Goal: Task Accomplishment & Management: Manage account settings

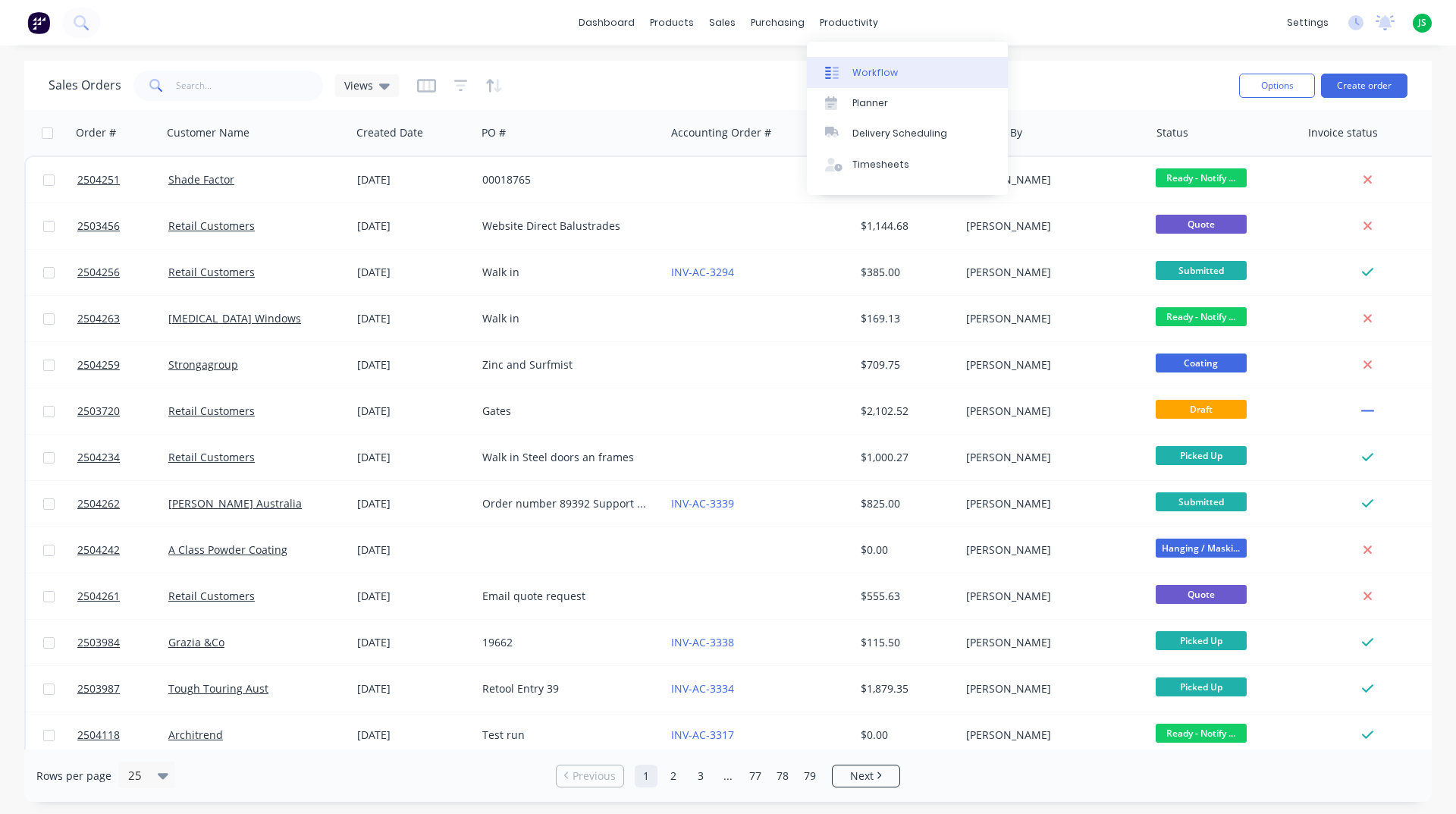
click at [870, 70] on div "Workflow" at bounding box center [875, 72] width 46 height 14
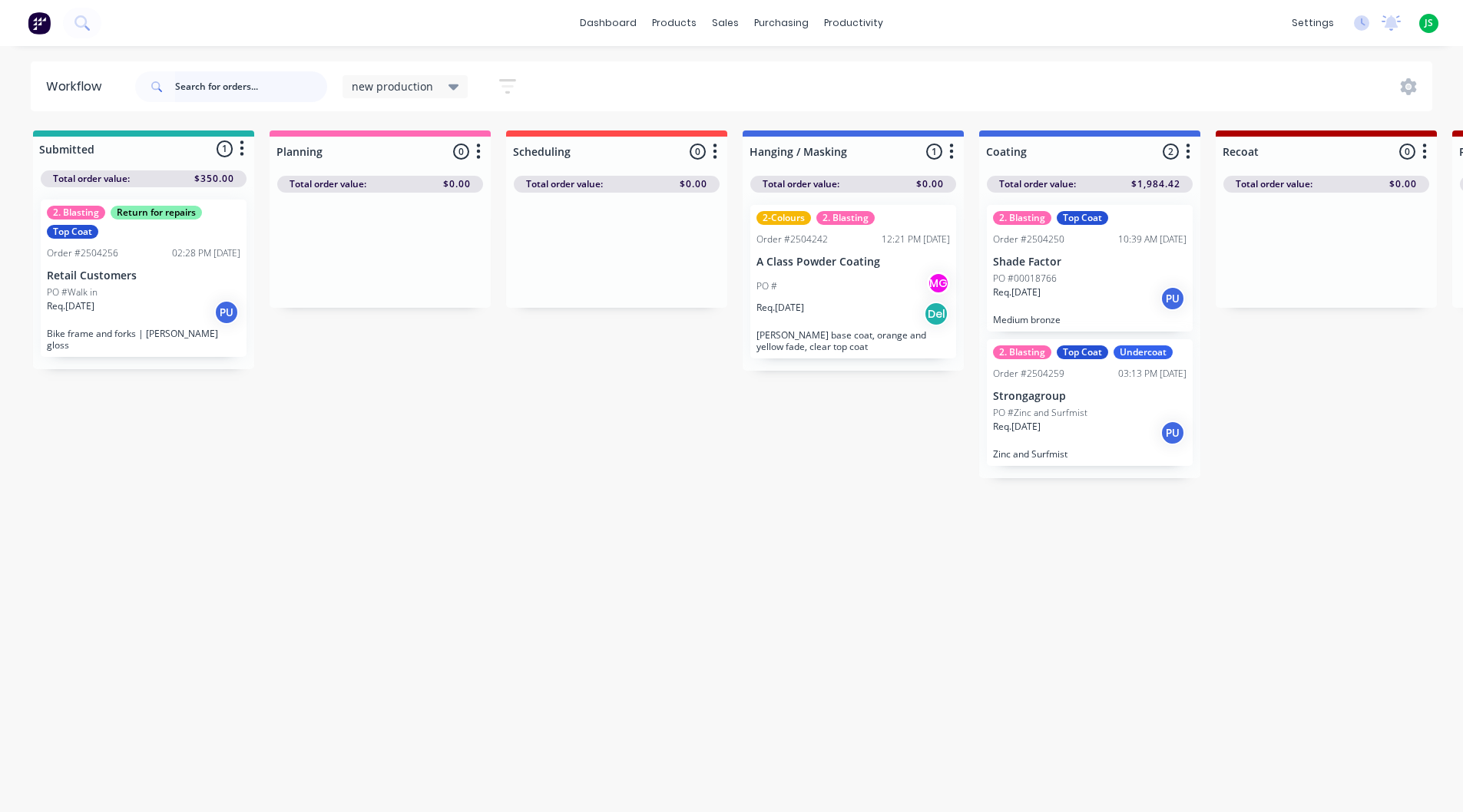
click at [294, 87] on input "text" at bounding box center [251, 87] width 152 height 31
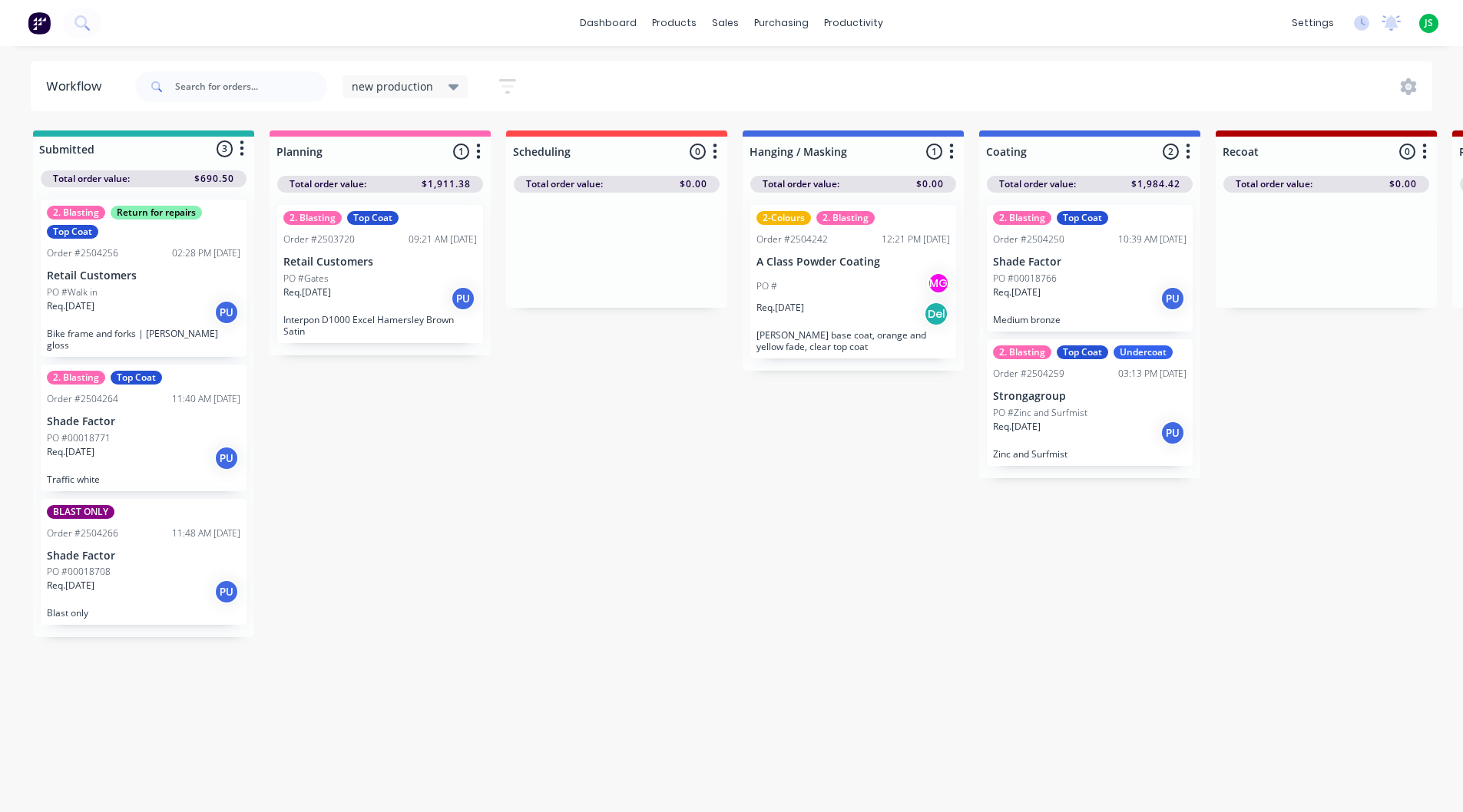
click at [870, 336] on p "[PERSON_NAME] base coat, orange and yellow fade, clear top coat" at bounding box center [854, 340] width 194 height 23
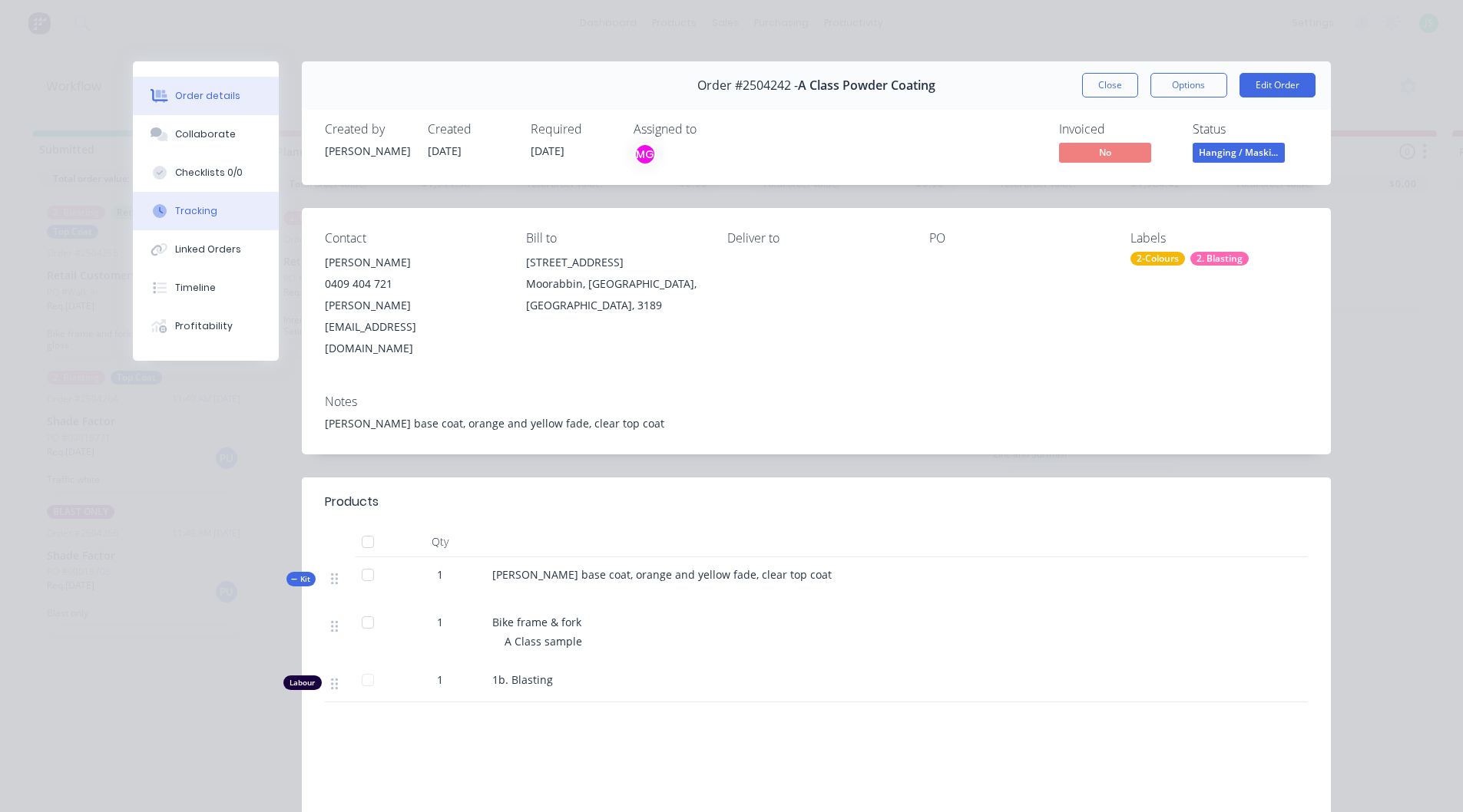
click at [191, 216] on div "Tracking" at bounding box center [196, 211] width 42 height 14
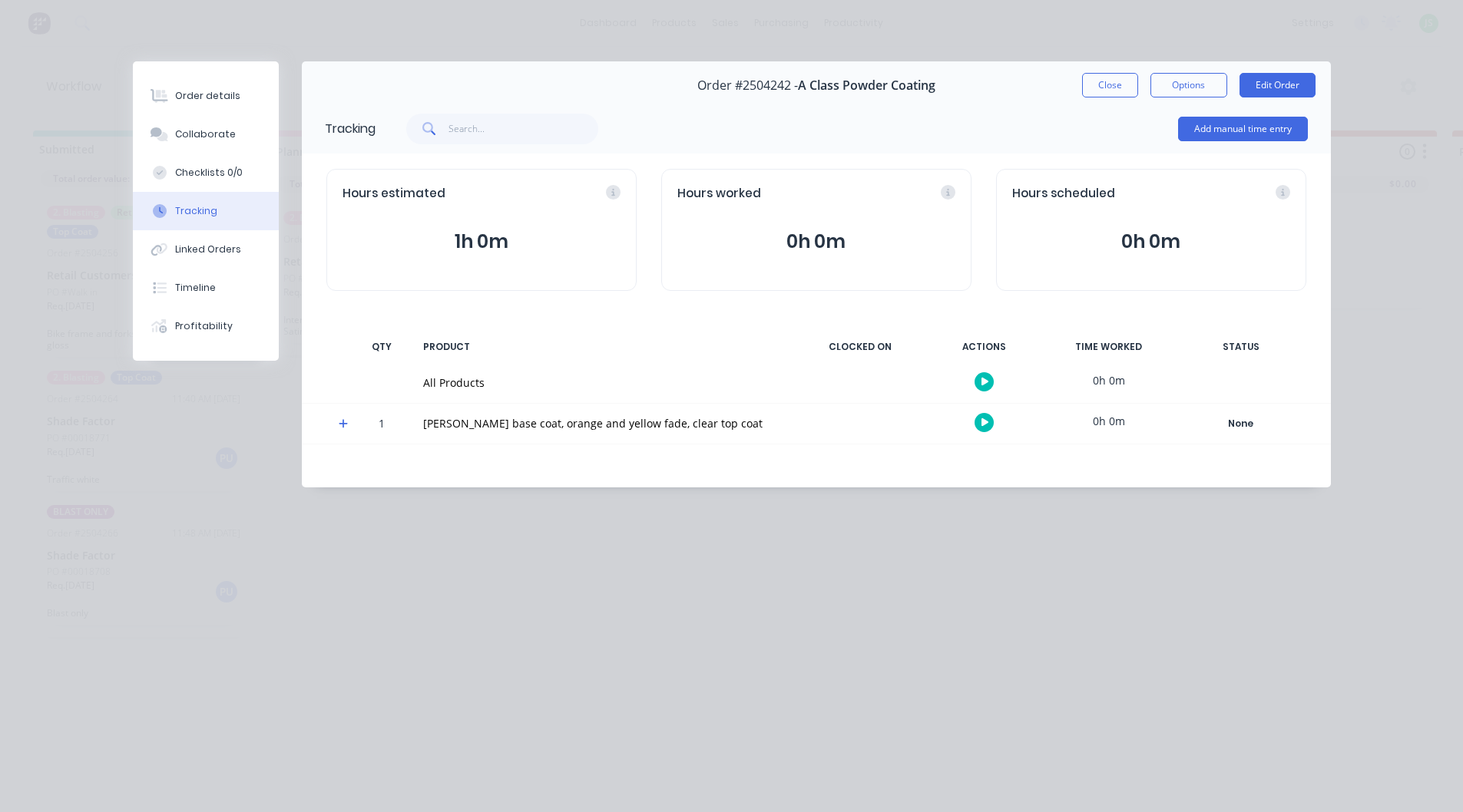
click at [341, 424] on icon at bounding box center [343, 424] width 9 height 9
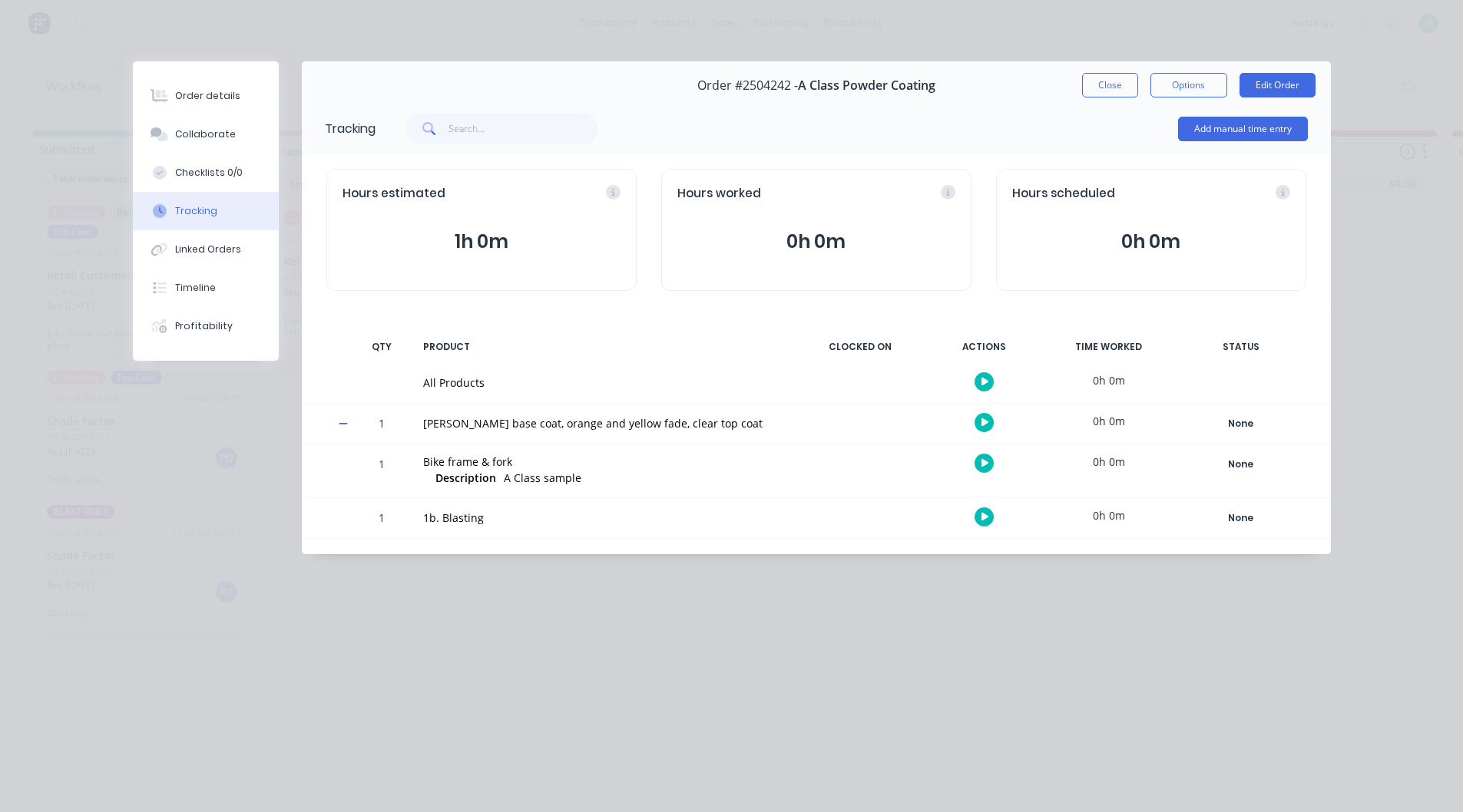
click at [978, 516] on button "button" at bounding box center [984, 517] width 20 height 20
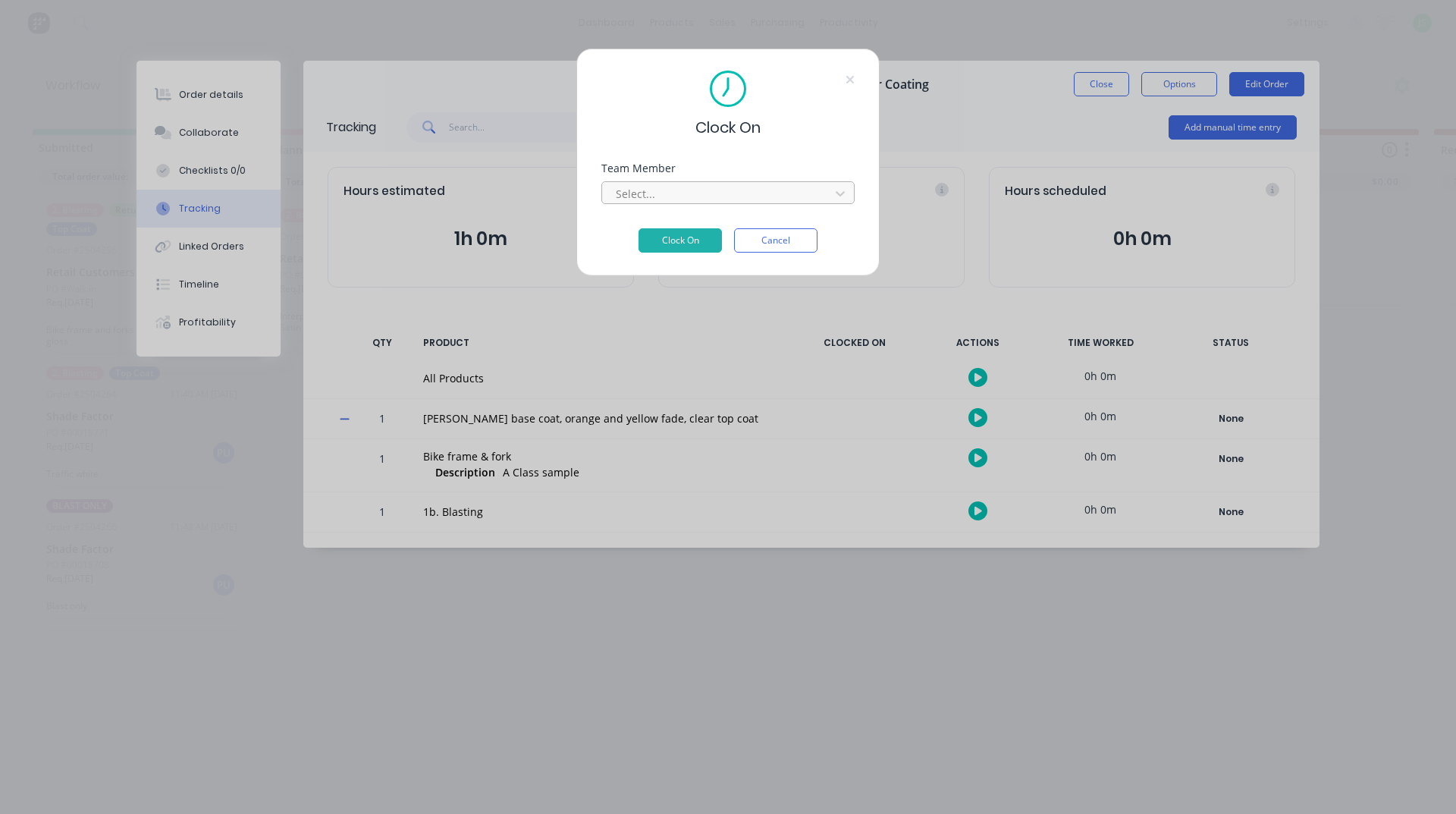
click at [737, 191] on div at bounding box center [718, 194] width 208 height 19
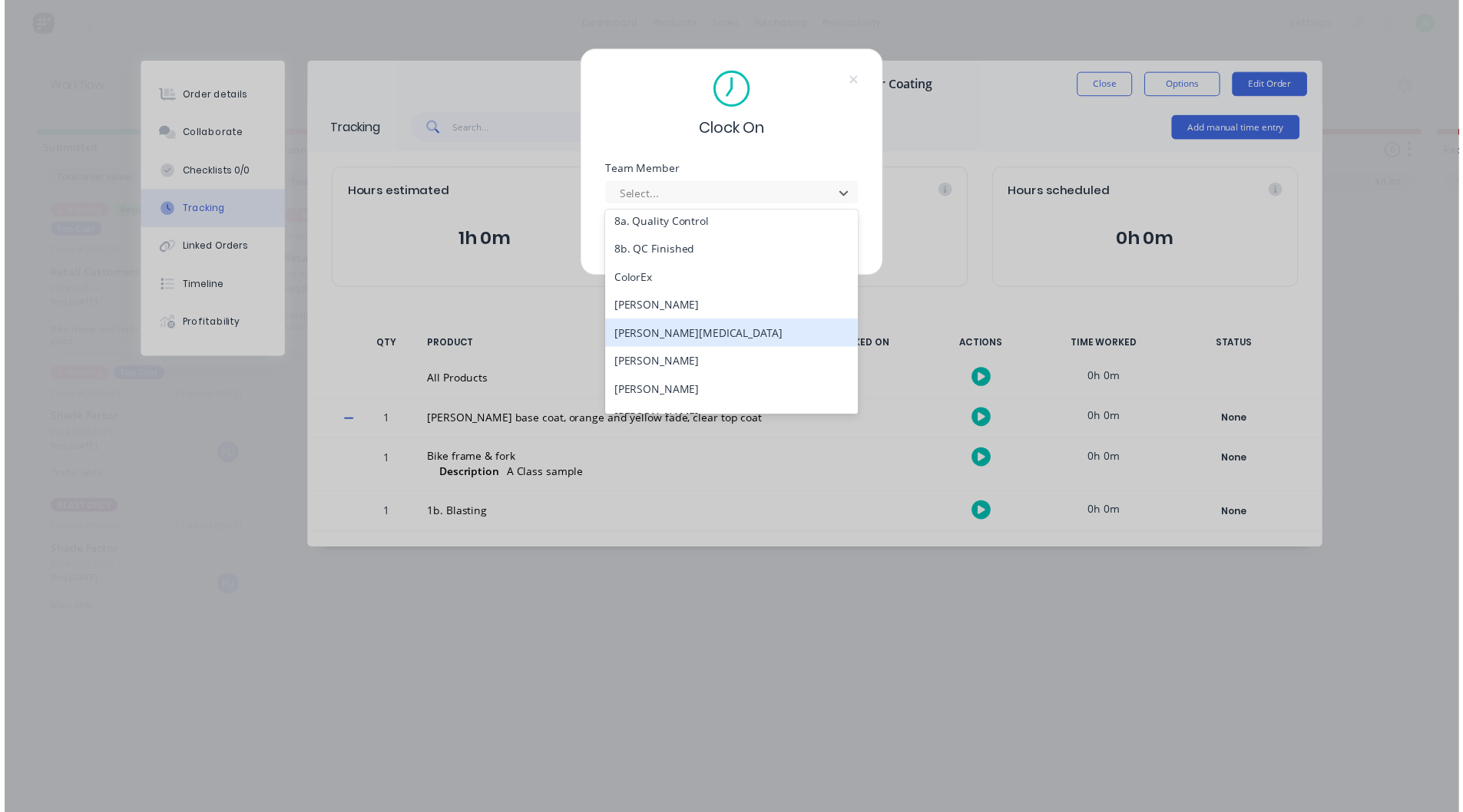
scroll to position [509, 0]
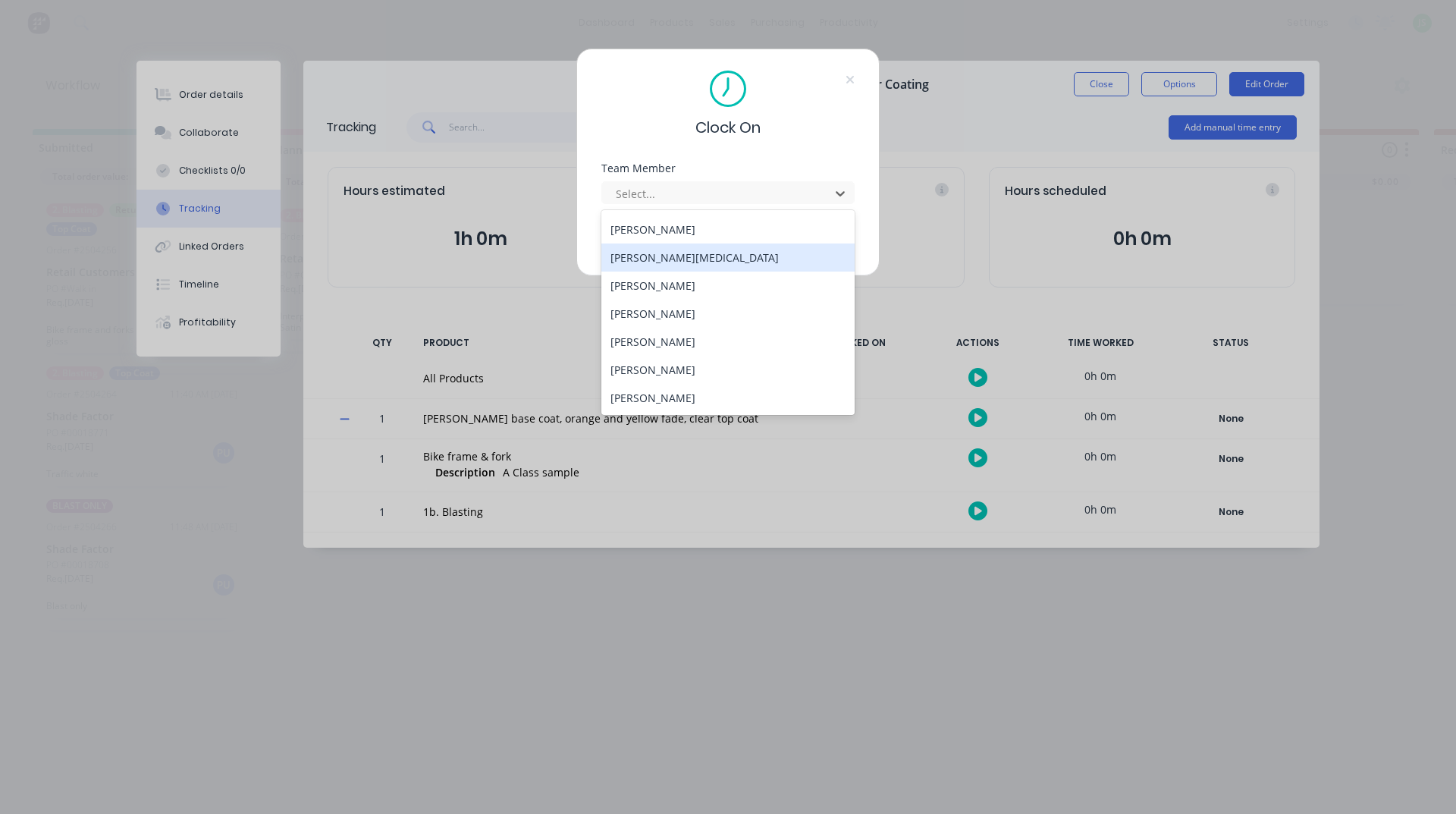
click at [661, 261] on div "Martin Parkinson" at bounding box center [728, 257] width 253 height 28
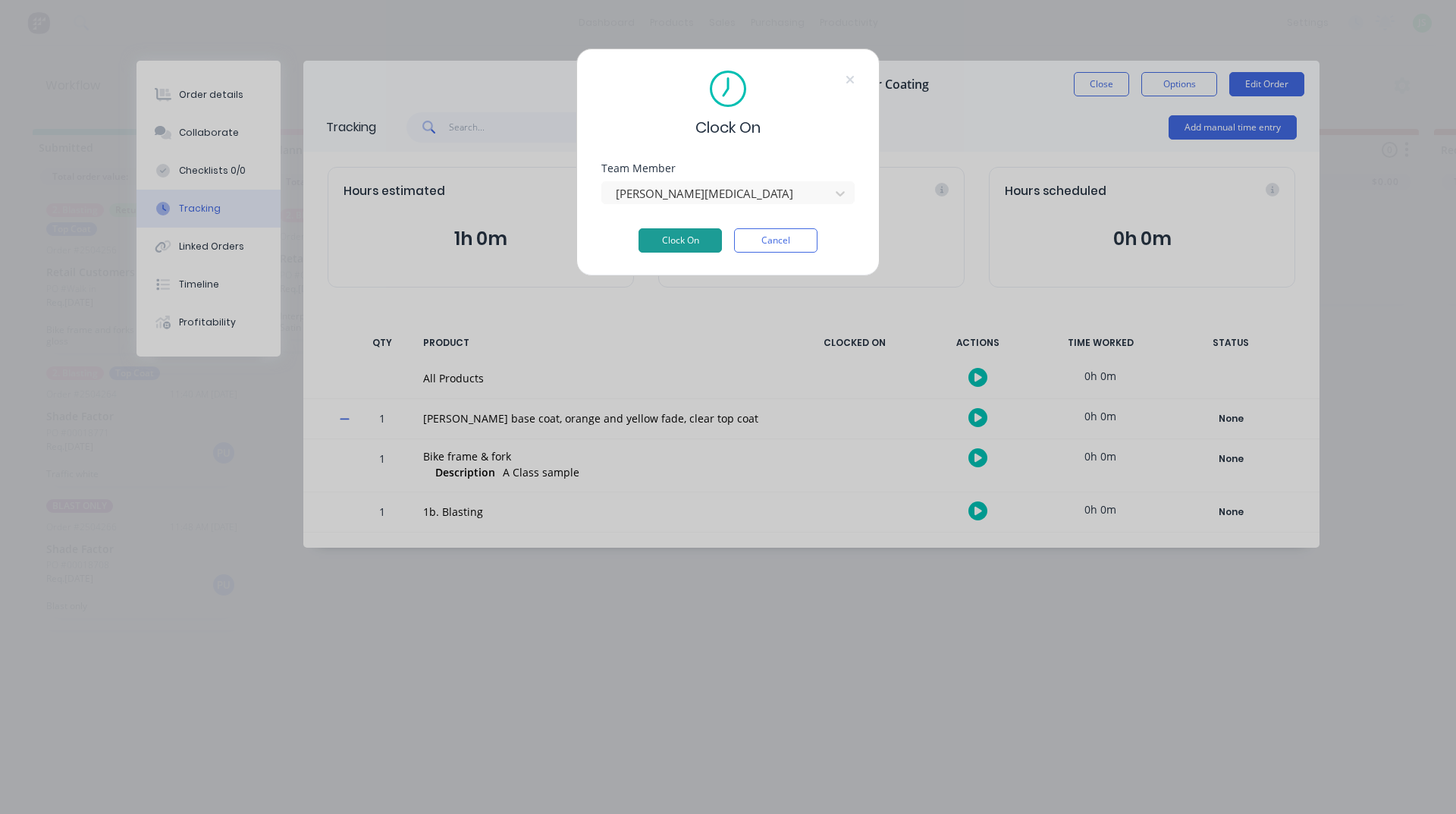
click at [696, 237] on button "Clock On" at bounding box center [681, 240] width 84 height 24
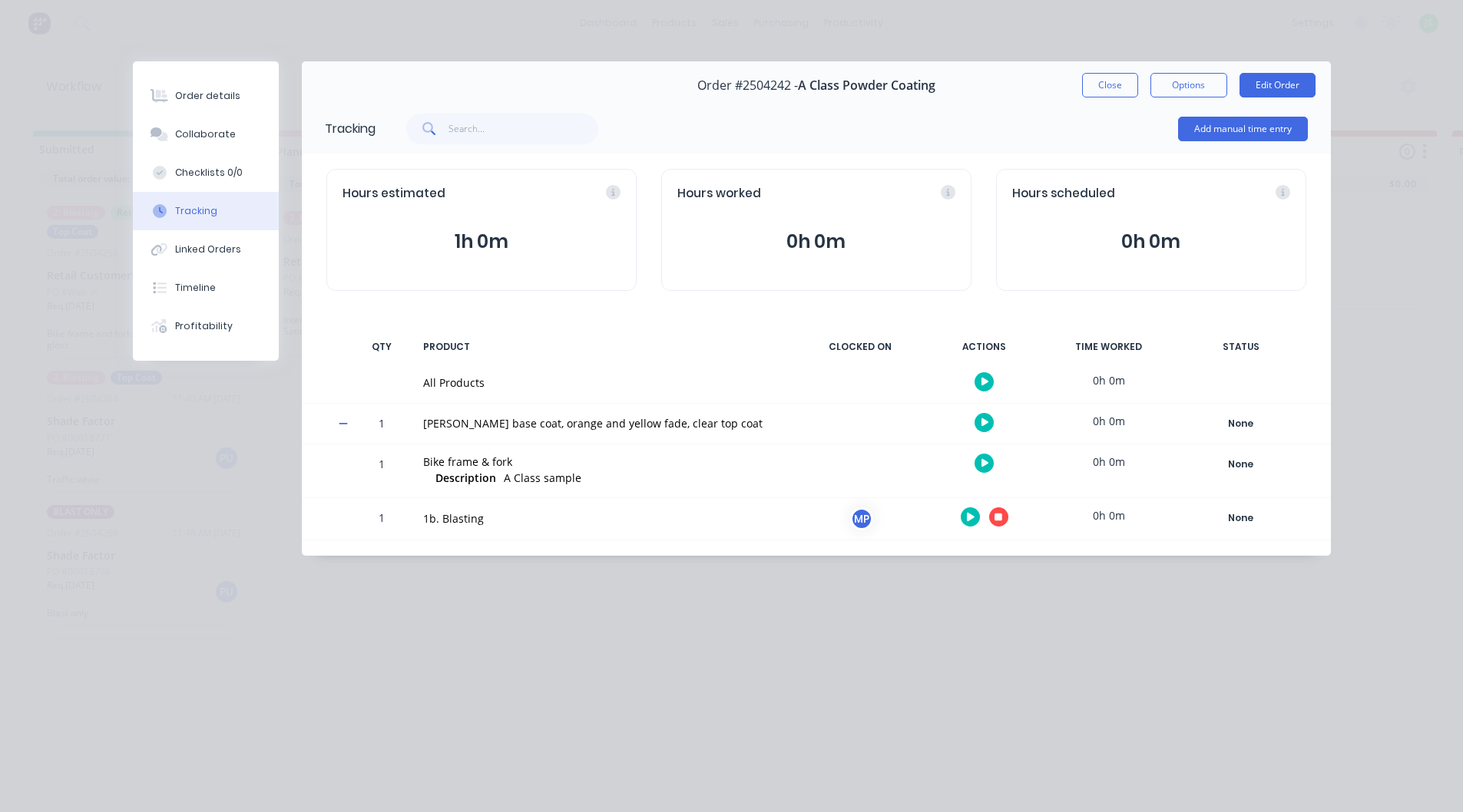
click at [968, 516] on icon "button" at bounding box center [970, 517] width 7 height 8
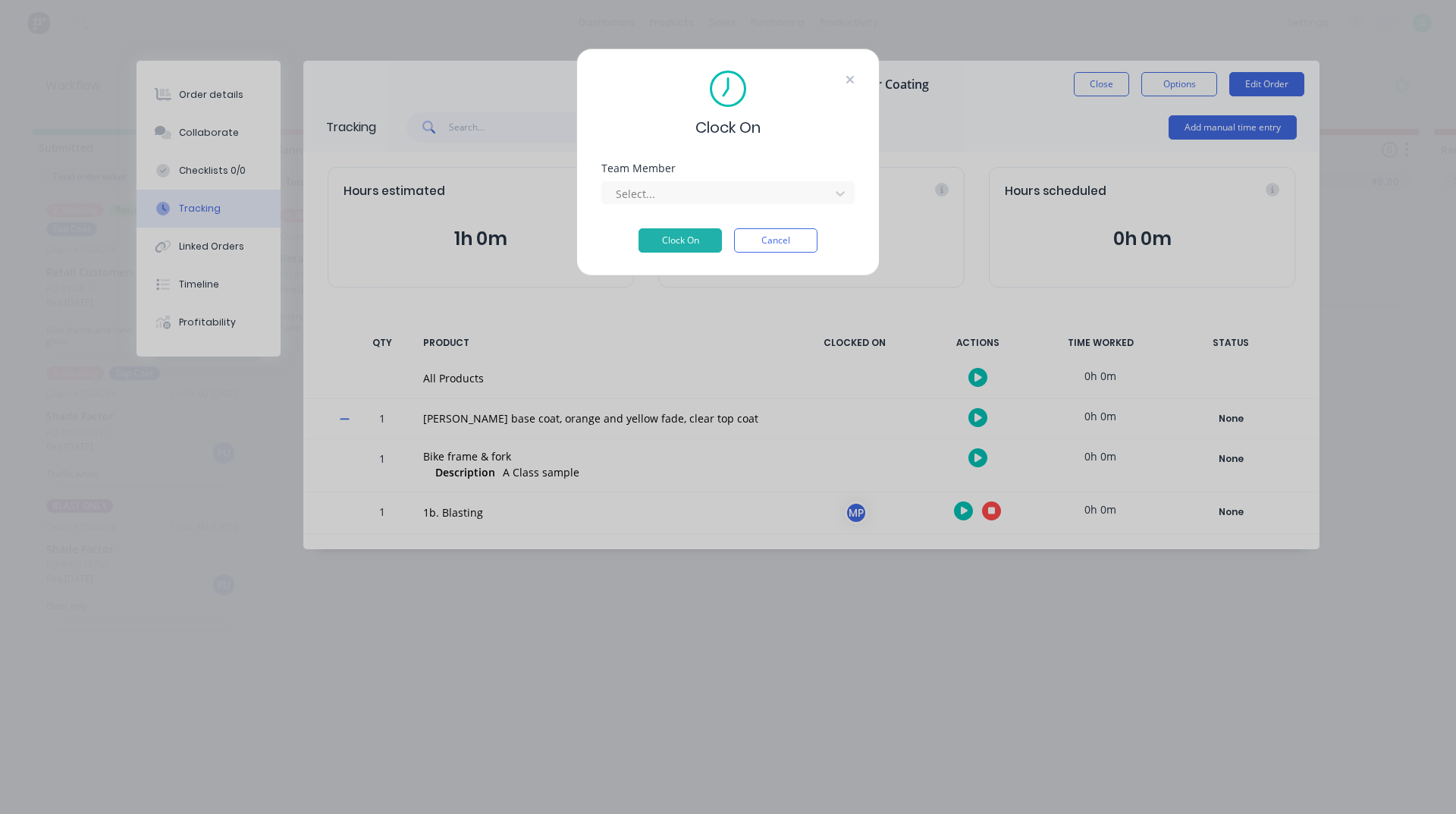
click at [847, 74] on icon at bounding box center [849, 79] width 9 height 12
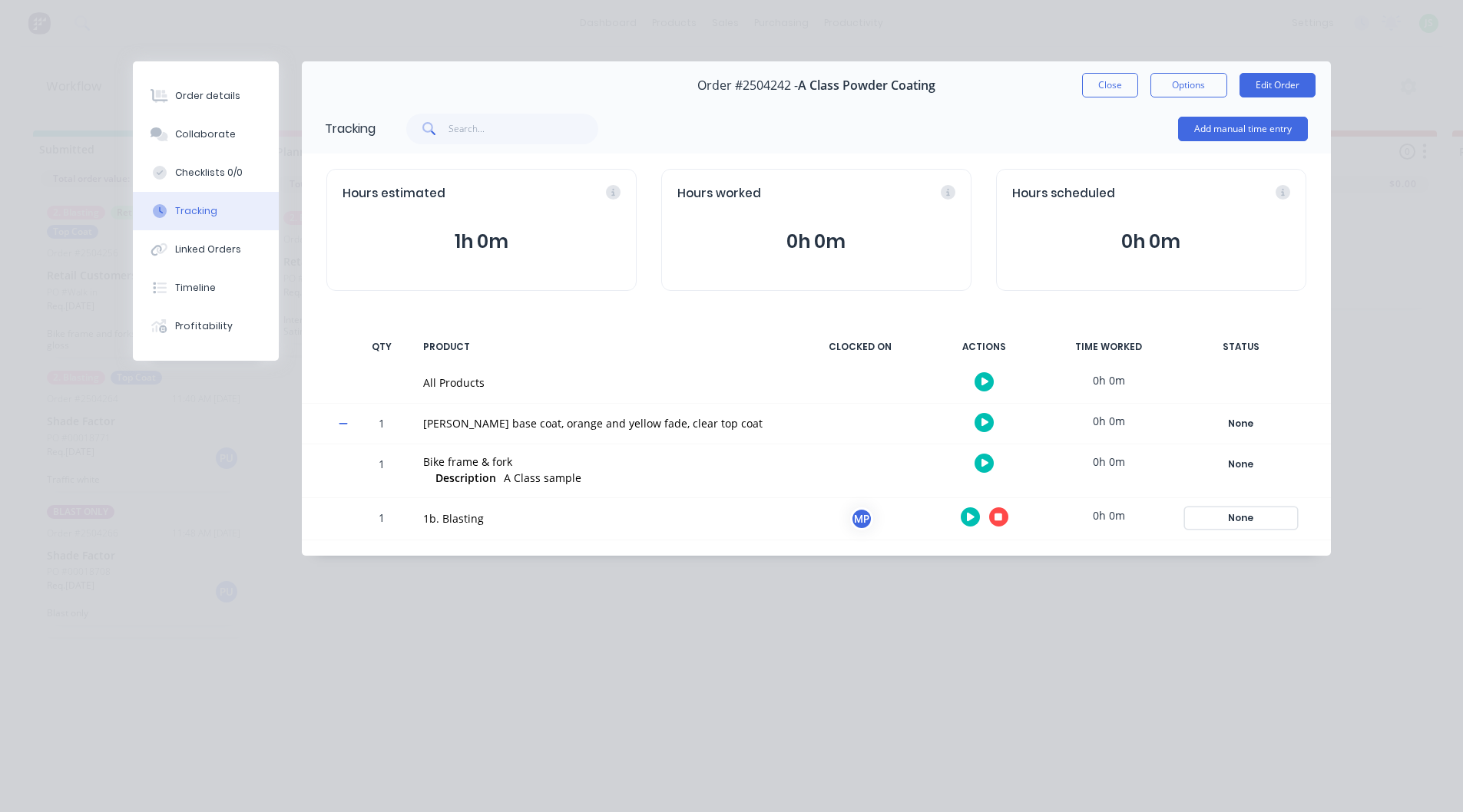
click at [1239, 516] on div "None" at bounding box center [1241, 518] width 111 height 20
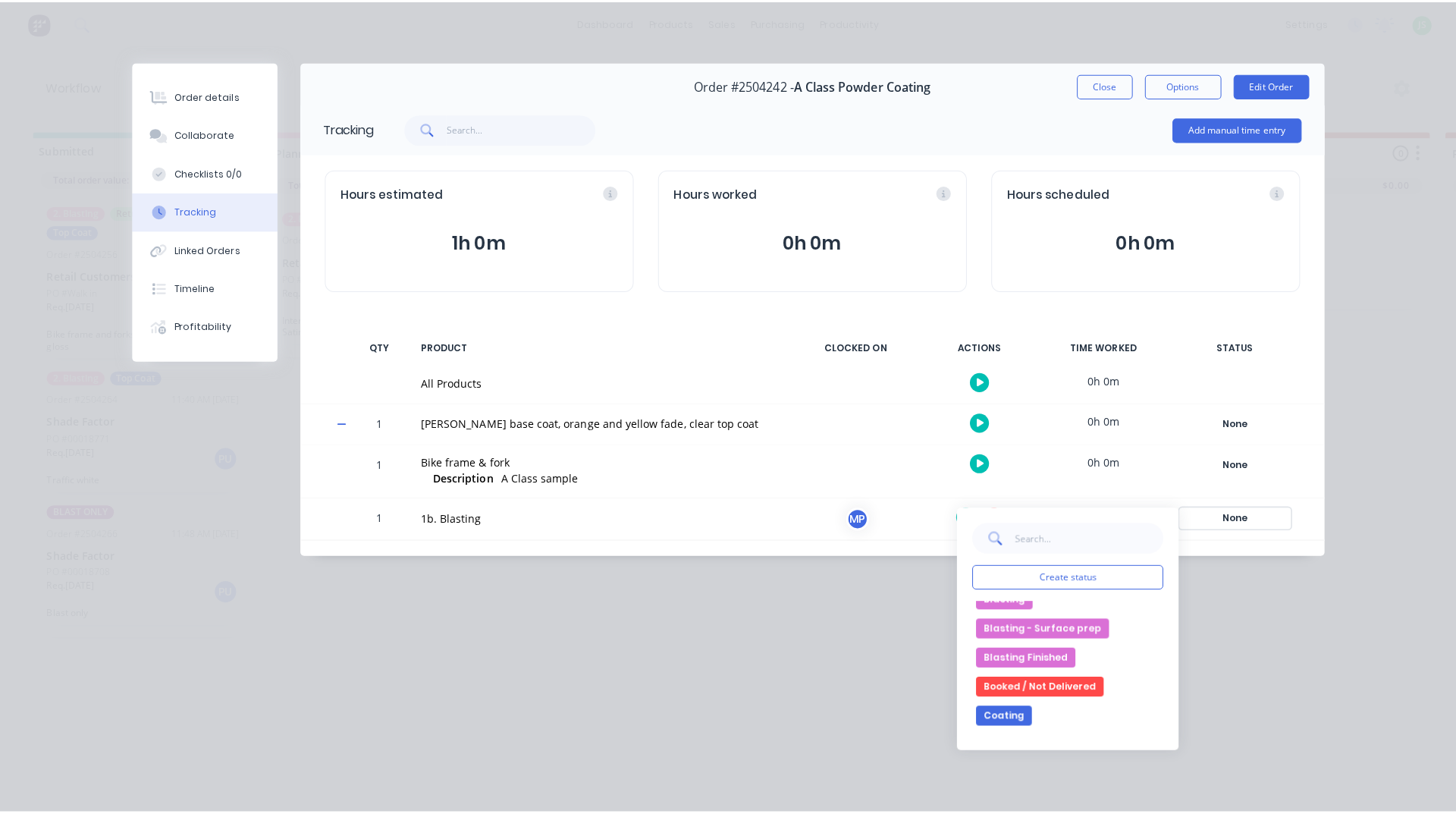
scroll to position [152, 0]
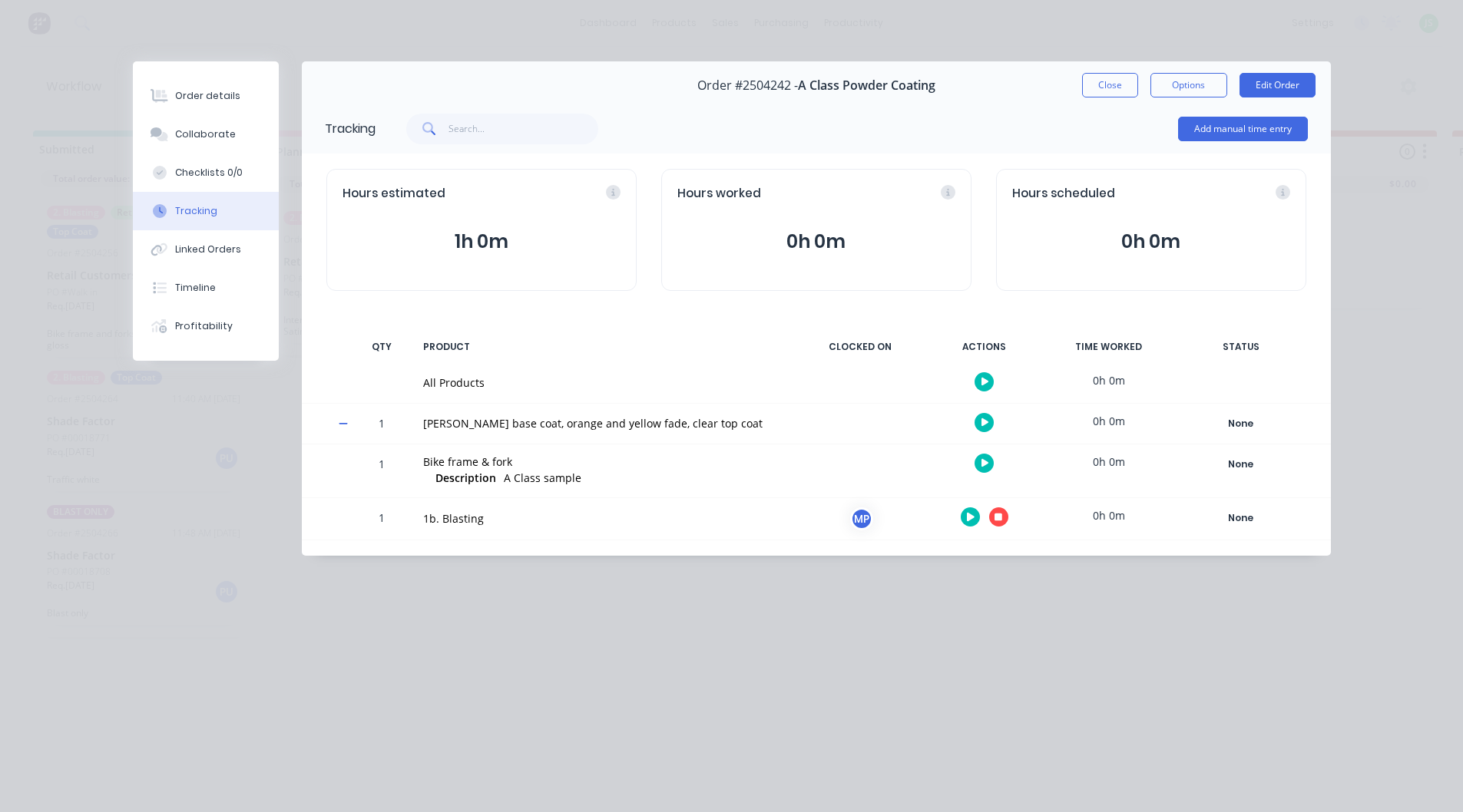
click at [1263, 678] on div "Order details Collaborate Checklists 0/0 Tracking Linked Orders Timeline Profit…" at bounding box center [732, 406] width 1463 height 812
click at [854, 515] on div "MP" at bounding box center [862, 519] width 23 height 23
click at [1120, 85] on button "Close" at bounding box center [1109, 86] width 56 height 24
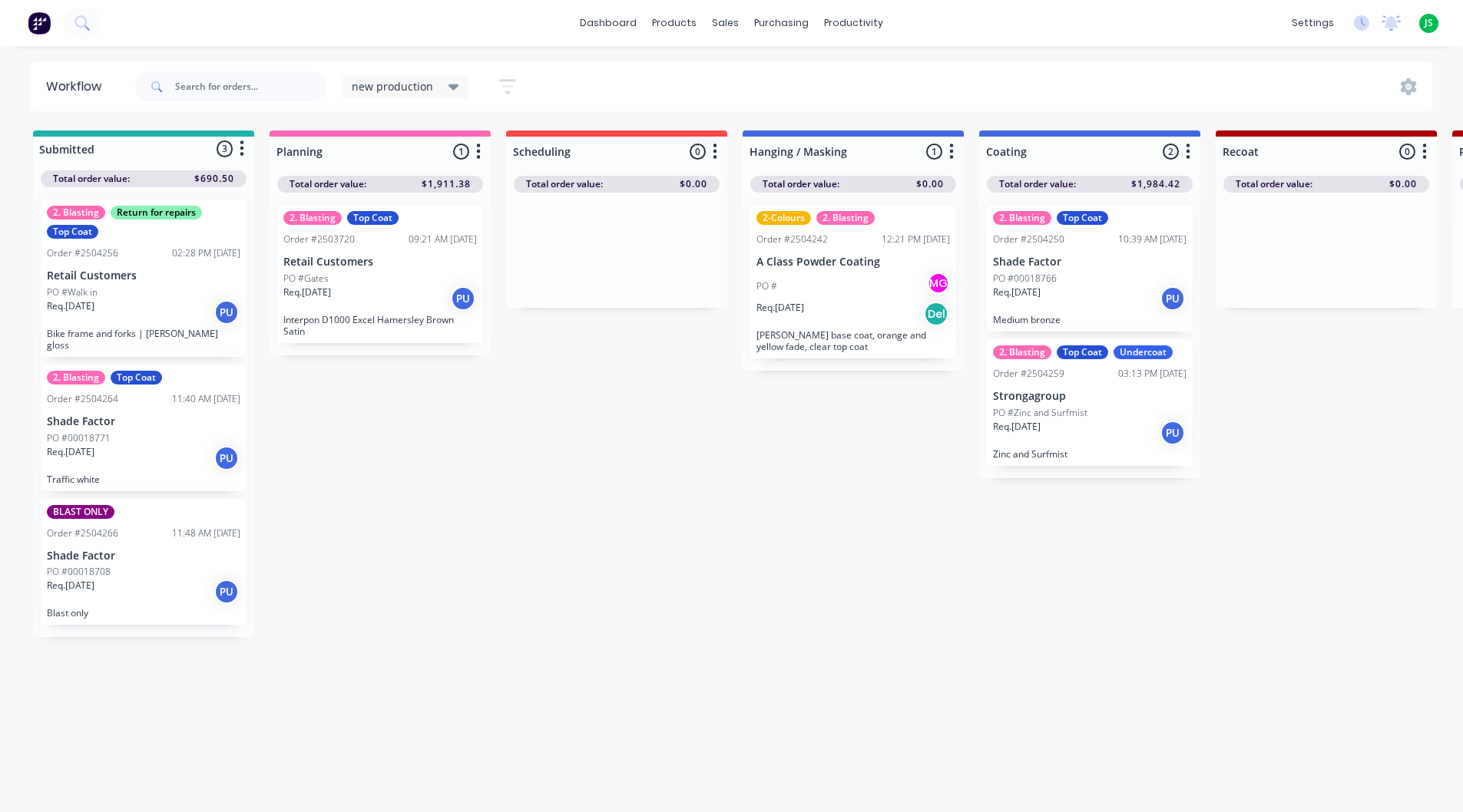
click at [828, 336] on p "[PERSON_NAME] base coat, orange and yellow fade, clear top coat" at bounding box center [854, 340] width 194 height 23
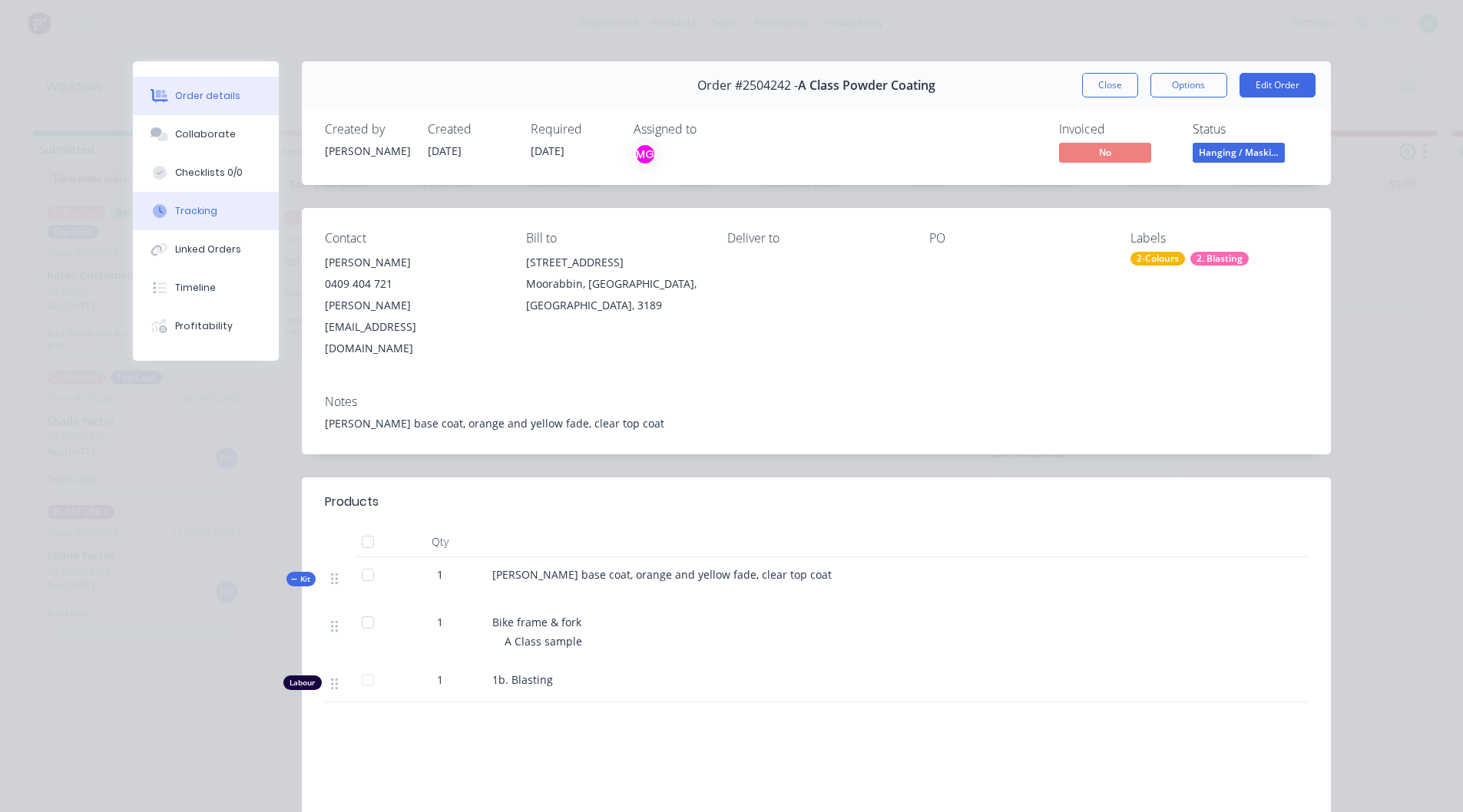
click at [192, 208] on div "Tracking" at bounding box center [196, 211] width 42 height 14
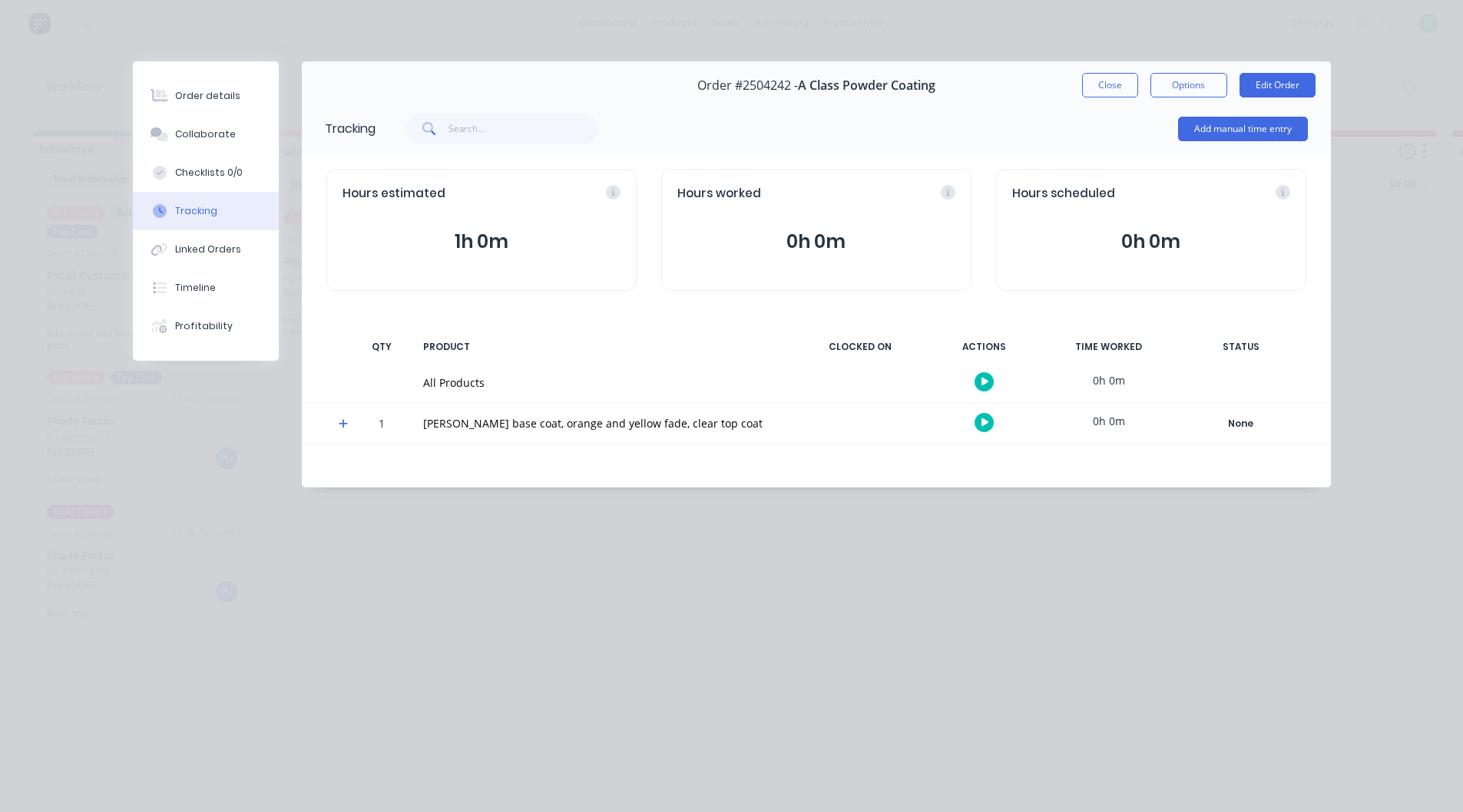
click at [343, 424] on icon at bounding box center [343, 424] width 9 height 9
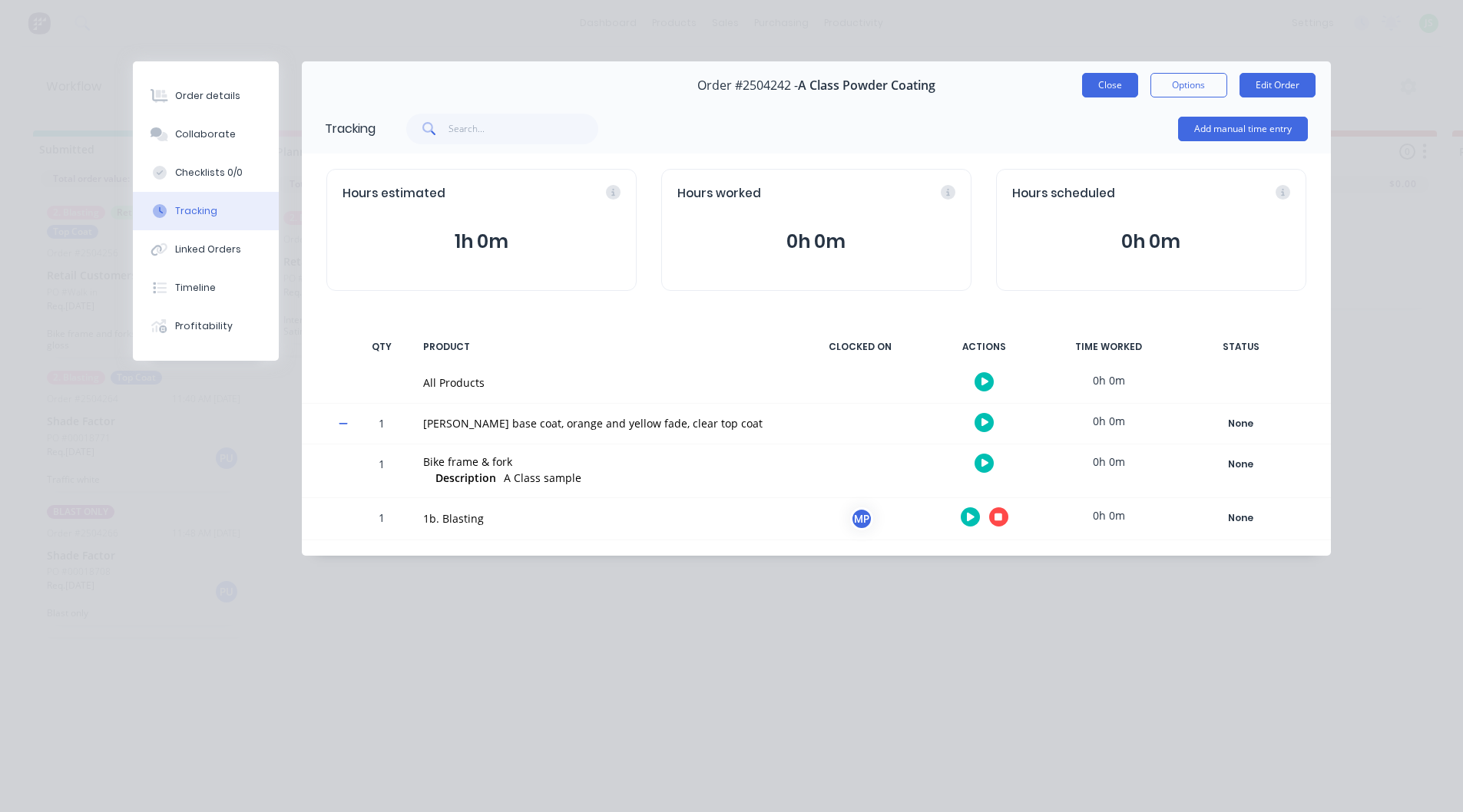
click at [1108, 90] on button "Close" at bounding box center [1109, 86] width 56 height 24
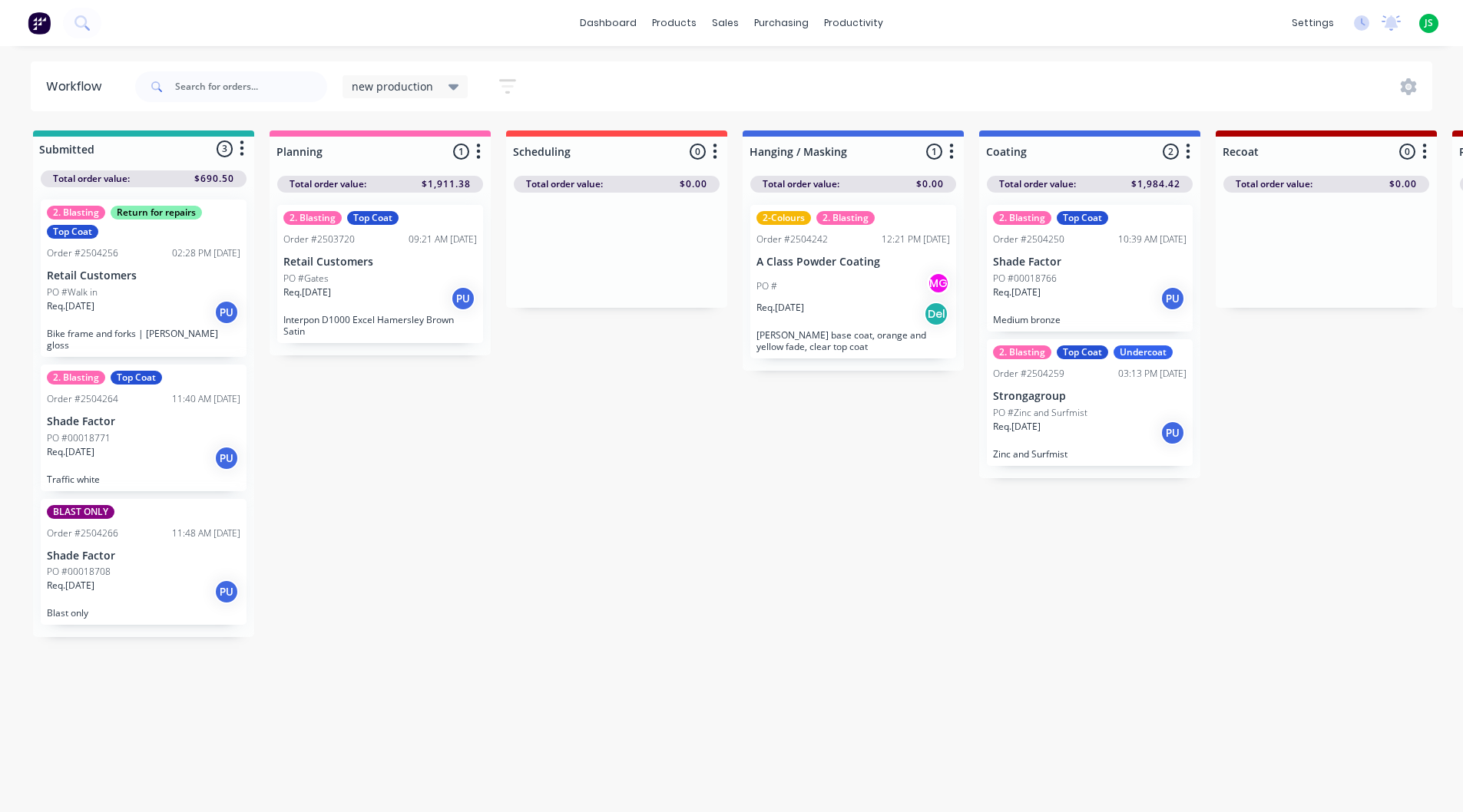
click at [912, 323] on div "Req. 29/09/25 Del" at bounding box center [854, 314] width 194 height 26
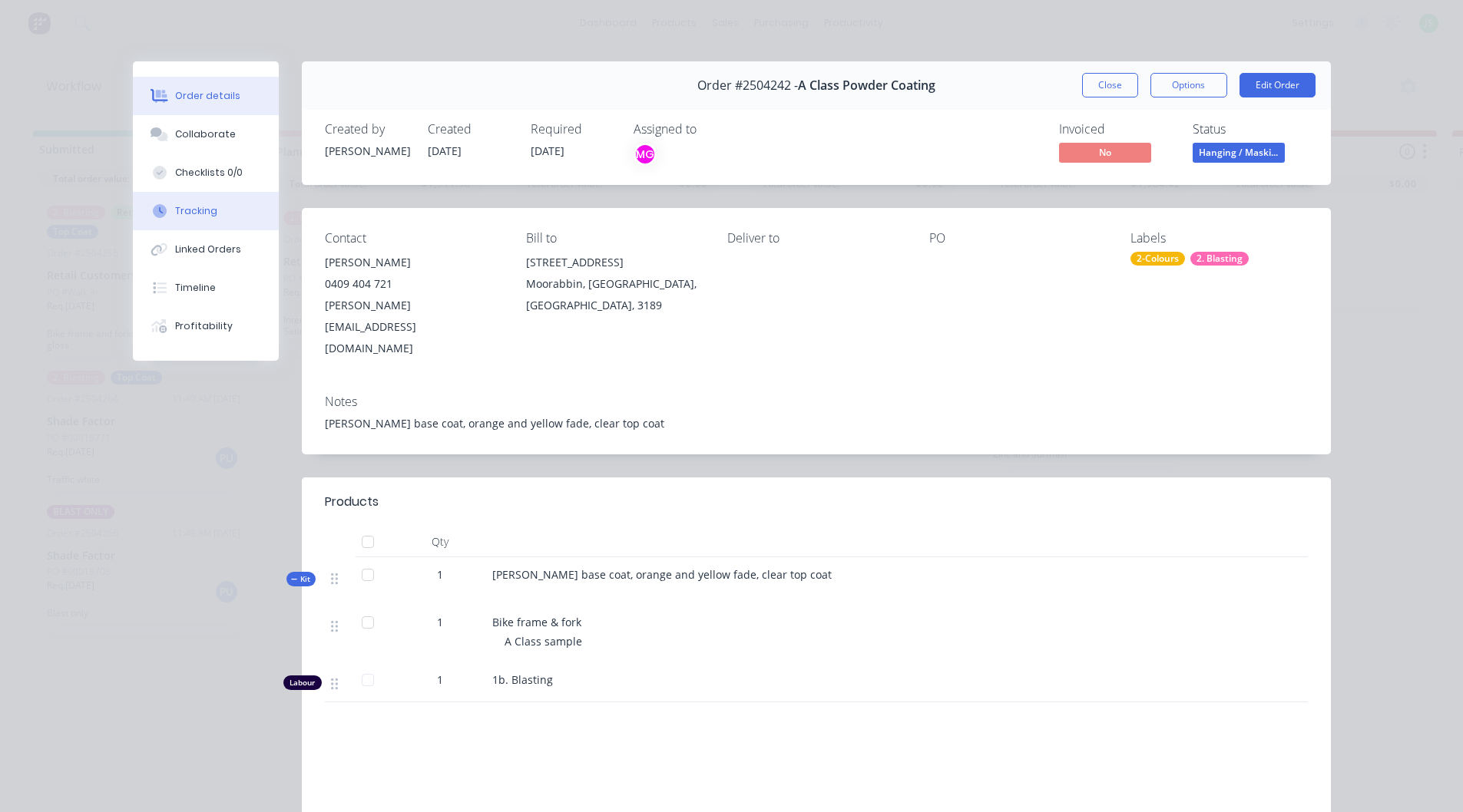
click at [186, 213] on div "Tracking" at bounding box center [196, 211] width 42 height 14
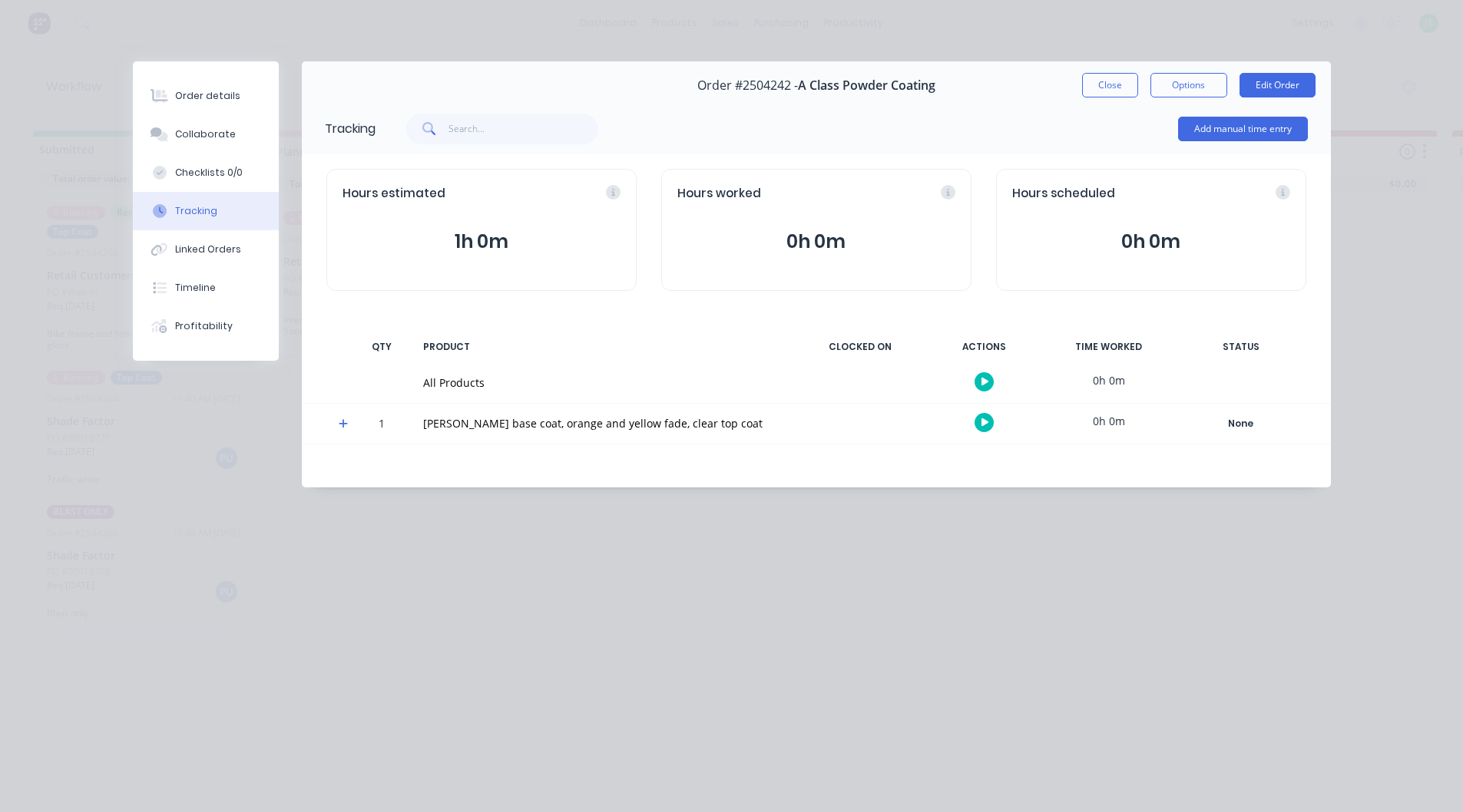
click at [341, 423] on icon at bounding box center [344, 424] width 10 height 11
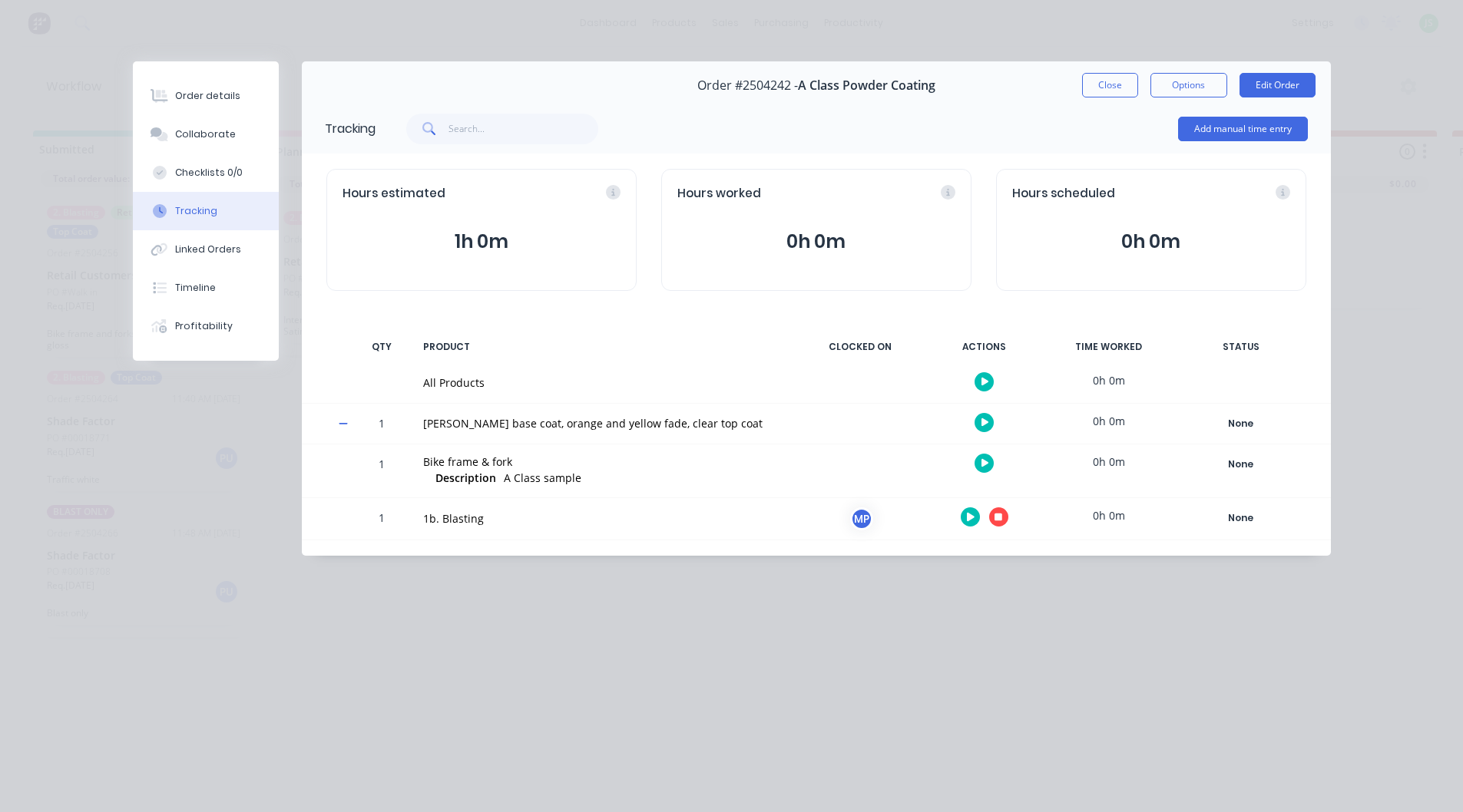
click at [969, 516] on icon "button" at bounding box center [970, 517] width 7 height 8
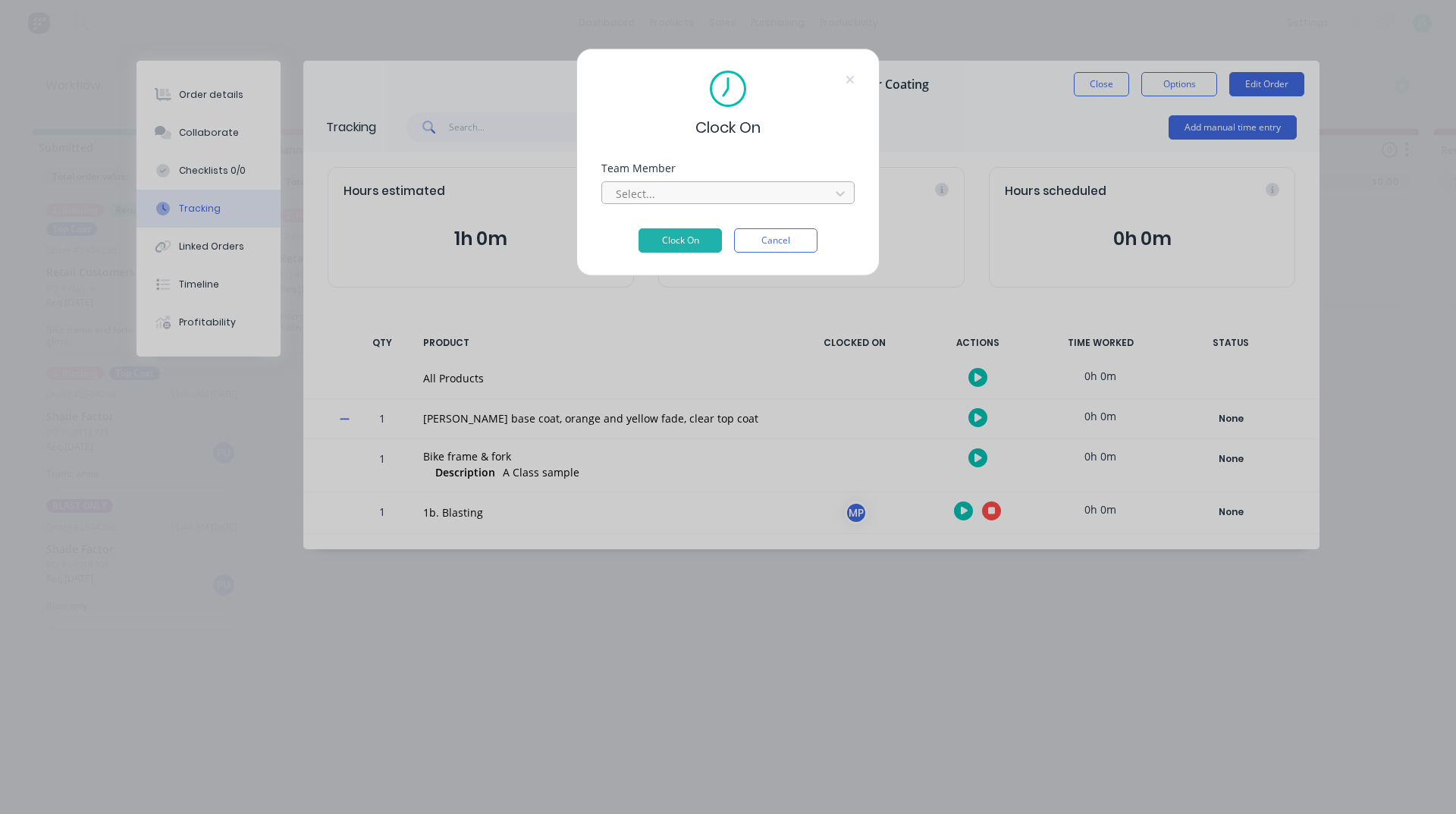
click at [665, 204] on div "Select..." at bounding box center [718, 193] width 217 height 23
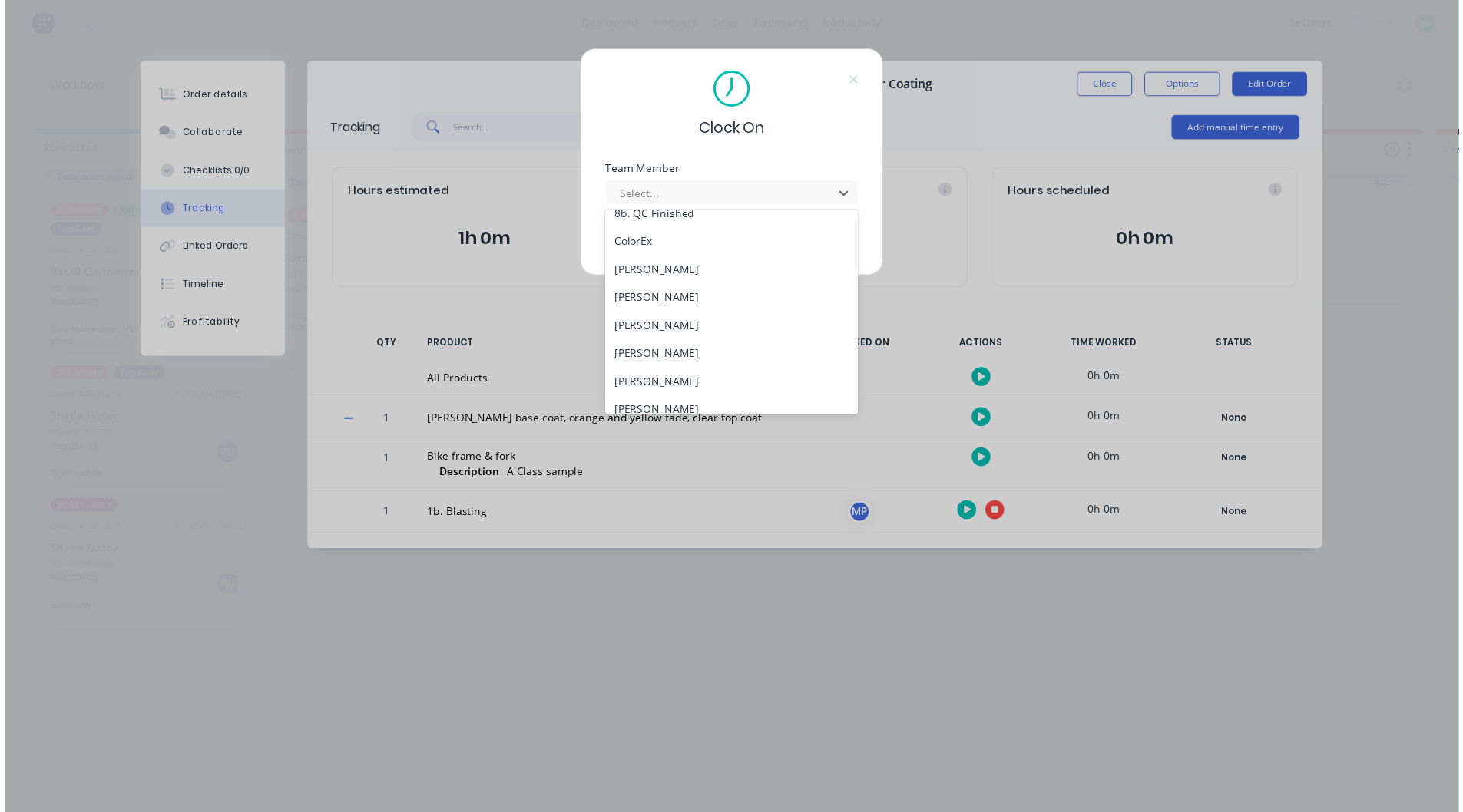
scroll to position [481, 0]
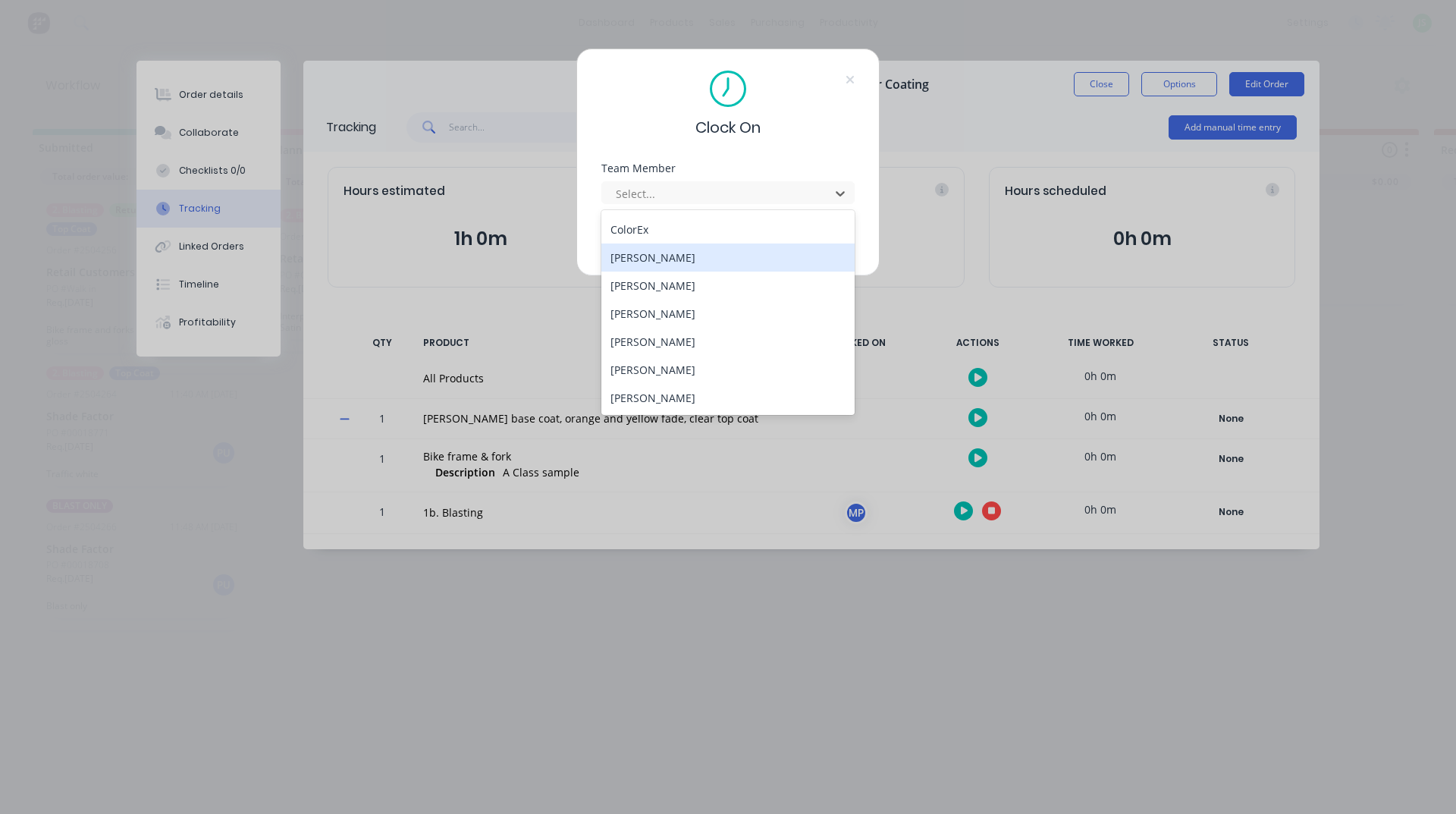
click at [660, 251] on div "[PERSON_NAME]" at bounding box center [728, 257] width 253 height 28
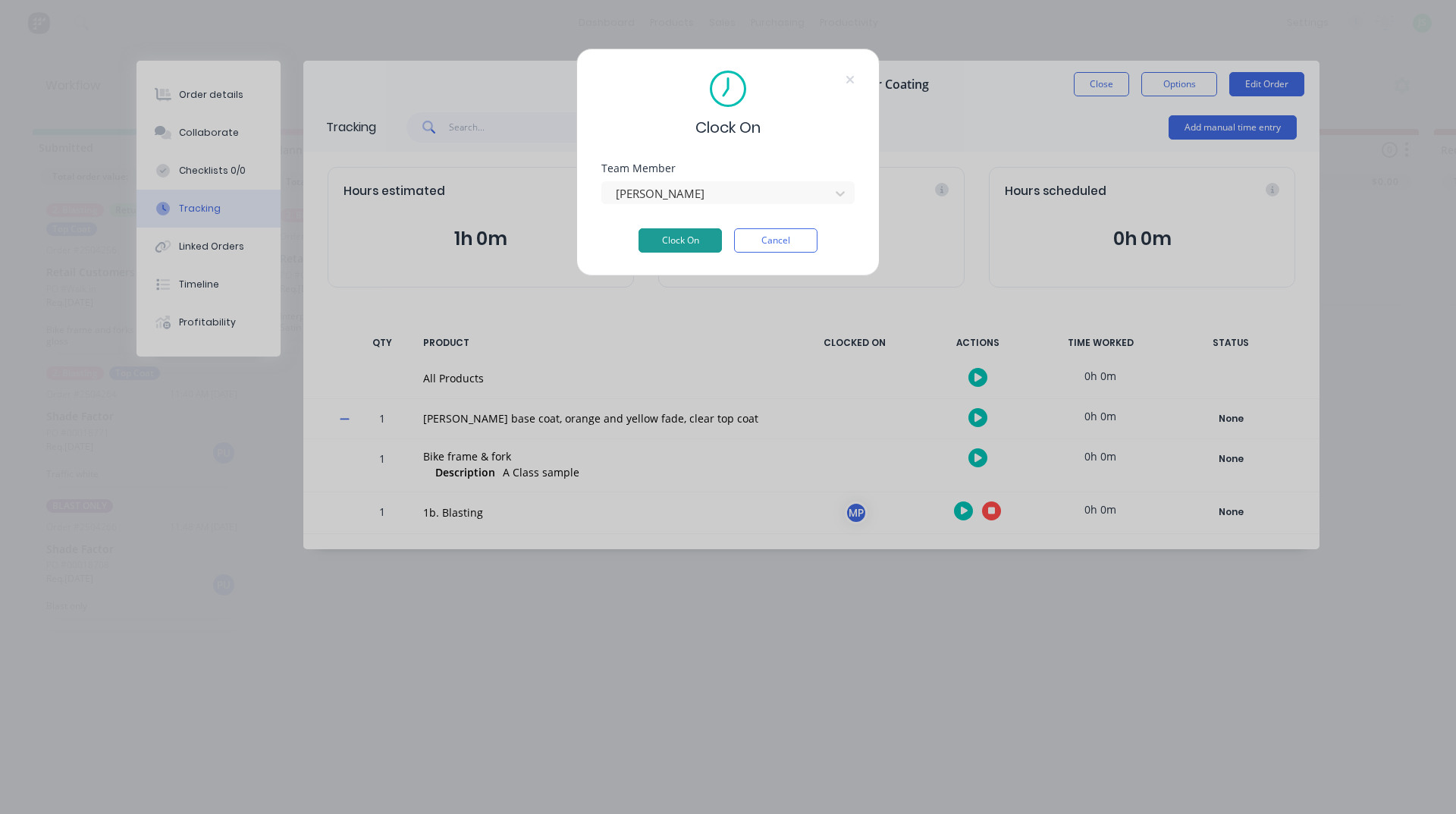
click at [690, 238] on button "Clock On" at bounding box center [681, 240] width 84 height 24
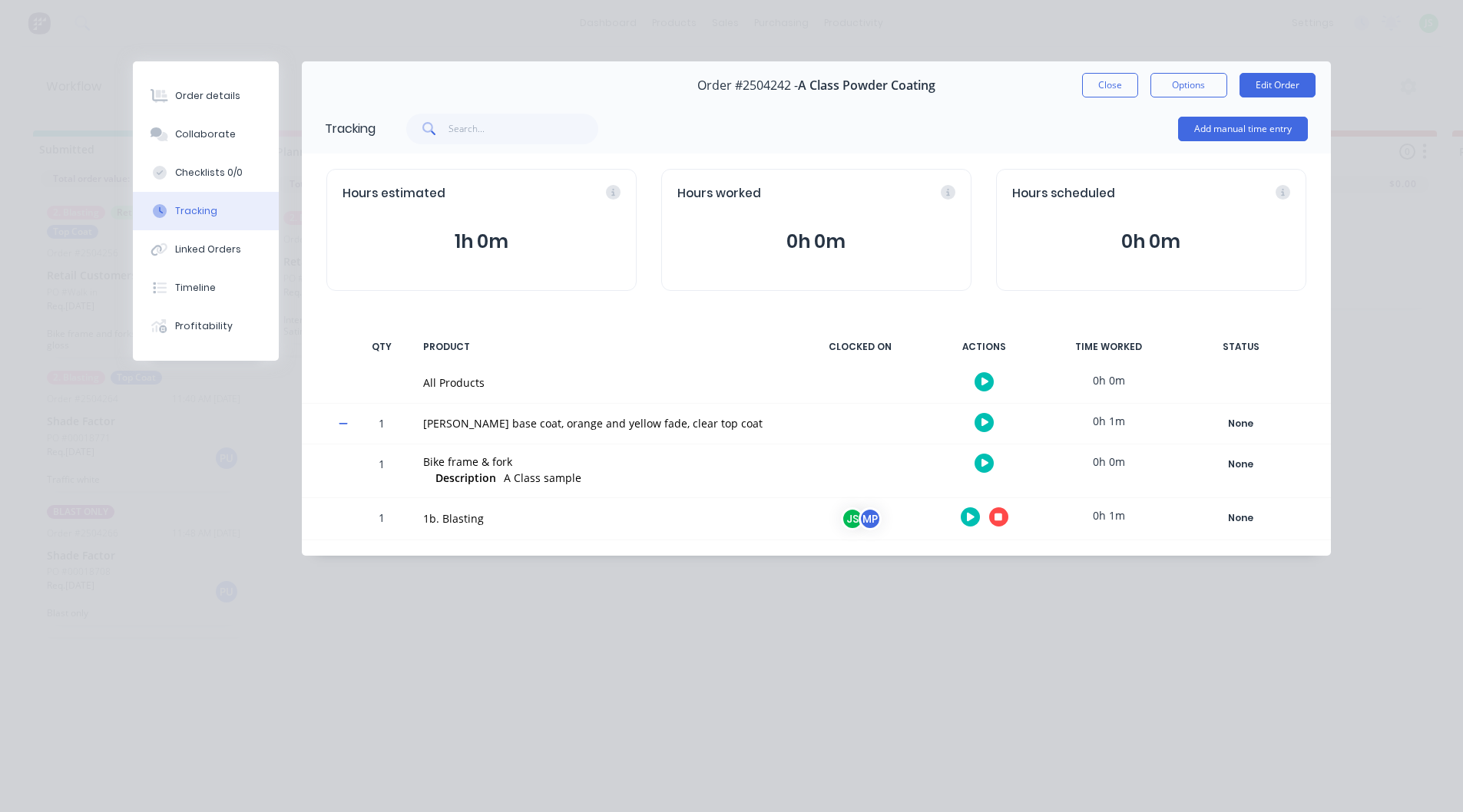
click at [961, 516] on button "button" at bounding box center [970, 517] width 20 height 20
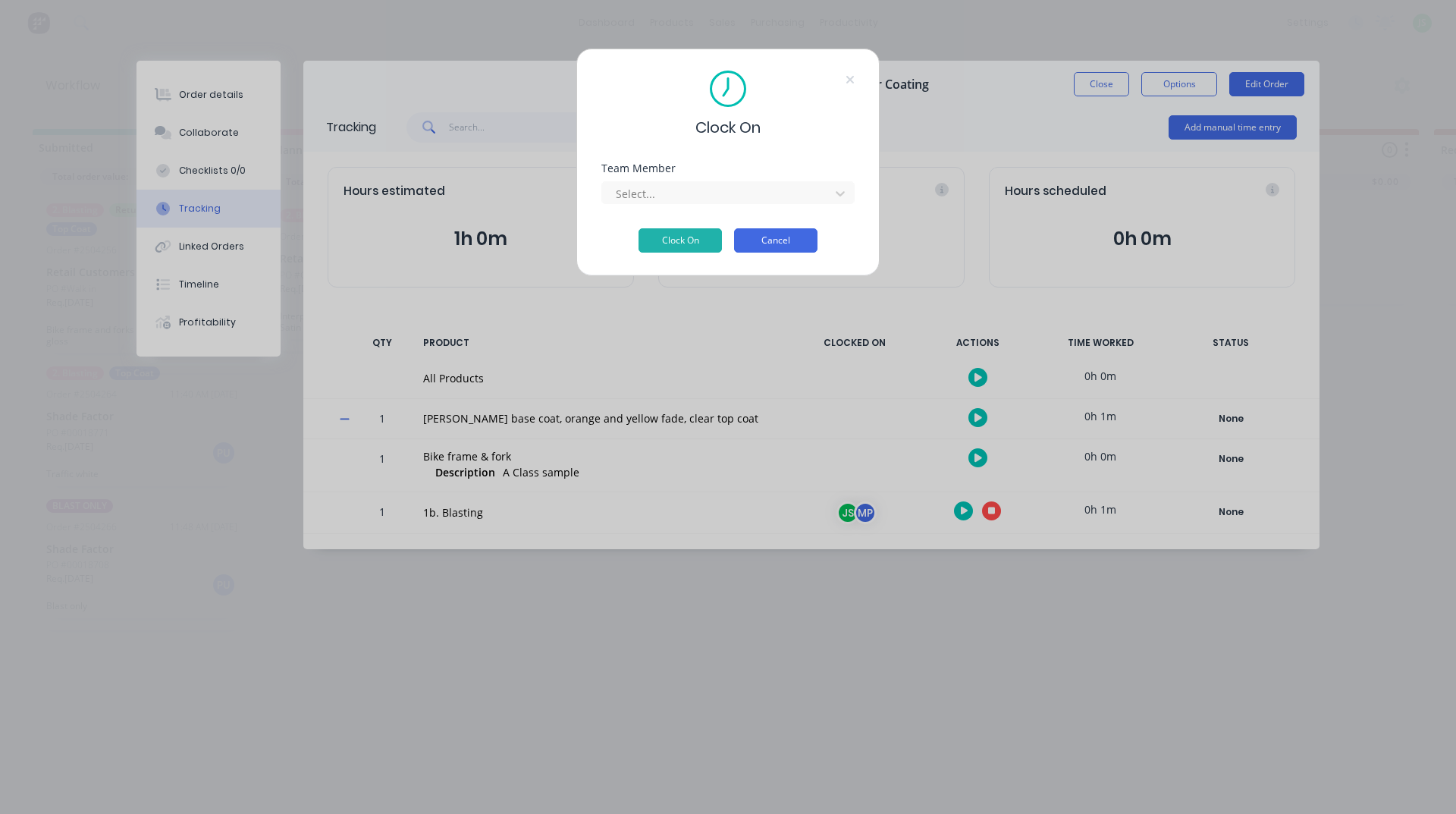
click at [780, 239] on button "Cancel" at bounding box center [776, 240] width 84 height 24
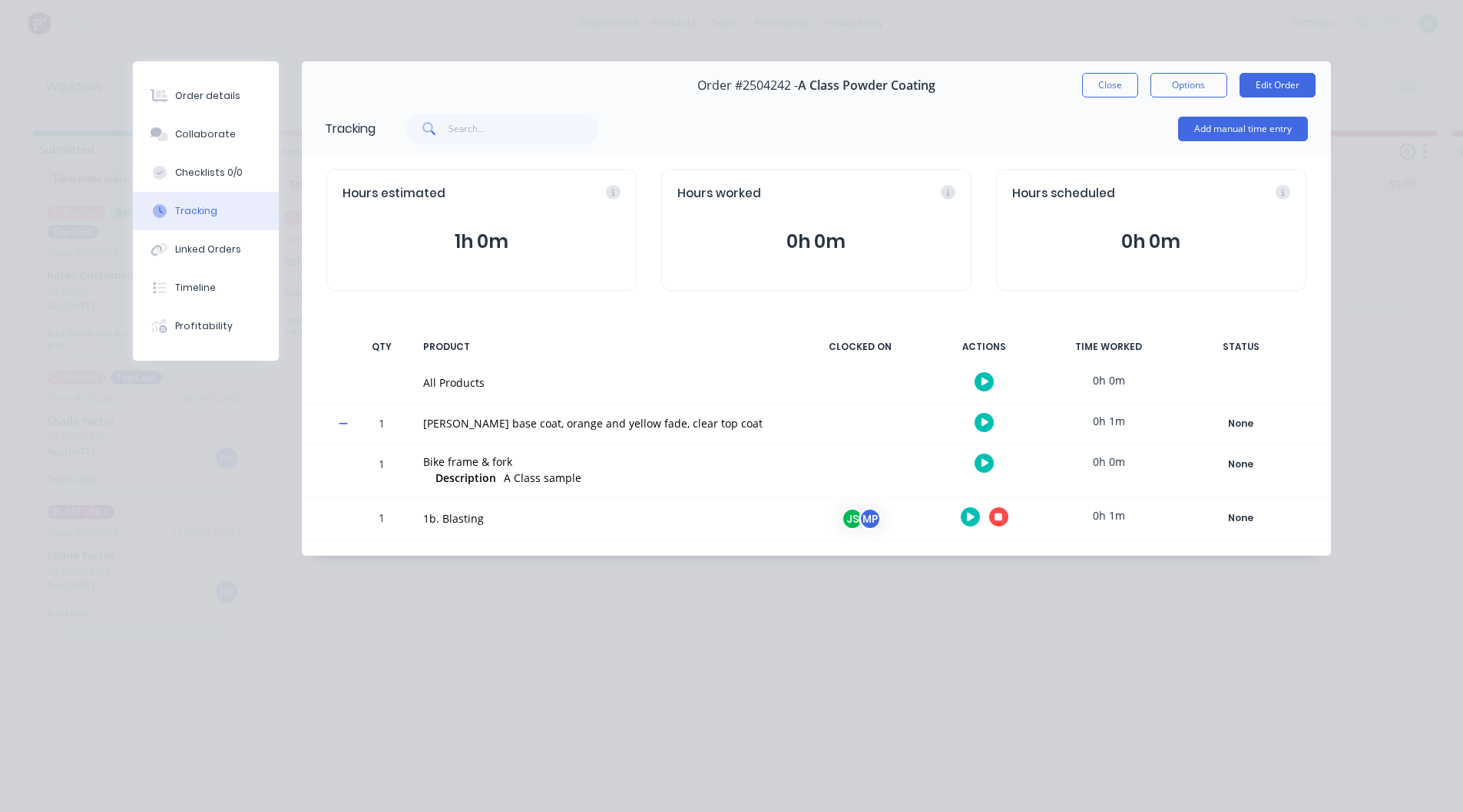
click at [869, 516] on div "MP" at bounding box center [870, 519] width 23 height 23
click at [847, 519] on div "JS" at bounding box center [852, 519] width 23 height 23
click at [1122, 86] on button "Close" at bounding box center [1109, 86] width 56 height 24
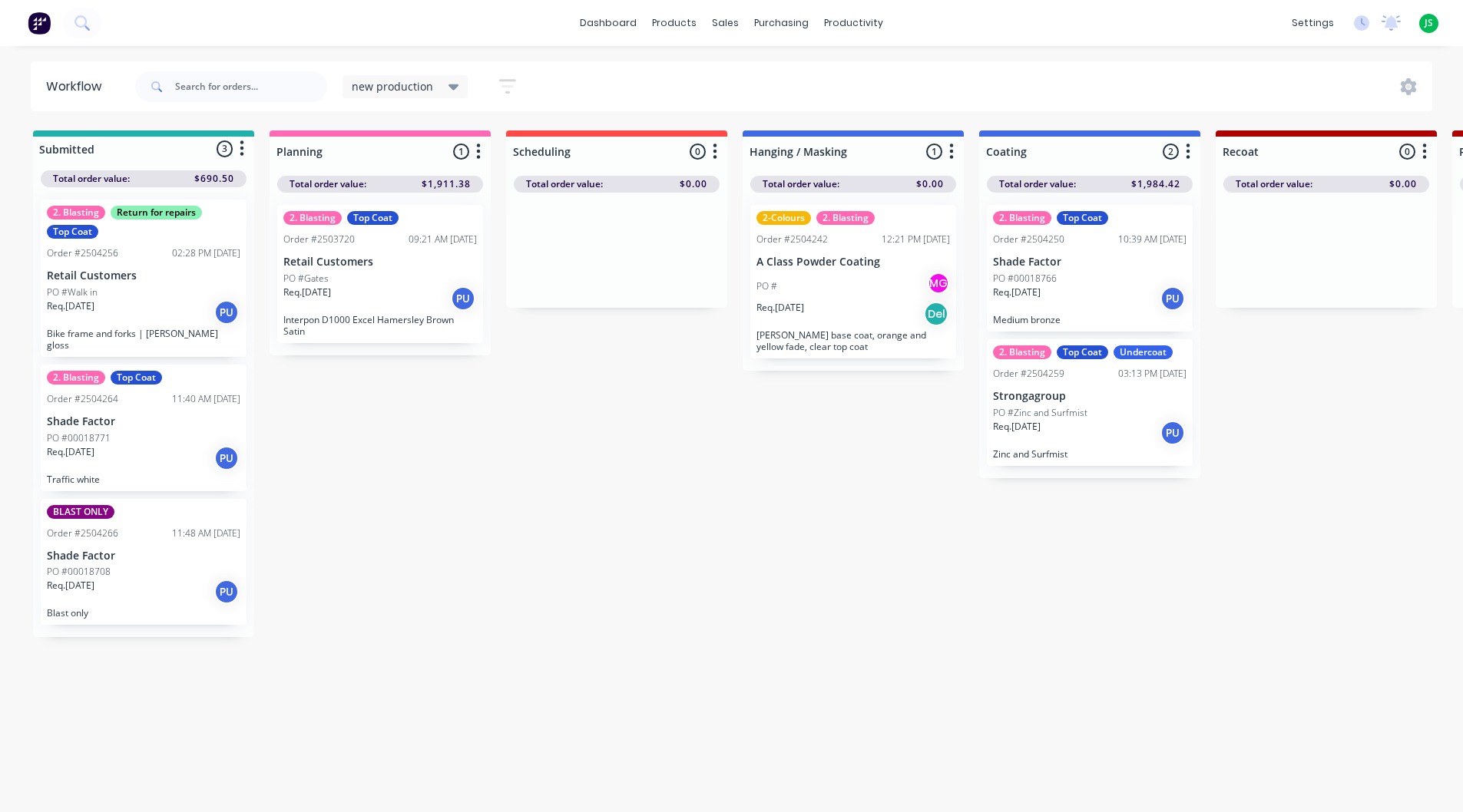
click at [125, 579] on div "Req. 01/10/25 PU" at bounding box center [144, 592] width 194 height 26
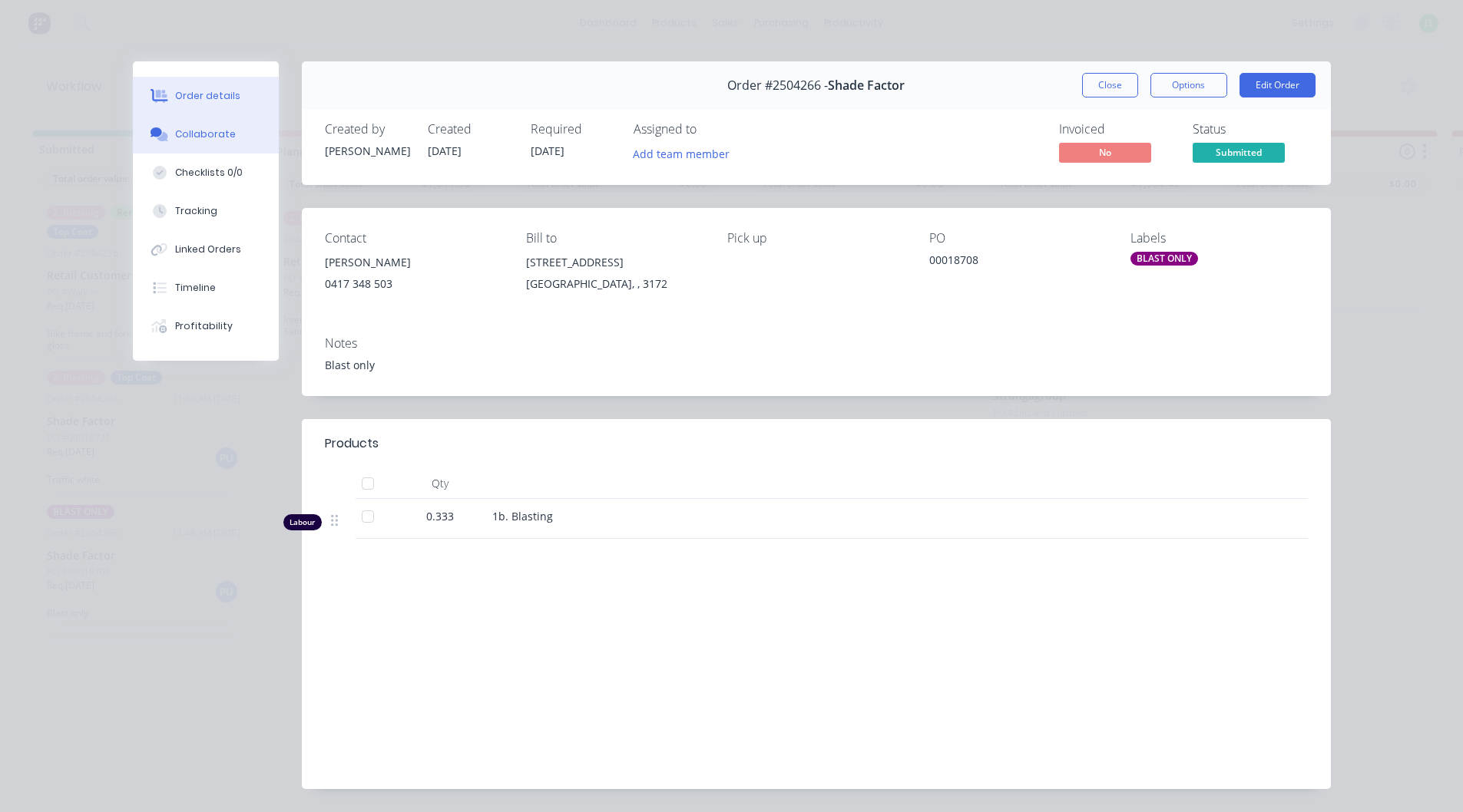
click at [225, 123] on button "Collaborate" at bounding box center [205, 134] width 146 height 38
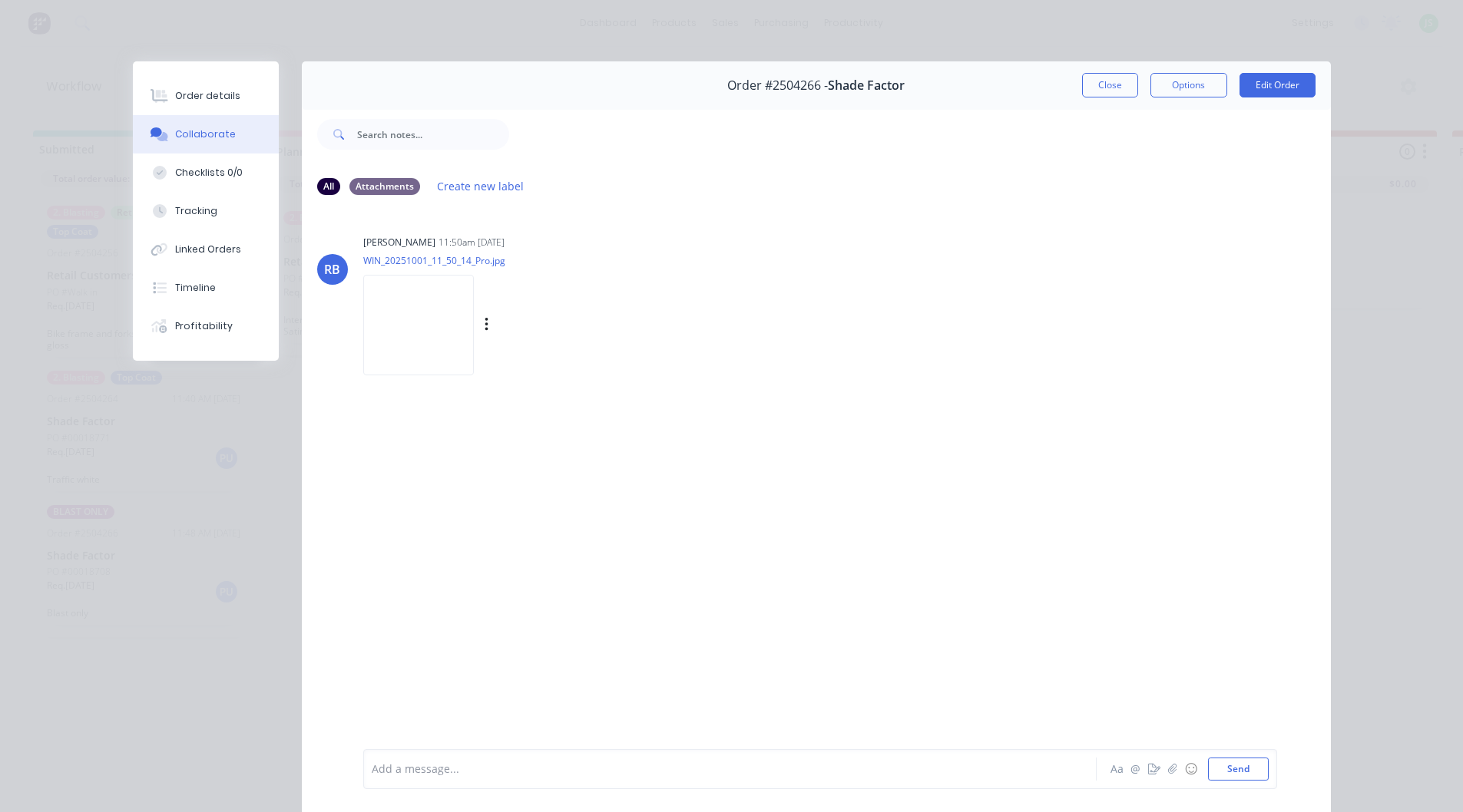
click at [464, 341] on img at bounding box center [419, 326] width 111 height 101
click at [1120, 81] on button "Close" at bounding box center [1109, 86] width 56 height 24
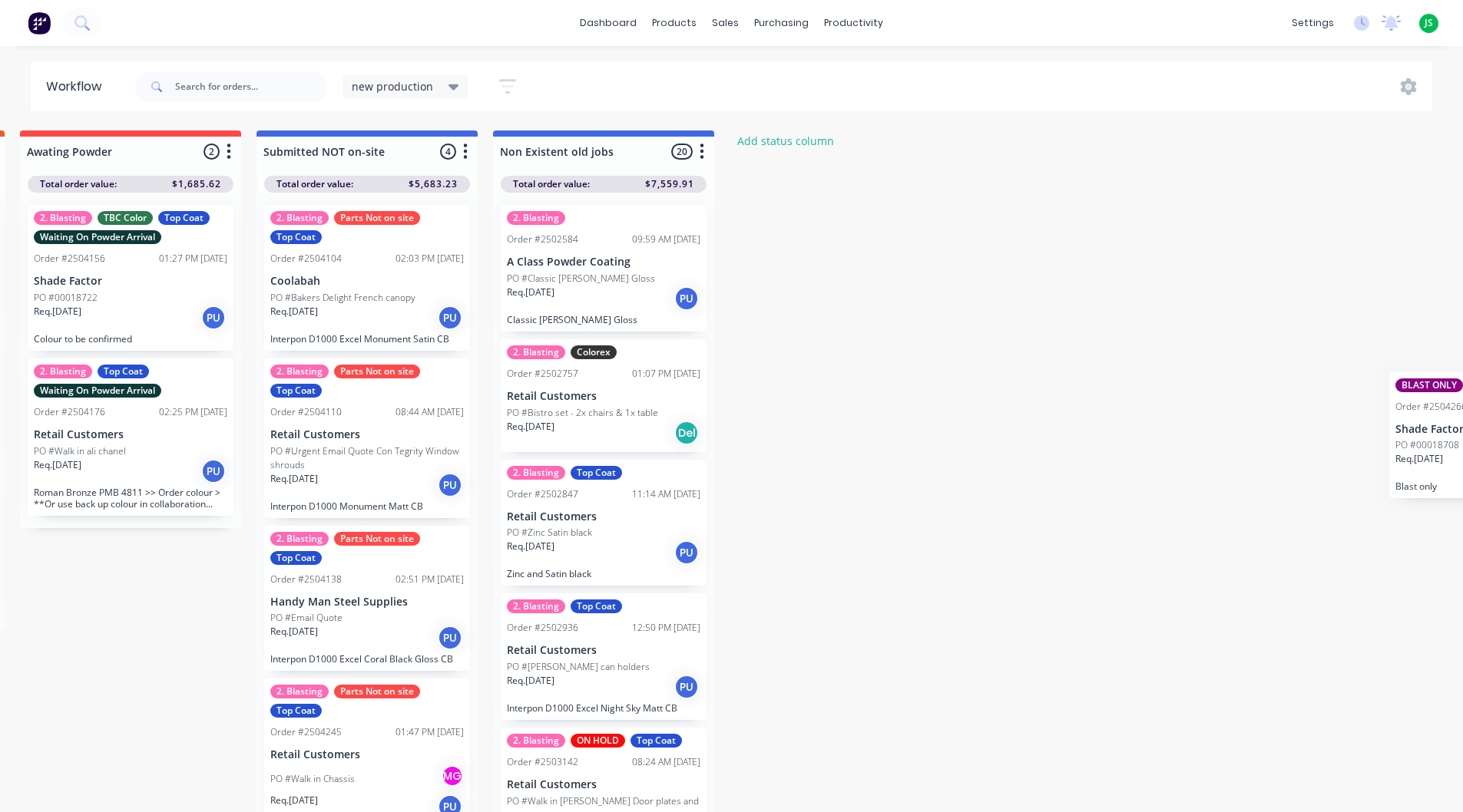
scroll to position [0, 2617]
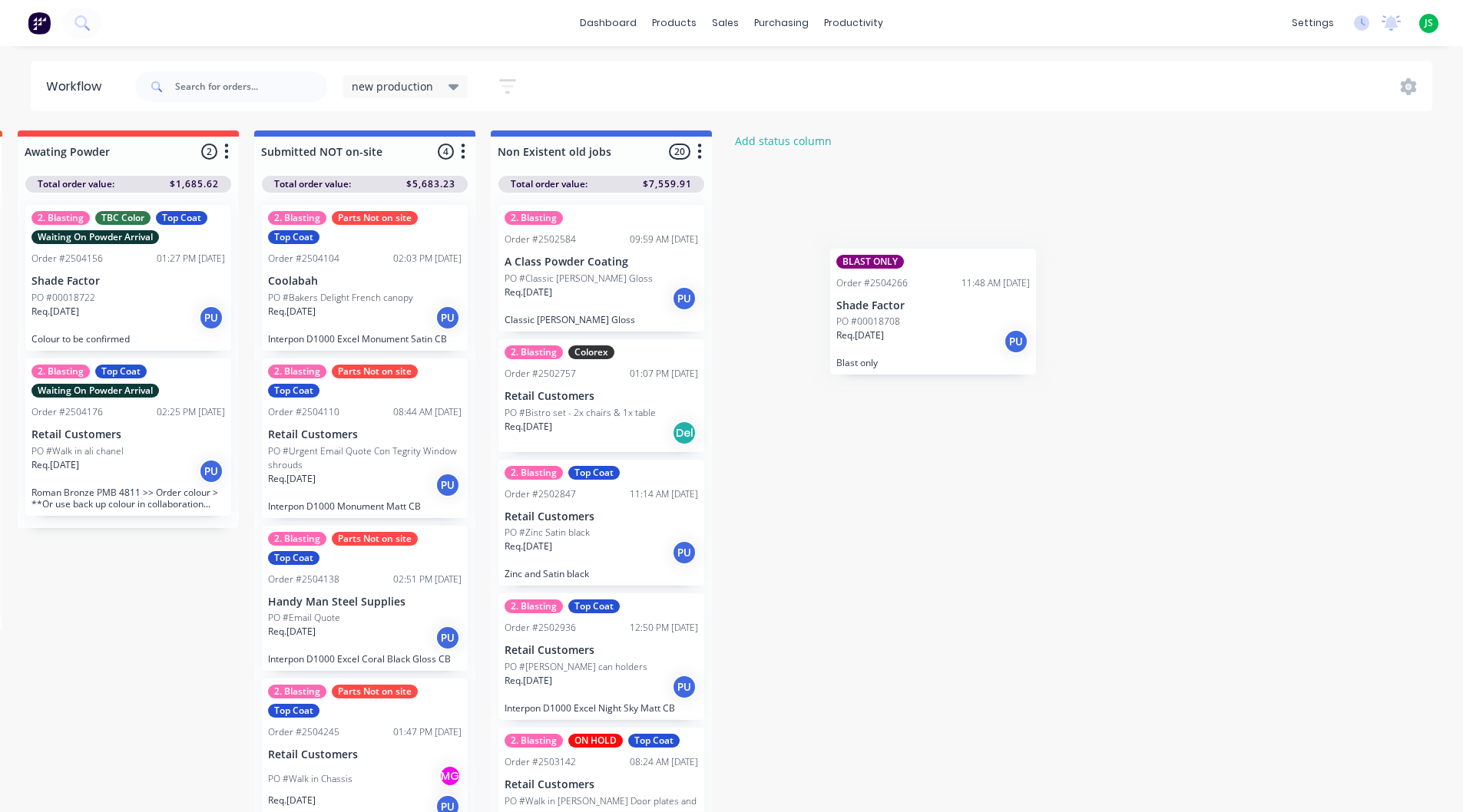
drag, startPoint x: 95, startPoint y: 556, endPoint x: 889, endPoint y: 317, distance: 829.2
click at [889, 317] on div "Submitted 3 Status colour #20B2AA hex #20B2AA Save Cancel Summaries Total order…" at bounding box center [767, 476] width 6793 height 691
click at [797, 143] on button "Add status column" at bounding box center [784, 140] width 113 height 20
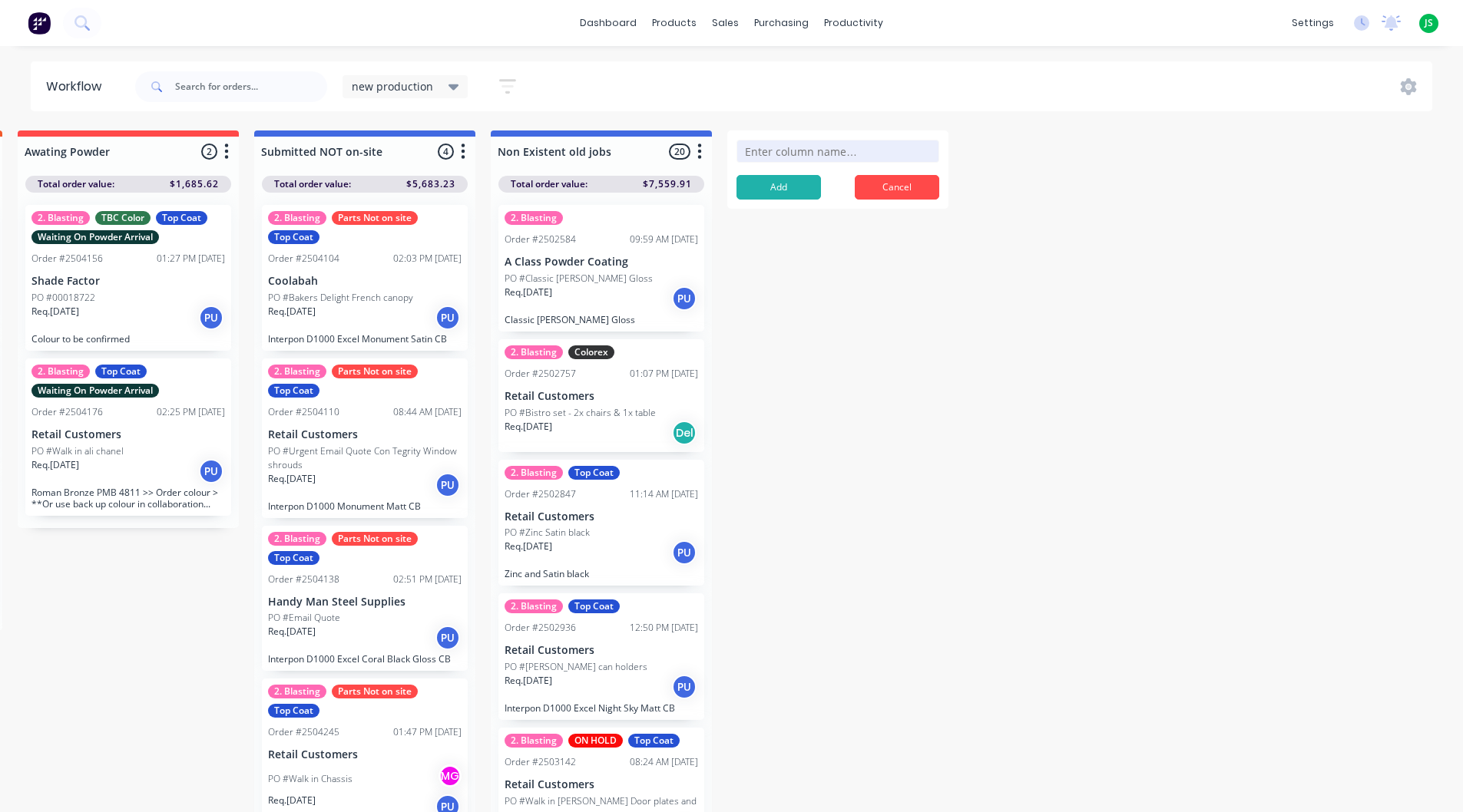
click at [977, 501] on div "Submitted 3 Status colour #20B2AA hex #20B2AA Save Cancel Summaries Total order…" at bounding box center [767, 476] width 6793 height 691
click at [521, 86] on button "button" at bounding box center [507, 86] width 49 height 30
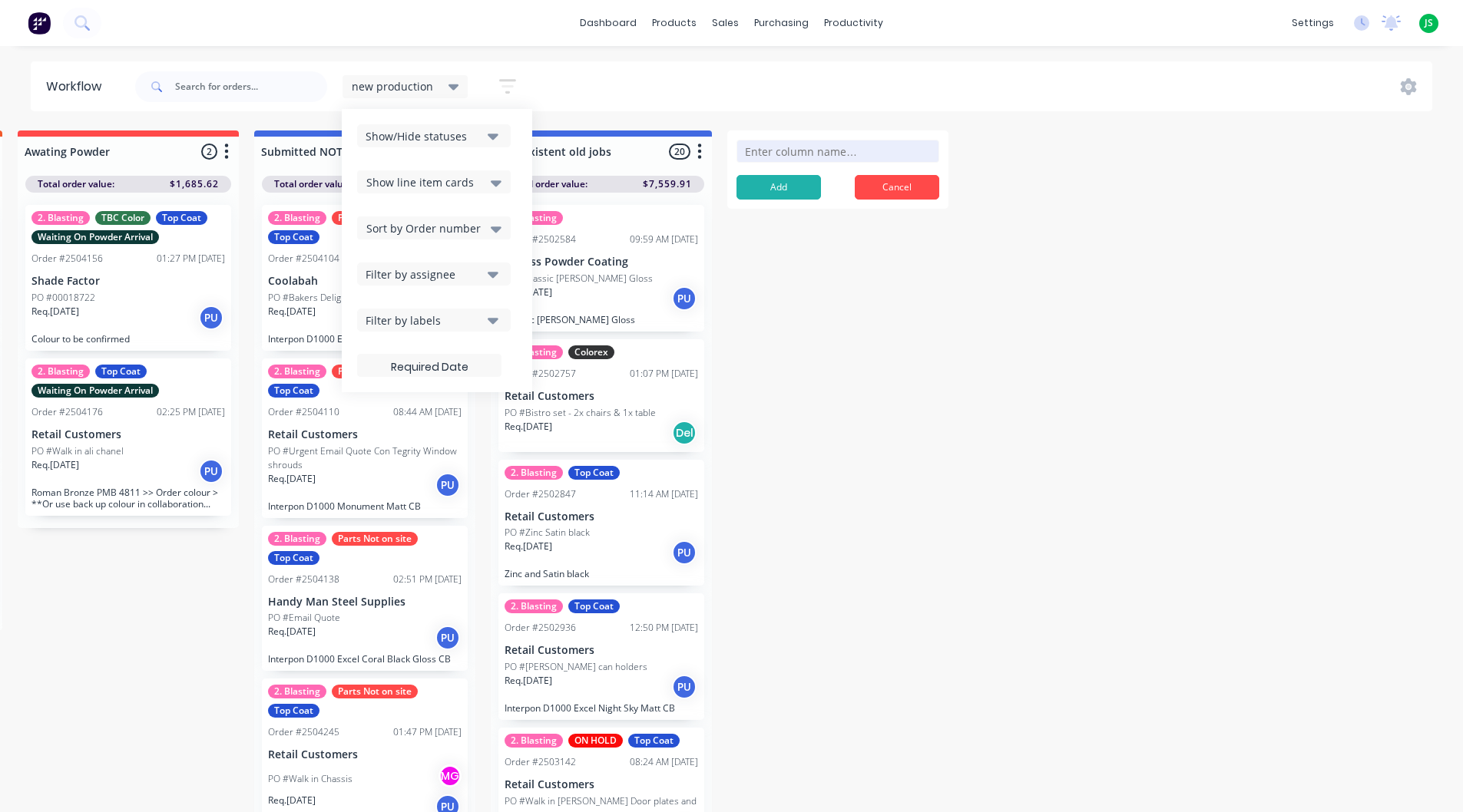
click at [431, 134] on div "Show/Hide statuses" at bounding box center [424, 136] width 116 height 16
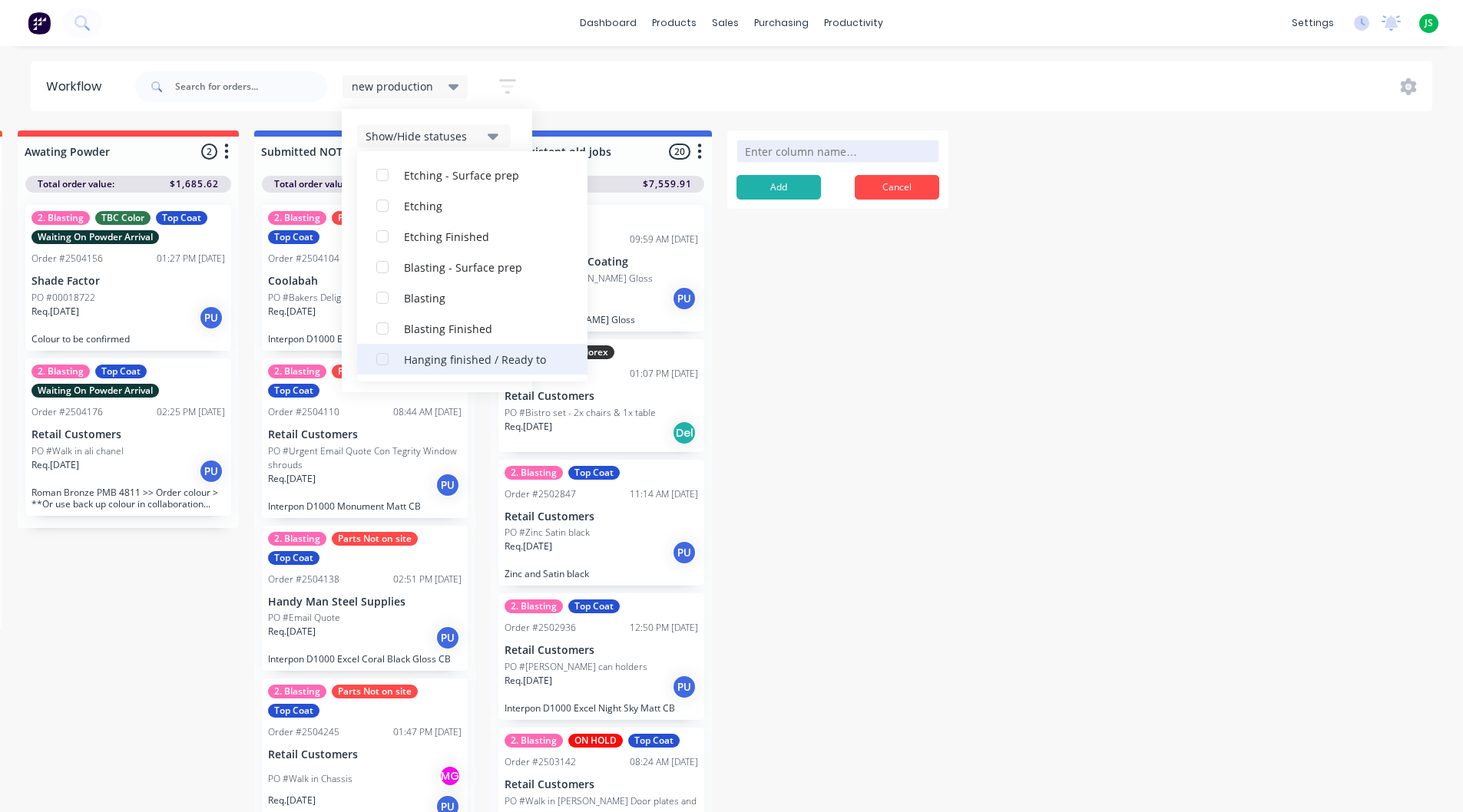
scroll to position [614, 0]
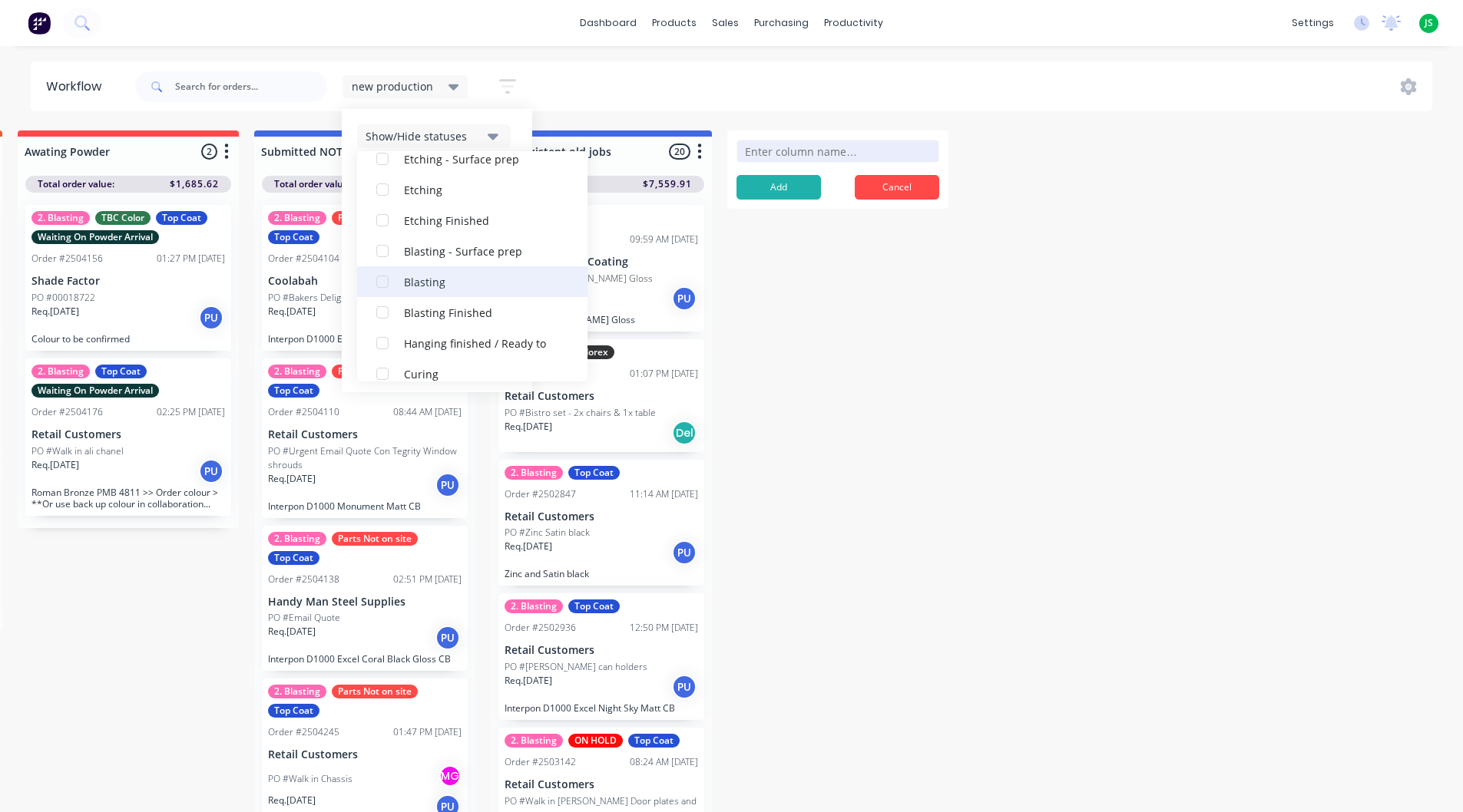
click at [379, 283] on div "button" at bounding box center [383, 282] width 31 height 31
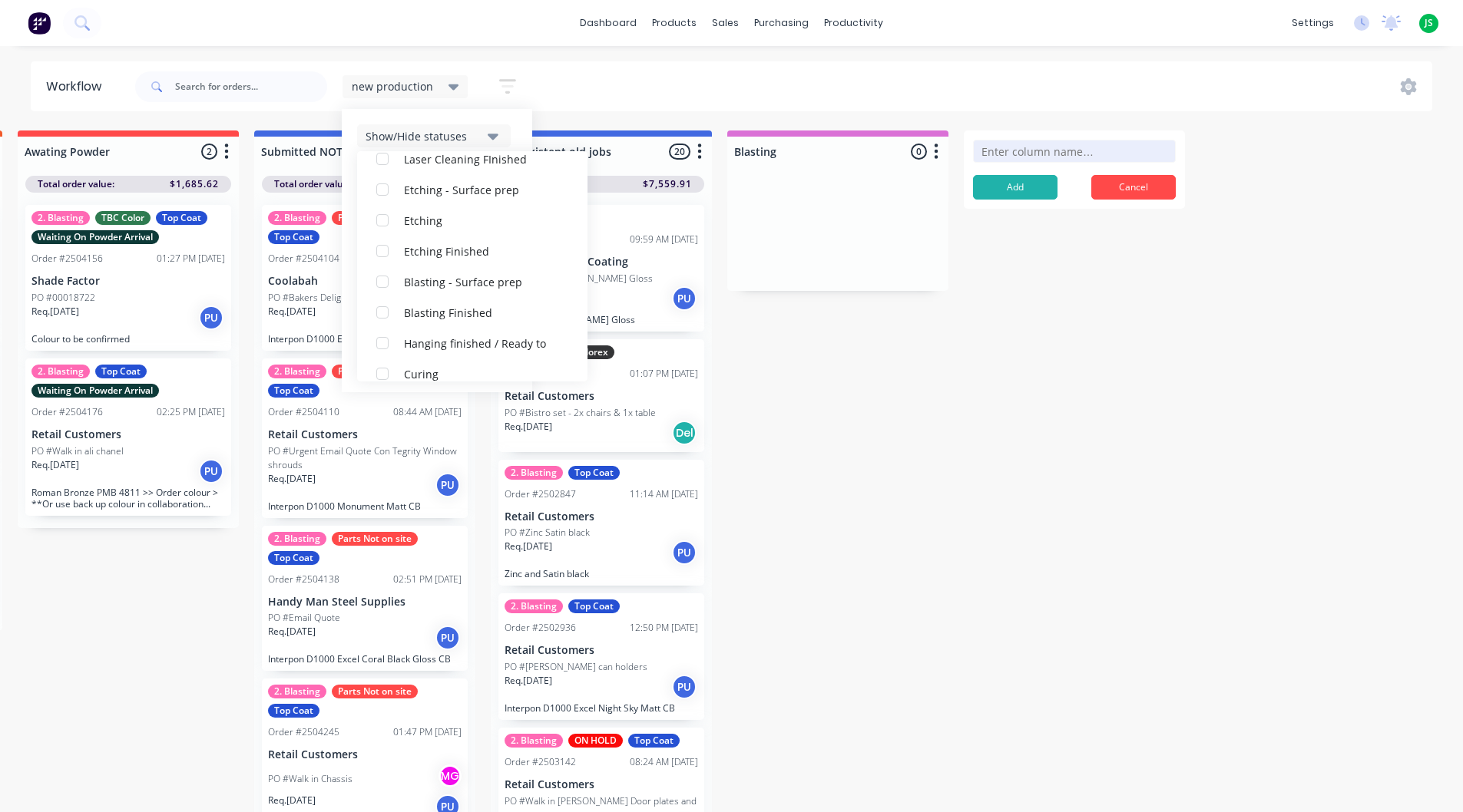
scroll to position [92, 0]
click at [1081, 455] on div "Submitted 3 Status colour #20B2AA hex #20B2AA Save Cancel Summaries Total order…" at bounding box center [767, 476] width 6793 height 691
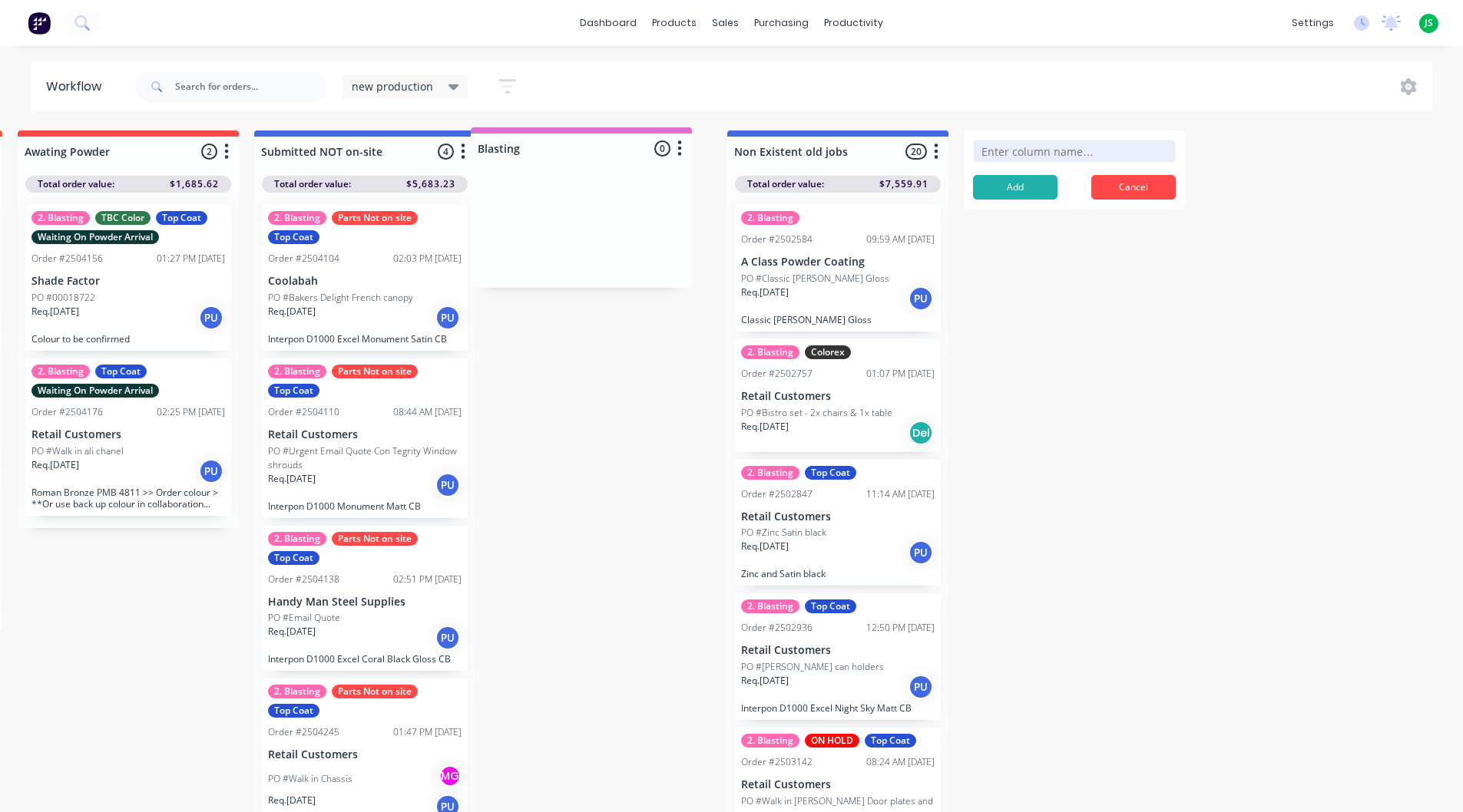
drag, startPoint x: 852, startPoint y: 153, endPoint x: 577, endPoint y: 154, distance: 275.0
click at [580, 151] on div "Submitted 3 Status colour #20B2AA hex #20B2AA Save Cancel Summaries Total order…" at bounding box center [767, 476] width 6793 height 691
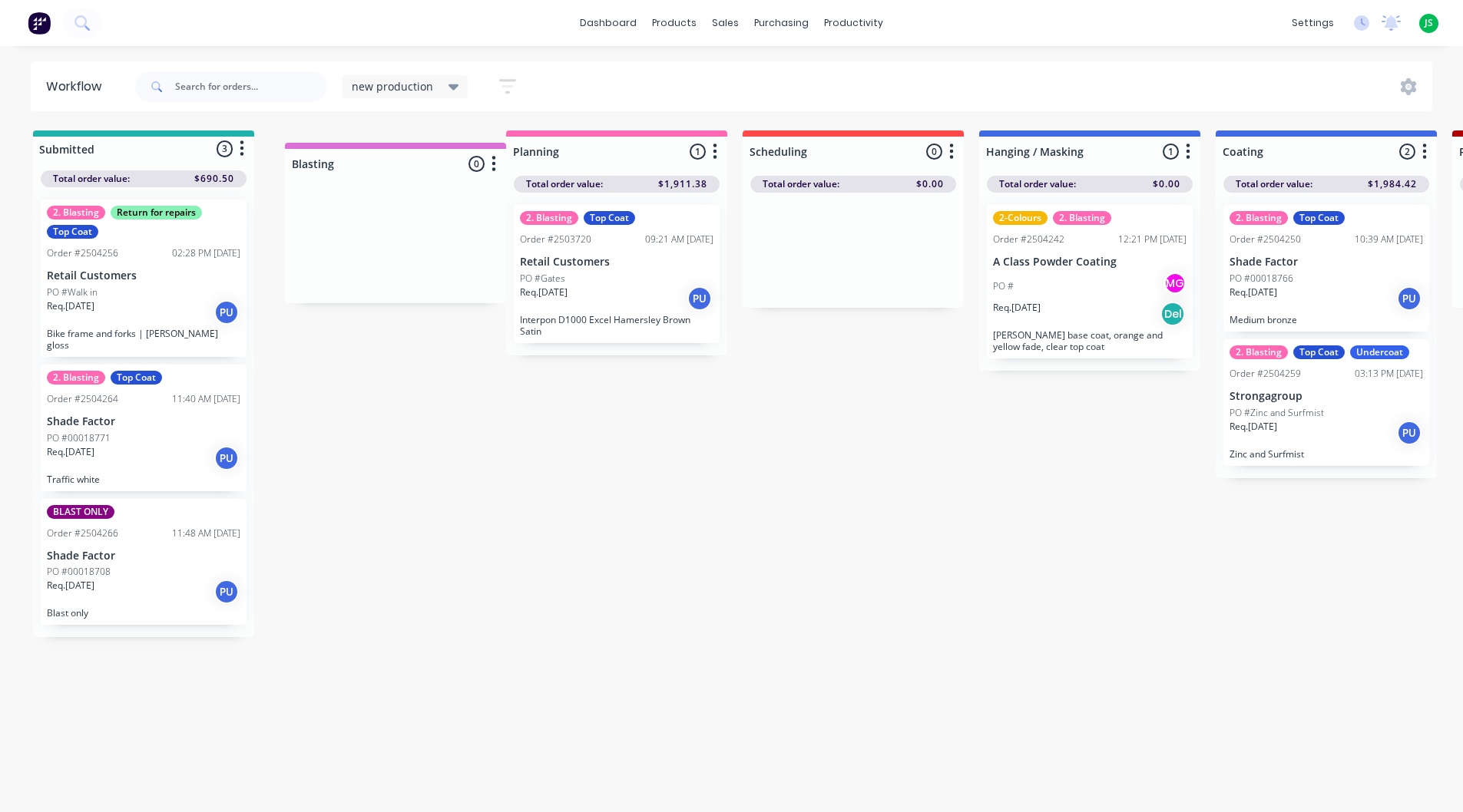
drag, startPoint x: 626, startPoint y: 156, endPoint x: 416, endPoint y: 169, distance: 210.4
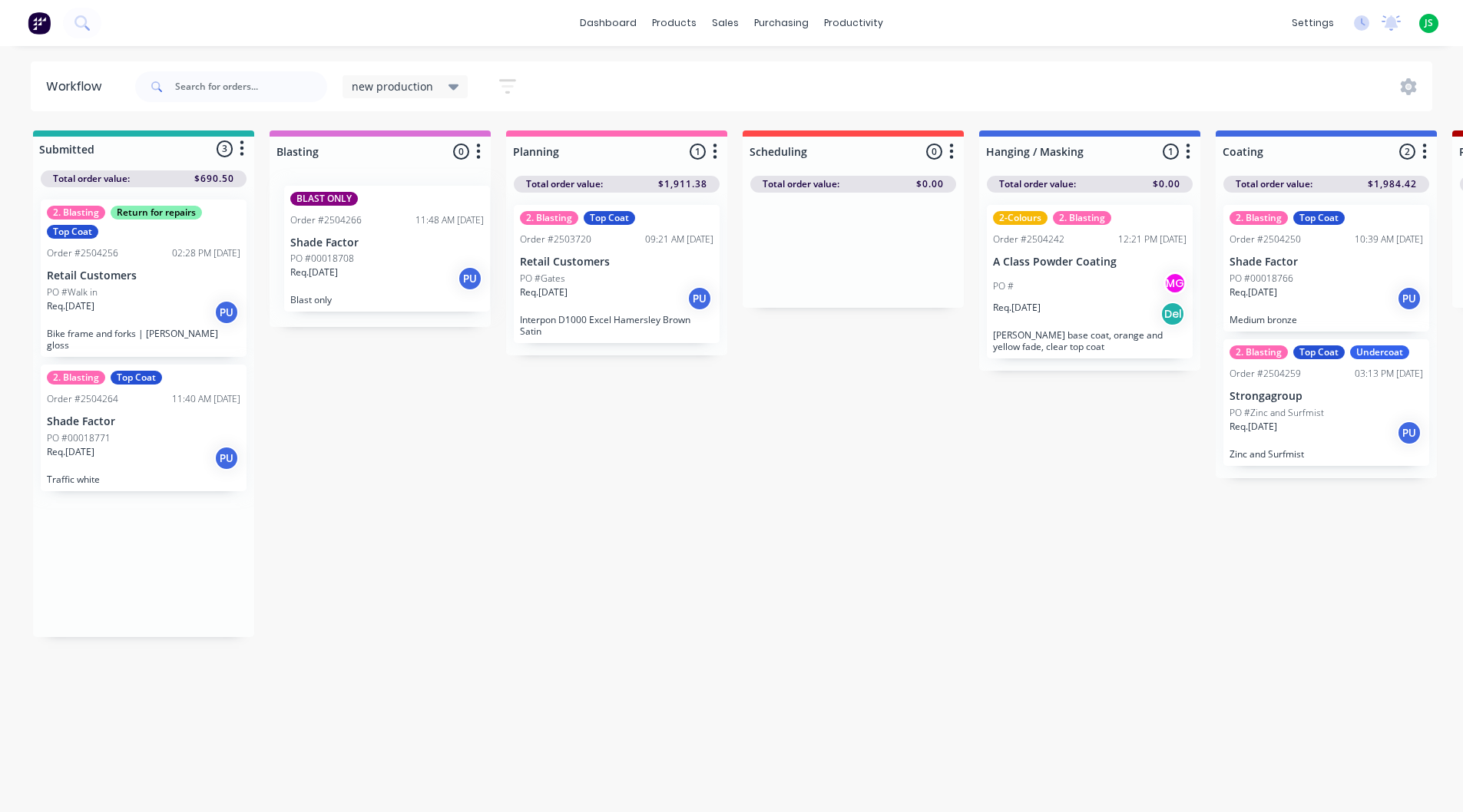
drag, startPoint x: 92, startPoint y: 542, endPoint x: 337, endPoint y: 233, distance: 394.3
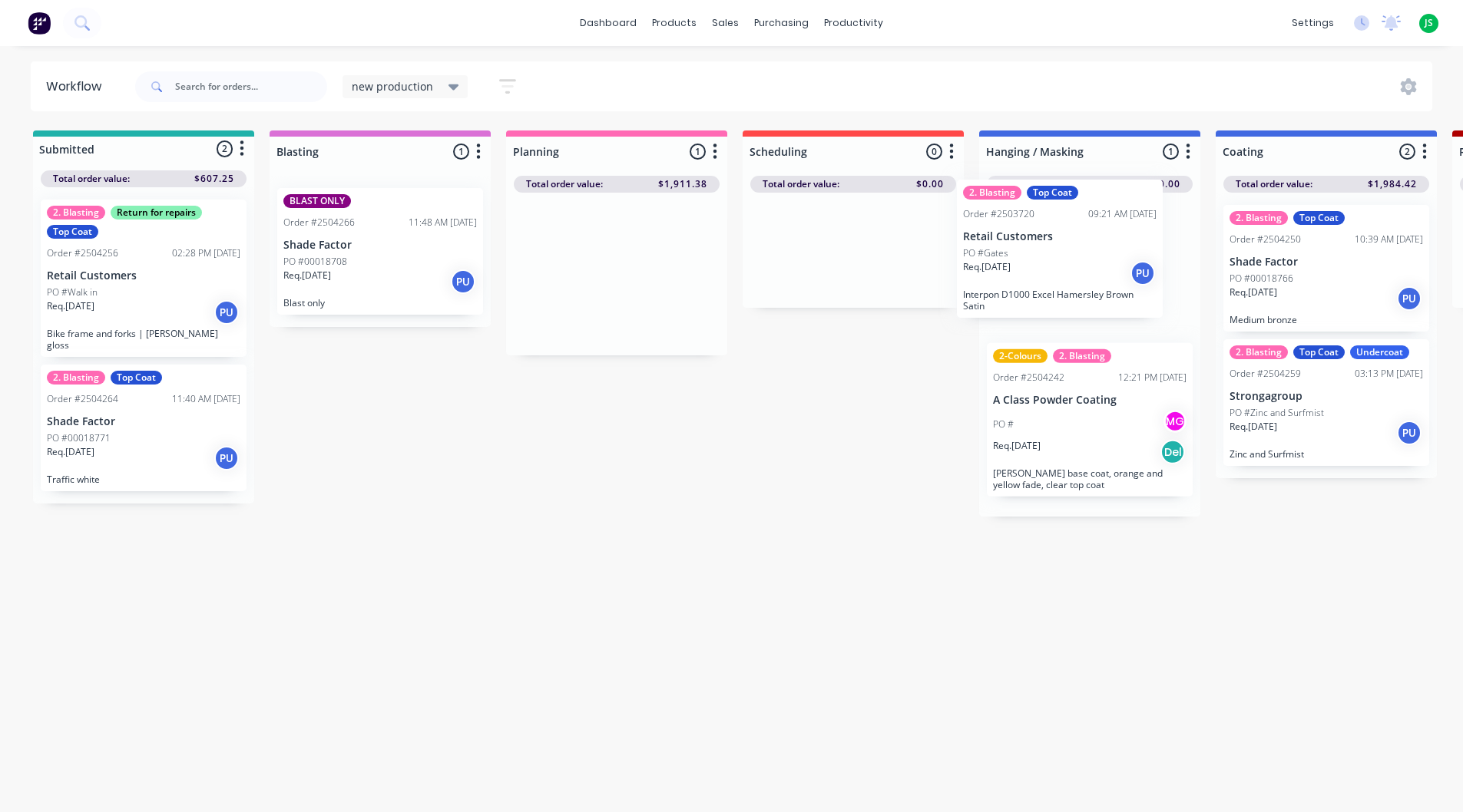
drag, startPoint x: 603, startPoint y: 296, endPoint x: 1052, endPoint y: 270, distance: 449.8
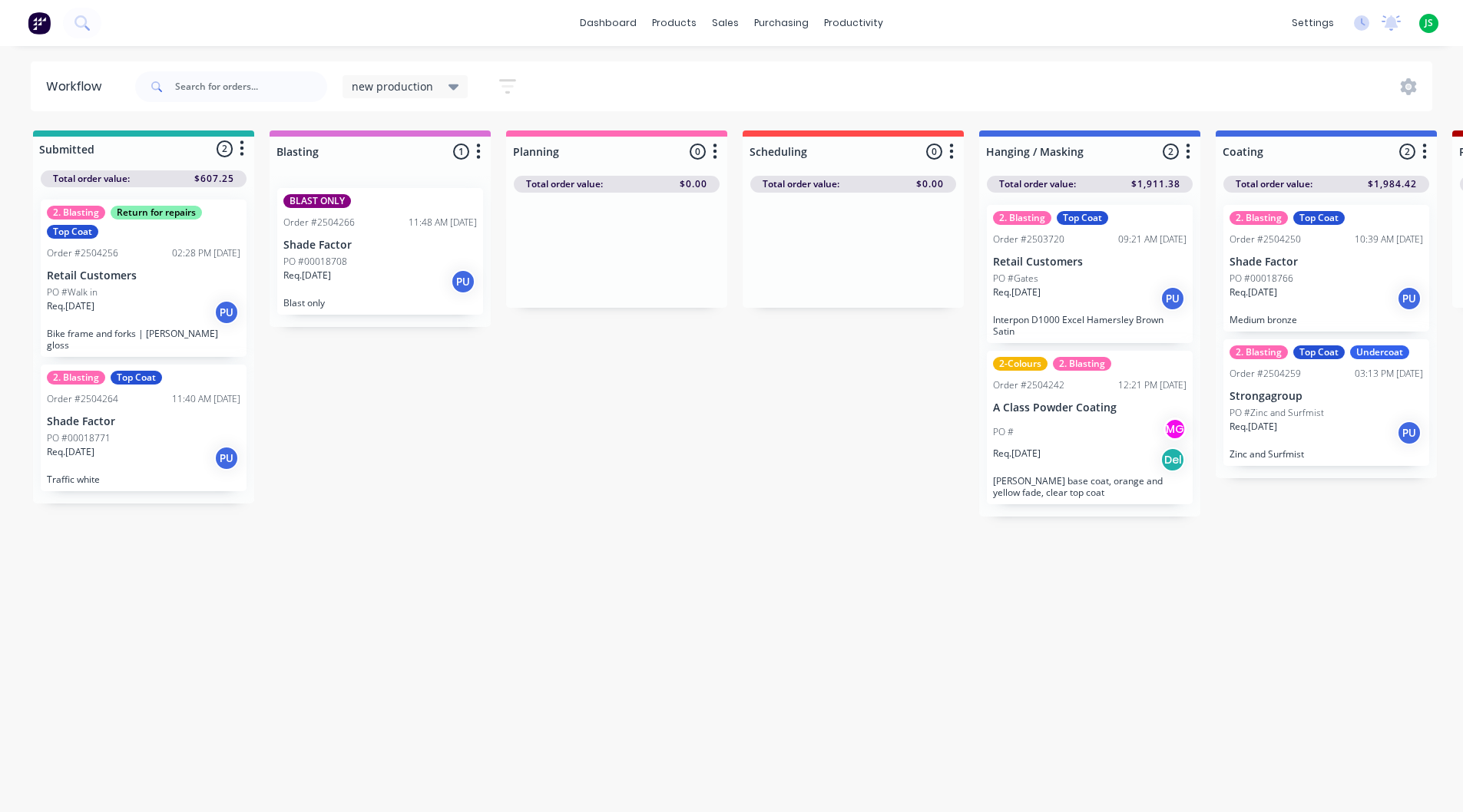
click at [337, 262] on p "PO #00018708" at bounding box center [315, 261] width 64 height 14
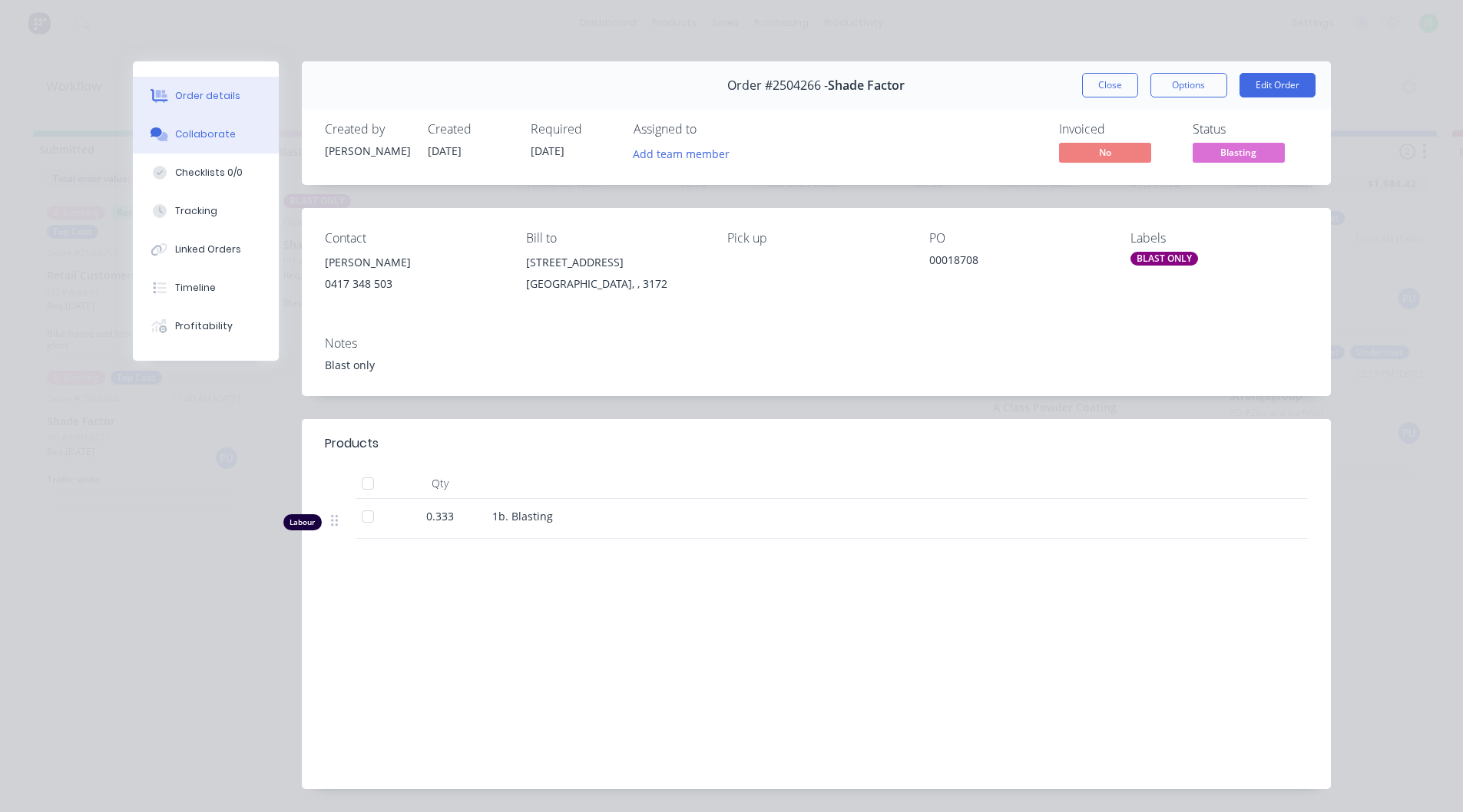
click at [194, 143] on button "Collaborate" at bounding box center [205, 134] width 146 height 38
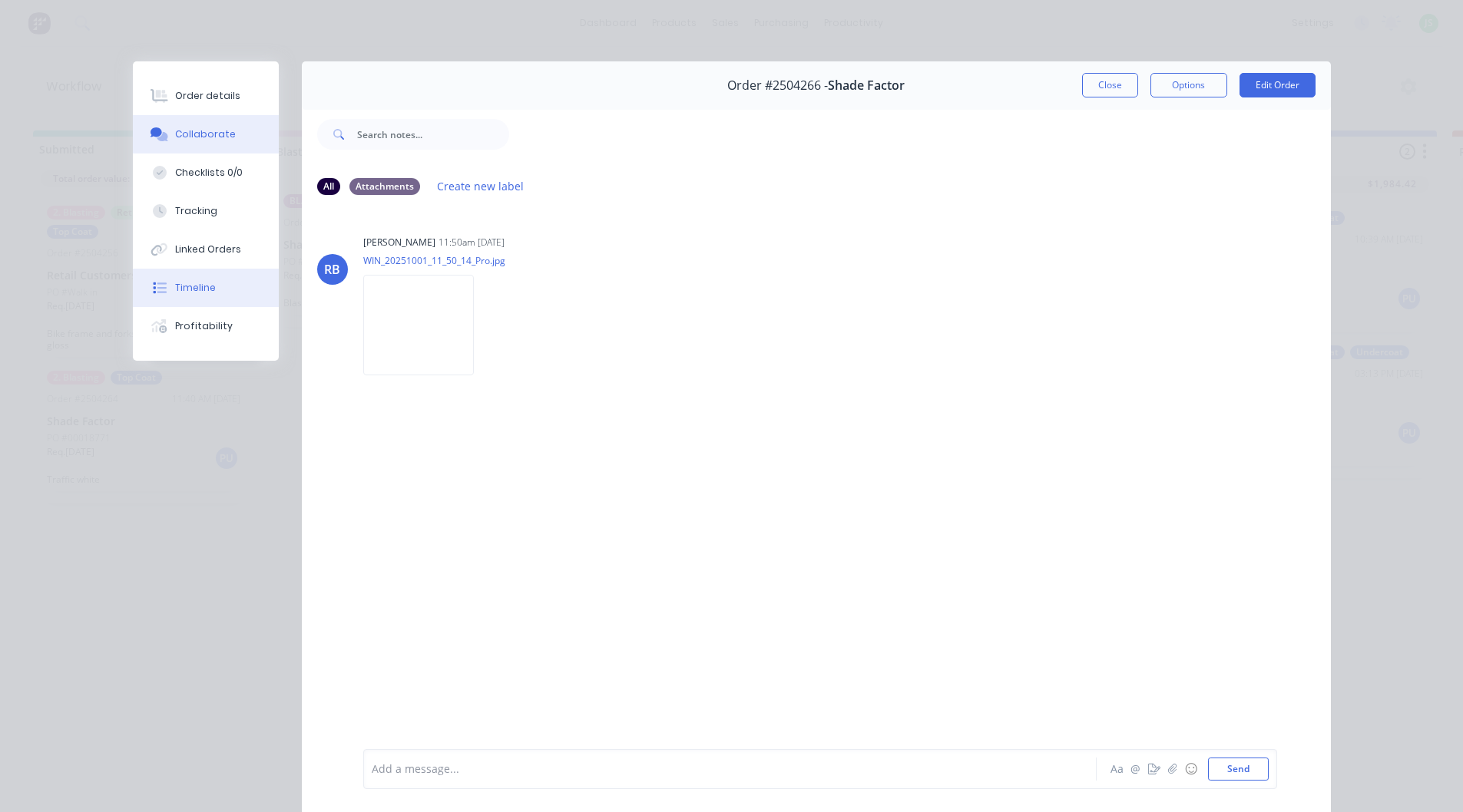
click at [179, 283] on div "Timeline" at bounding box center [196, 287] width 41 height 14
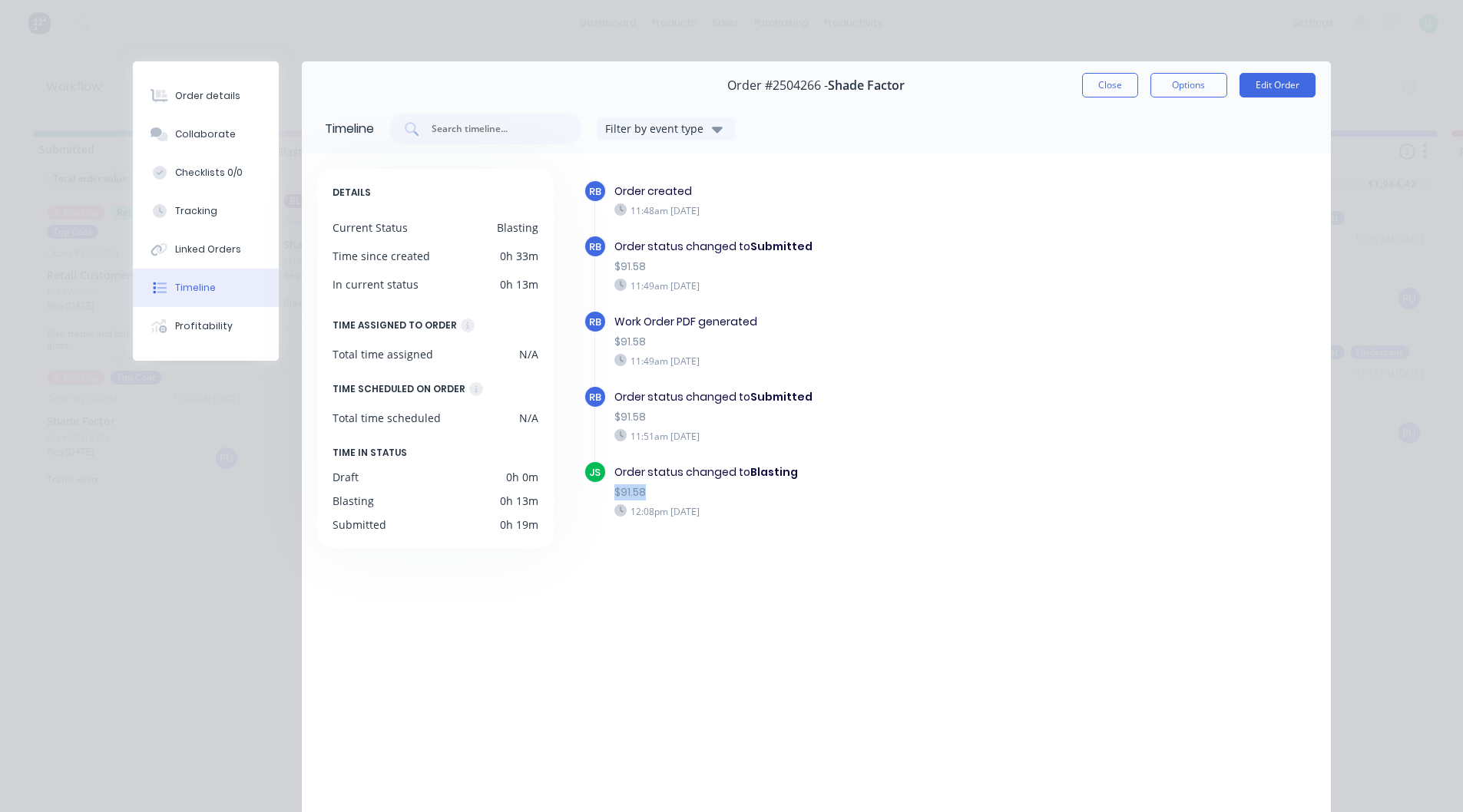
drag, startPoint x: 613, startPoint y: 490, endPoint x: 657, endPoint y: 489, distance: 44.0
click at [657, 489] on div "$91.58" at bounding box center [840, 493] width 451 height 16
click at [244, 106] on button "Order details" at bounding box center [205, 95] width 146 height 38
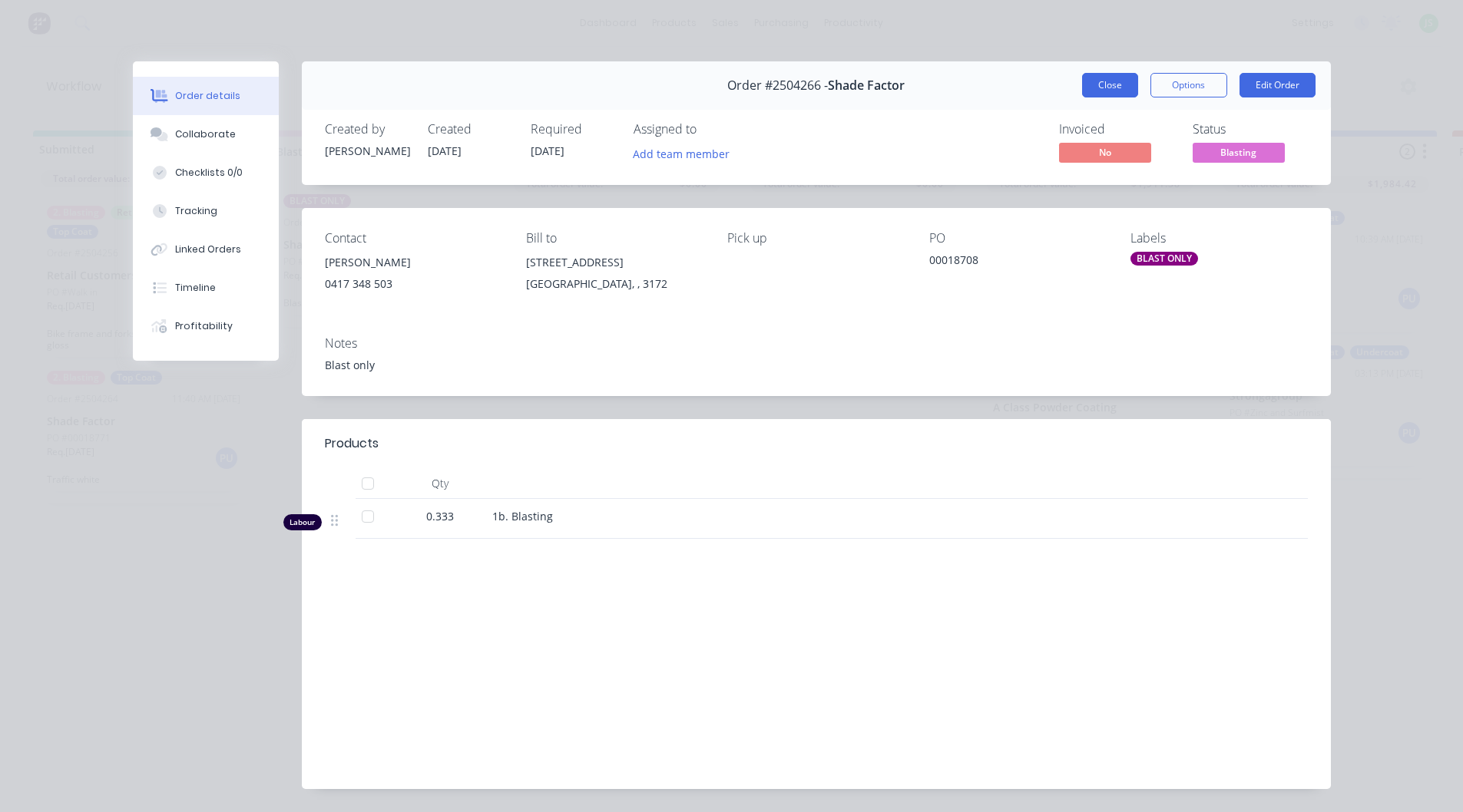
click at [1101, 81] on button "Close" at bounding box center [1109, 86] width 56 height 24
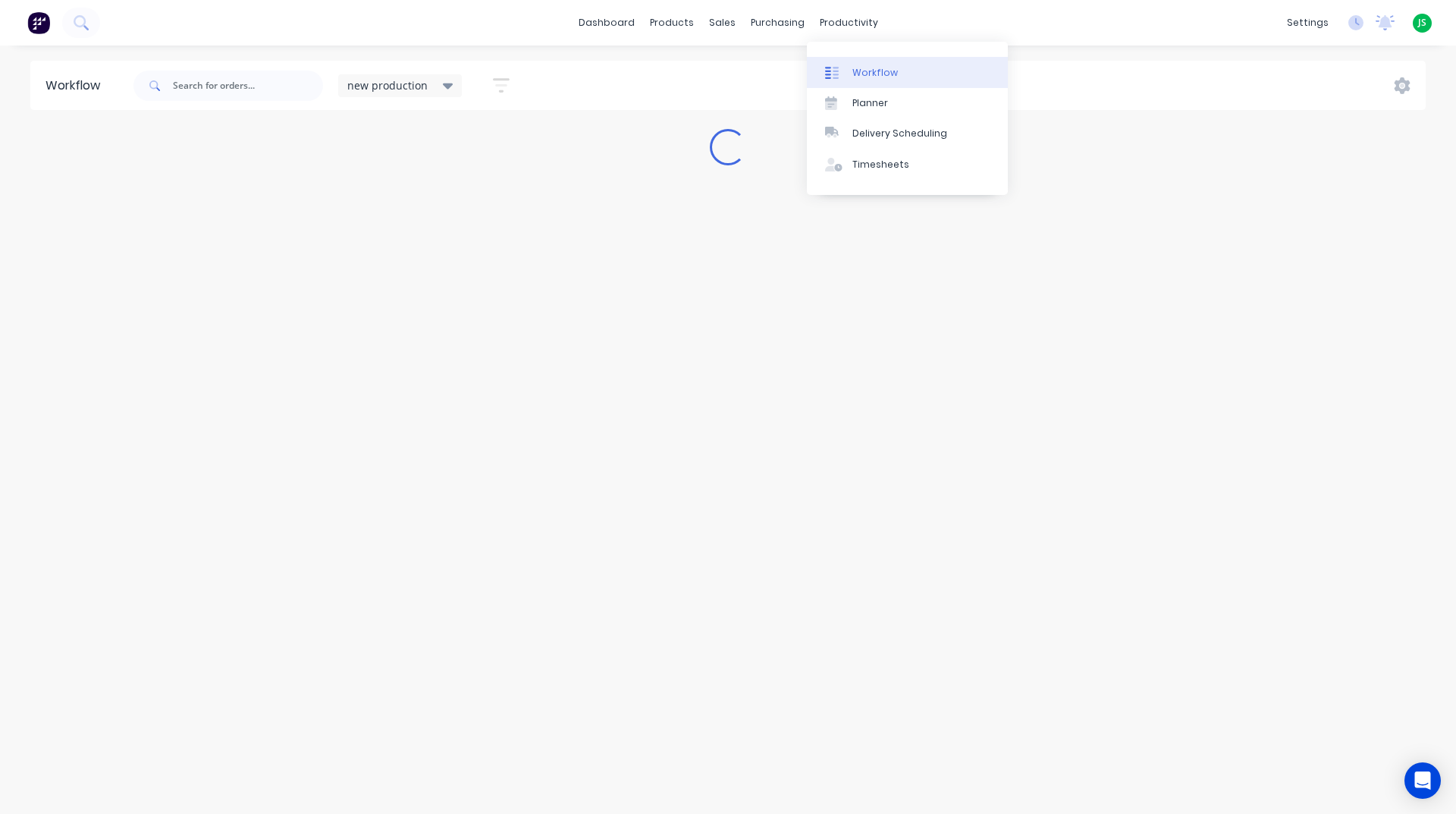
click at [832, 66] on icon at bounding box center [832, 72] width 14 height 14
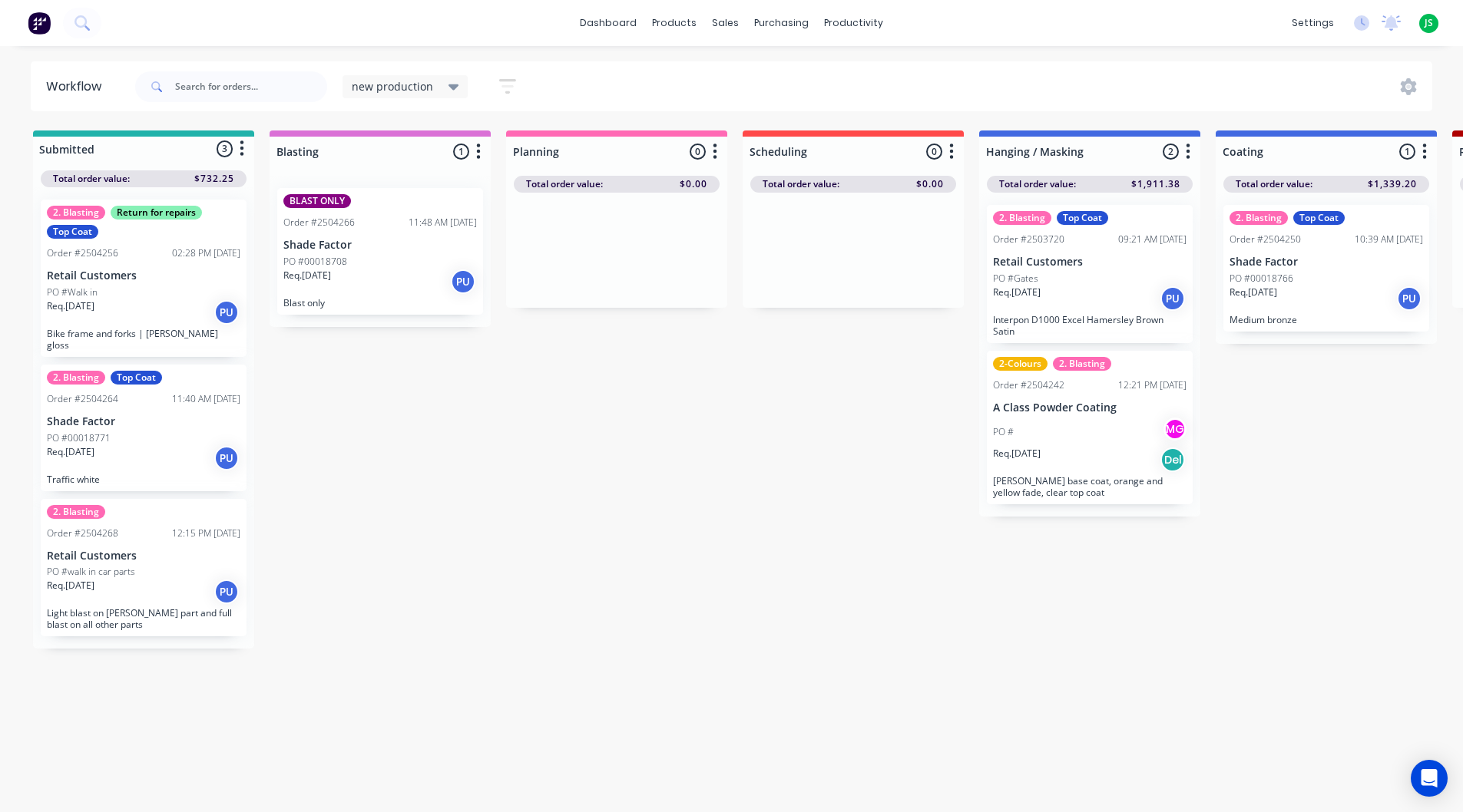
drag, startPoint x: 884, startPoint y: 469, endPoint x: 936, endPoint y: 463, distance: 52.3
click at [1040, 292] on p "Req. 04/08/25" at bounding box center [1017, 292] width 47 height 14
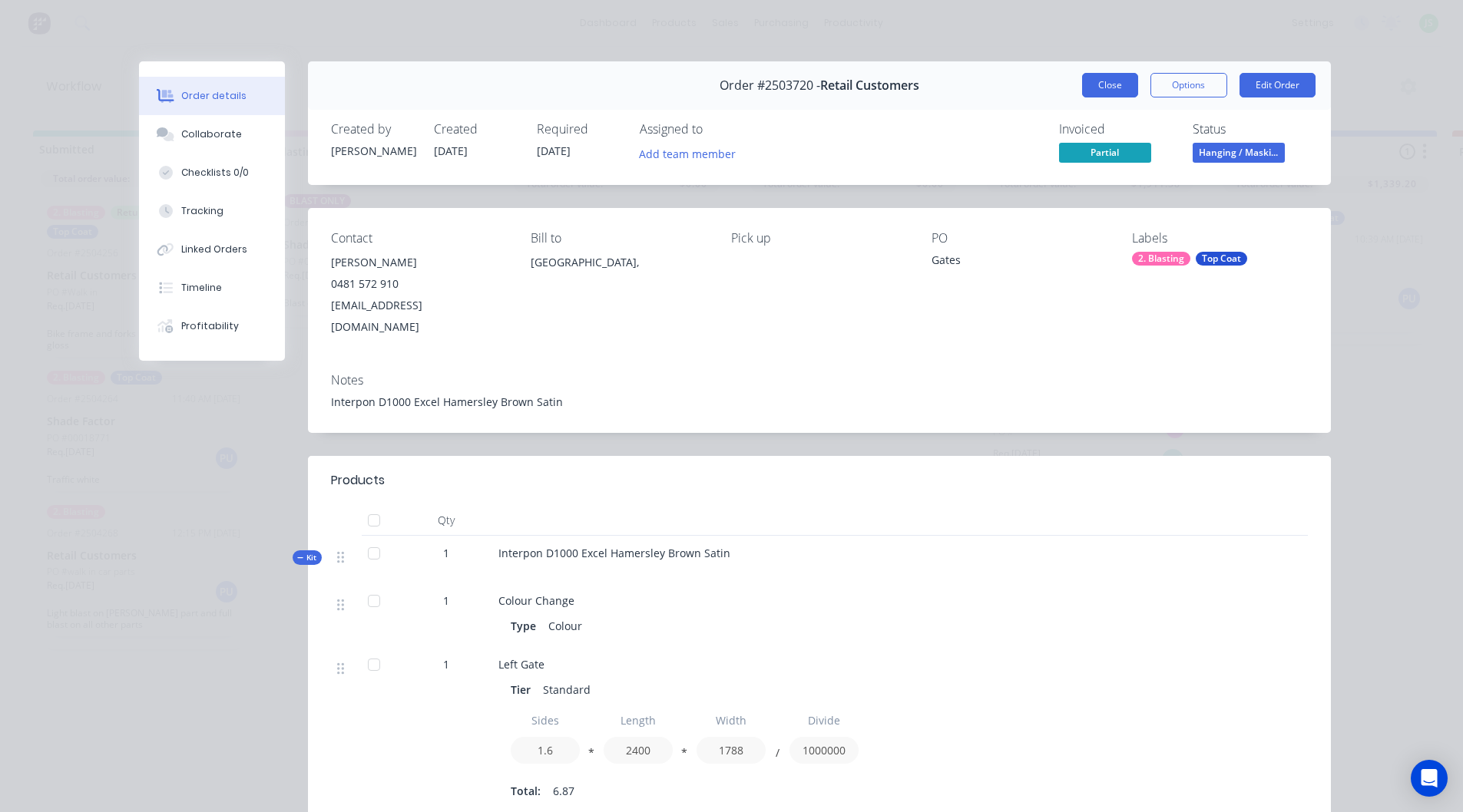
click at [1082, 89] on button "Close" at bounding box center [1109, 86] width 56 height 24
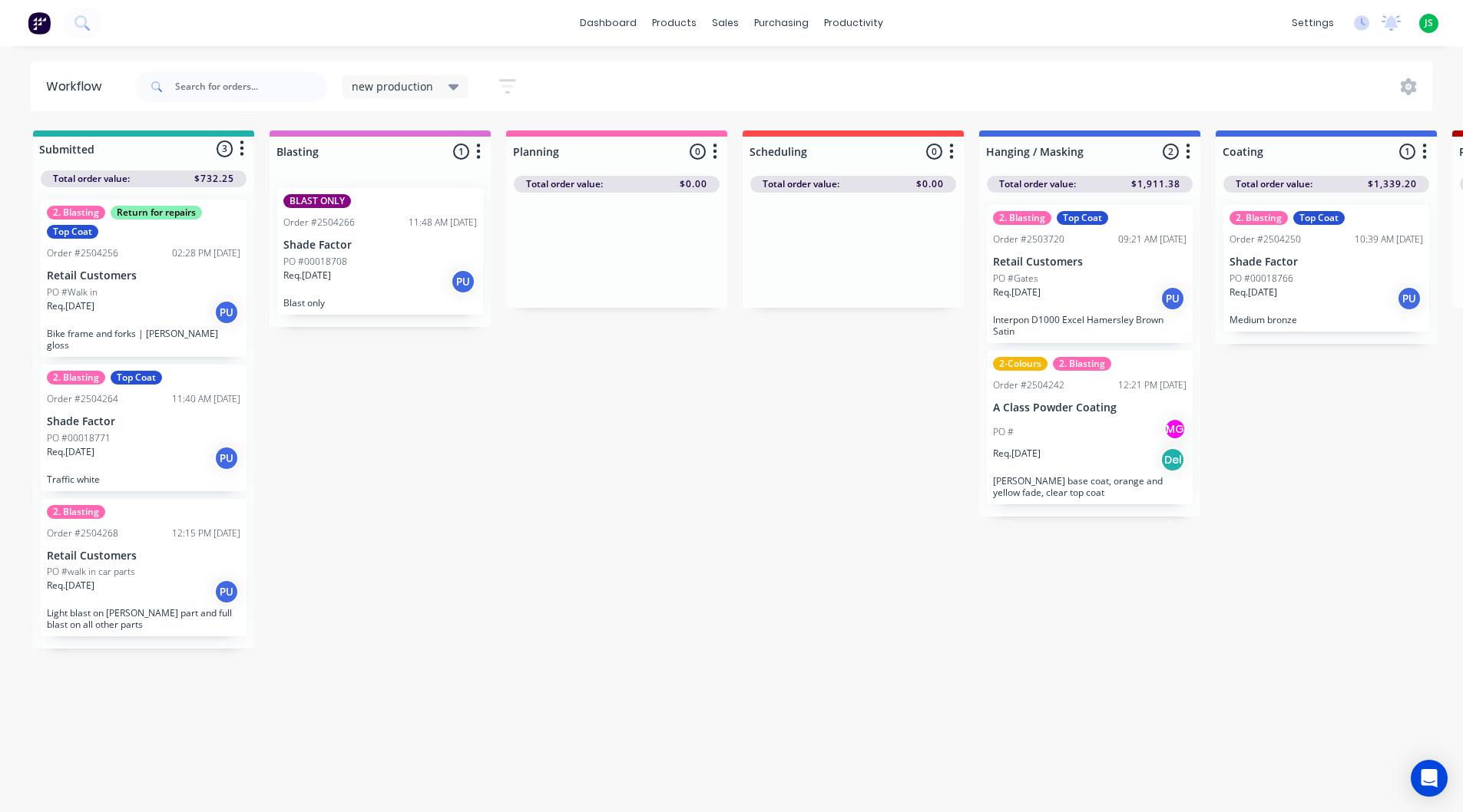
click at [1119, 406] on p "A Class Powder Coating" at bounding box center [1090, 408] width 194 height 13
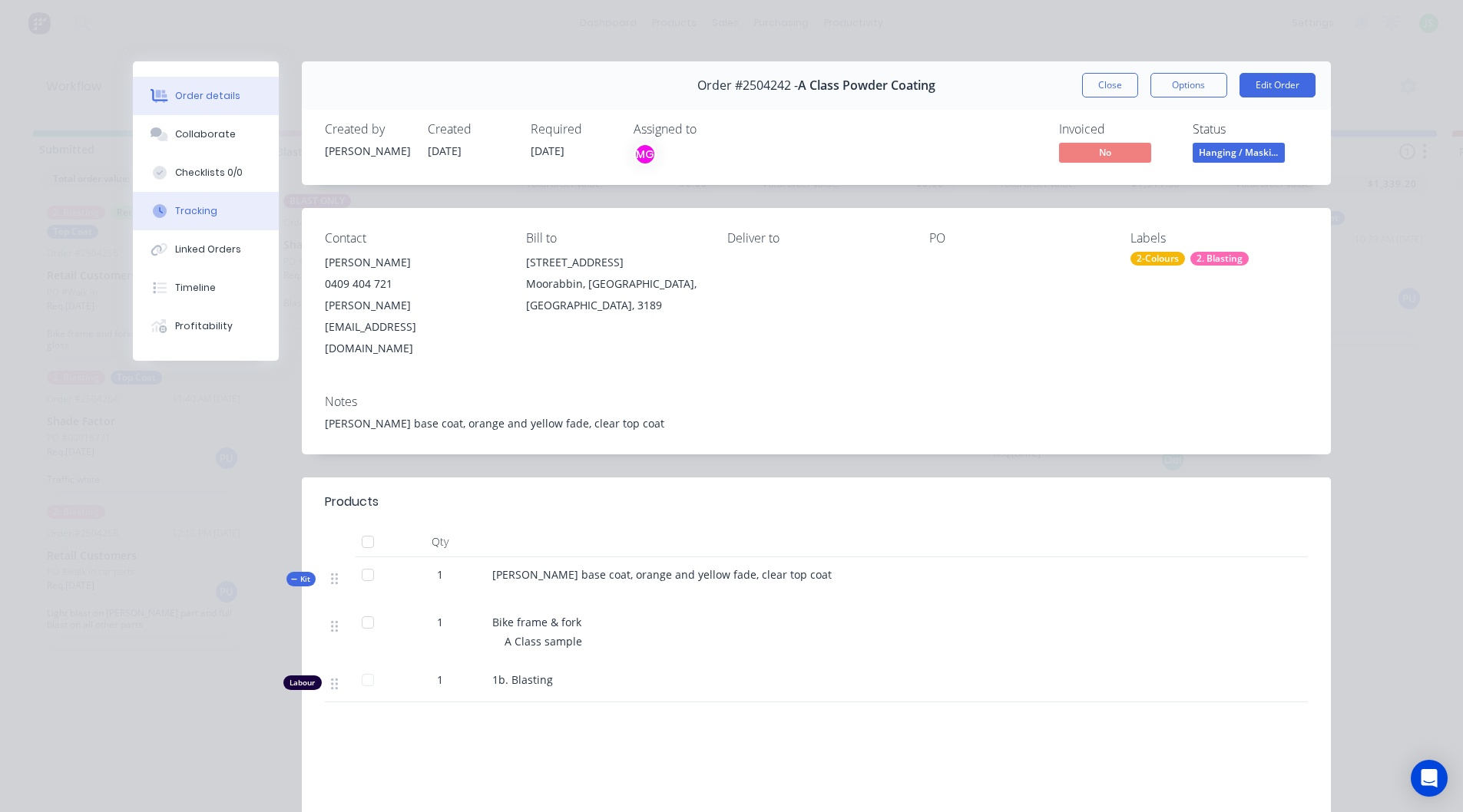
click at [212, 212] on button "Tracking" at bounding box center [205, 211] width 146 height 38
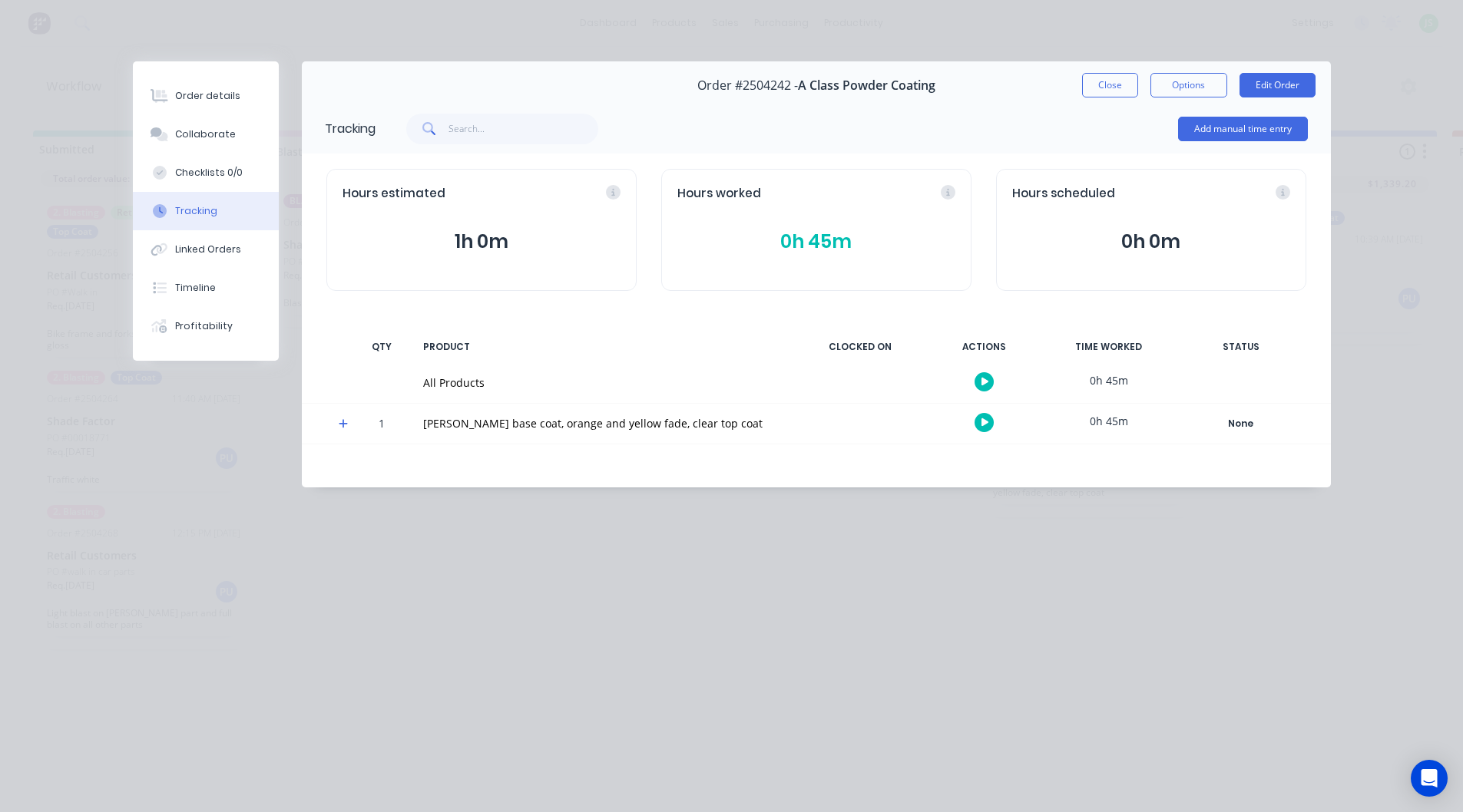
click at [345, 424] on icon at bounding box center [343, 424] width 9 height 9
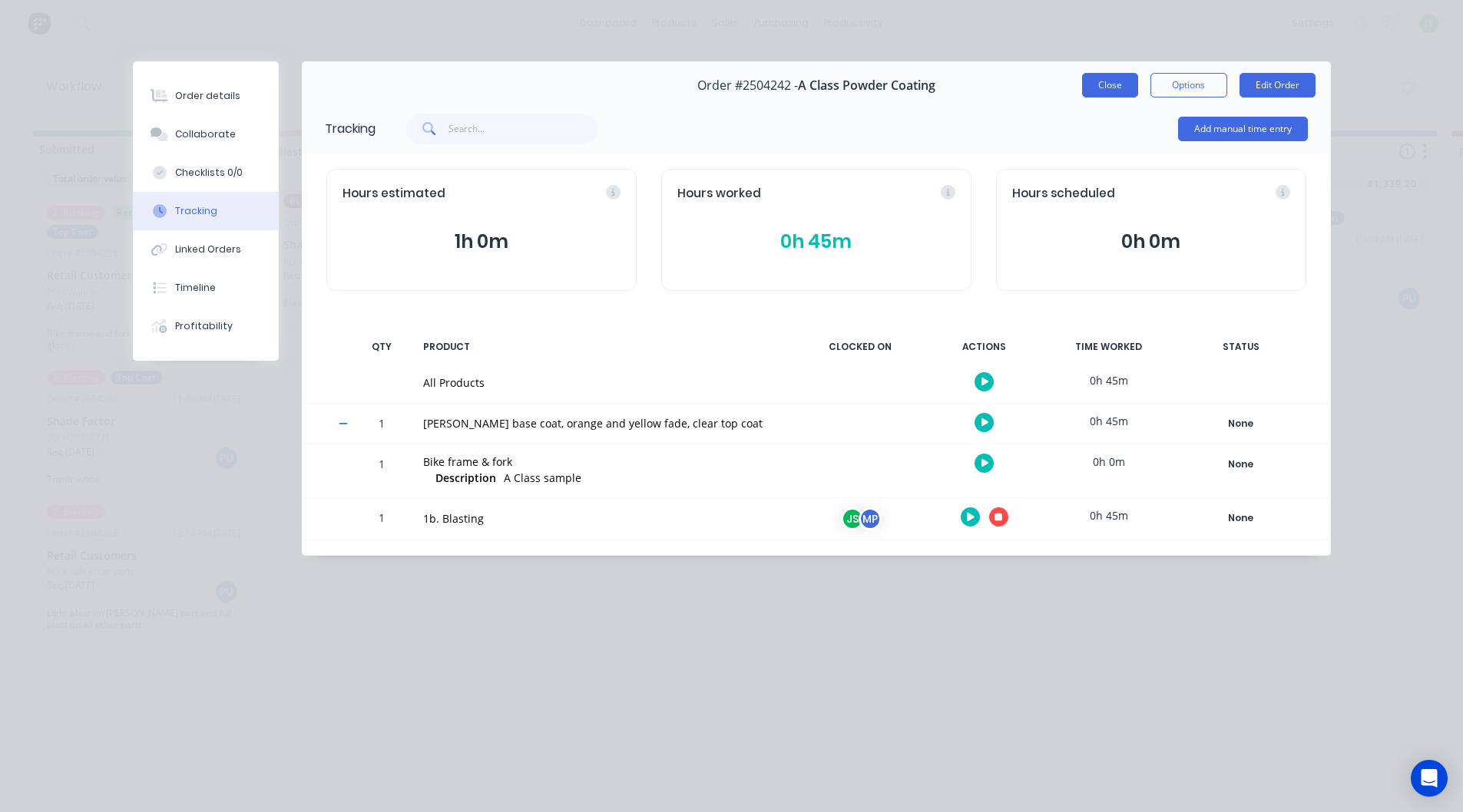
click at [1131, 84] on button "Close" at bounding box center [1109, 86] width 56 height 24
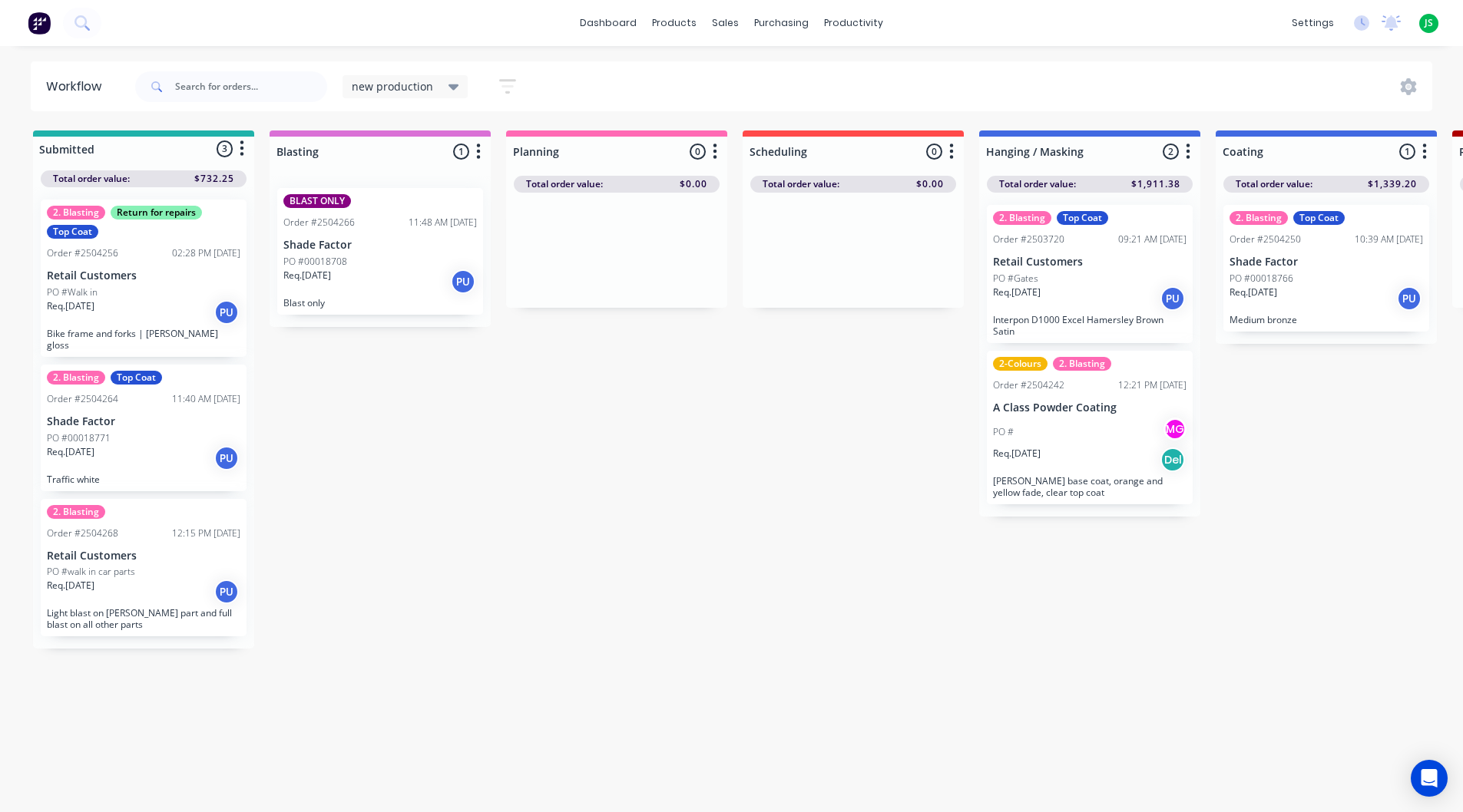
click at [107, 612] on p "Light blast on Ali part and full blast on all other parts" at bounding box center [144, 619] width 194 height 23
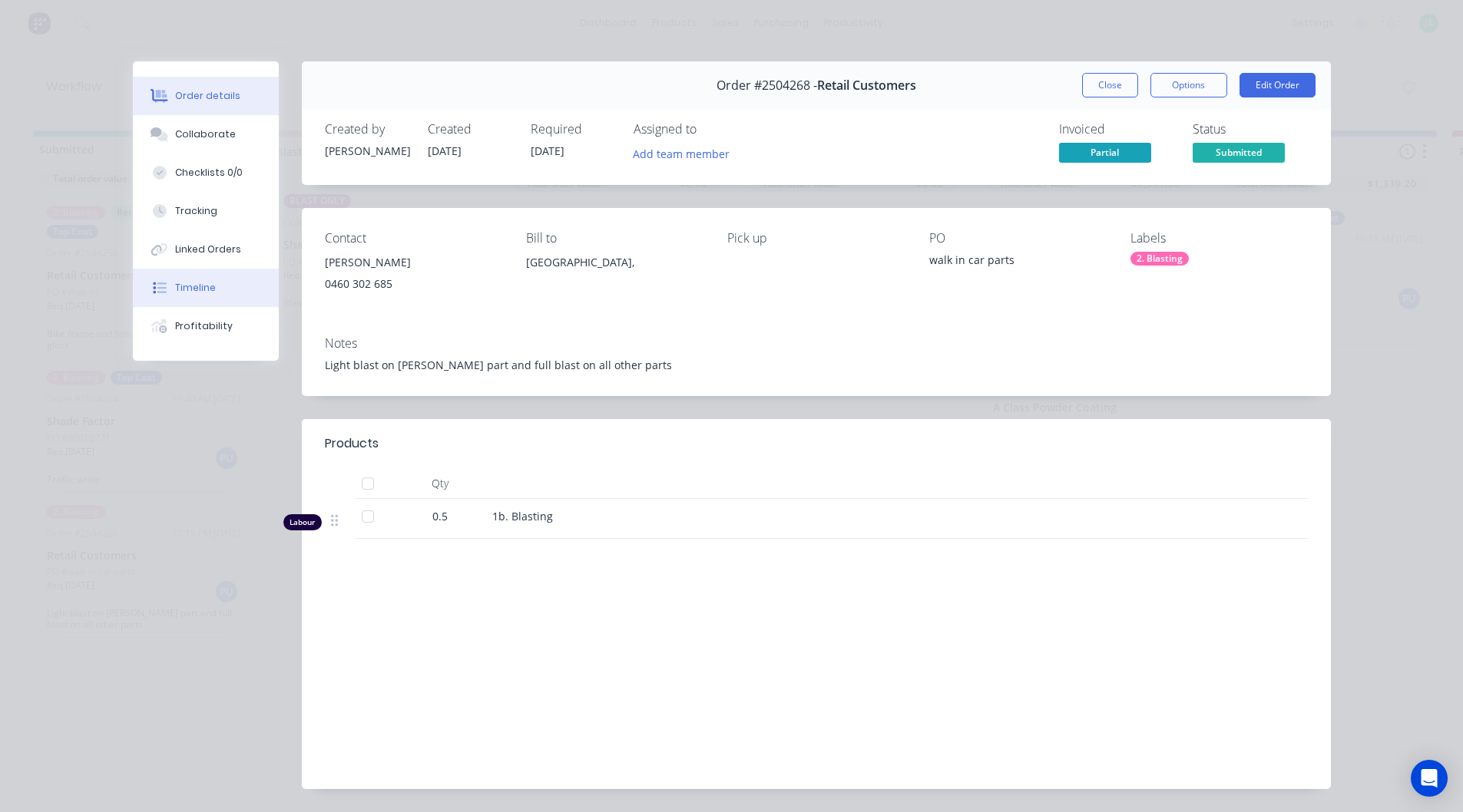
click at [209, 289] on button "Timeline" at bounding box center [205, 287] width 146 height 38
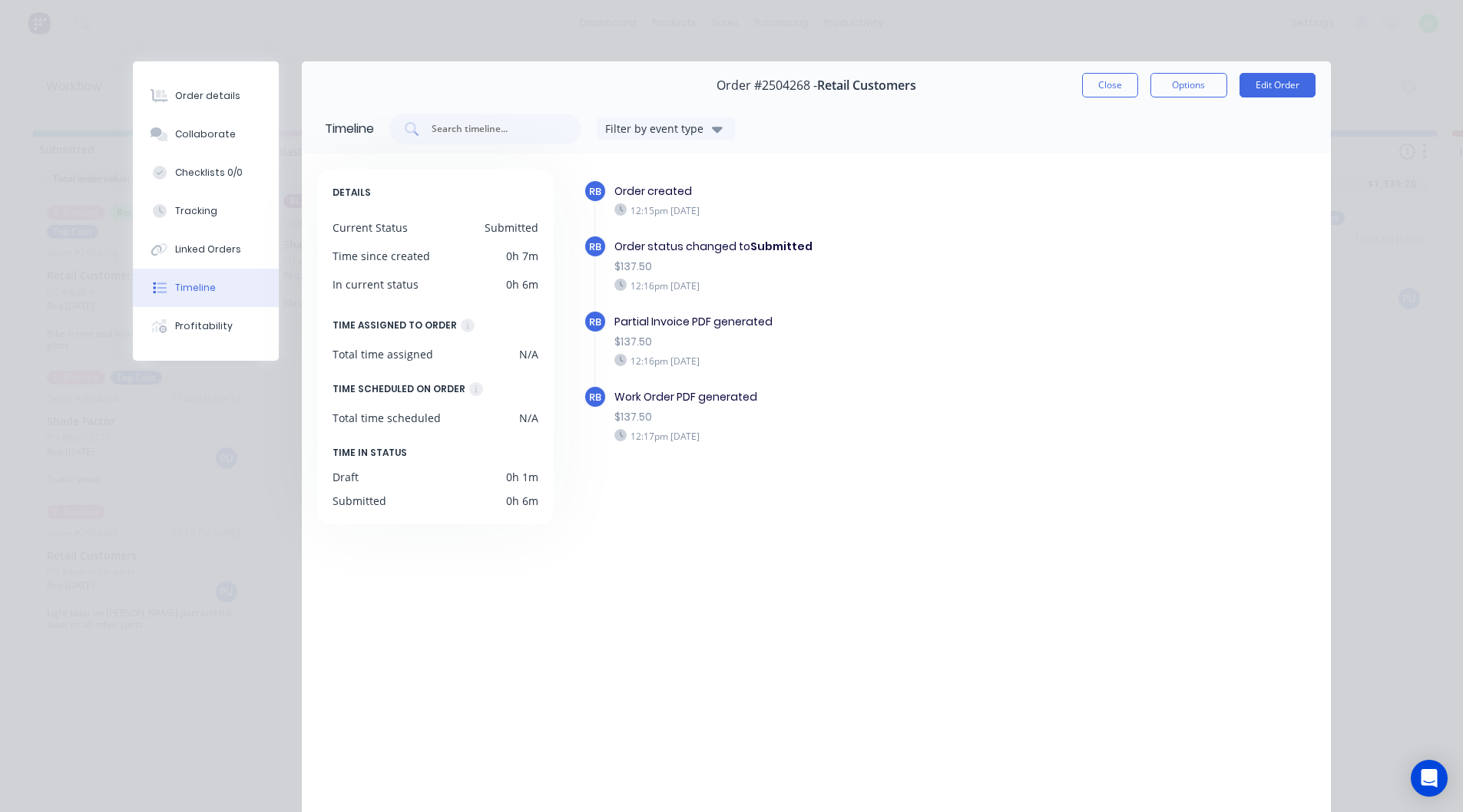
drag, startPoint x: 246, startPoint y: 102, endPoint x: 389, endPoint y: 105, distance: 143.0
click at [246, 101] on button "Order details" at bounding box center [205, 95] width 146 height 38
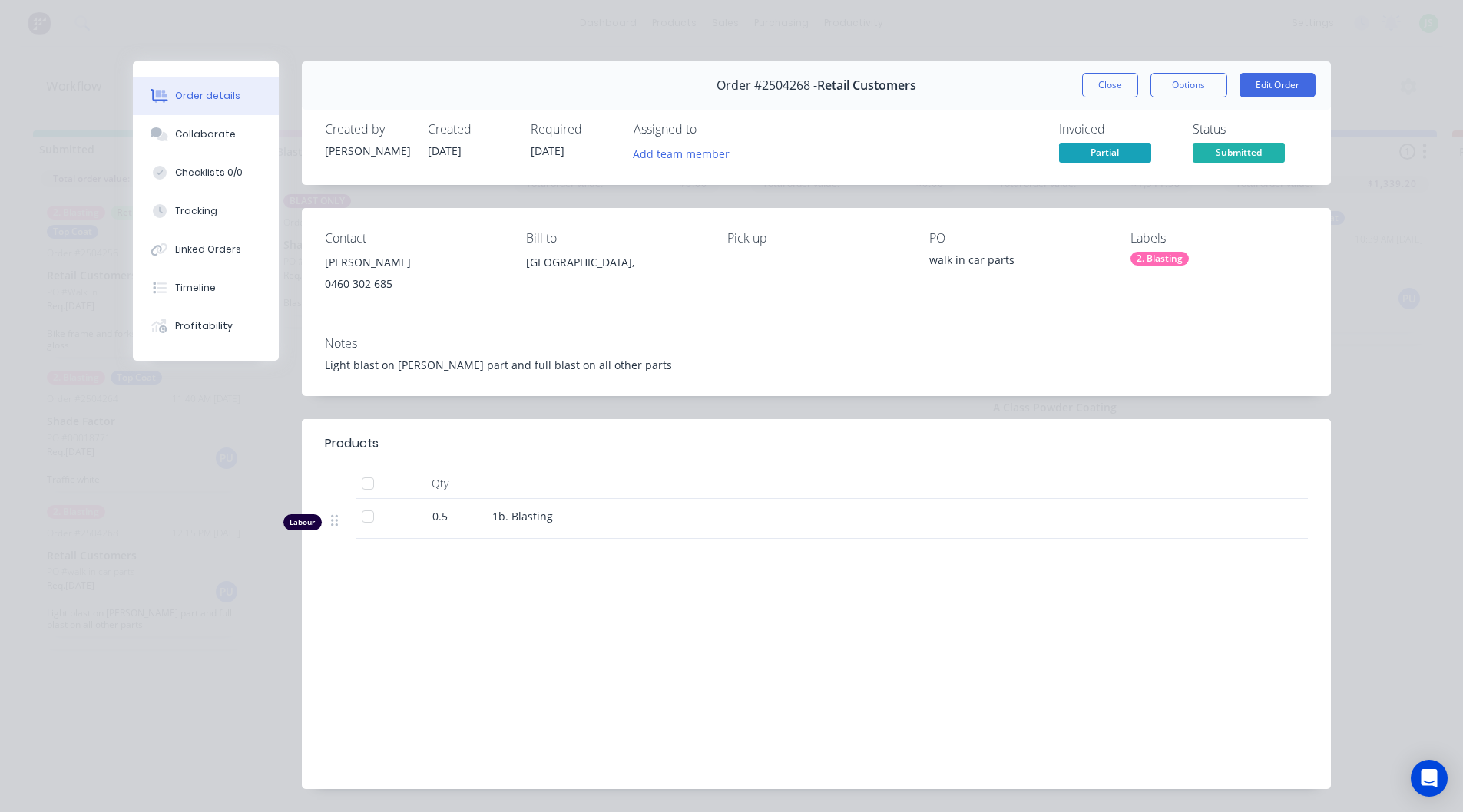
click at [1093, 86] on button "Close" at bounding box center [1109, 86] width 56 height 24
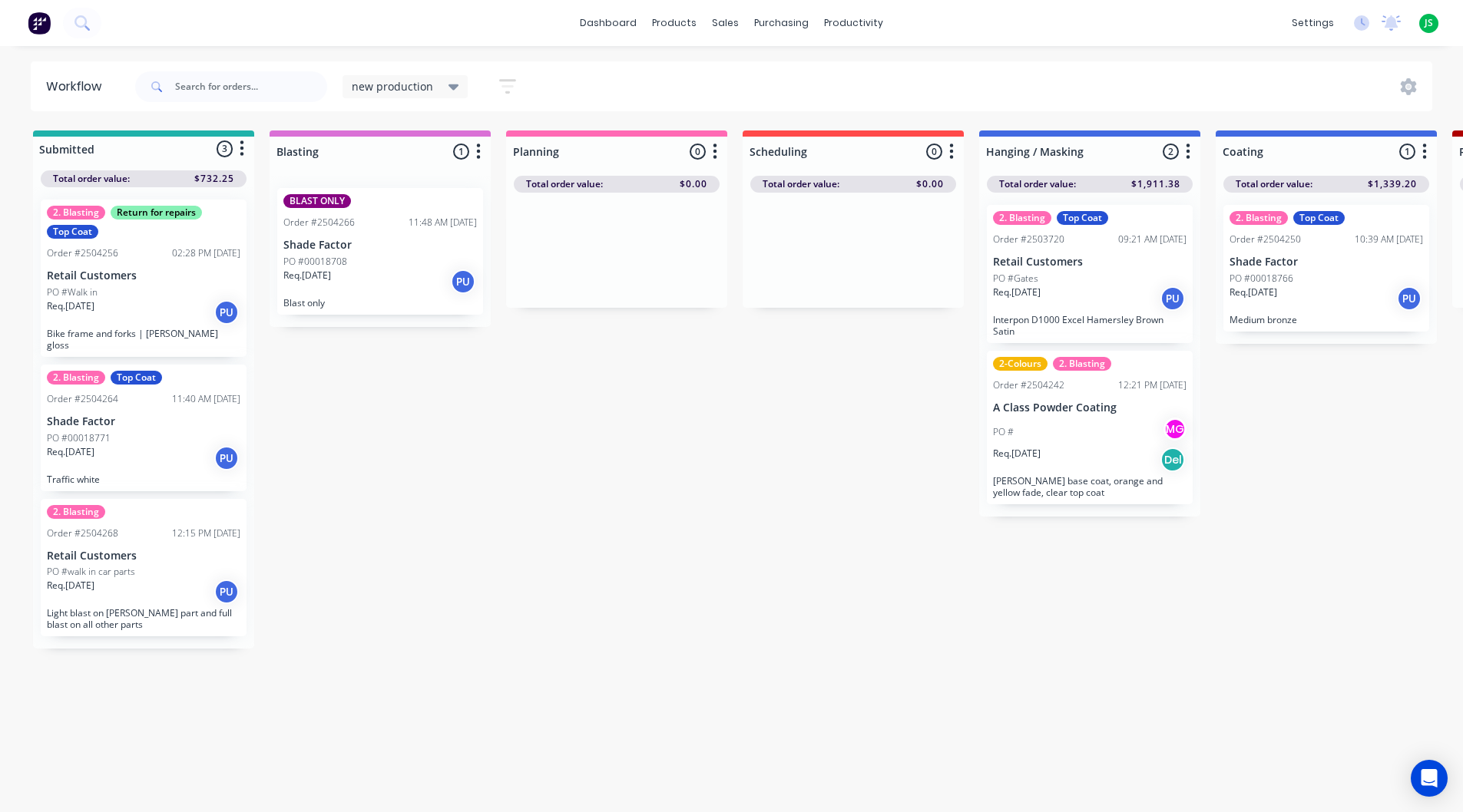
click at [139, 608] on p "Light blast on [PERSON_NAME] part and full blast on all other parts" at bounding box center [144, 619] width 194 height 23
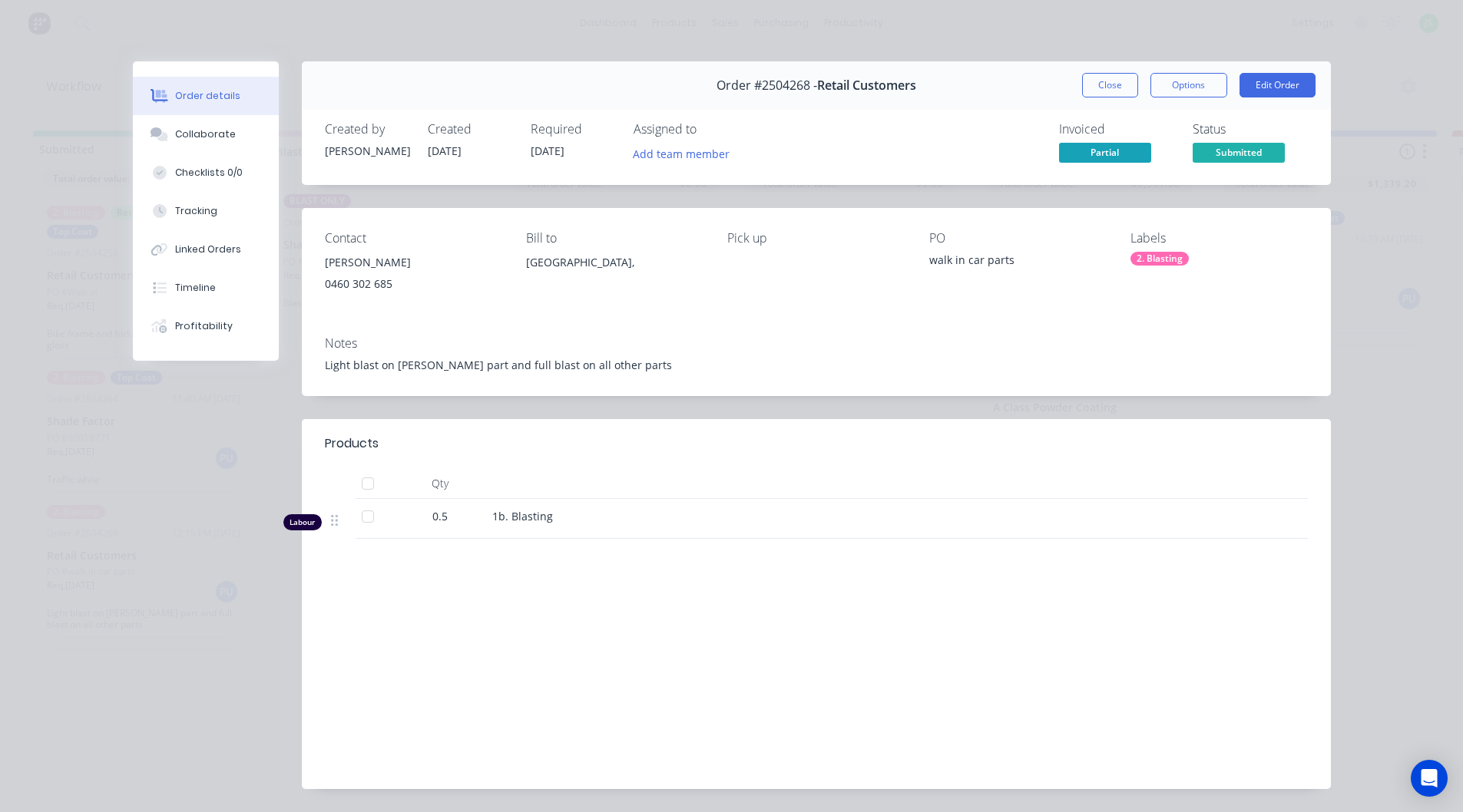
click at [1160, 263] on div "2. Blasting" at bounding box center [1160, 258] width 59 height 14
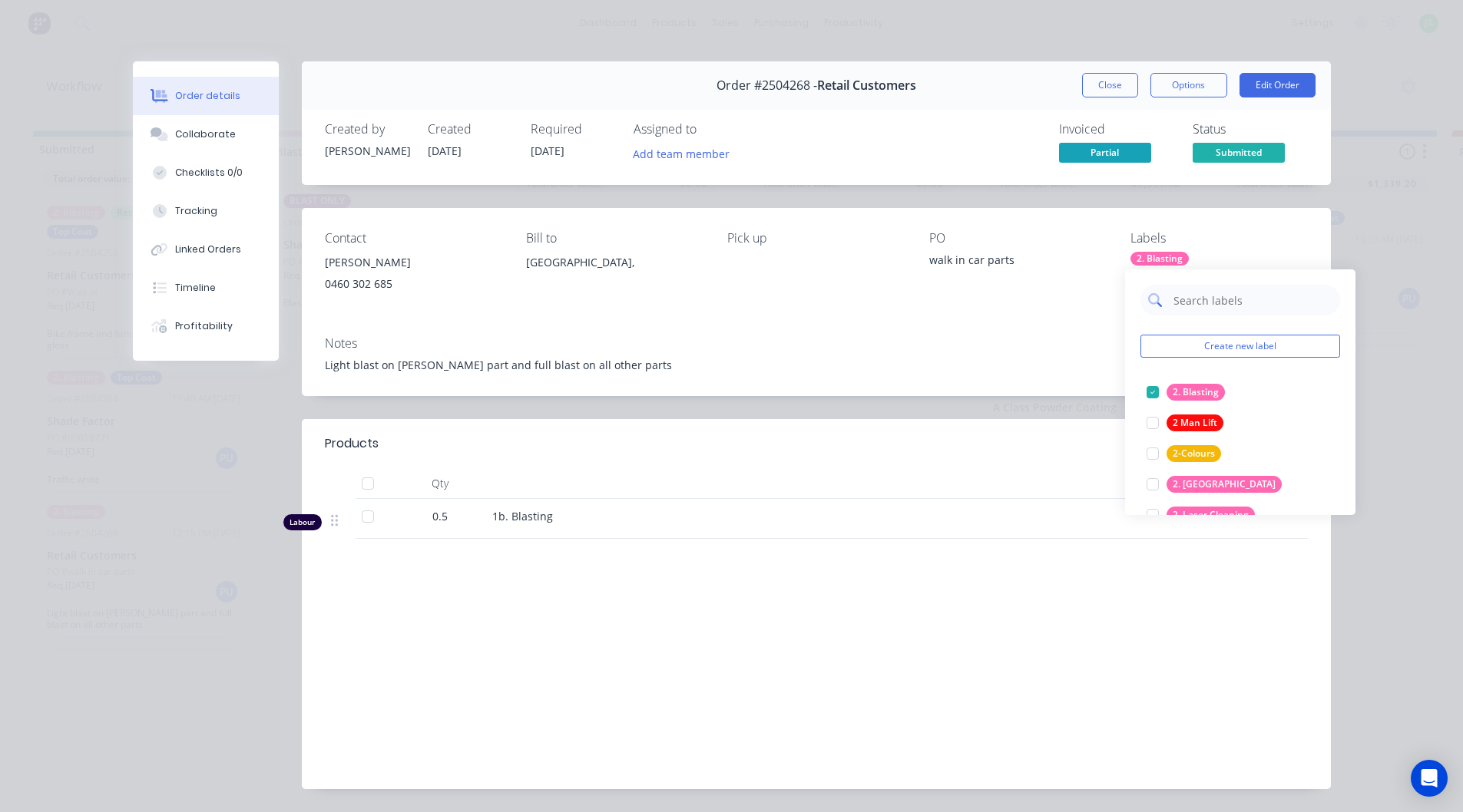
click at [1178, 297] on input "text" at bounding box center [1252, 301] width 160 height 31
type input "blast"
click at [1162, 420] on div at bounding box center [1153, 424] width 31 height 31
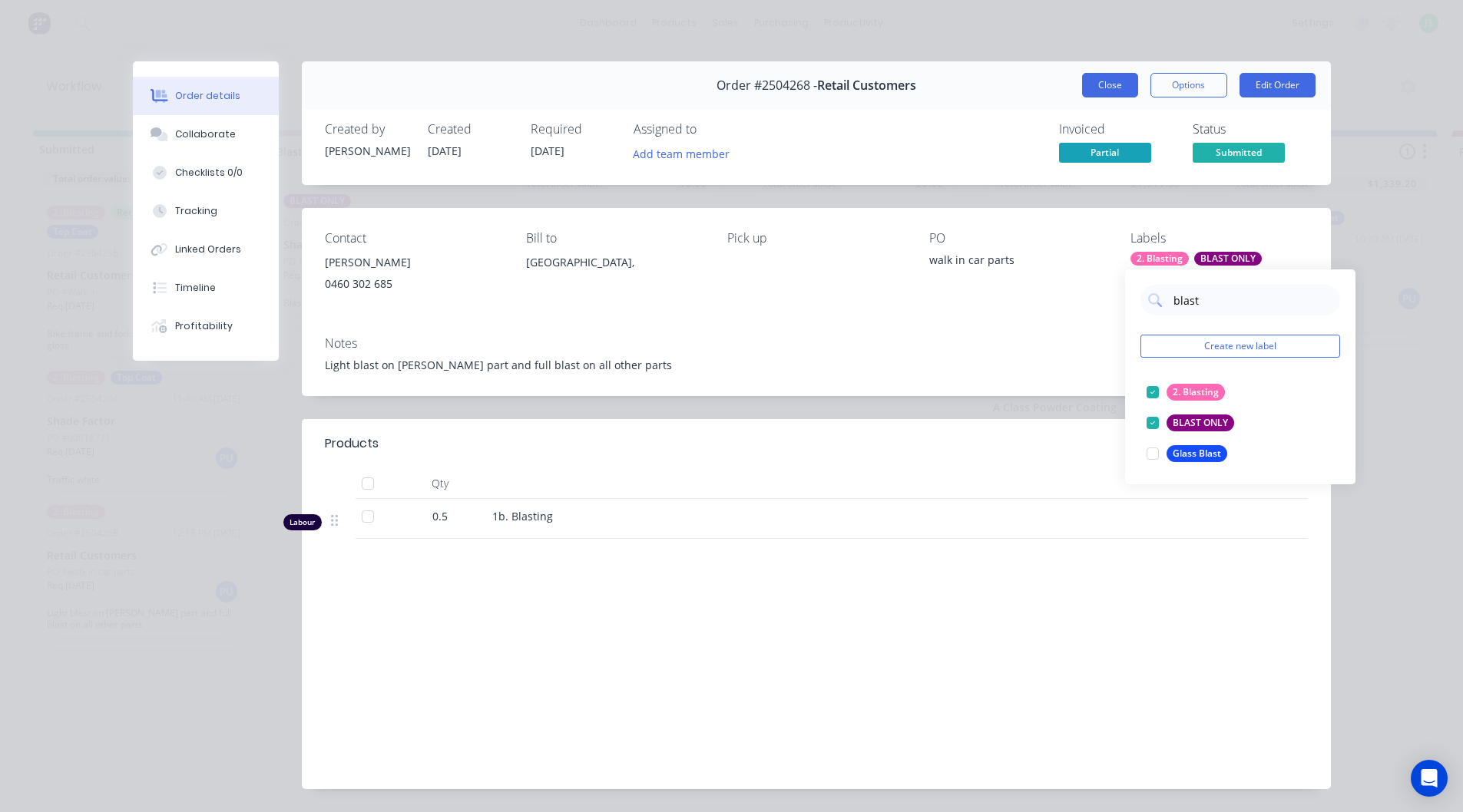
click at [1117, 90] on button "Close" at bounding box center [1109, 86] width 56 height 24
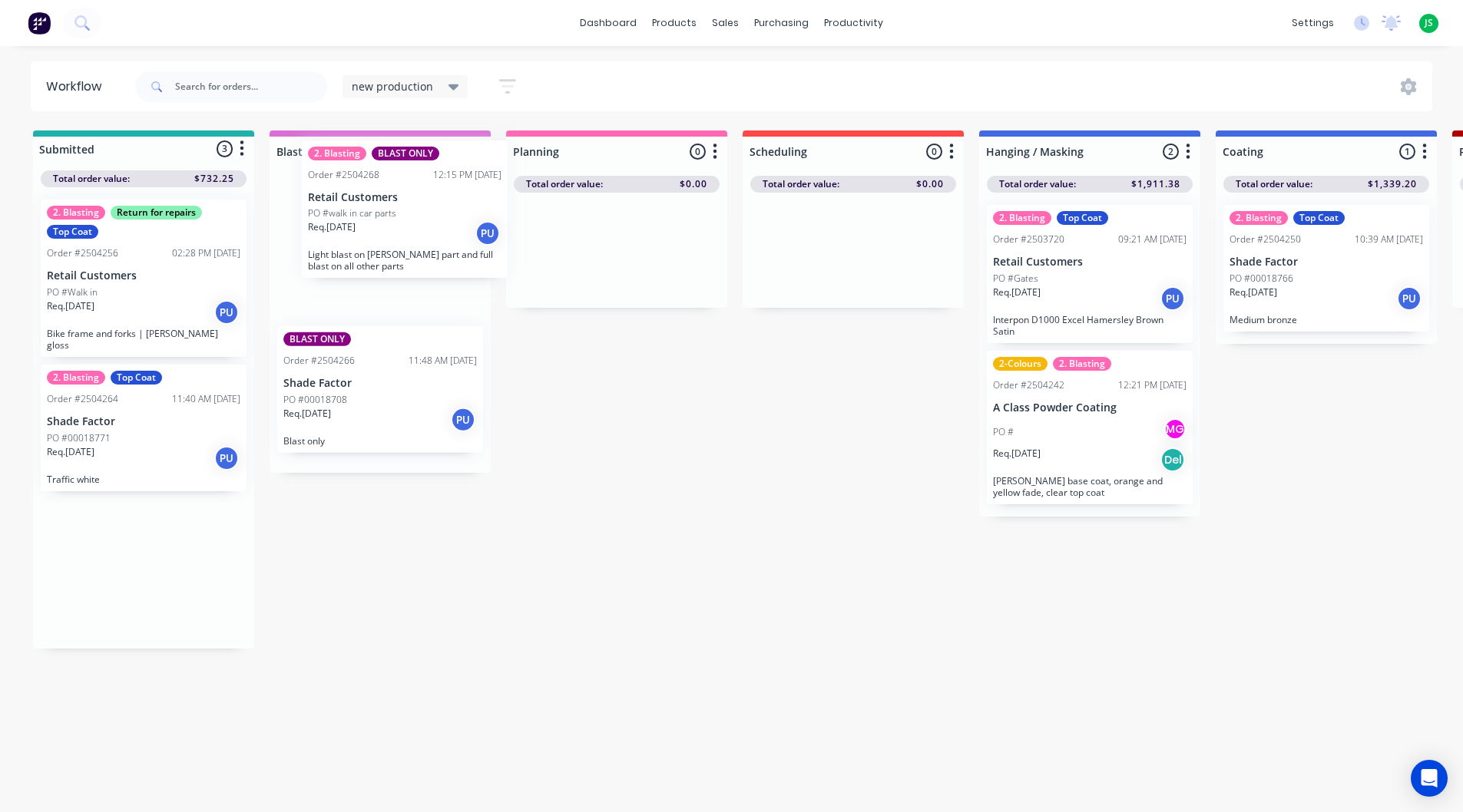
drag, startPoint x: 148, startPoint y: 590, endPoint x: 413, endPoint y: 242, distance: 437.4
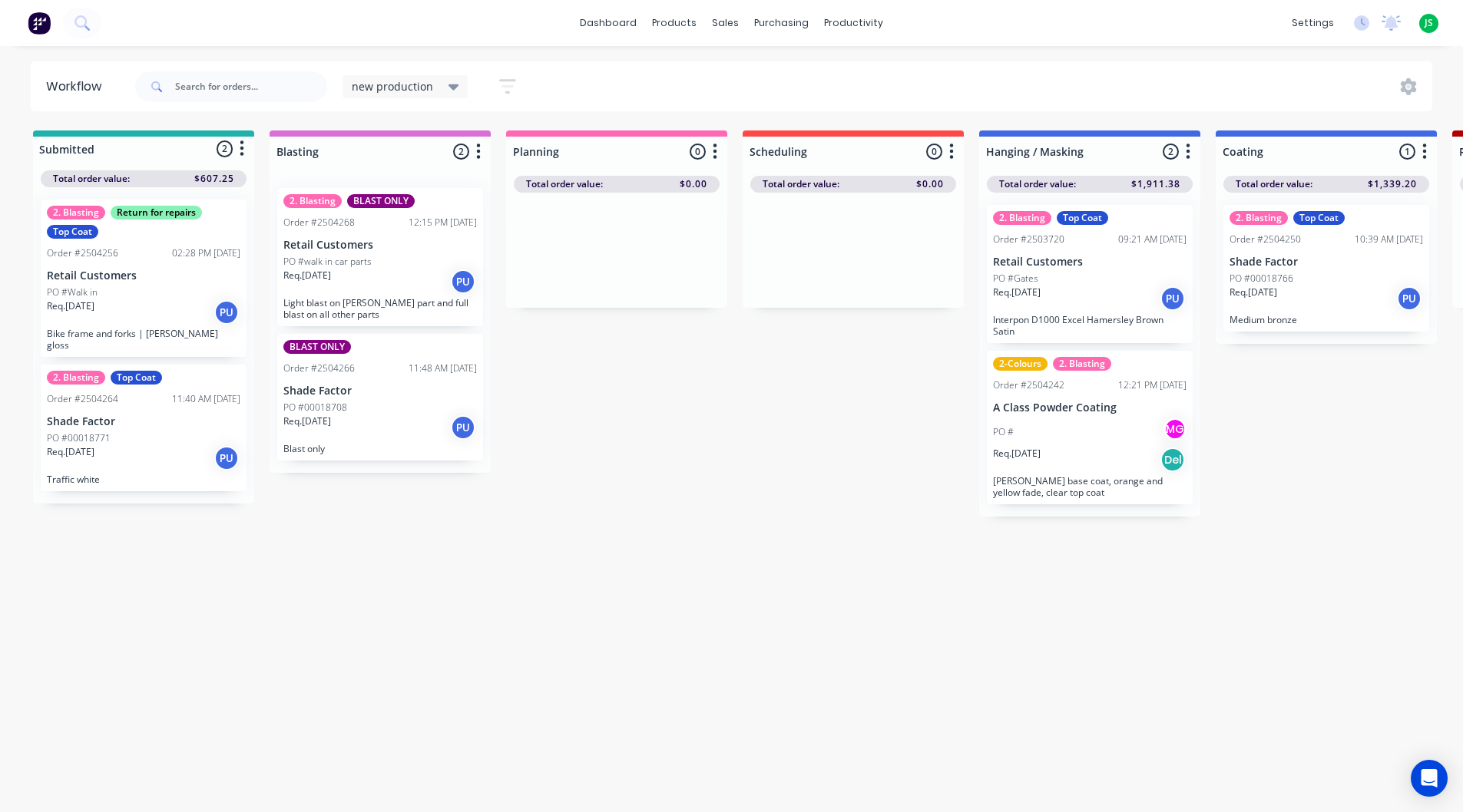
click at [1068, 256] on p "Retail Customers" at bounding box center [1090, 262] width 194 height 13
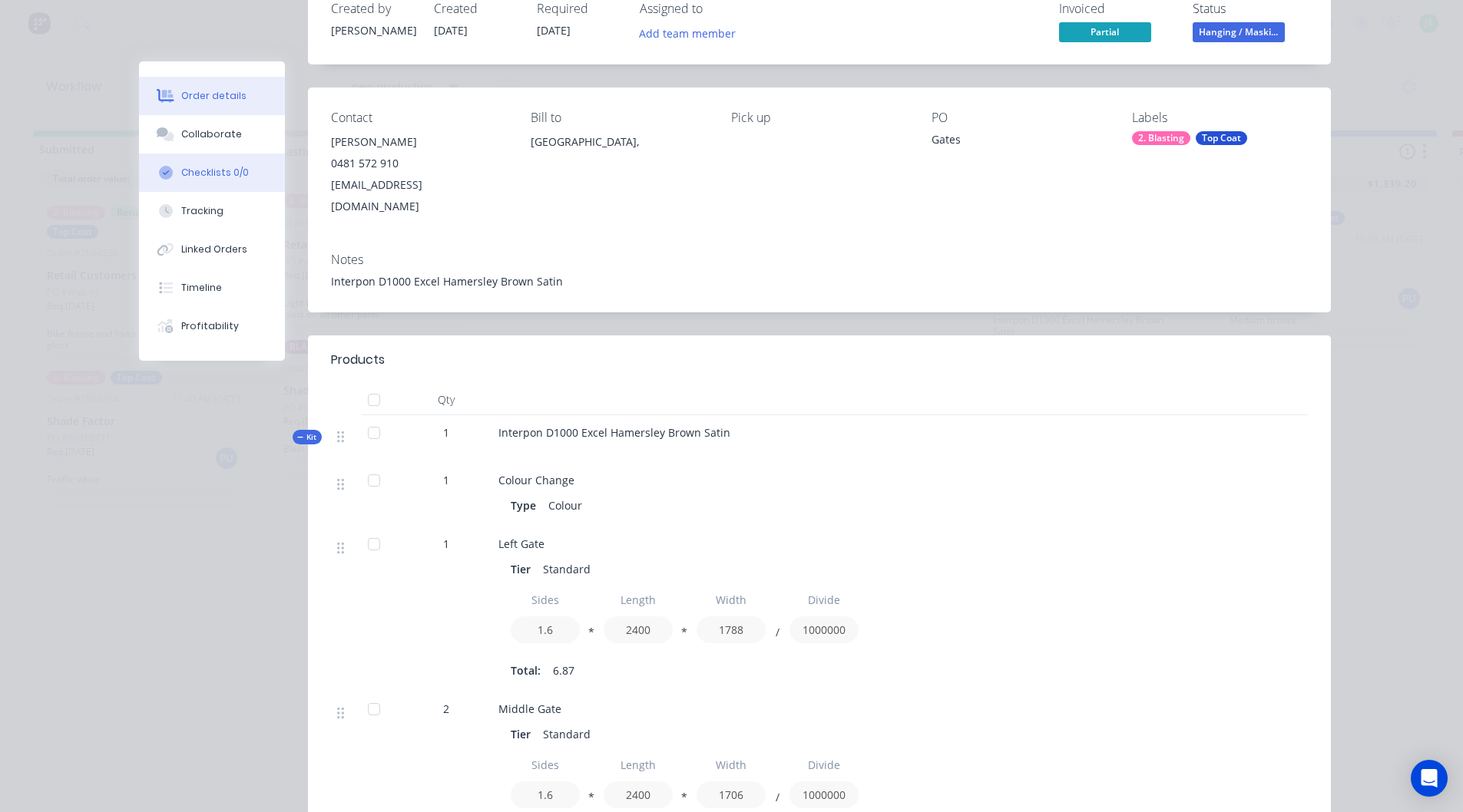
scroll to position [384, 0]
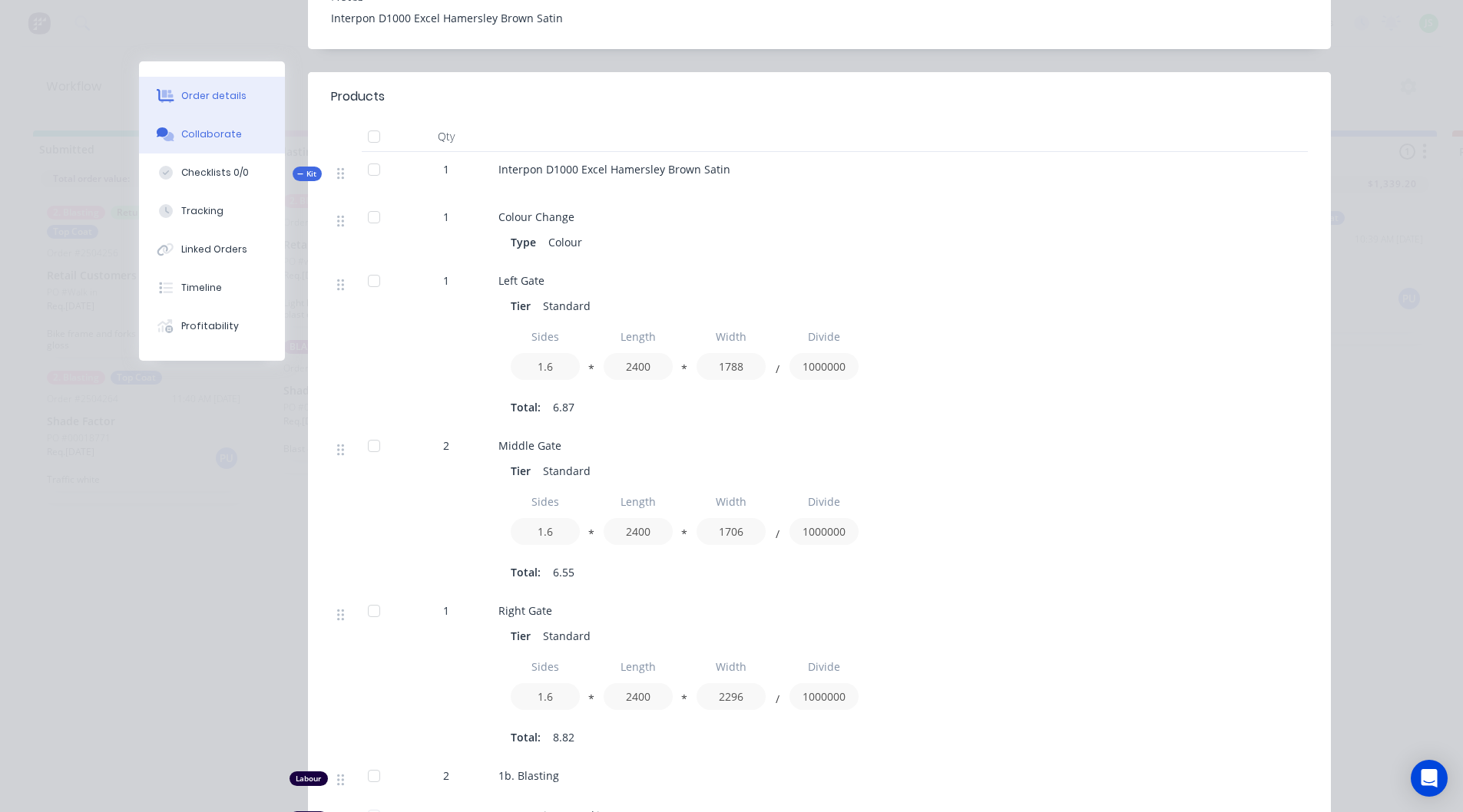
click at [217, 126] on button "Collaborate" at bounding box center [212, 134] width 146 height 38
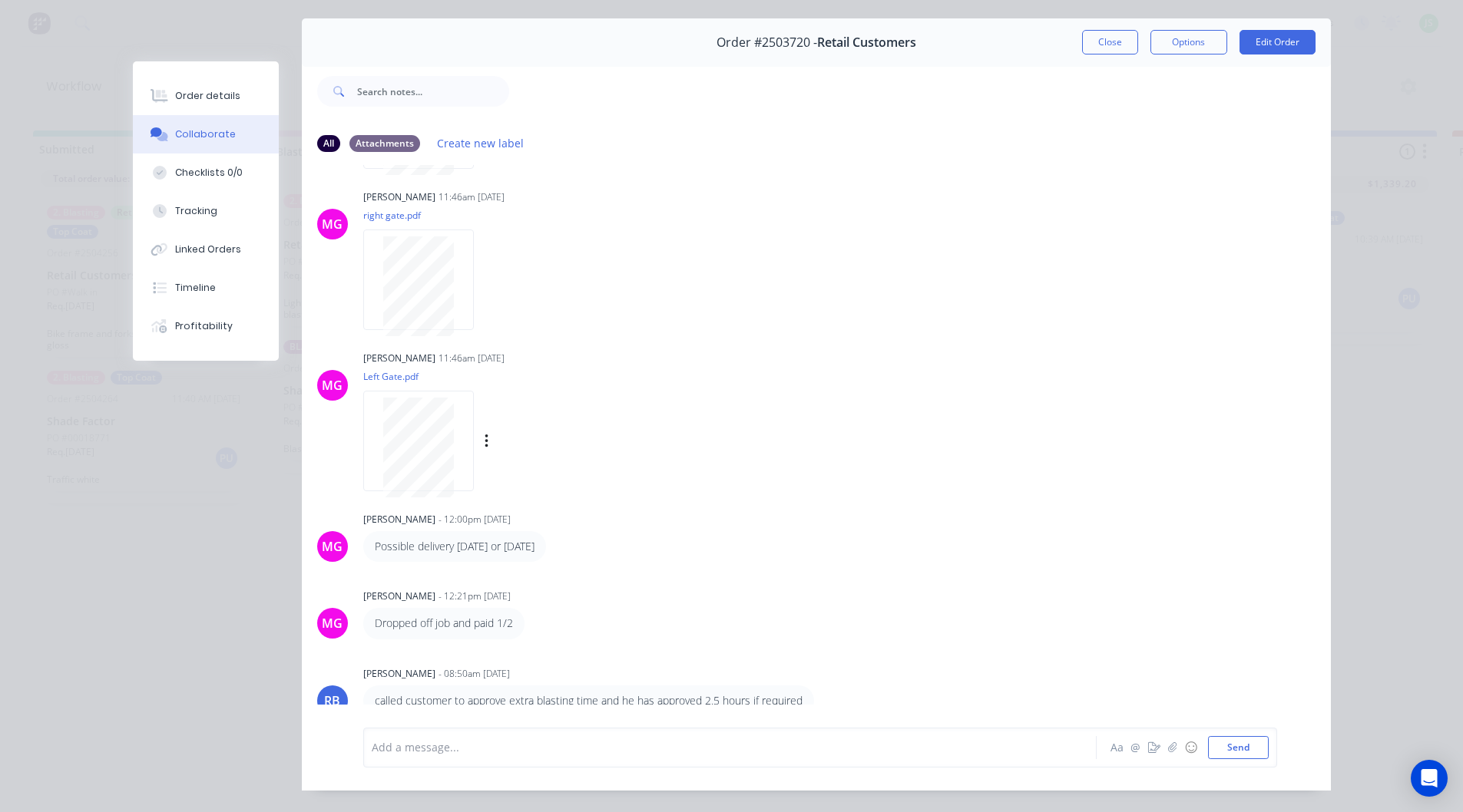
scroll to position [81, 0]
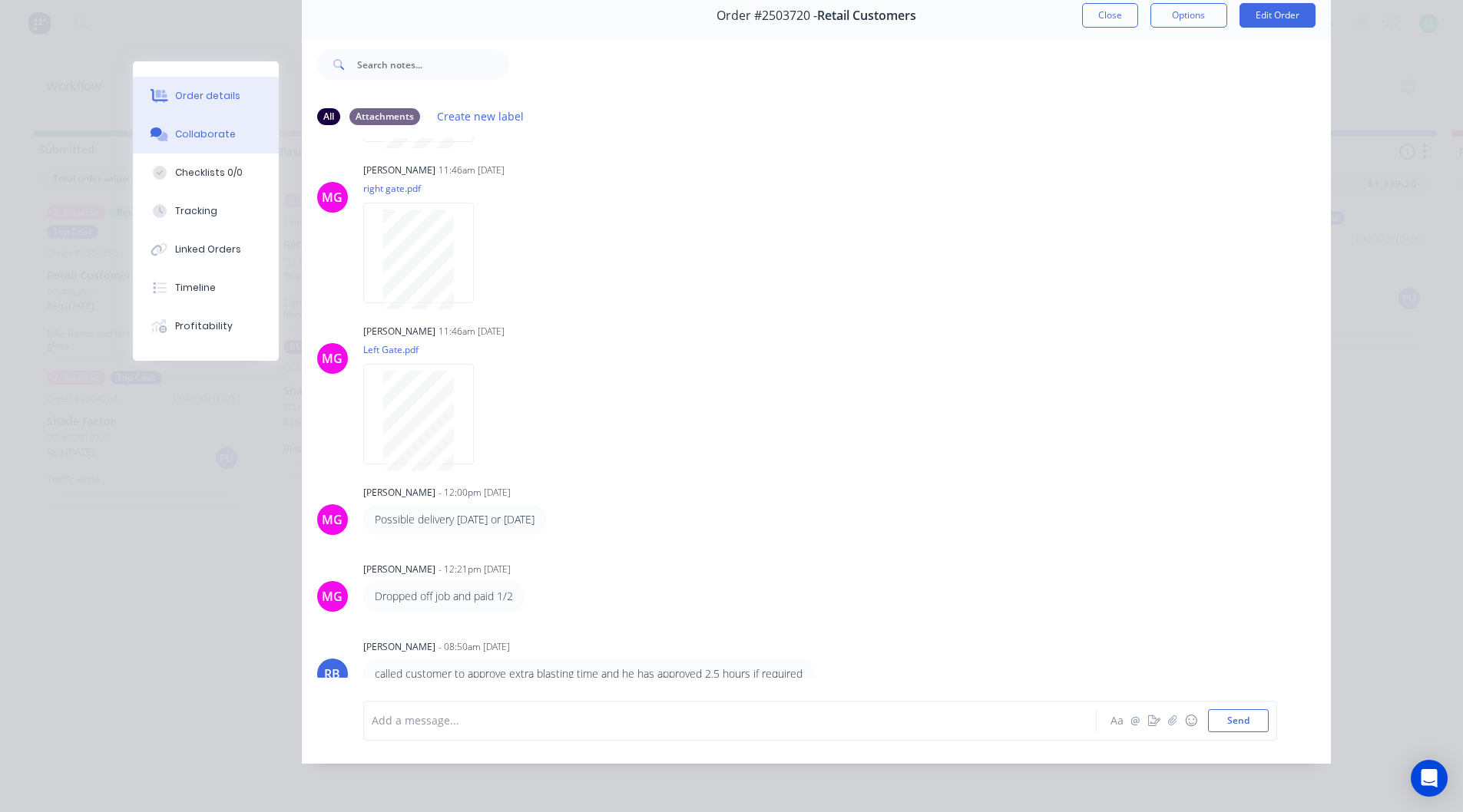
click at [230, 100] on button "Order details" at bounding box center [205, 95] width 146 height 38
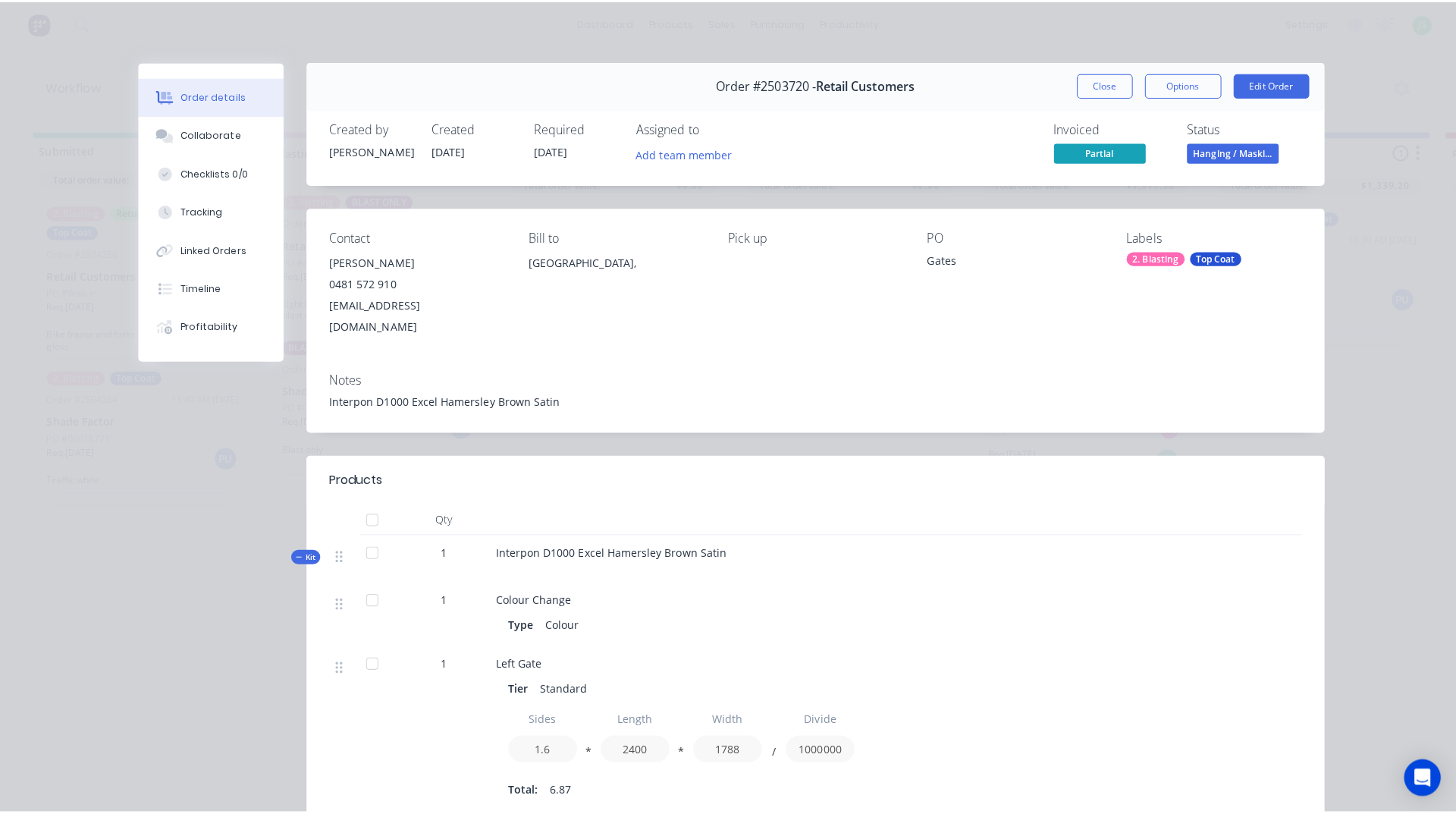
scroll to position [0, 0]
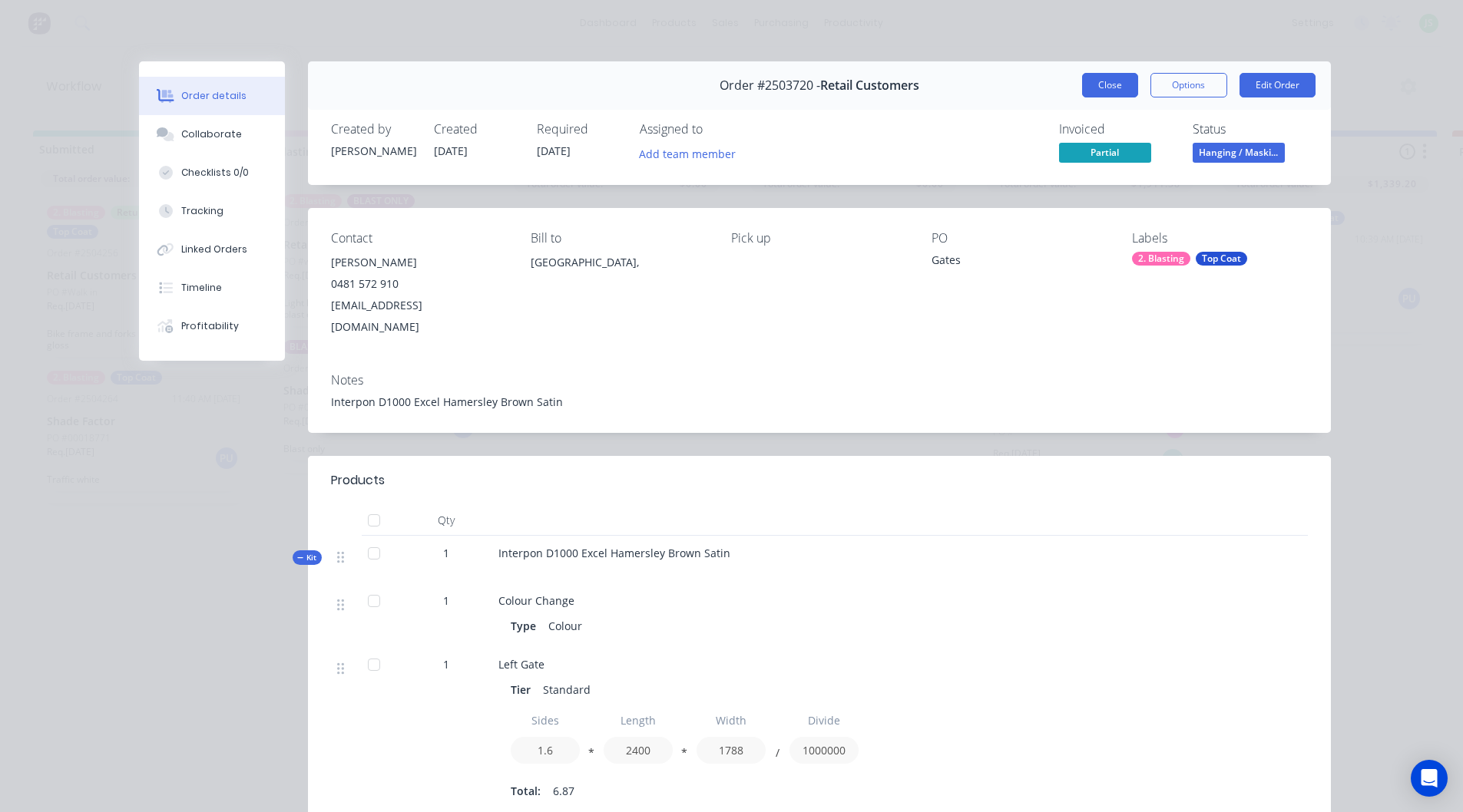
click at [1107, 91] on button "Close" at bounding box center [1109, 86] width 56 height 24
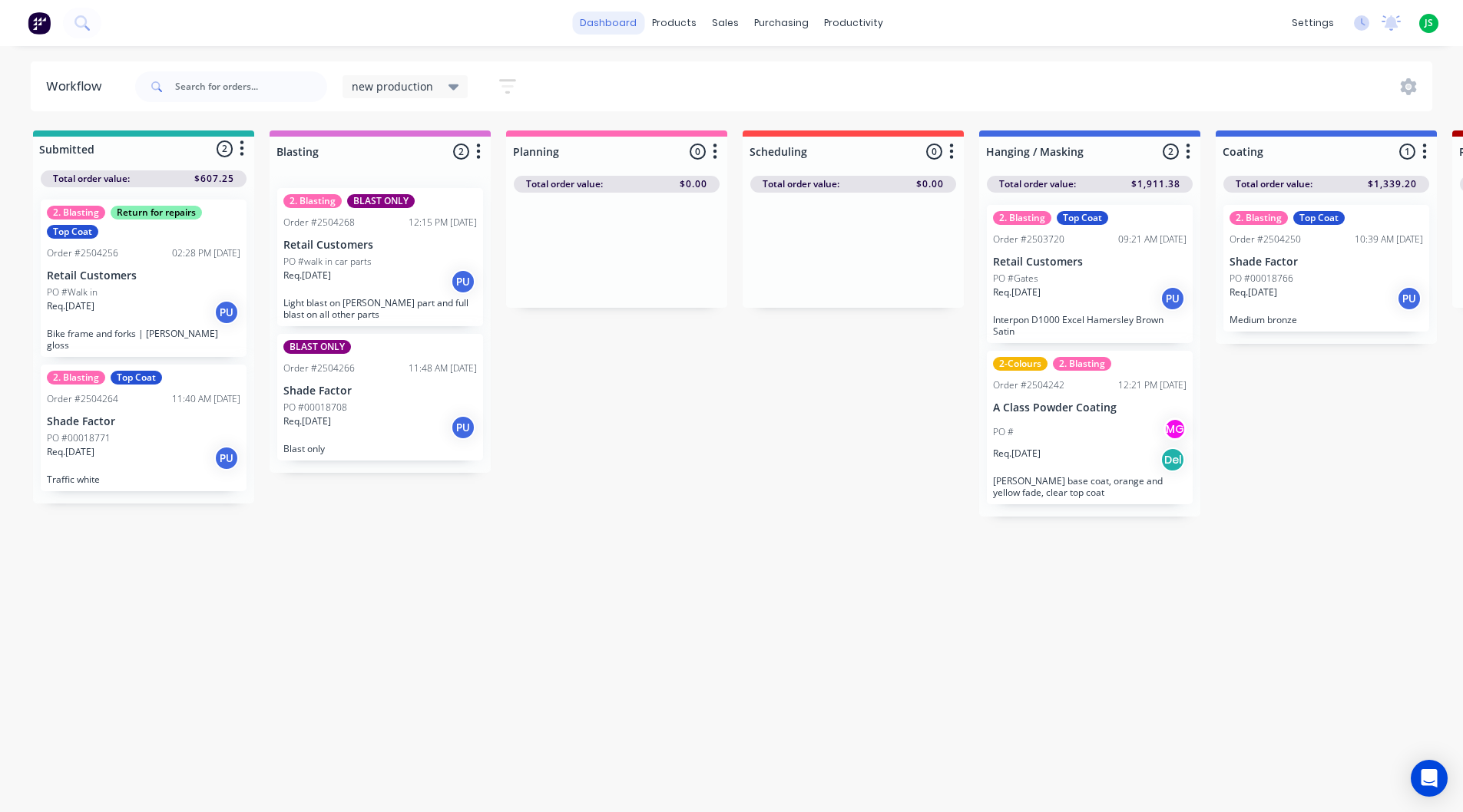
click at [625, 26] on link "dashboard" at bounding box center [608, 23] width 72 height 23
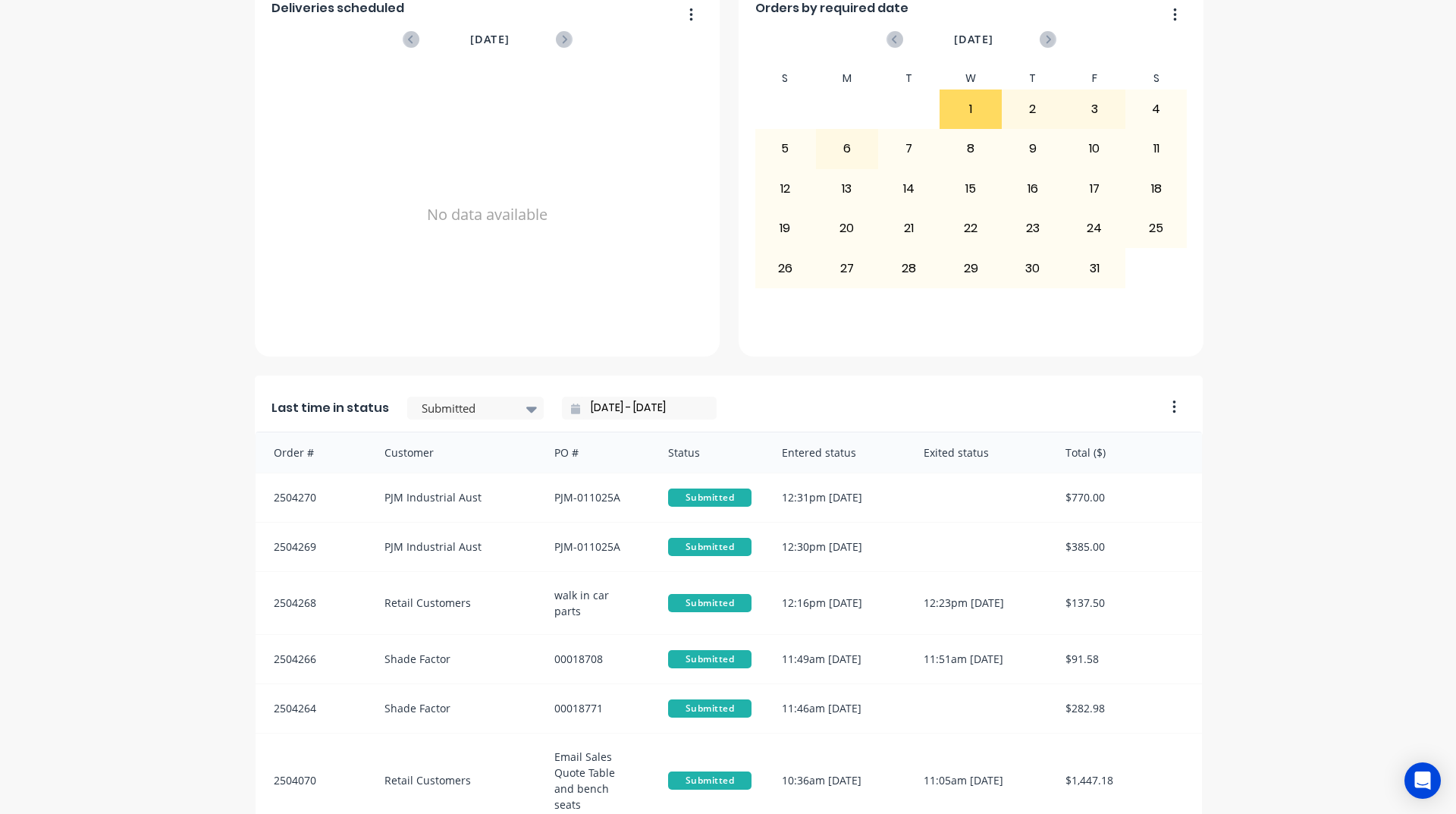
scroll to position [531, 0]
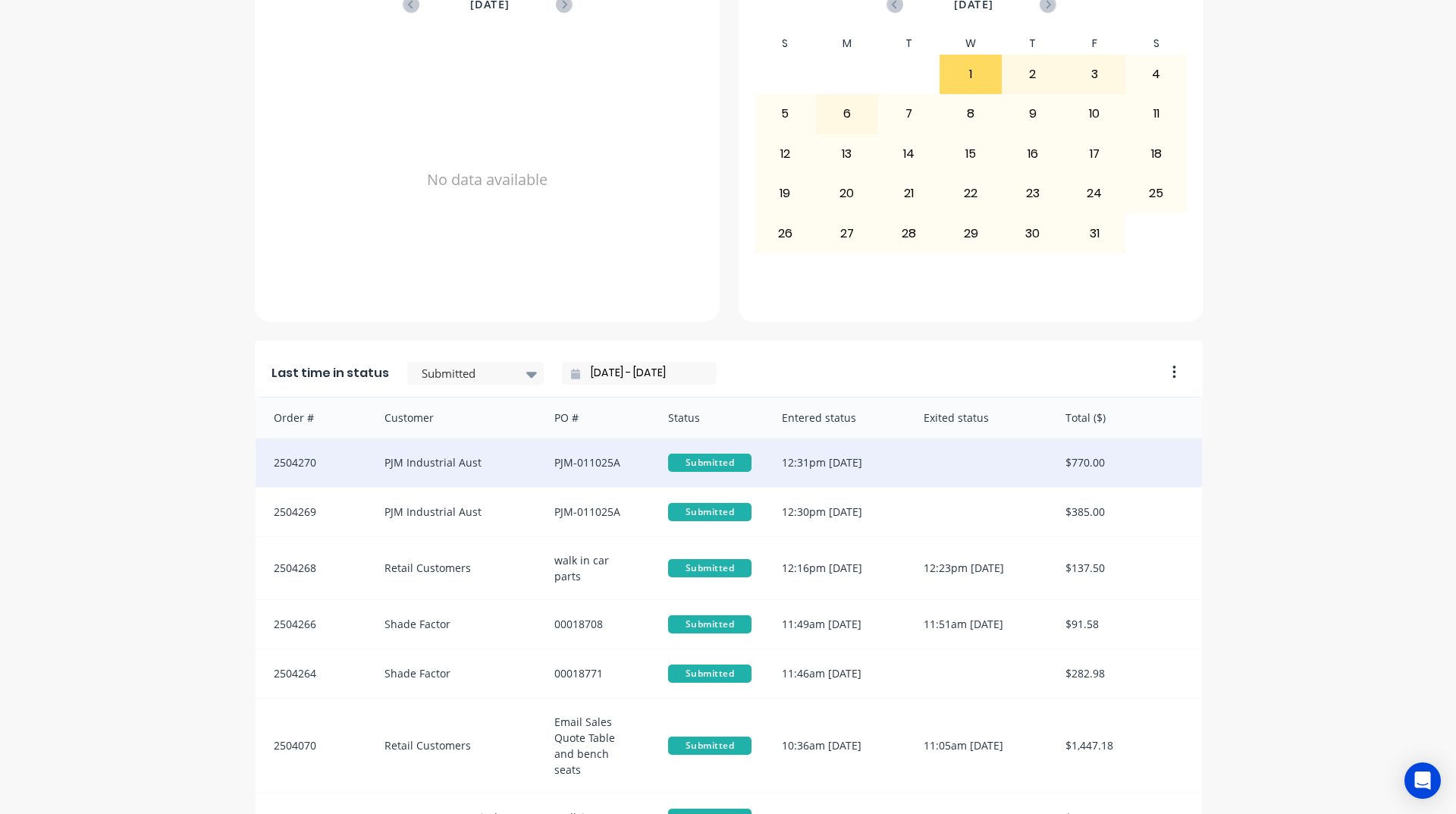
click at [415, 453] on div "PJM Industrial Aust" at bounding box center [454, 462] width 171 height 48
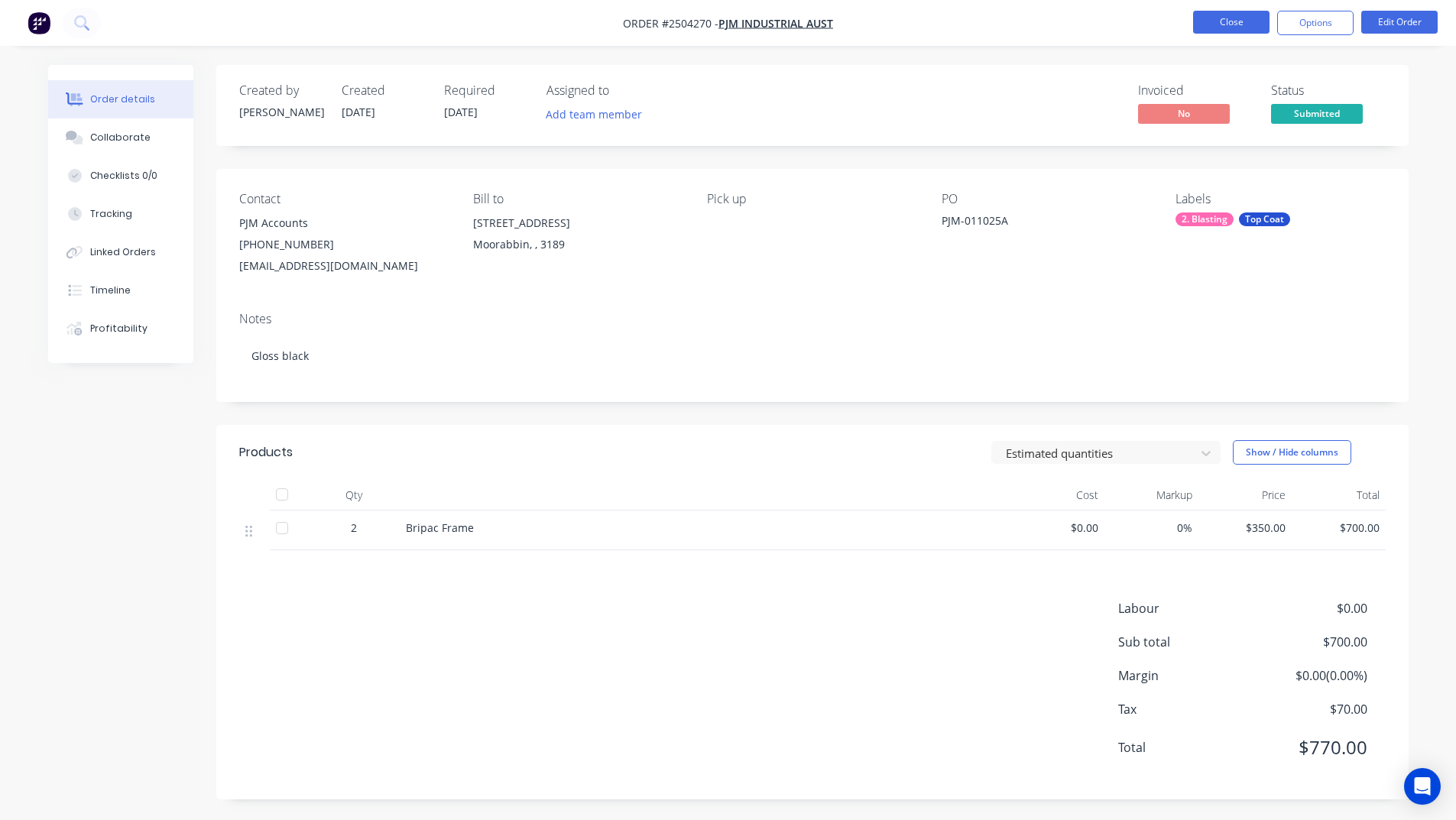
click at [1201, 20] on button "Close" at bounding box center [1231, 22] width 76 height 23
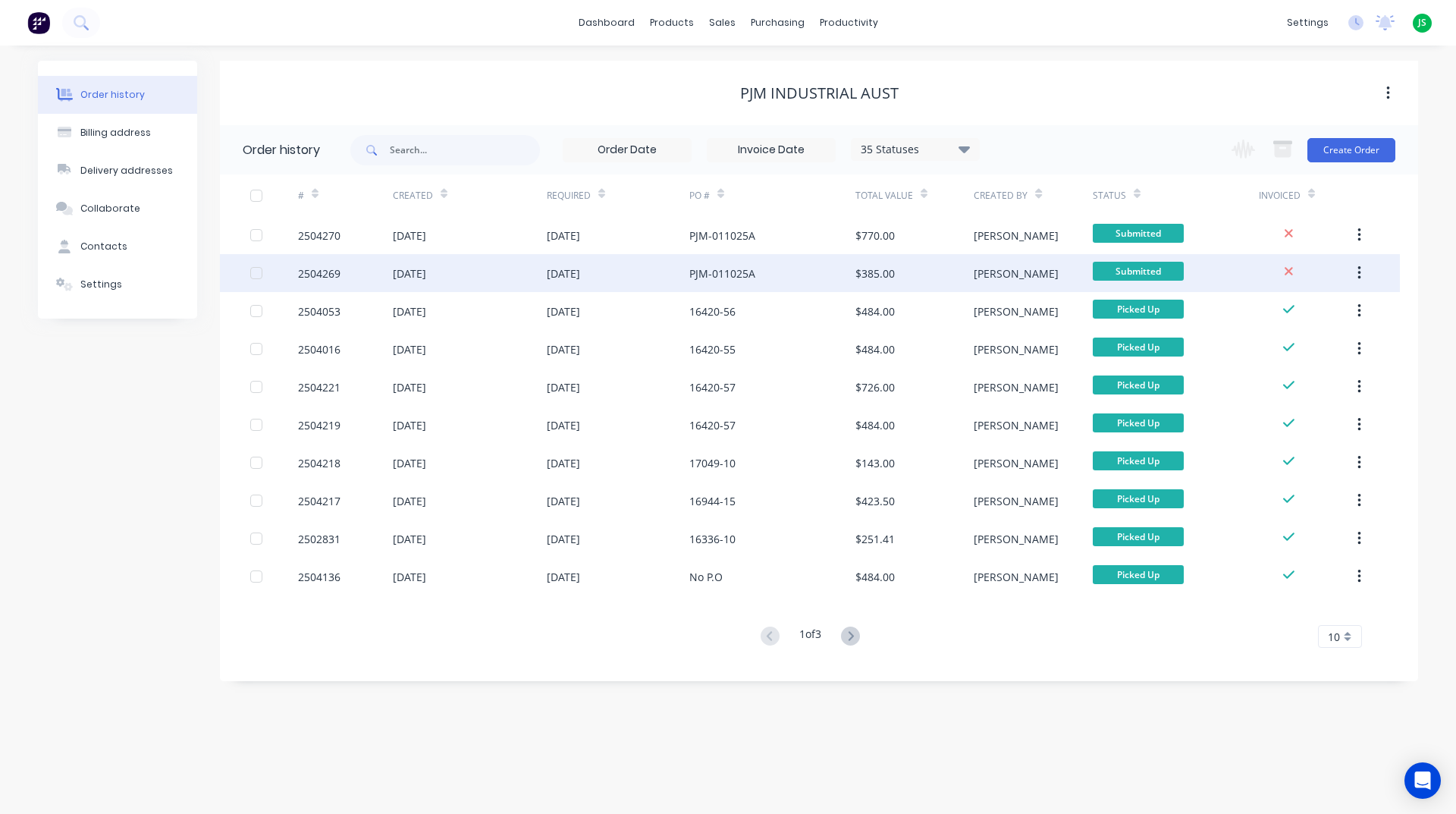
click at [677, 288] on div "01 Oct 2025" at bounding box center [618, 273] width 142 height 38
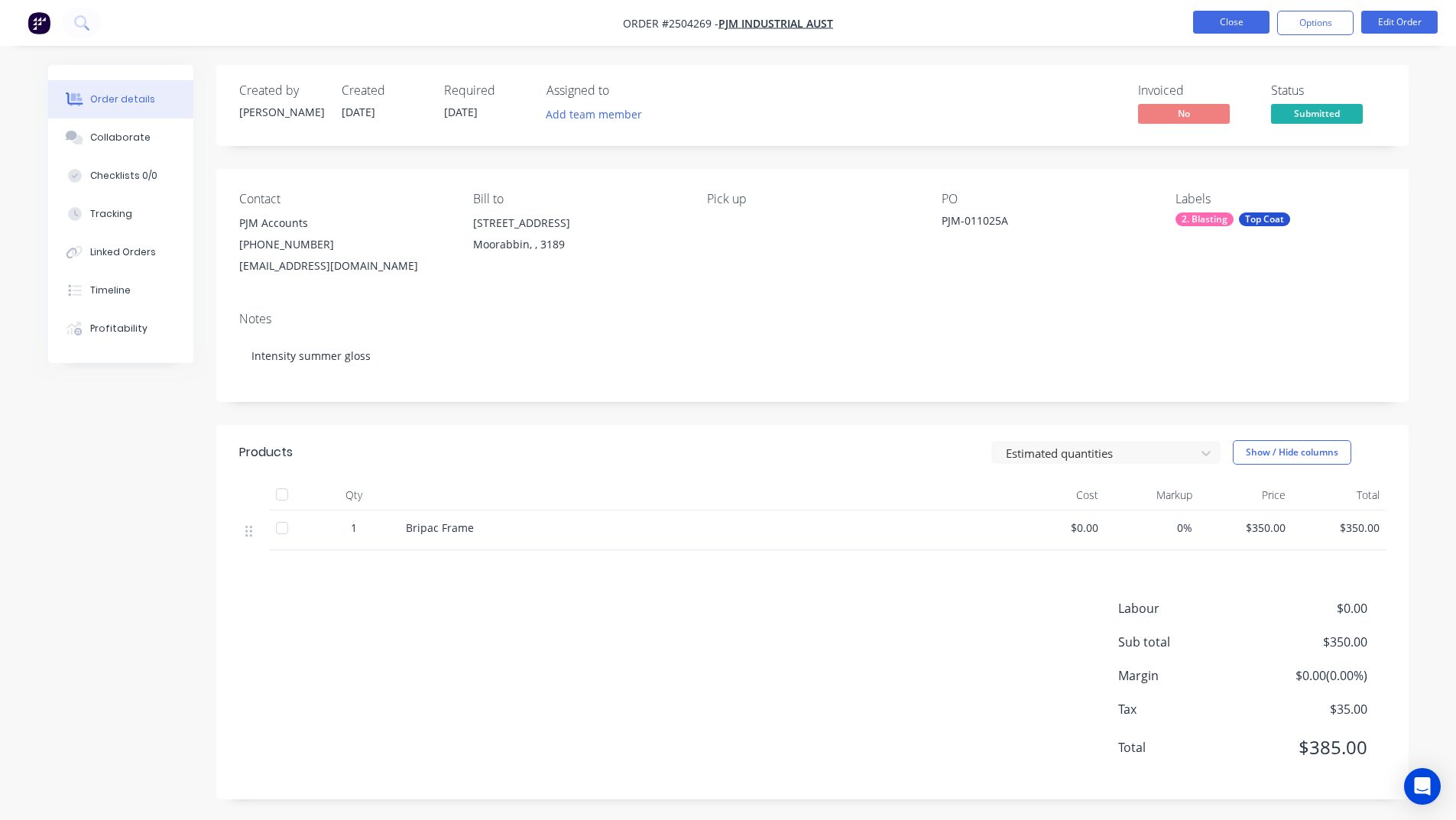
click at [1248, 20] on button "Close" at bounding box center [1231, 22] width 76 height 23
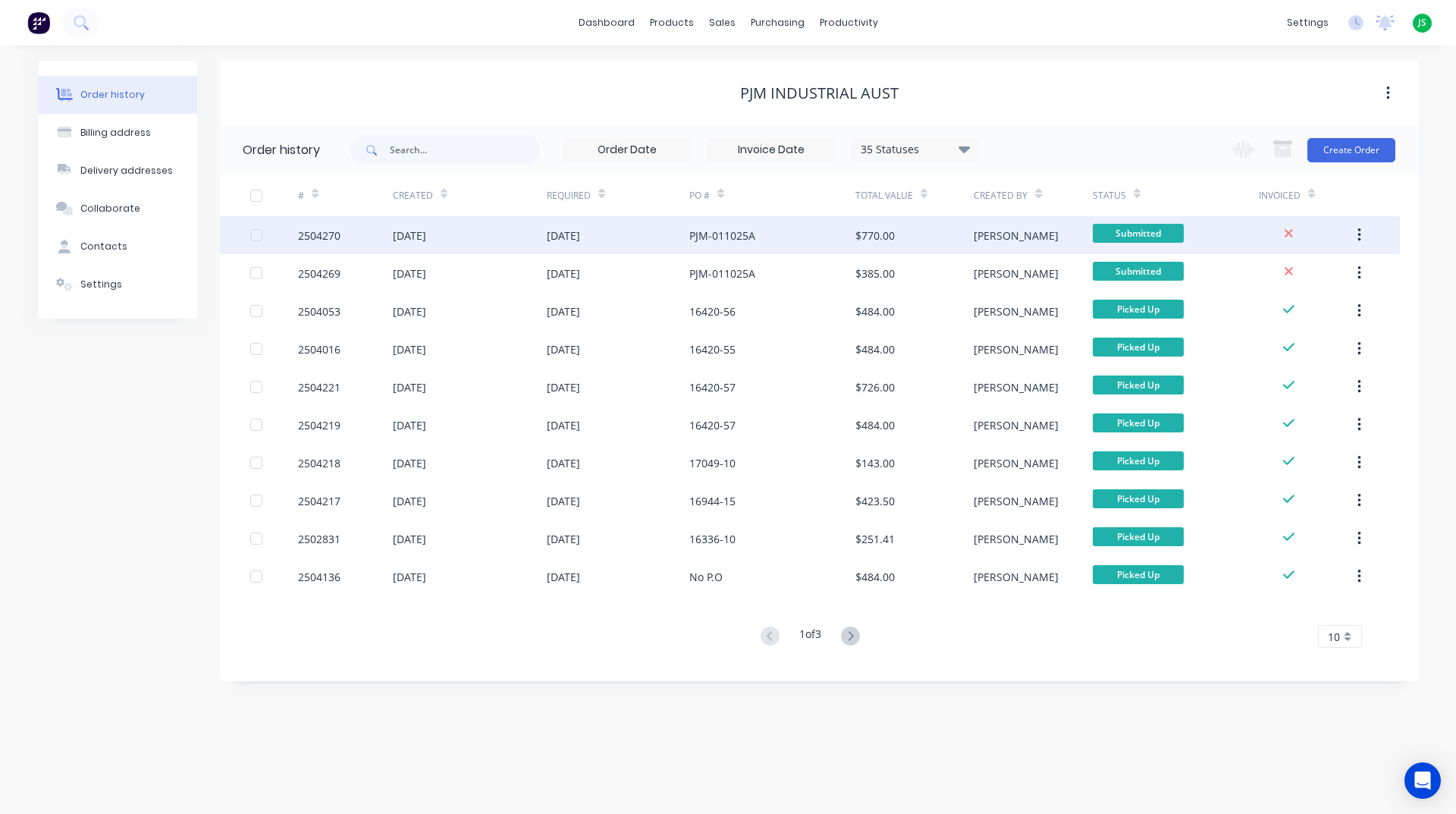
click at [317, 227] on div "2504270" at bounding box center [346, 235] width 95 height 38
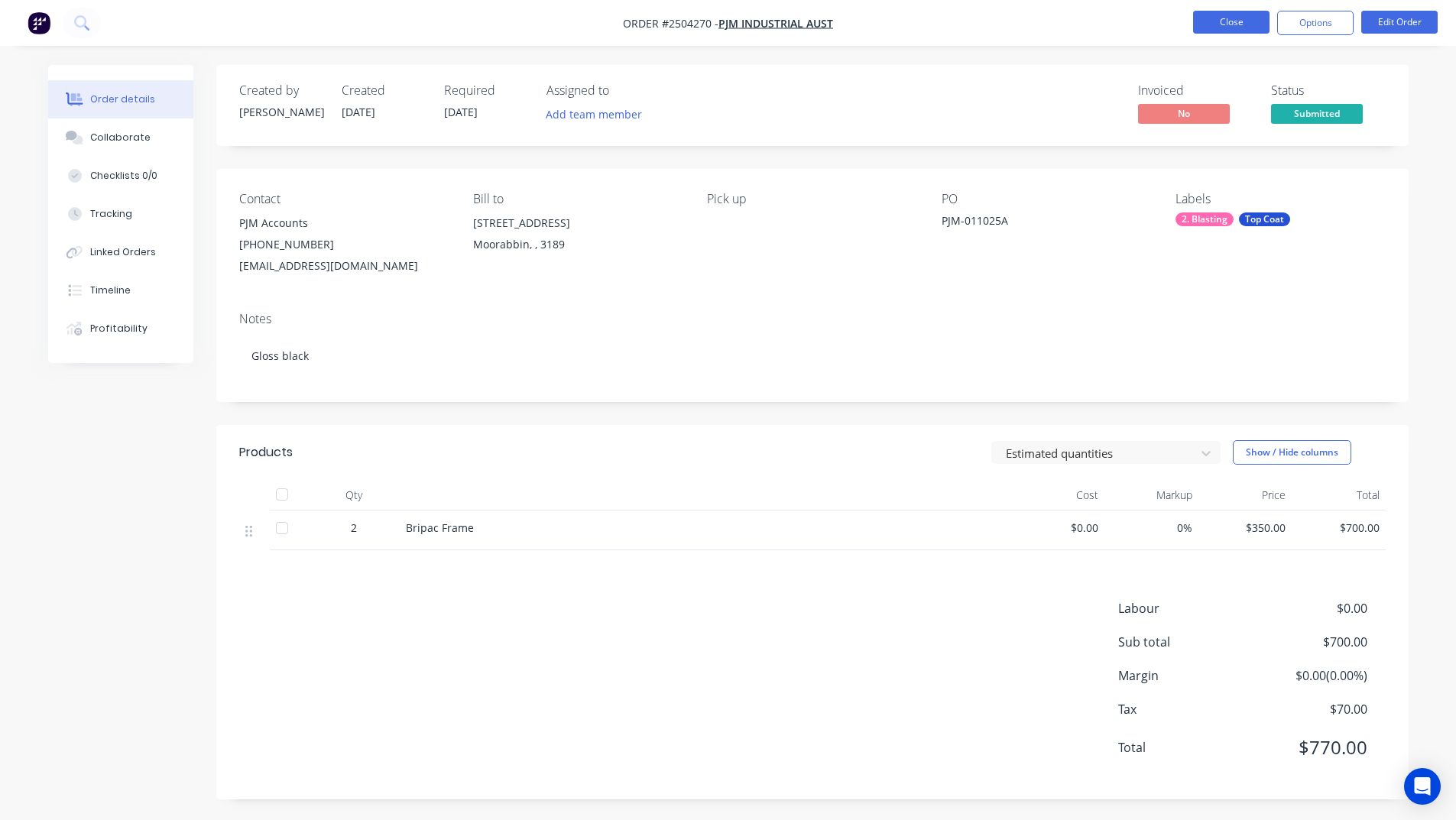
click at [1222, 23] on button "Close" at bounding box center [1231, 22] width 76 height 23
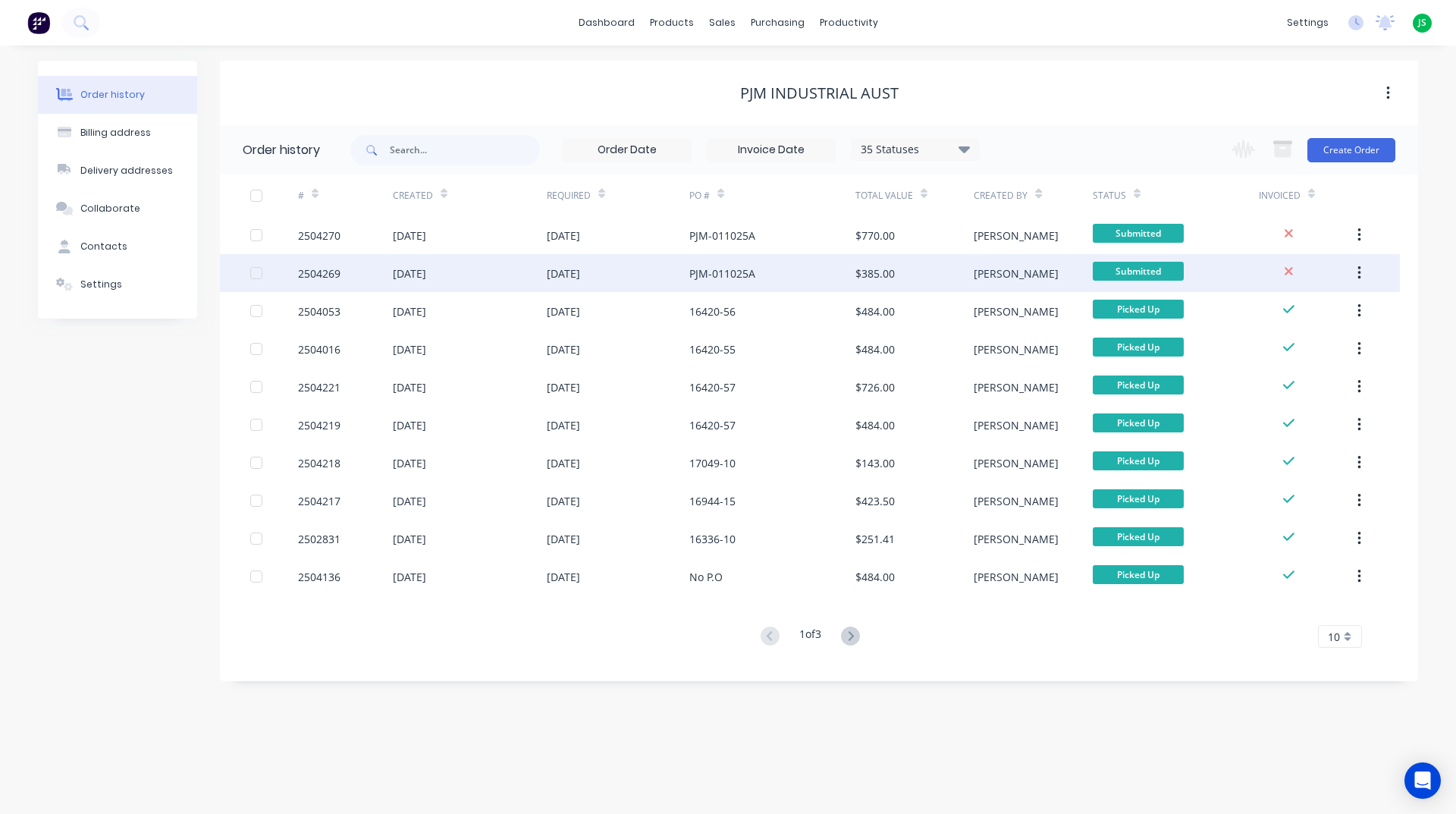
click at [483, 259] on div "01 Oct 2025" at bounding box center [469, 273] width 154 height 38
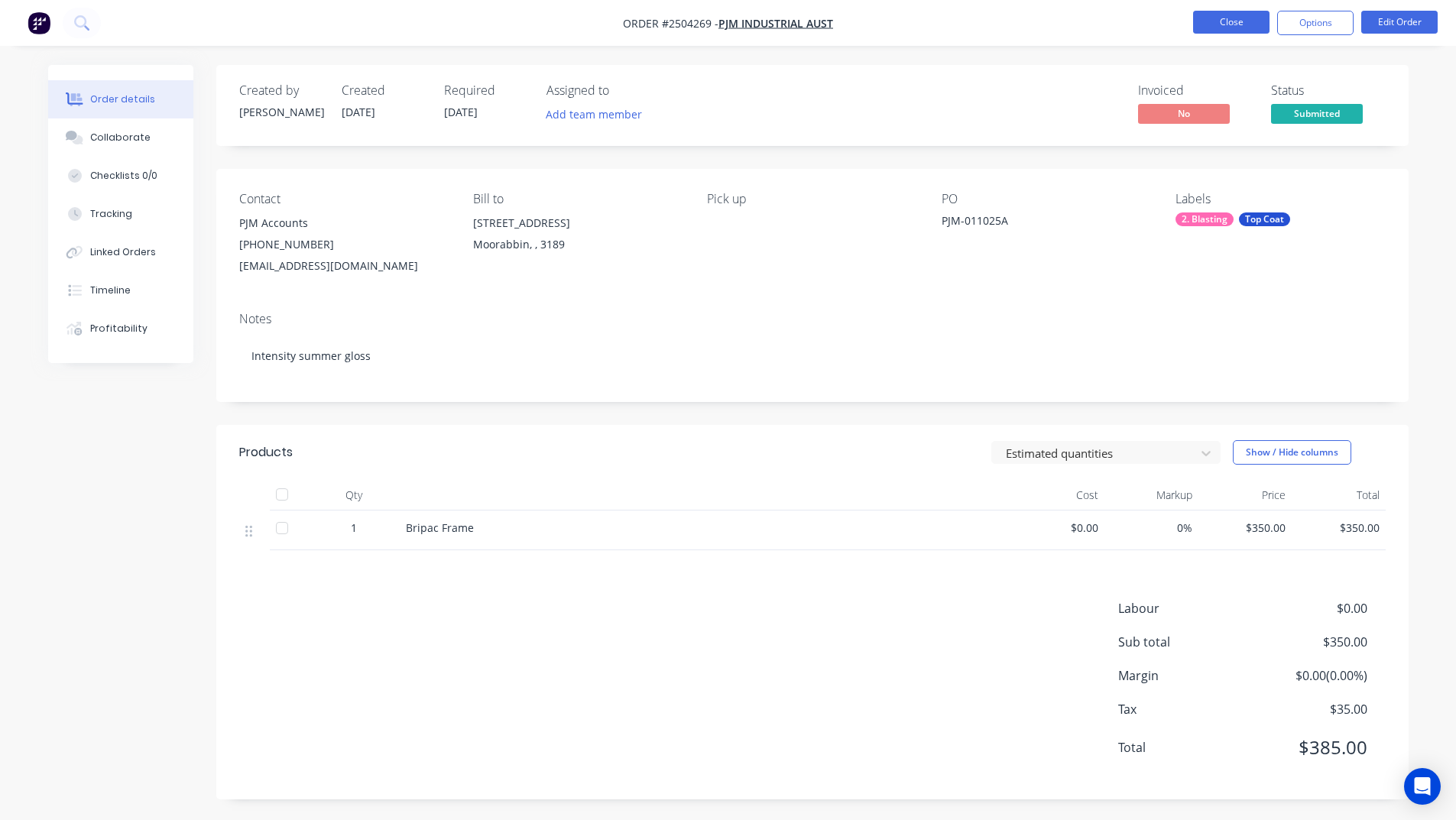
click at [1244, 28] on button "Close" at bounding box center [1231, 22] width 76 height 23
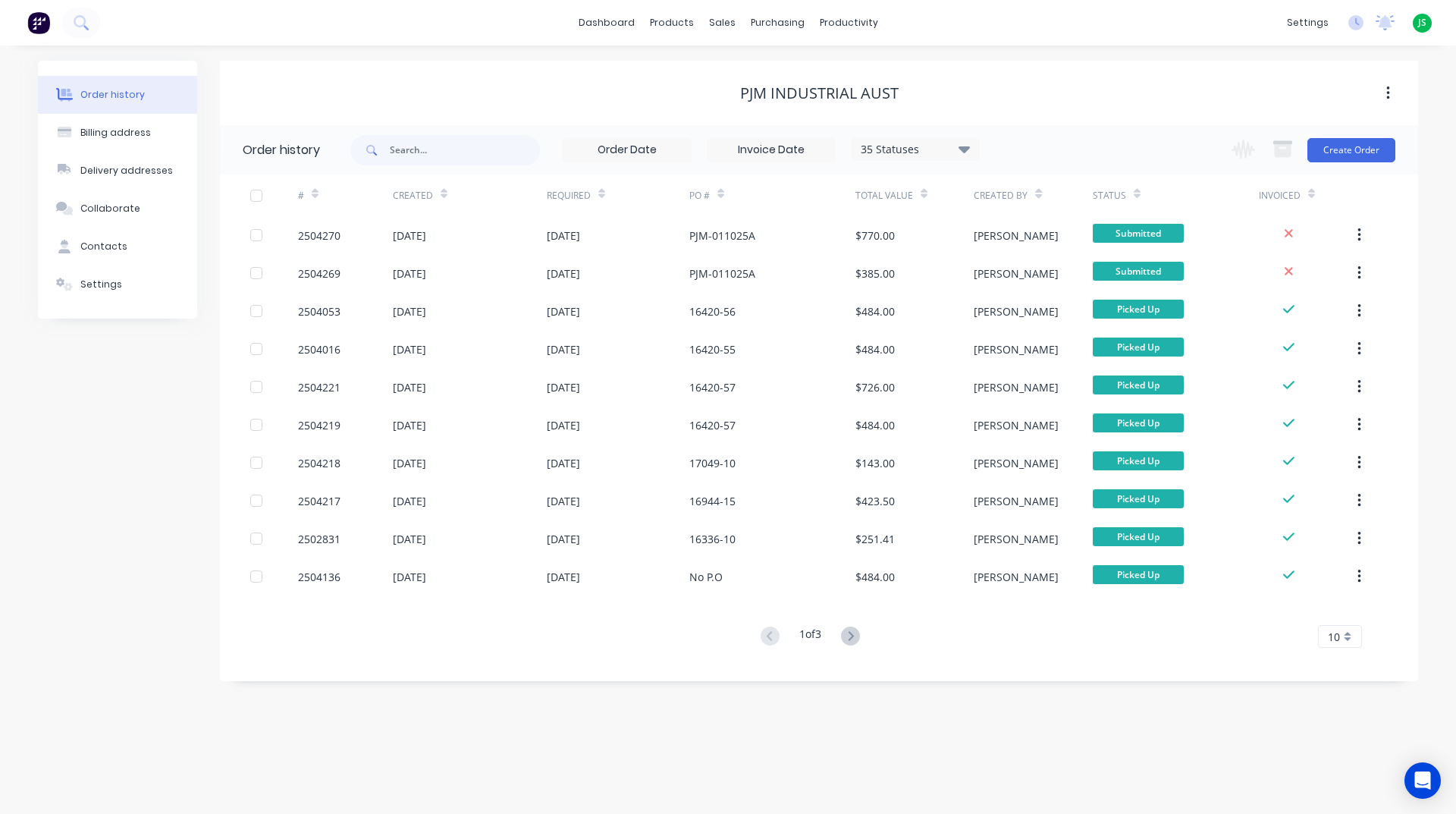
click at [32, 23] on img at bounding box center [39, 23] width 23 height 23
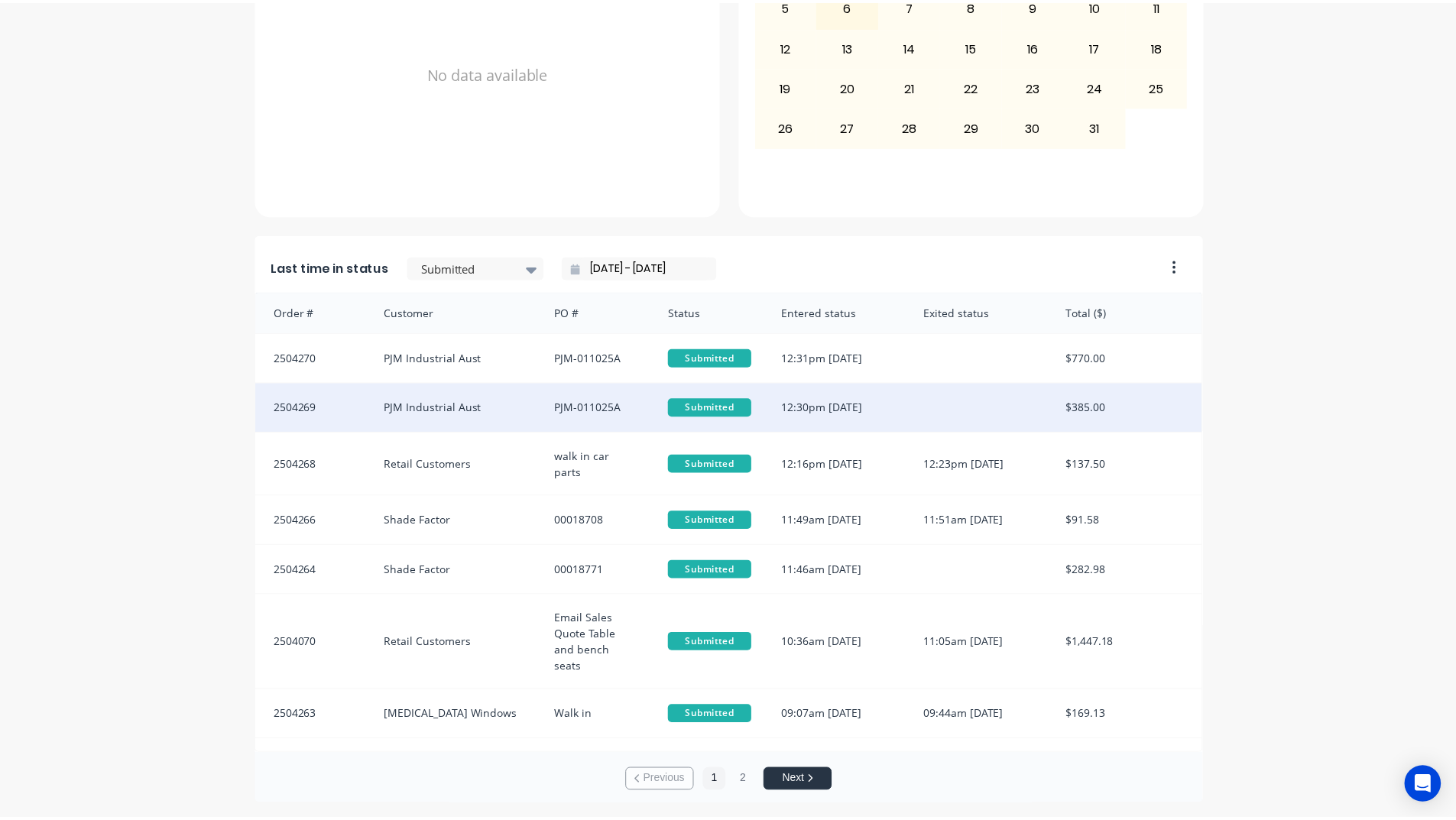
scroll to position [4, 0]
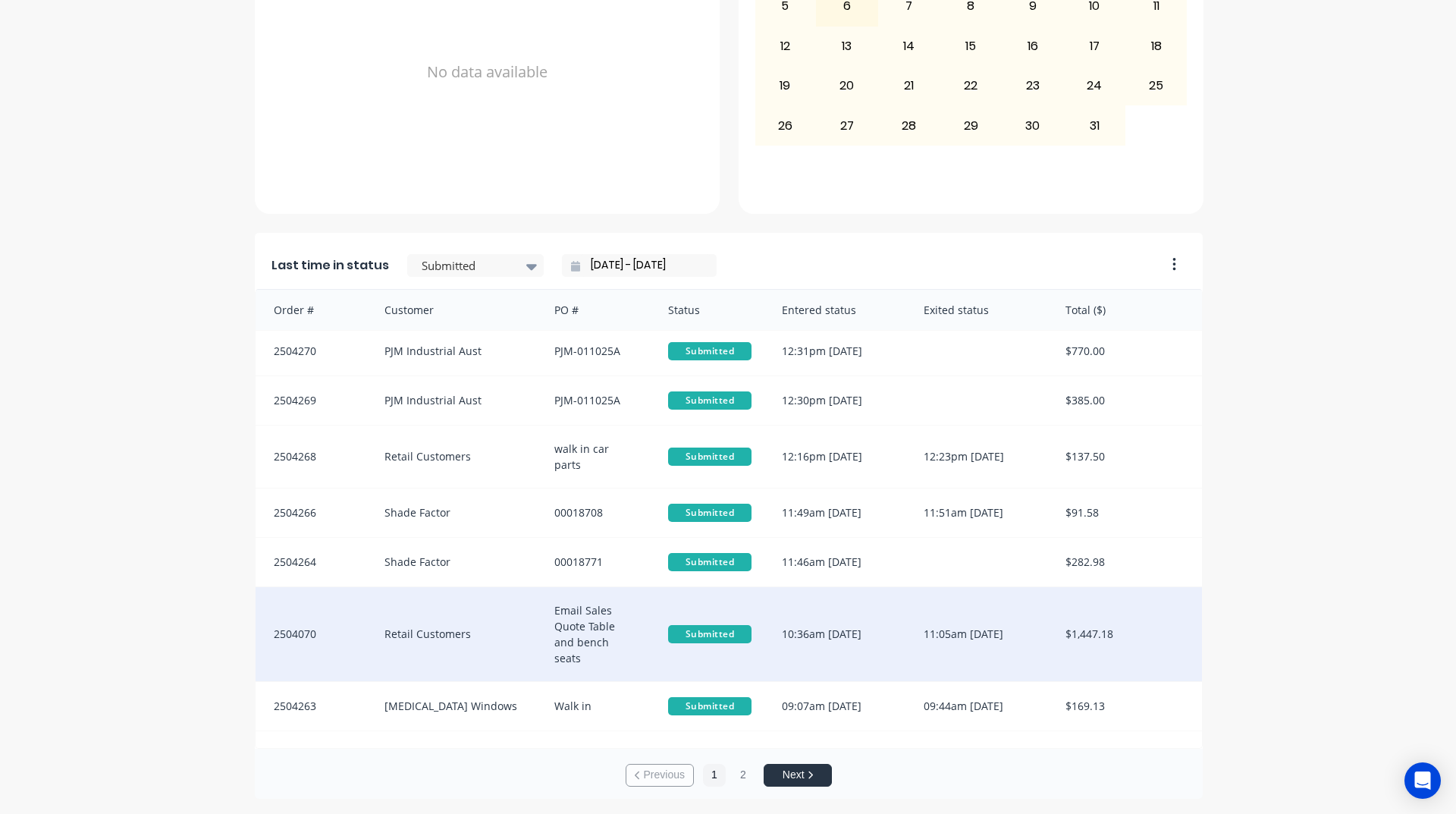
click at [598, 619] on div "Email Sales Quote Table and bench seats" at bounding box center [595, 634] width 113 height 94
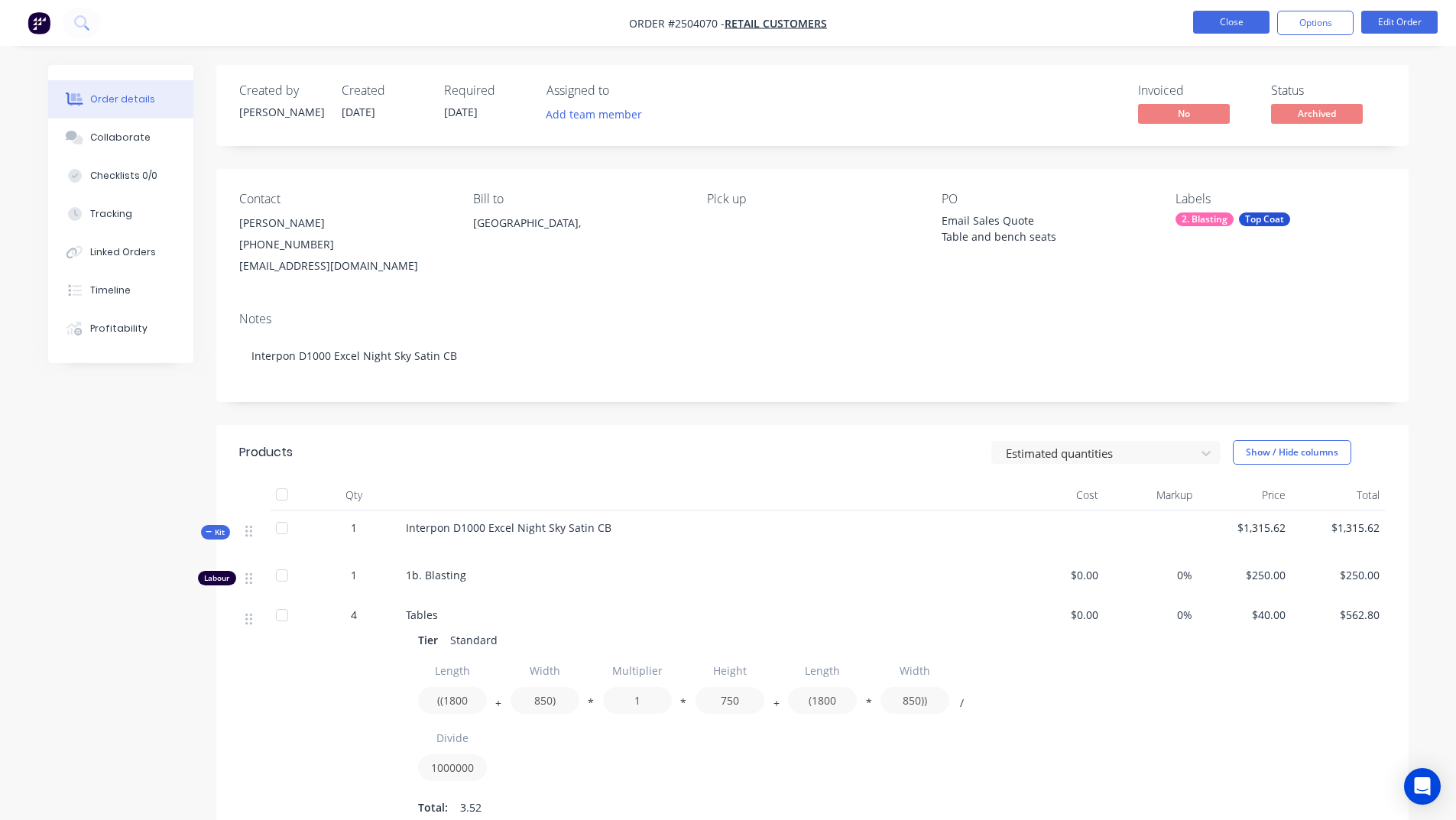
click at [1218, 17] on button "Close" at bounding box center [1231, 22] width 76 height 23
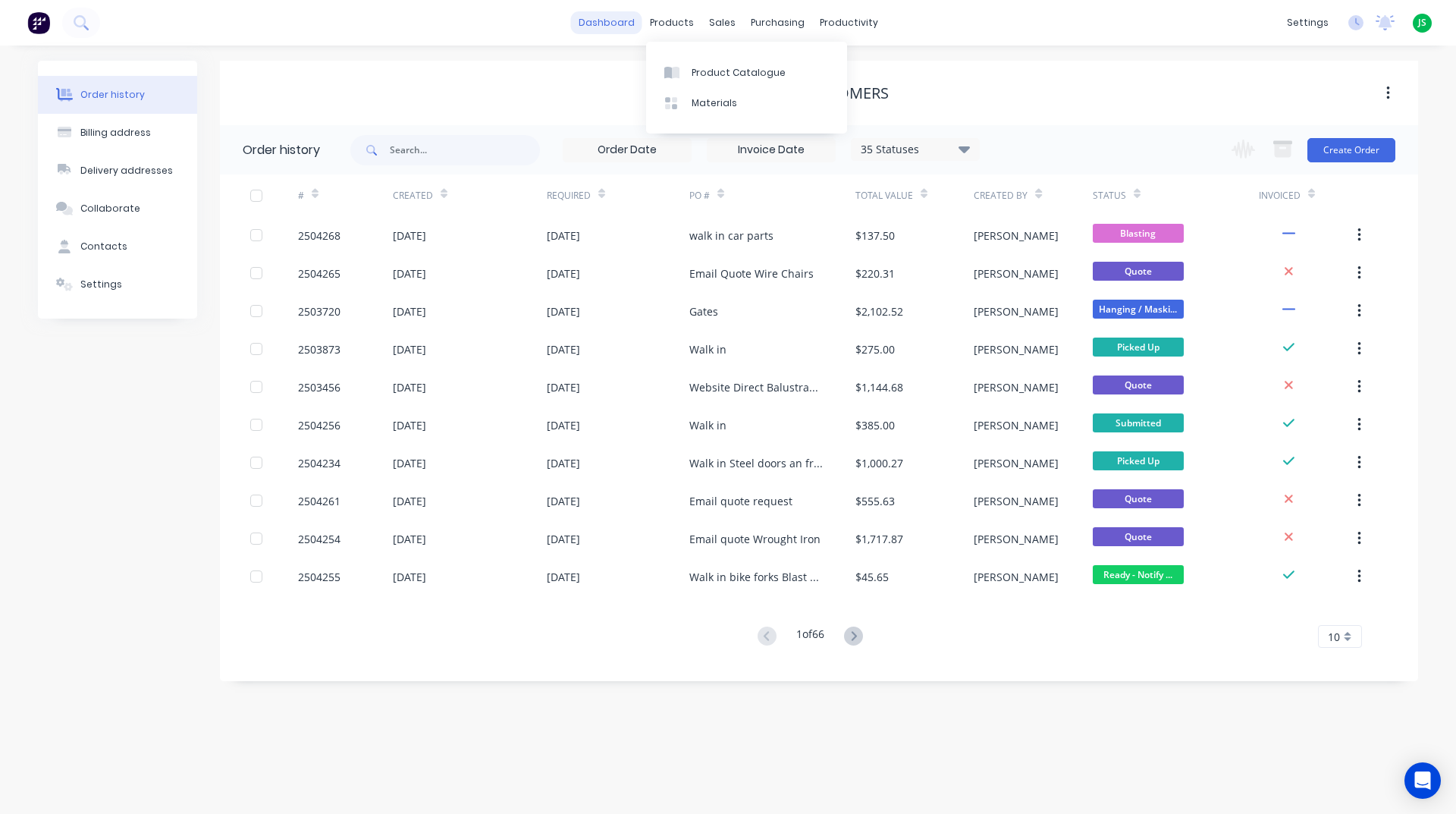
click at [620, 32] on link "dashboard" at bounding box center [607, 23] width 72 height 23
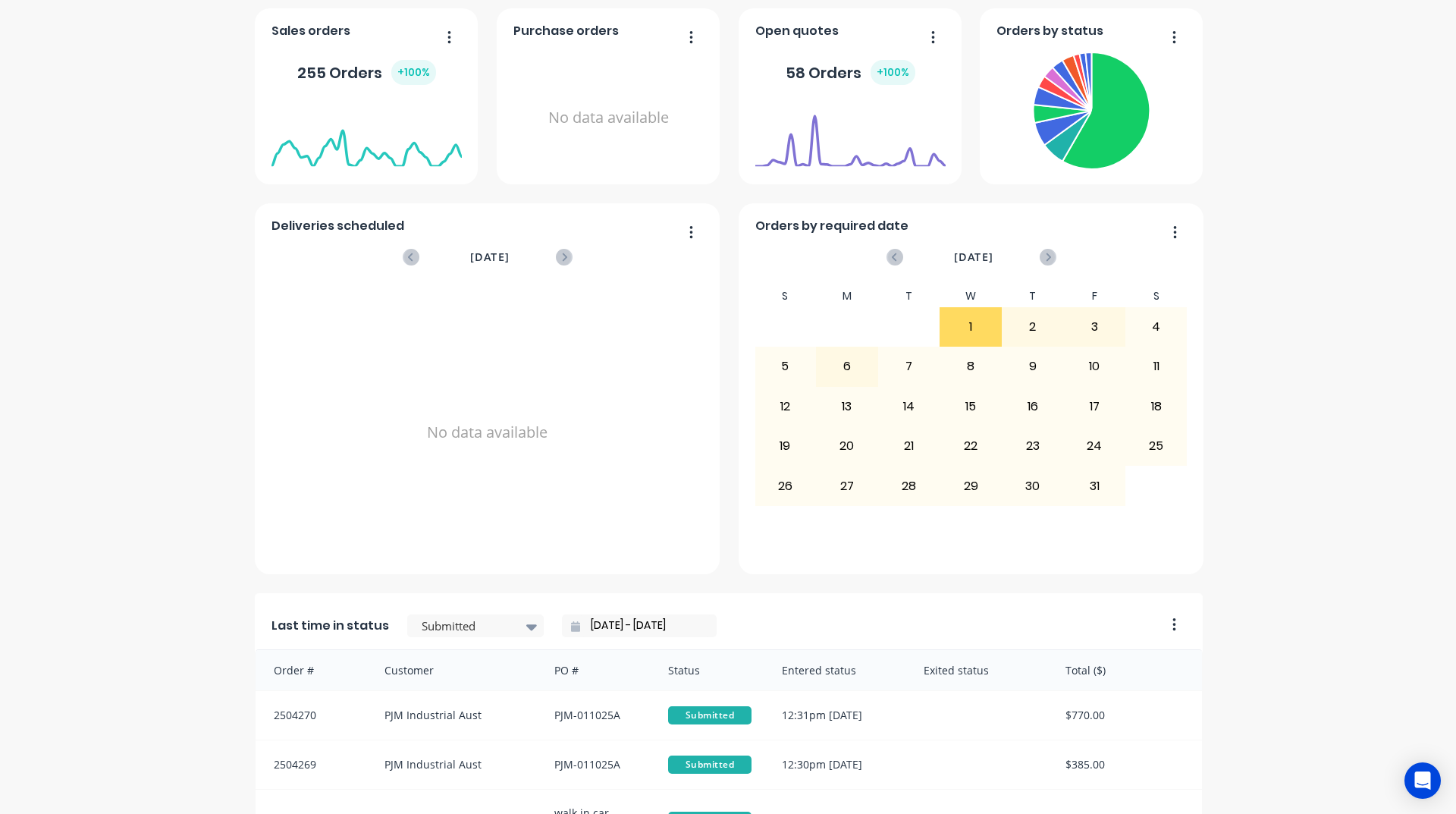
scroll to position [531, 0]
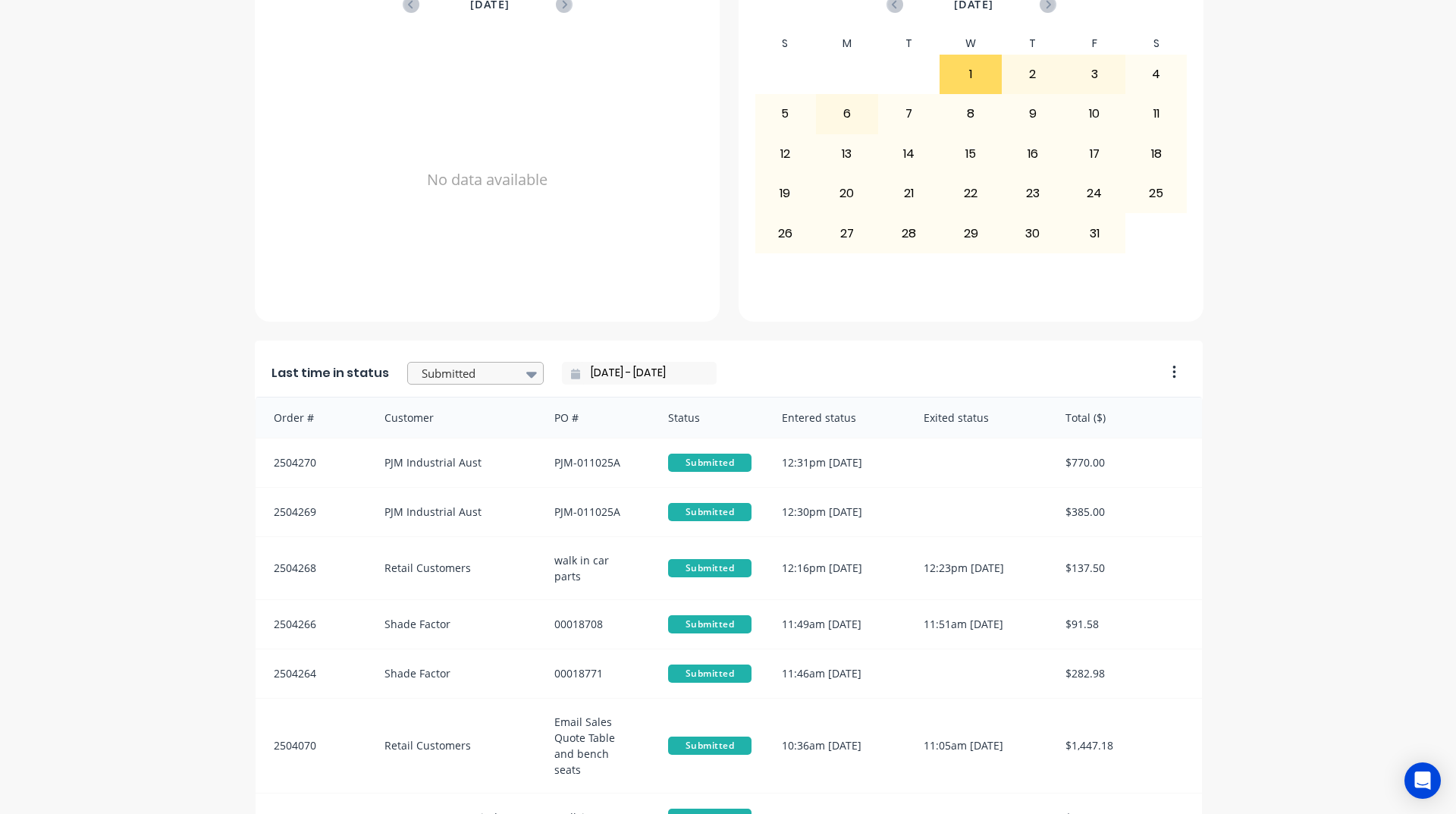
click at [459, 379] on div at bounding box center [467, 374] width 96 height 19
click at [467, 532] on div "Coating" at bounding box center [475, 517] width 137 height 28
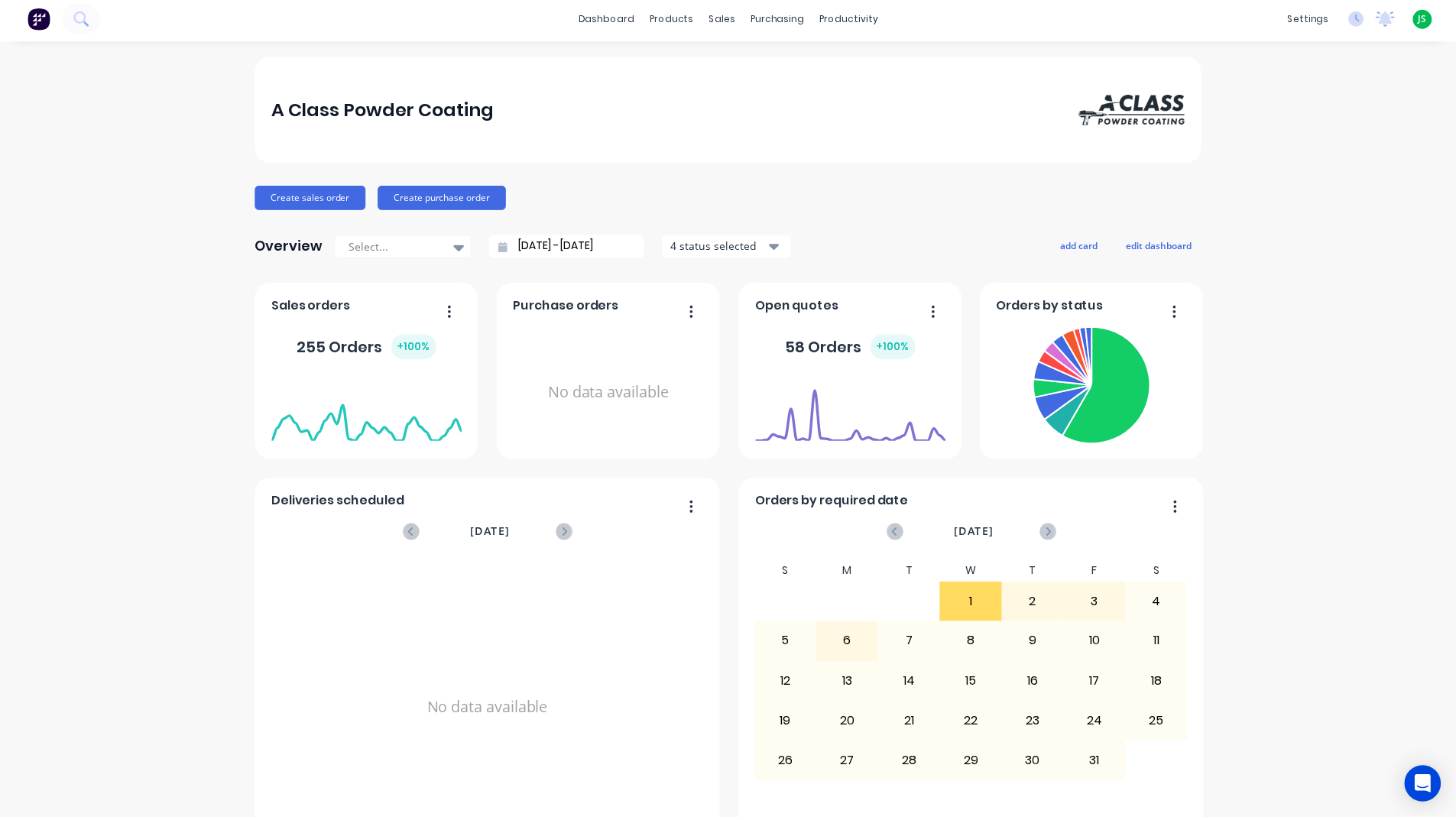
scroll to position [0, 0]
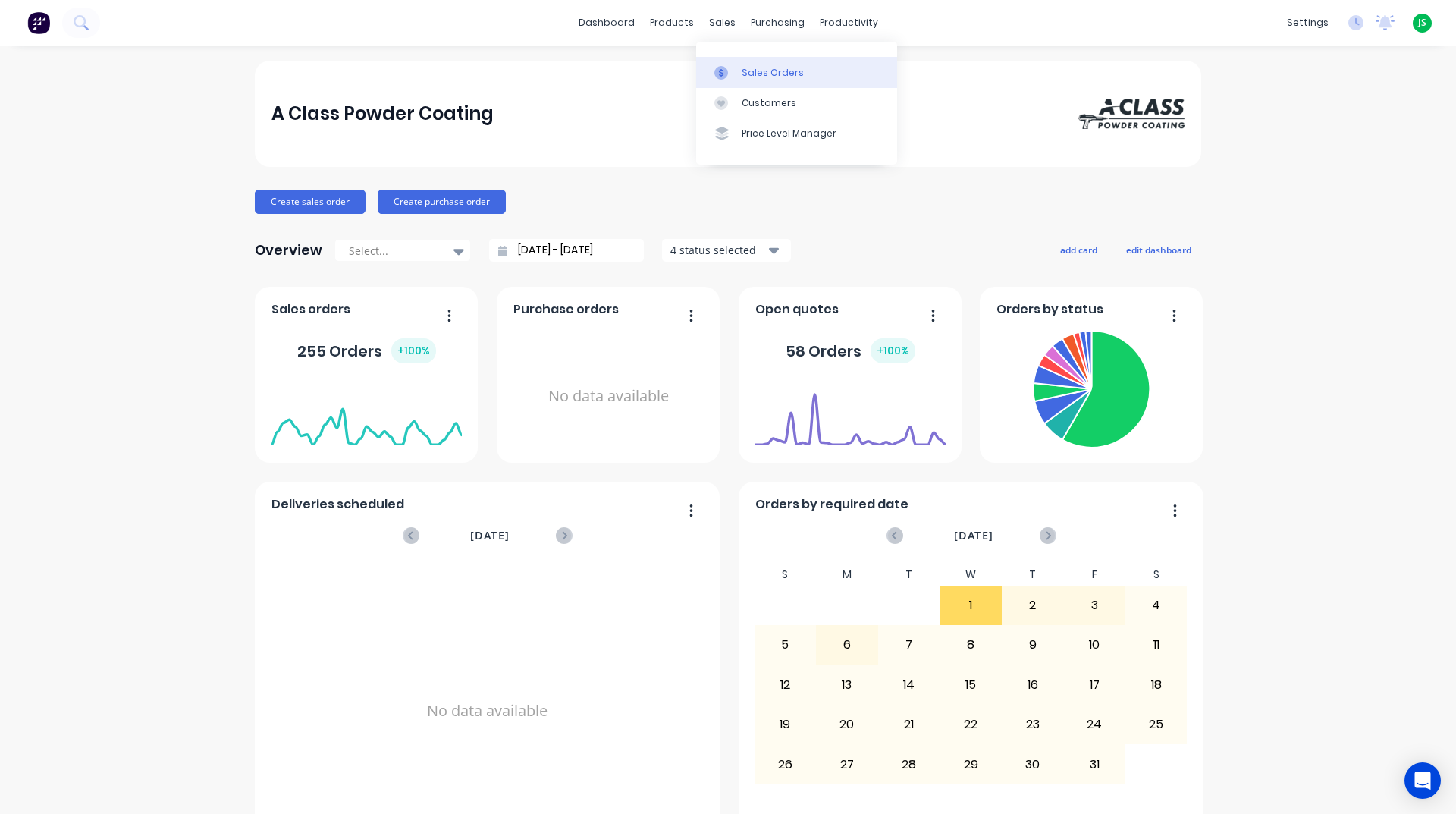
click at [742, 69] on link "Sales Orders" at bounding box center [796, 72] width 201 height 31
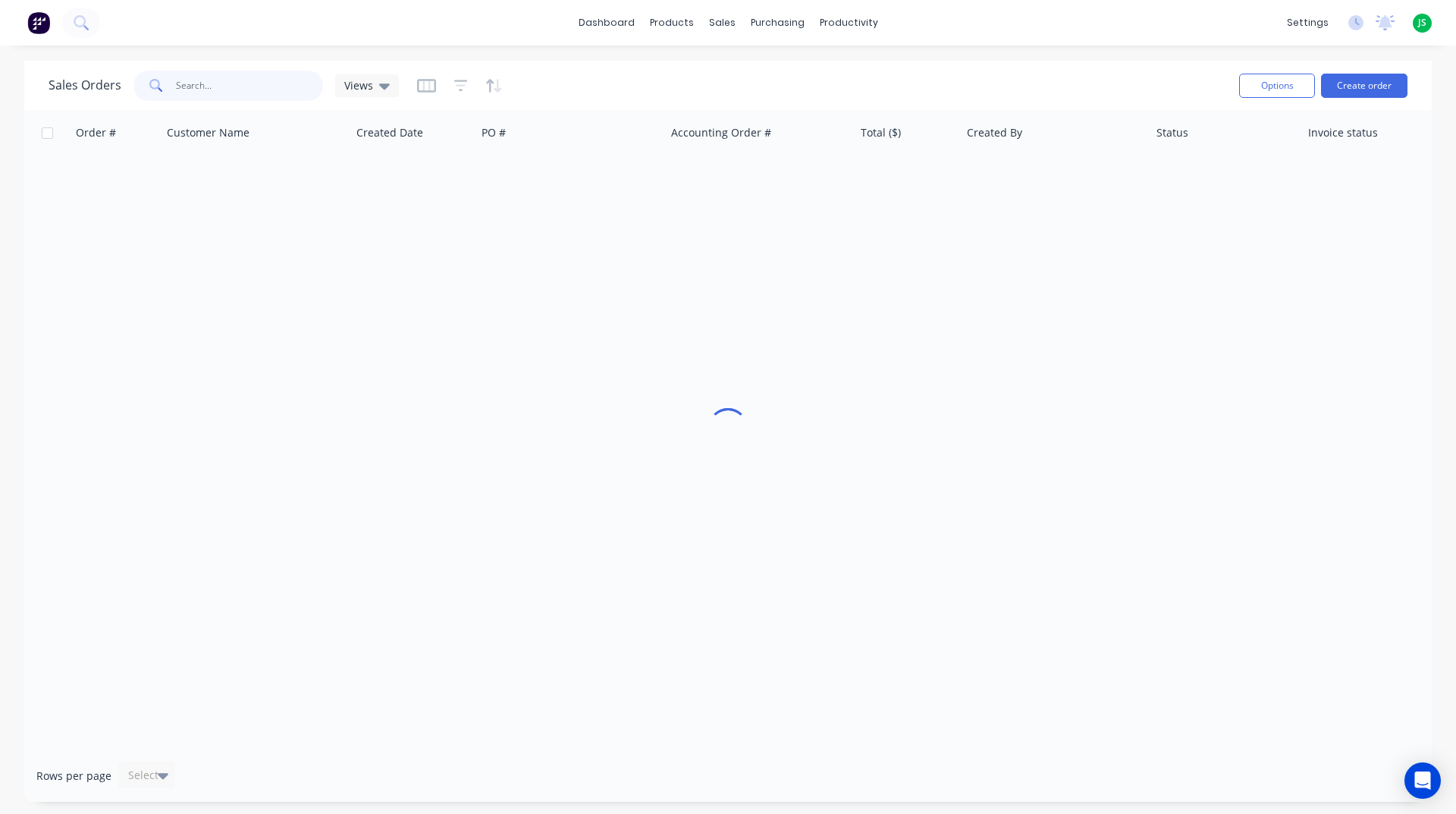
click at [193, 91] on input "text" at bounding box center [250, 86] width 148 height 31
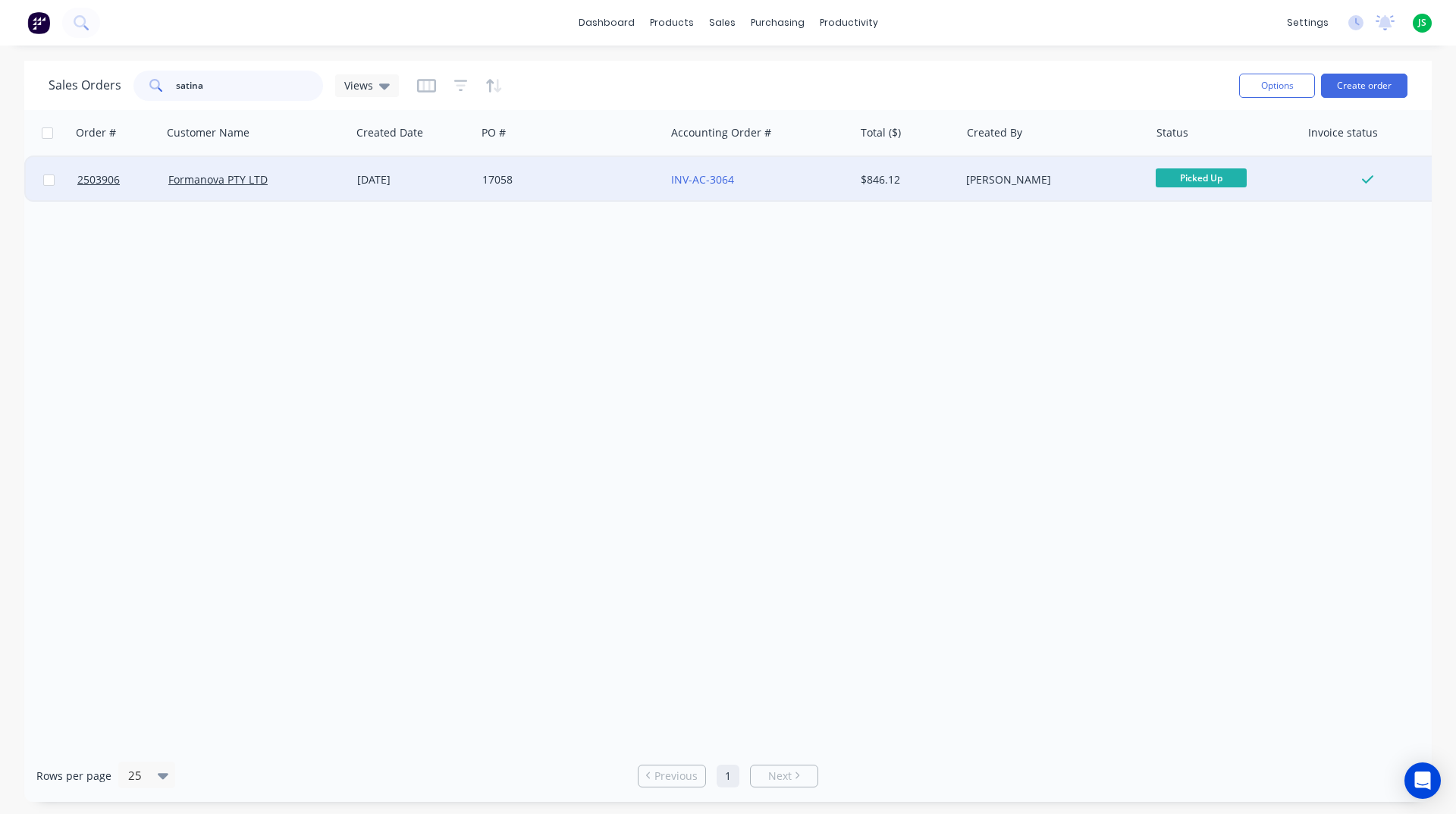
type input "satina"
click at [523, 176] on div "17058" at bounding box center [566, 179] width 168 height 15
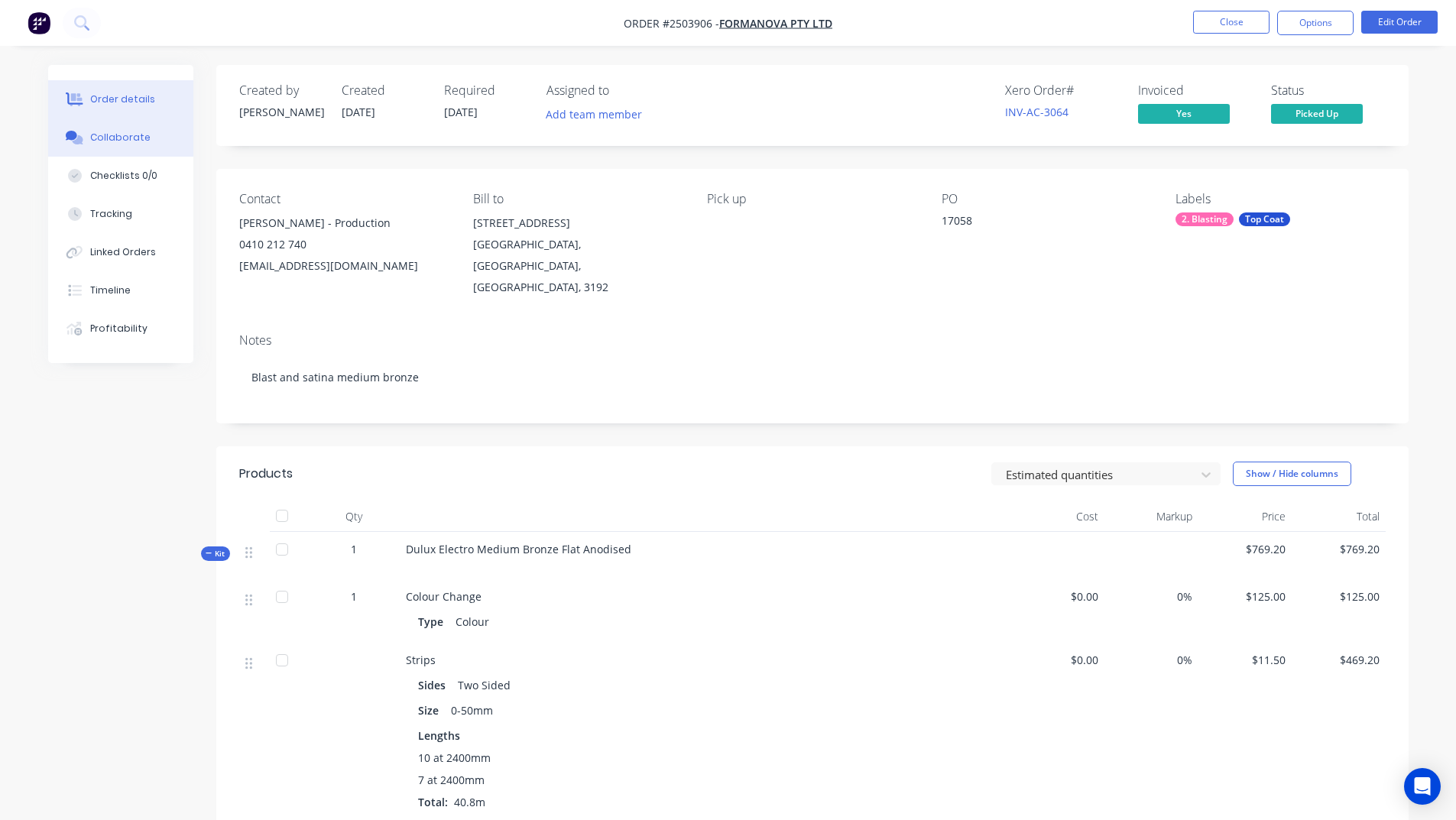
click at [135, 147] on button "Collaborate" at bounding box center [120, 137] width 145 height 38
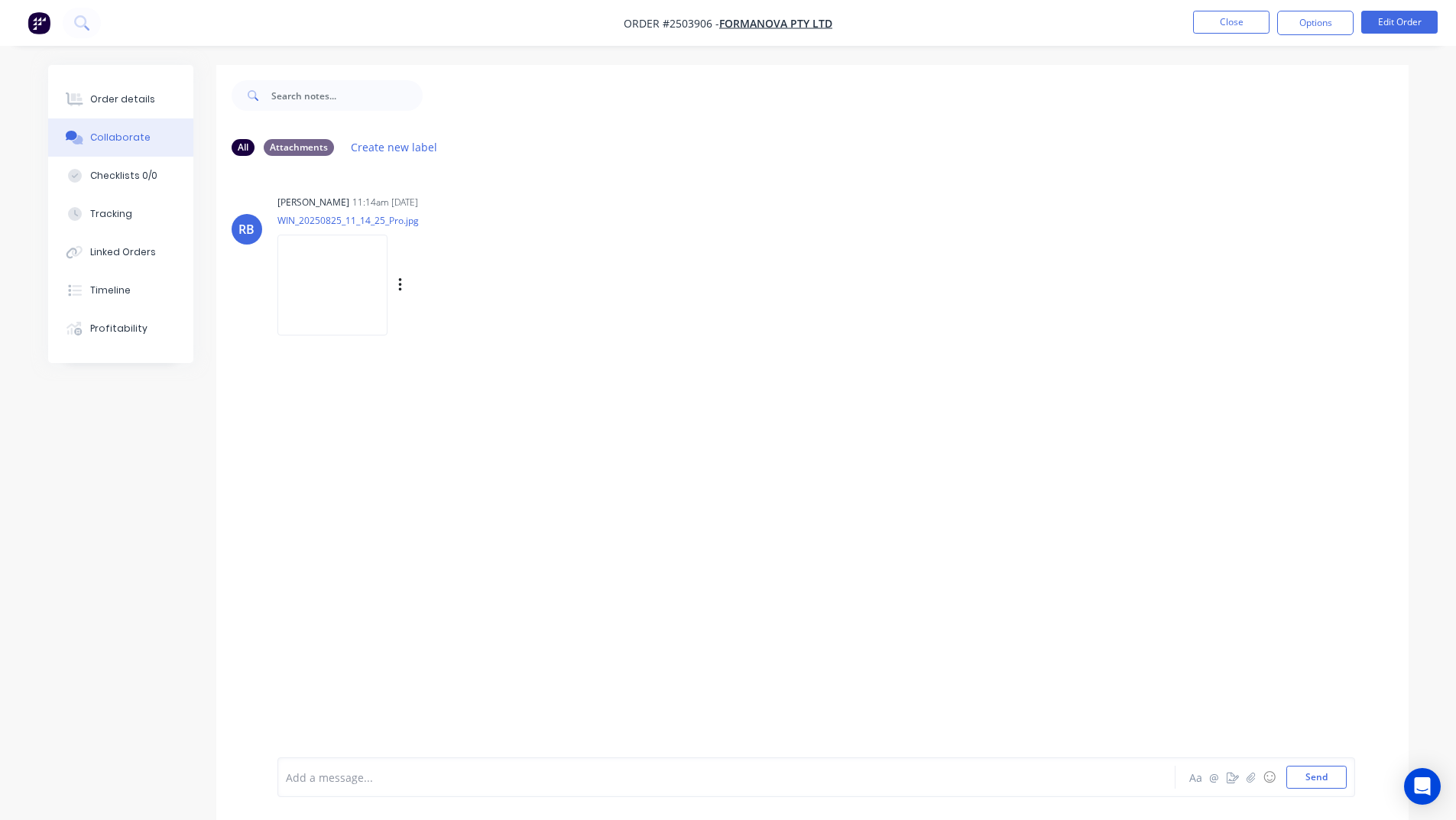
click at [328, 284] on img at bounding box center [332, 284] width 110 height 100
click at [1218, 29] on button "Close" at bounding box center [1231, 22] width 76 height 23
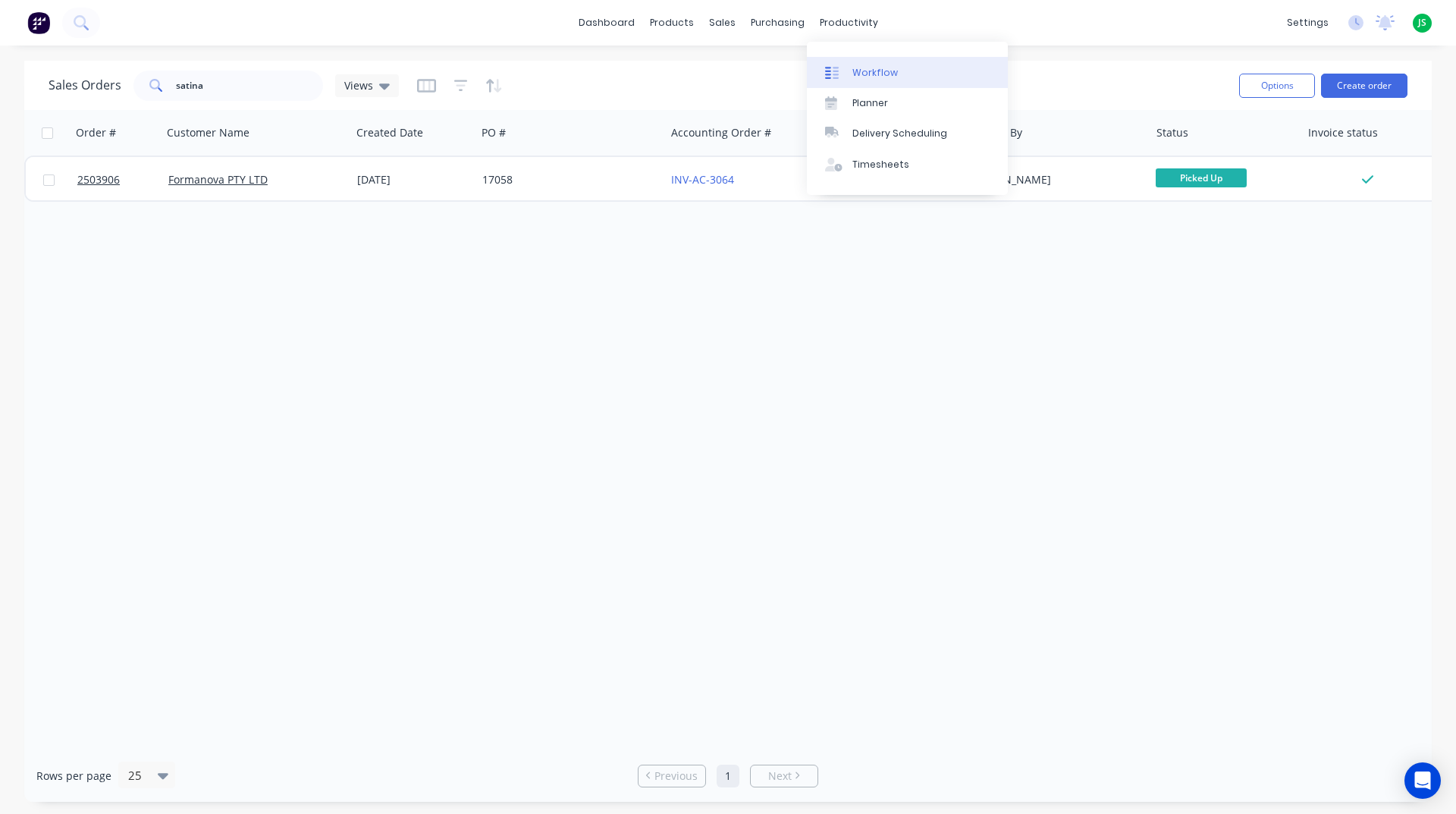
click at [871, 71] on div "Workflow" at bounding box center [875, 72] width 46 height 14
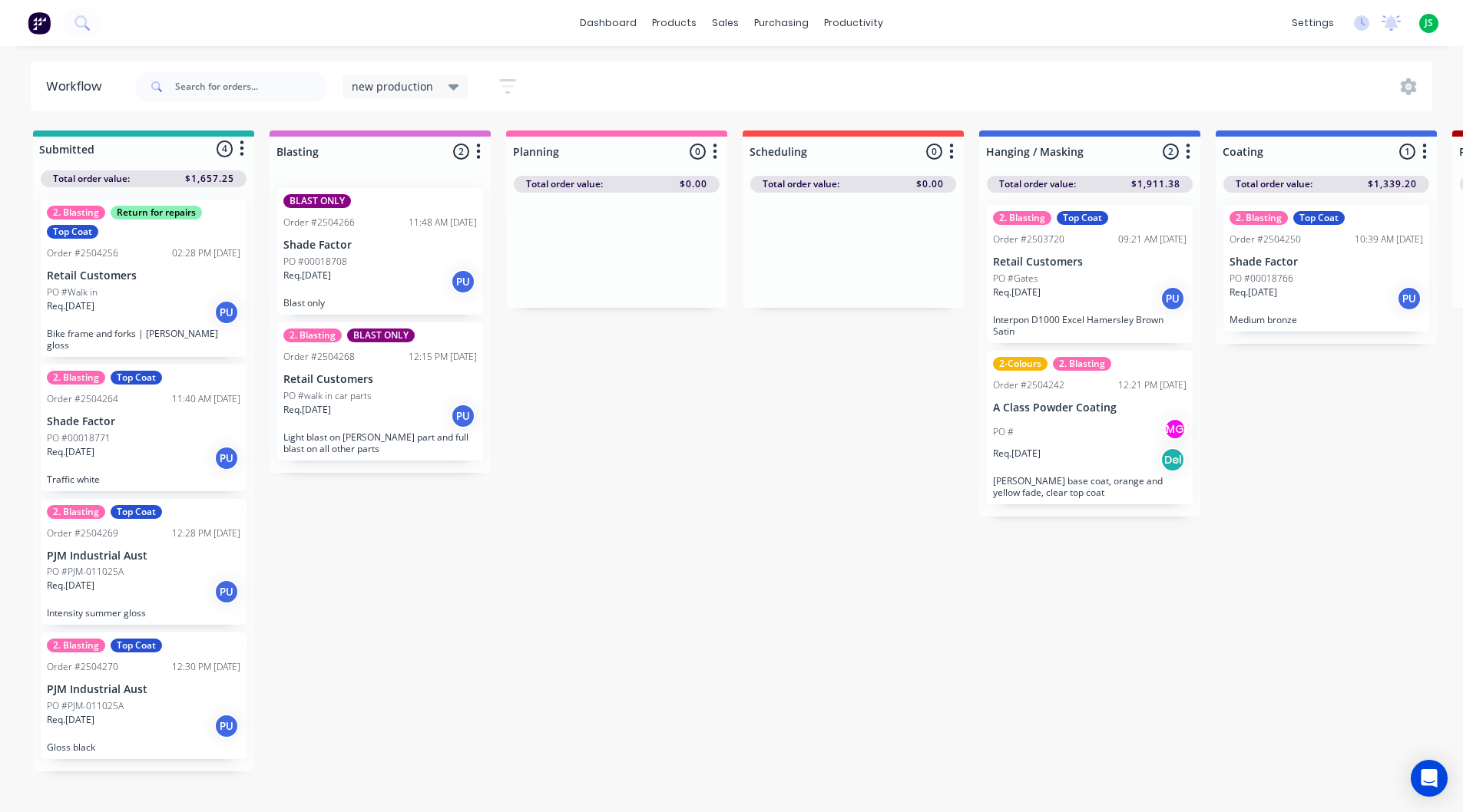
click at [1035, 388] on div "Order #2504242" at bounding box center [1029, 385] width 72 height 14
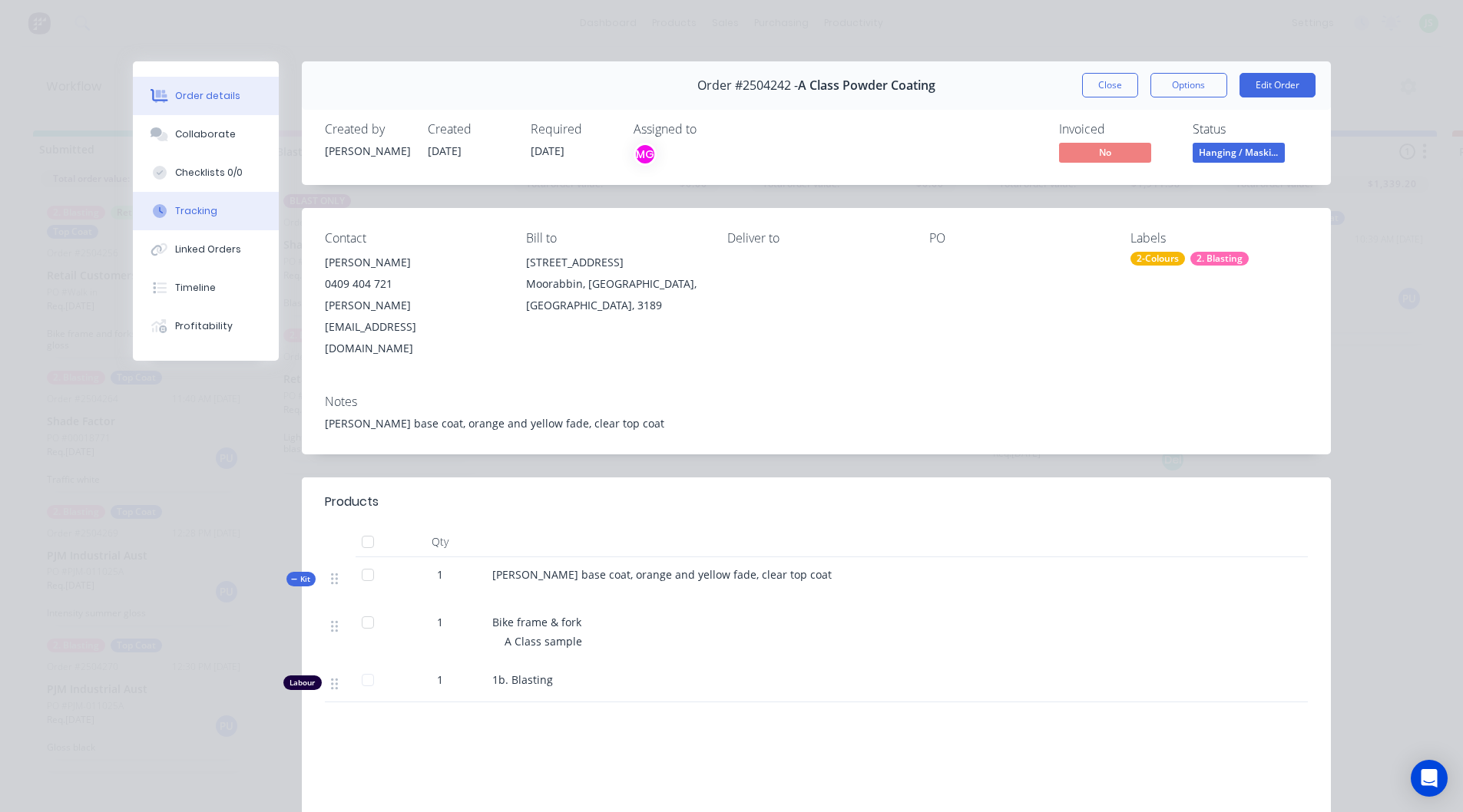
click at [191, 208] on div "Tracking" at bounding box center [196, 211] width 42 height 14
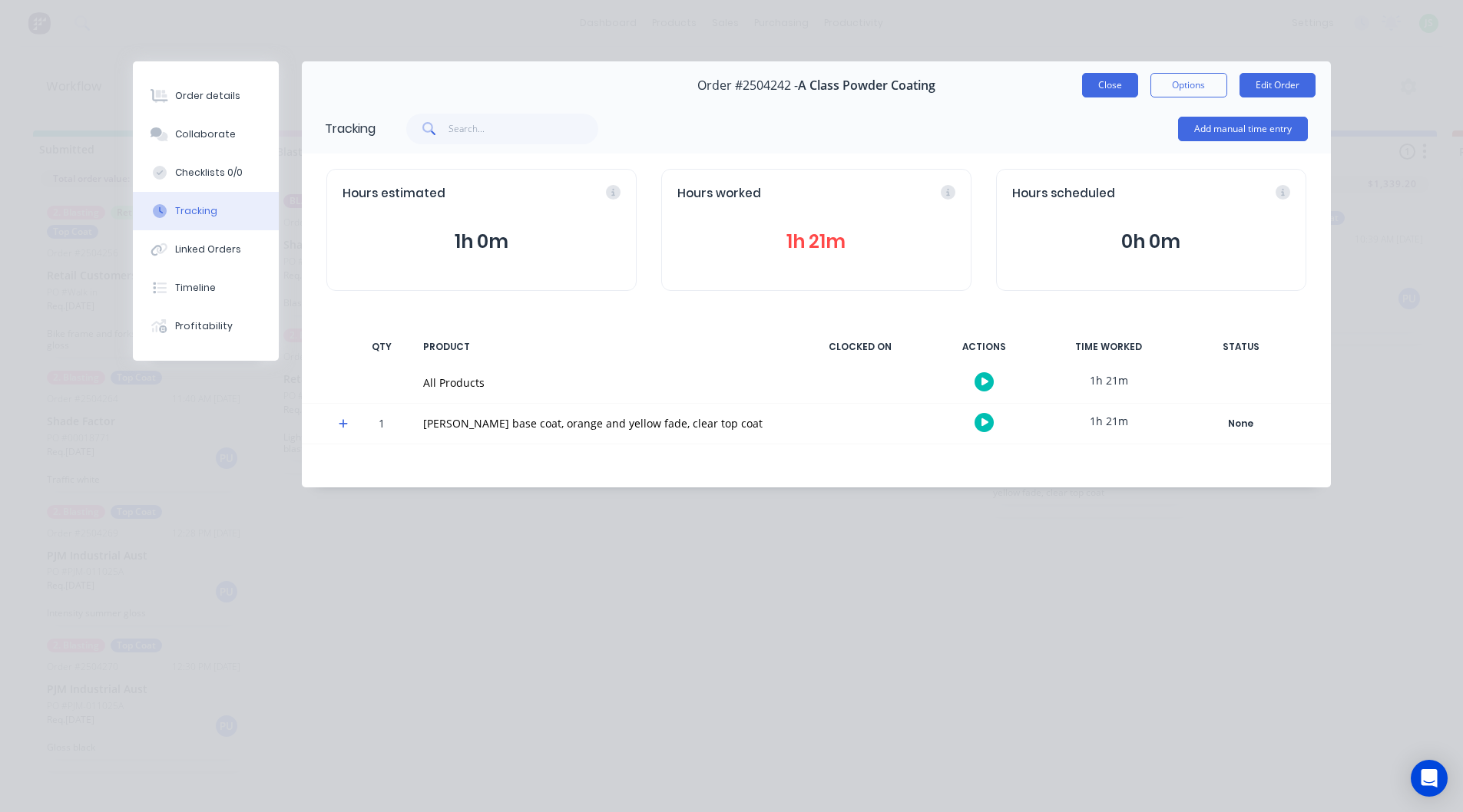
click at [1097, 82] on button "Close" at bounding box center [1109, 86] width 56 height 24
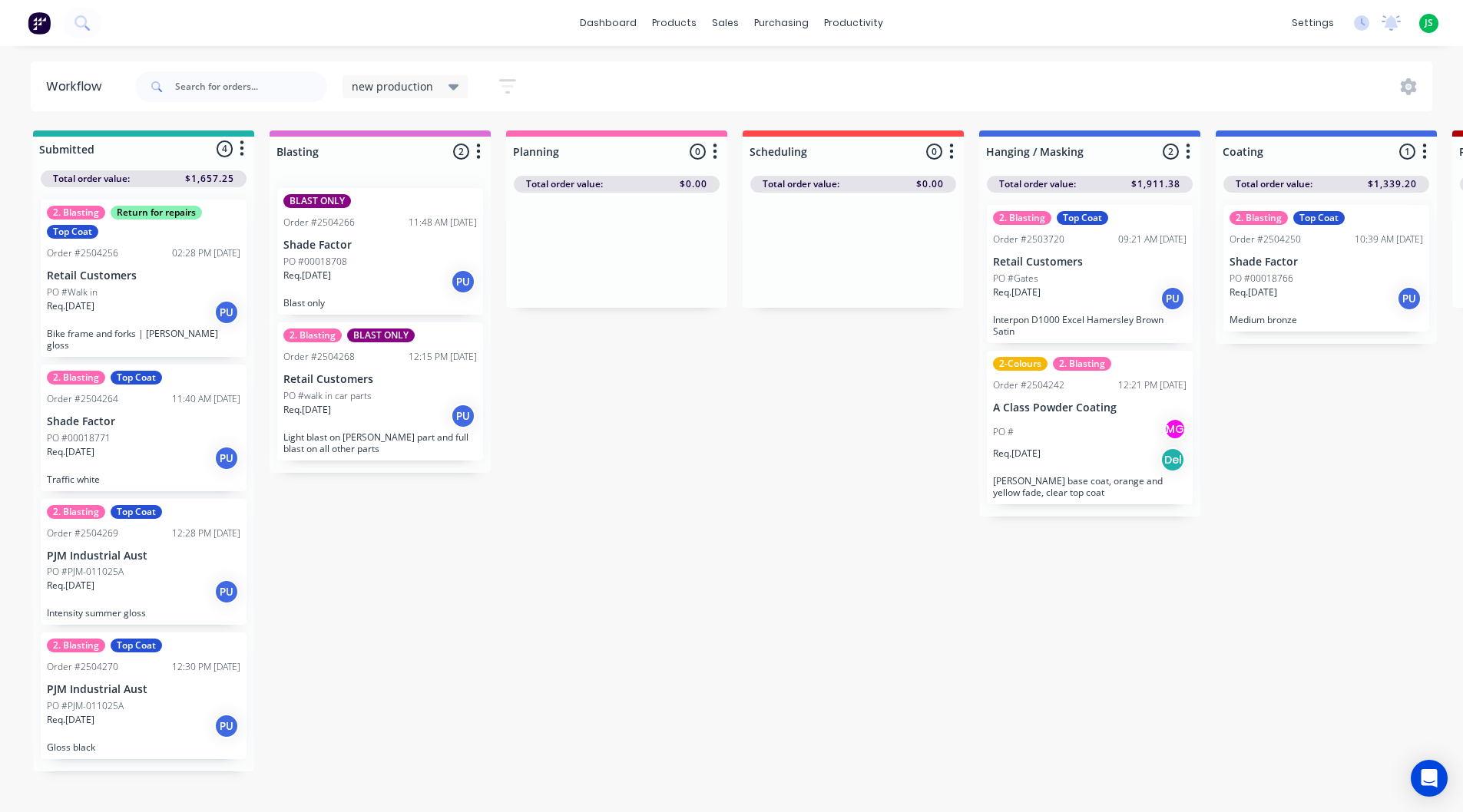
click at [1096, 451] on div "Req. 29/09/25 Del" at bounding box center [1090, 460] width 194 height 26
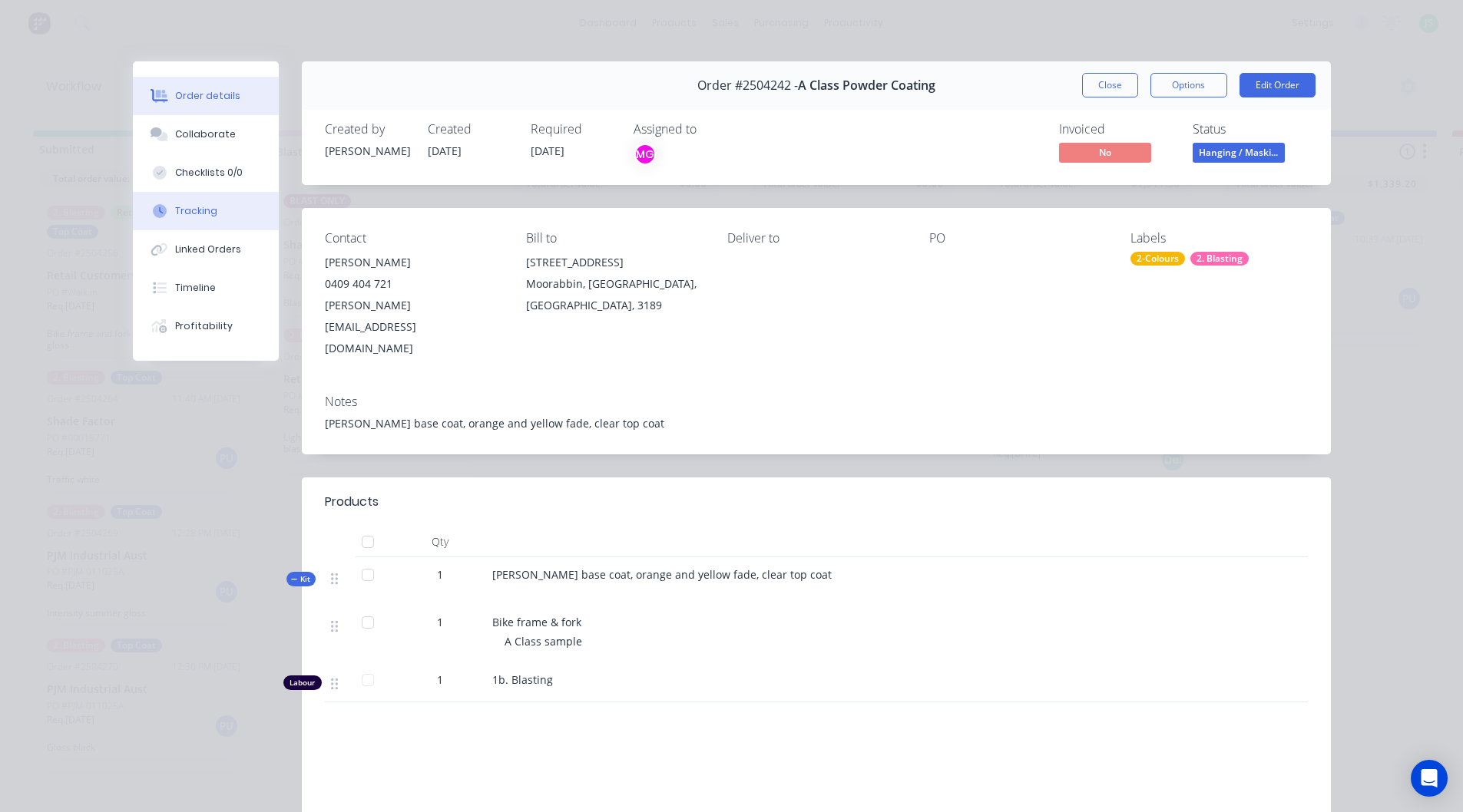
drag, startPoint x: 192, startPoint y: 215, endPoint x: 204, endPoint y: 222, distance: 13.9
click at [191, 215] on div "Tracking" at bounding box center [196, 211] width 42 height 14
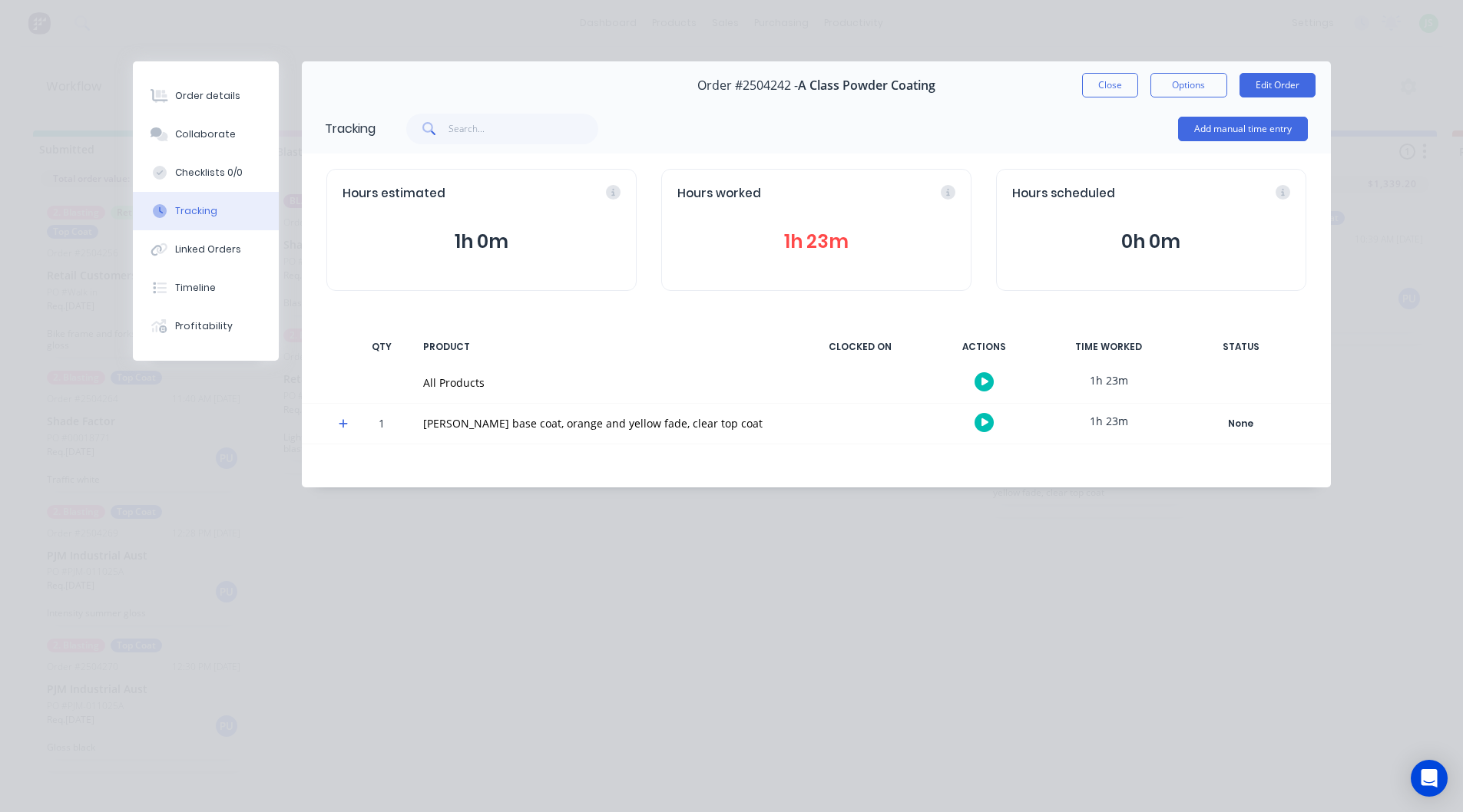
click at [345, 422] on icon at bounding box center [344, 424] width 10 height 11
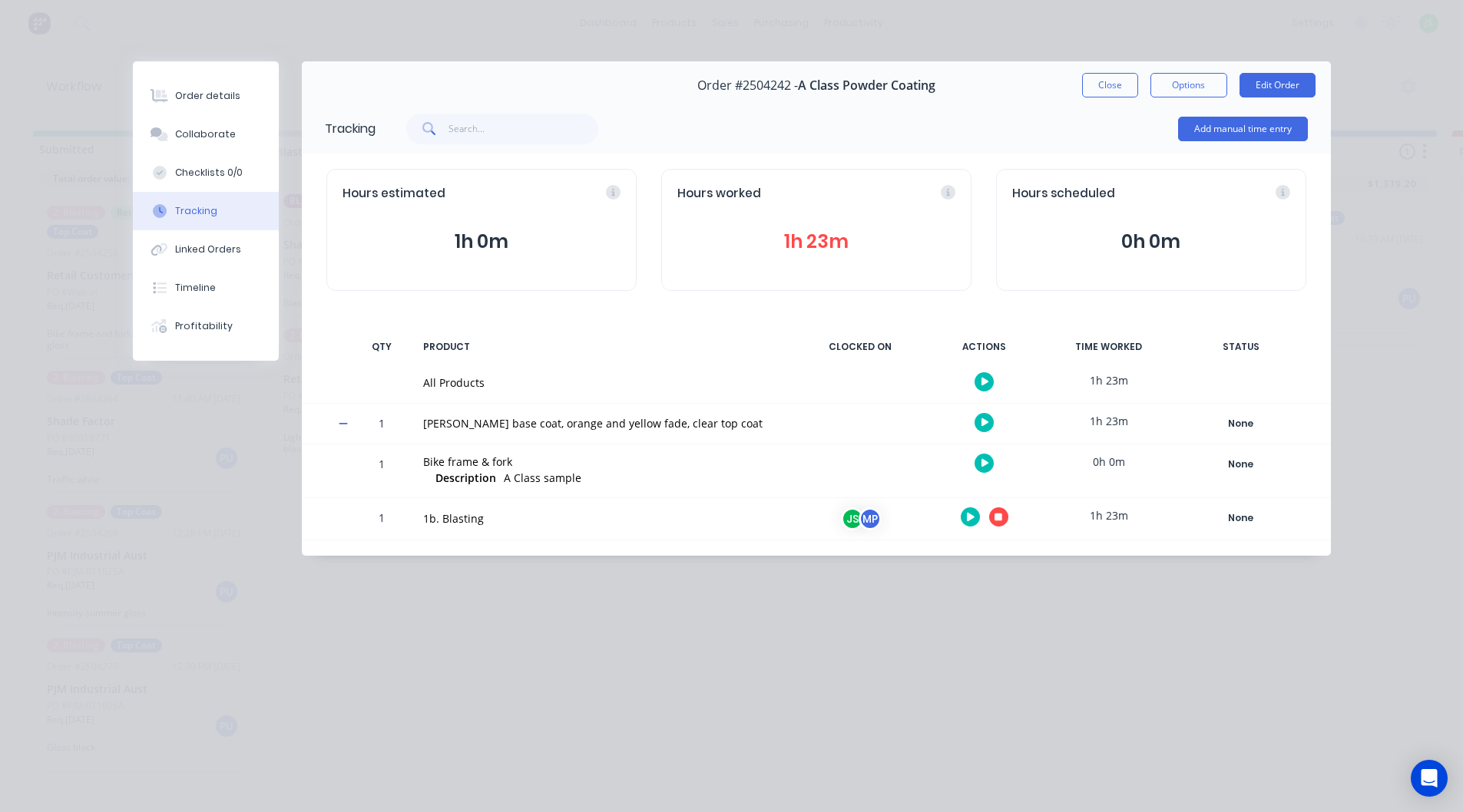
click at [997, 519] on icon "button" at bounding box center [998, 517] width 7 height 7
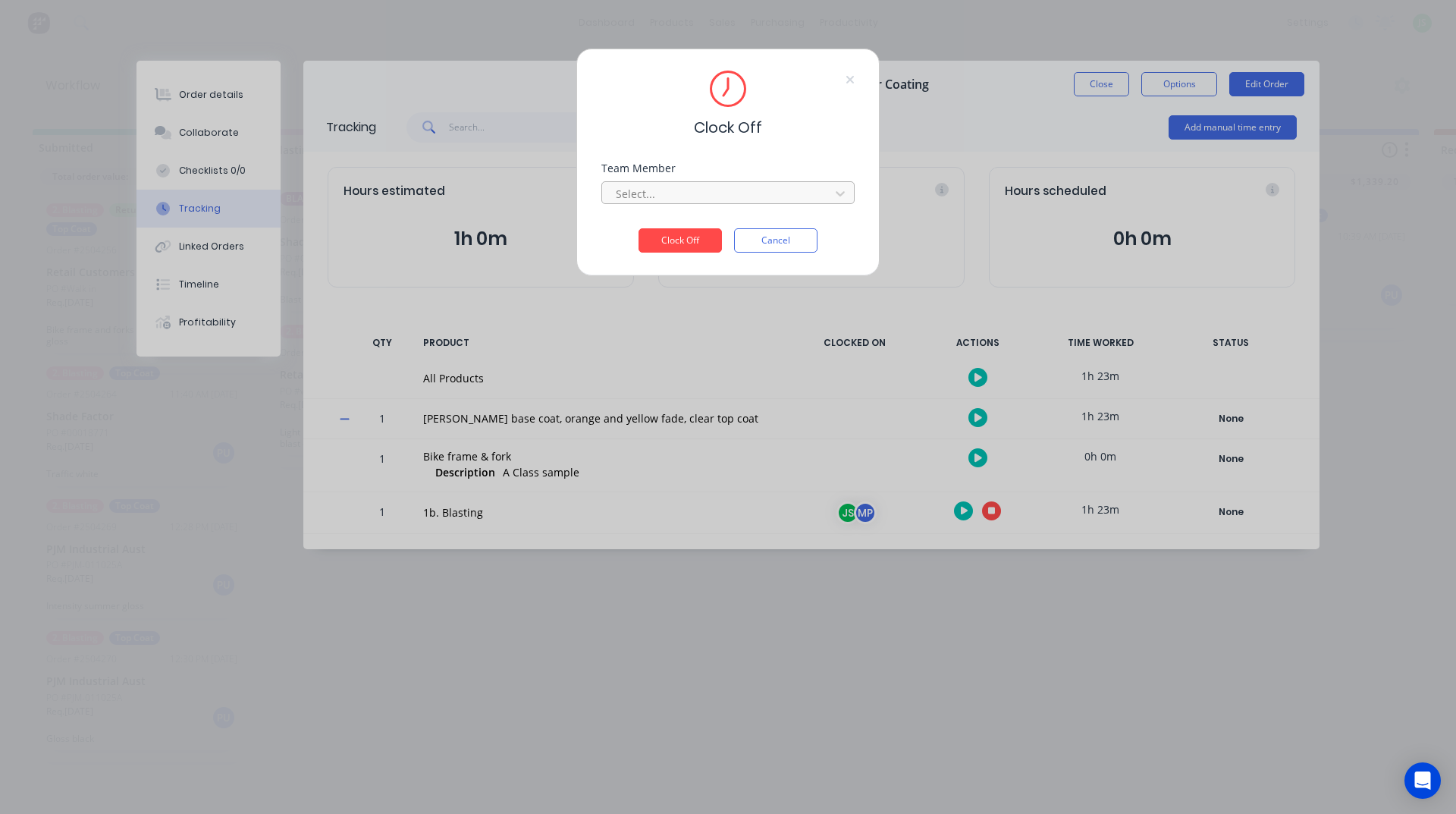
click at [675, 185] on div at bounding box center [718, 194] width 208 height 19
click at [685, 229] on div "[PERSON_NAME]" at bounding box center [728, 227] width 253 height 28
click at [702, 238] on button "Clock Off" at bounding box center [681, 240] width 84 height 24
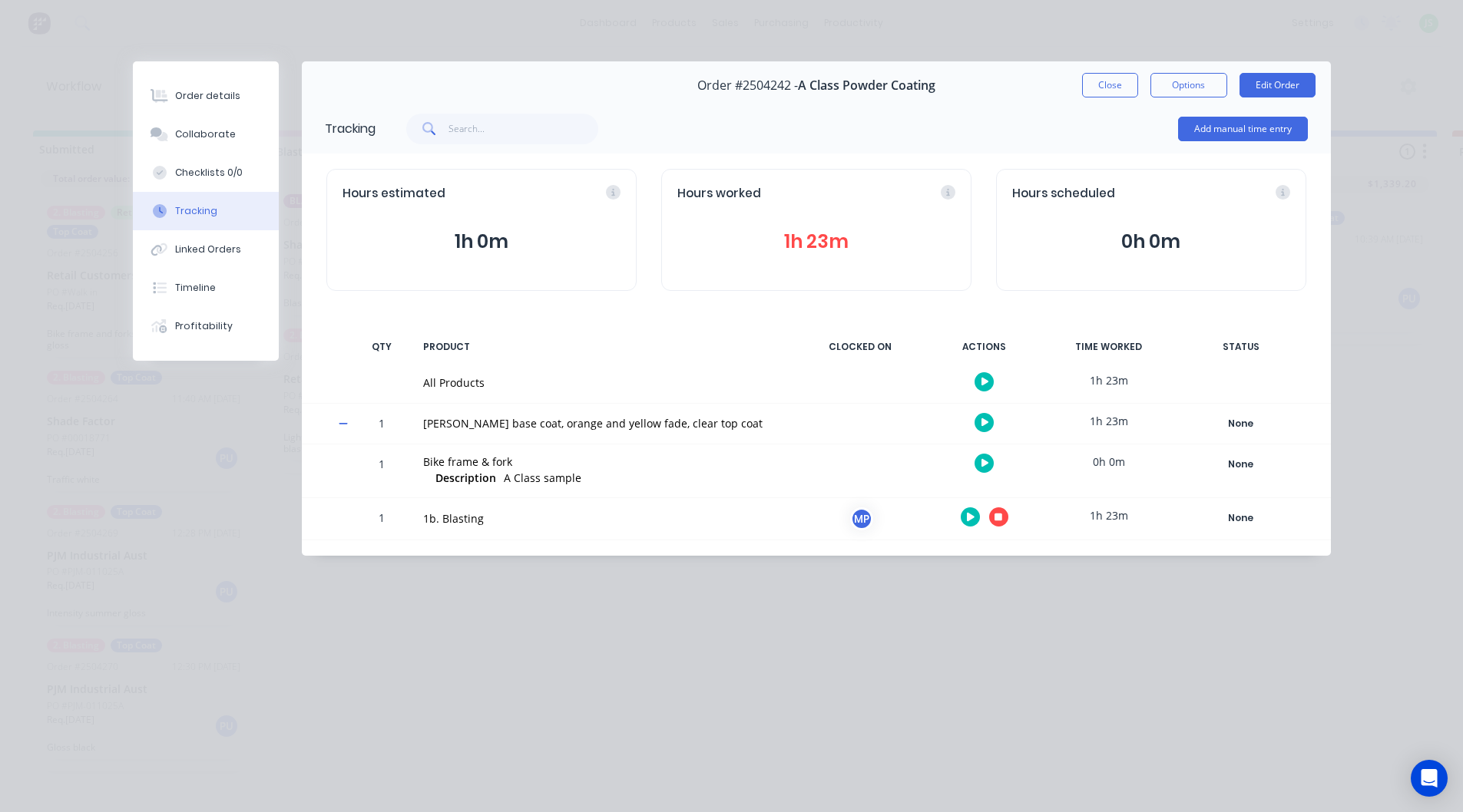
click at [1000, 520] on icon "button" at bounding box center [998, 517] width 7 height 7
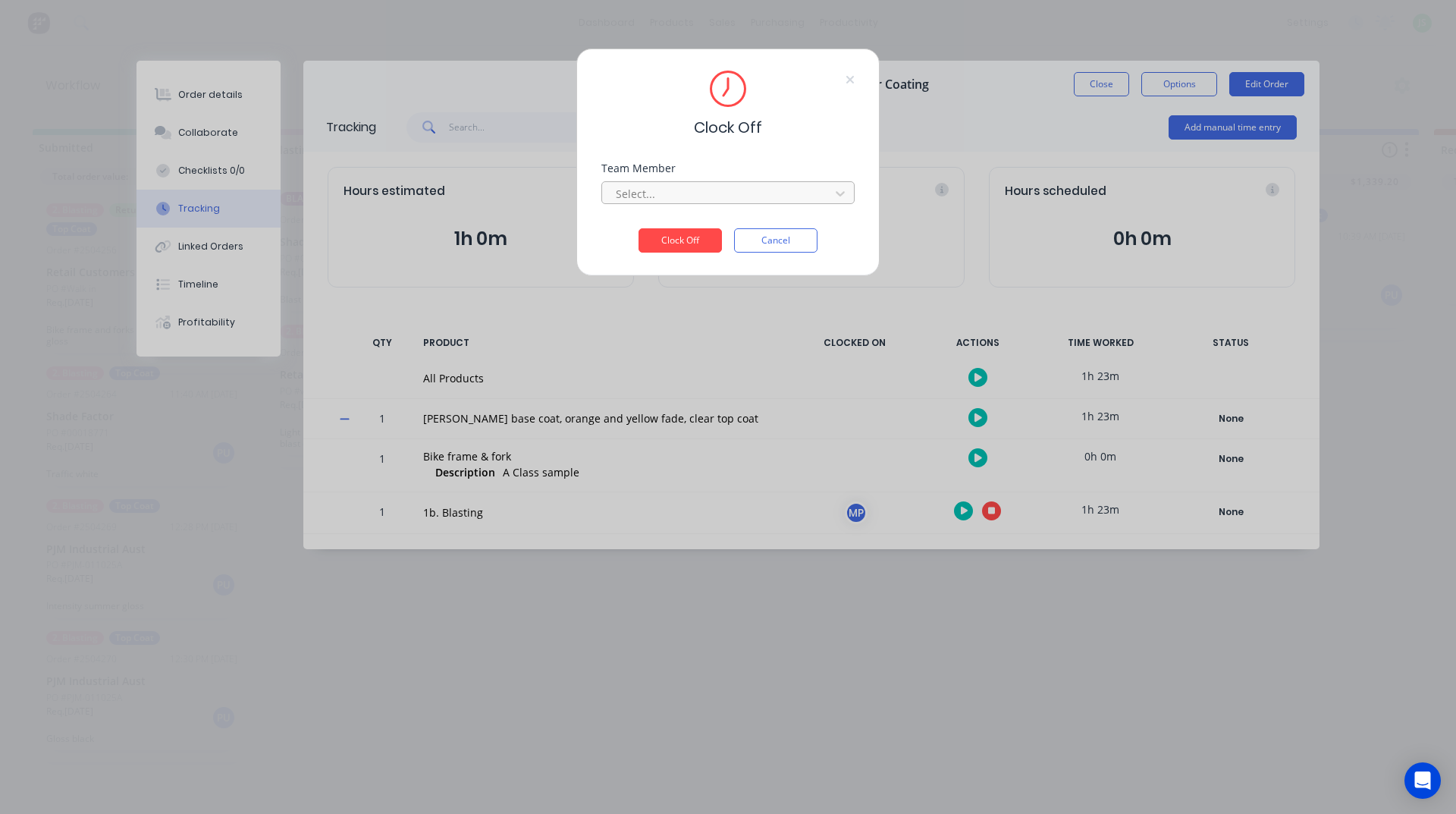
click at [709, 199] on div at bounding box center [718, 194] width 208 height 19
click at [674, 221] on div "Martin Parkinson" at bounding box center [728, 227] width 253 height 28
click at [686, 235] on button "Clock Off" at bounding box center [681, 240] width 84 height 24
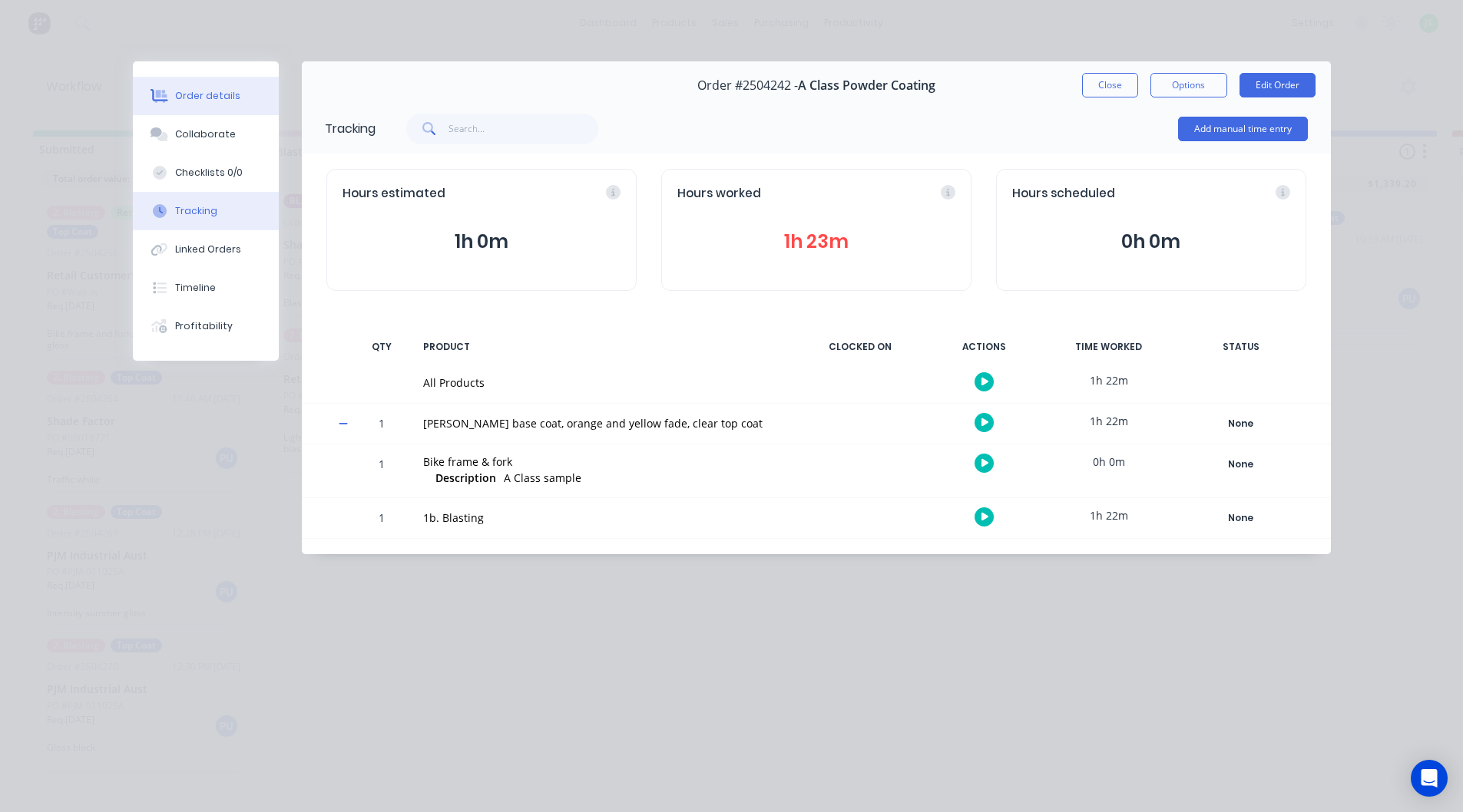
click at [226, 91] on div "Order details" at bounding box center [208, 95] width 65 height 14
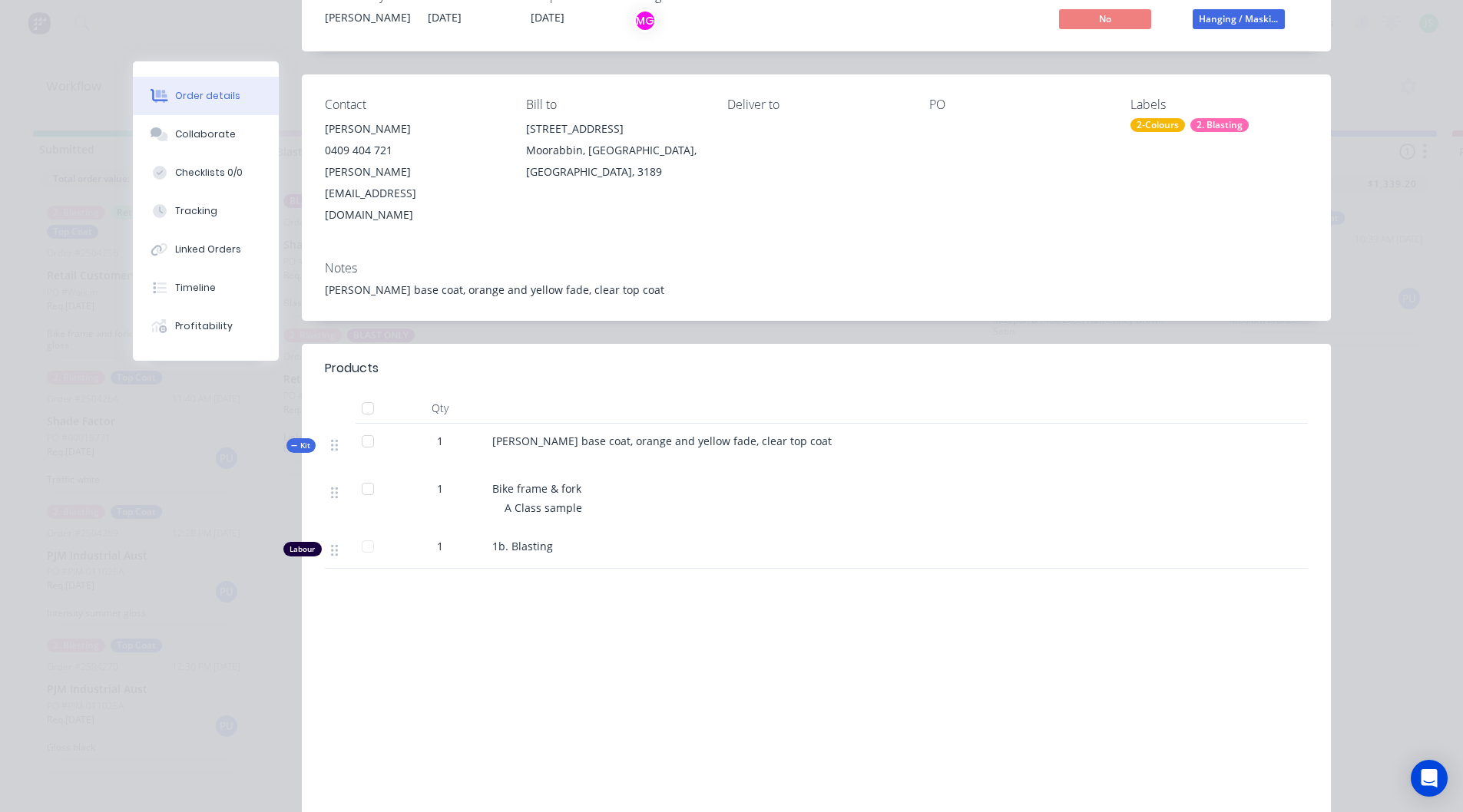
scroll to position [154, 0]
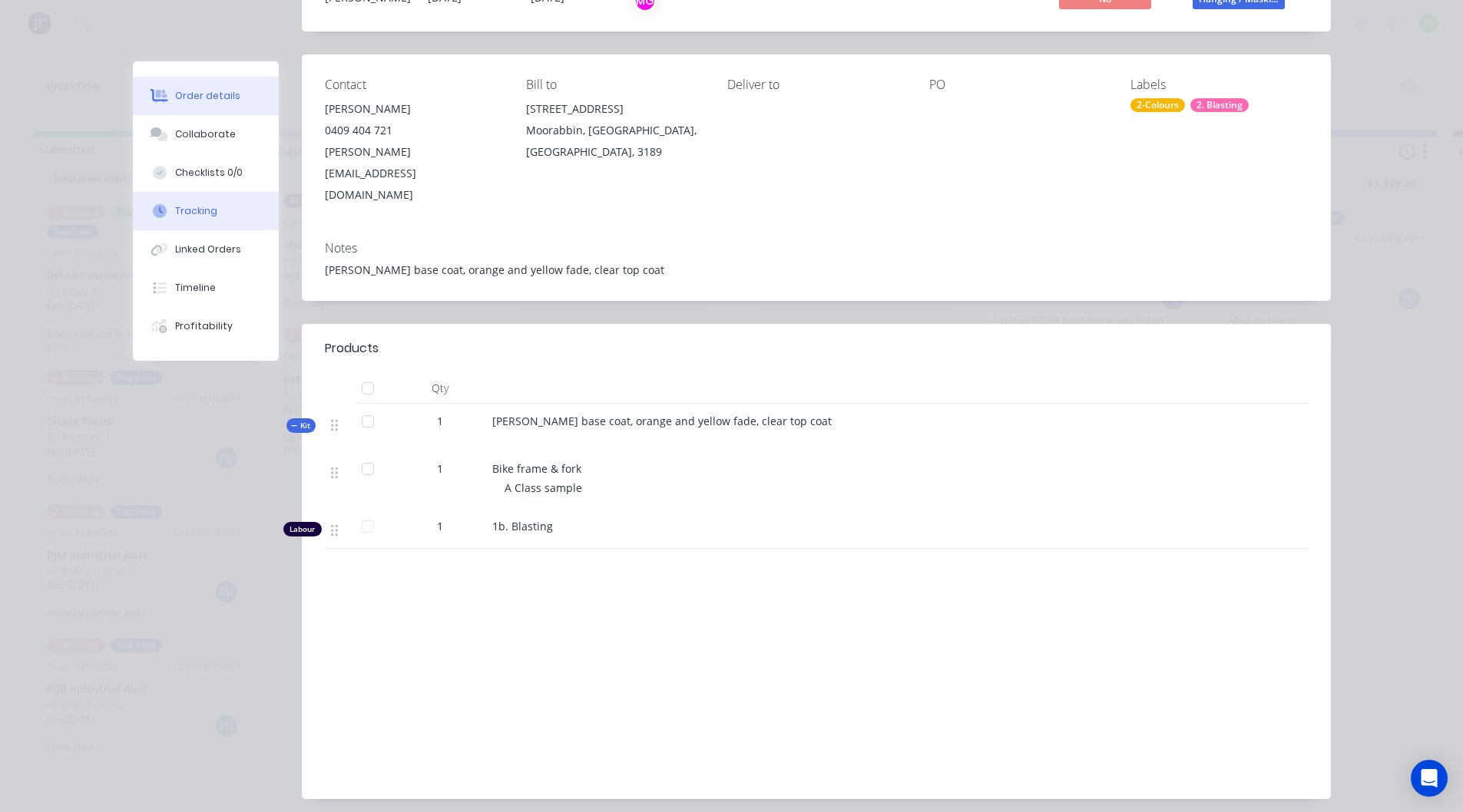
click at [187, 219] on button "Tracking" at bounding box center [205, 211] width 146 height 38
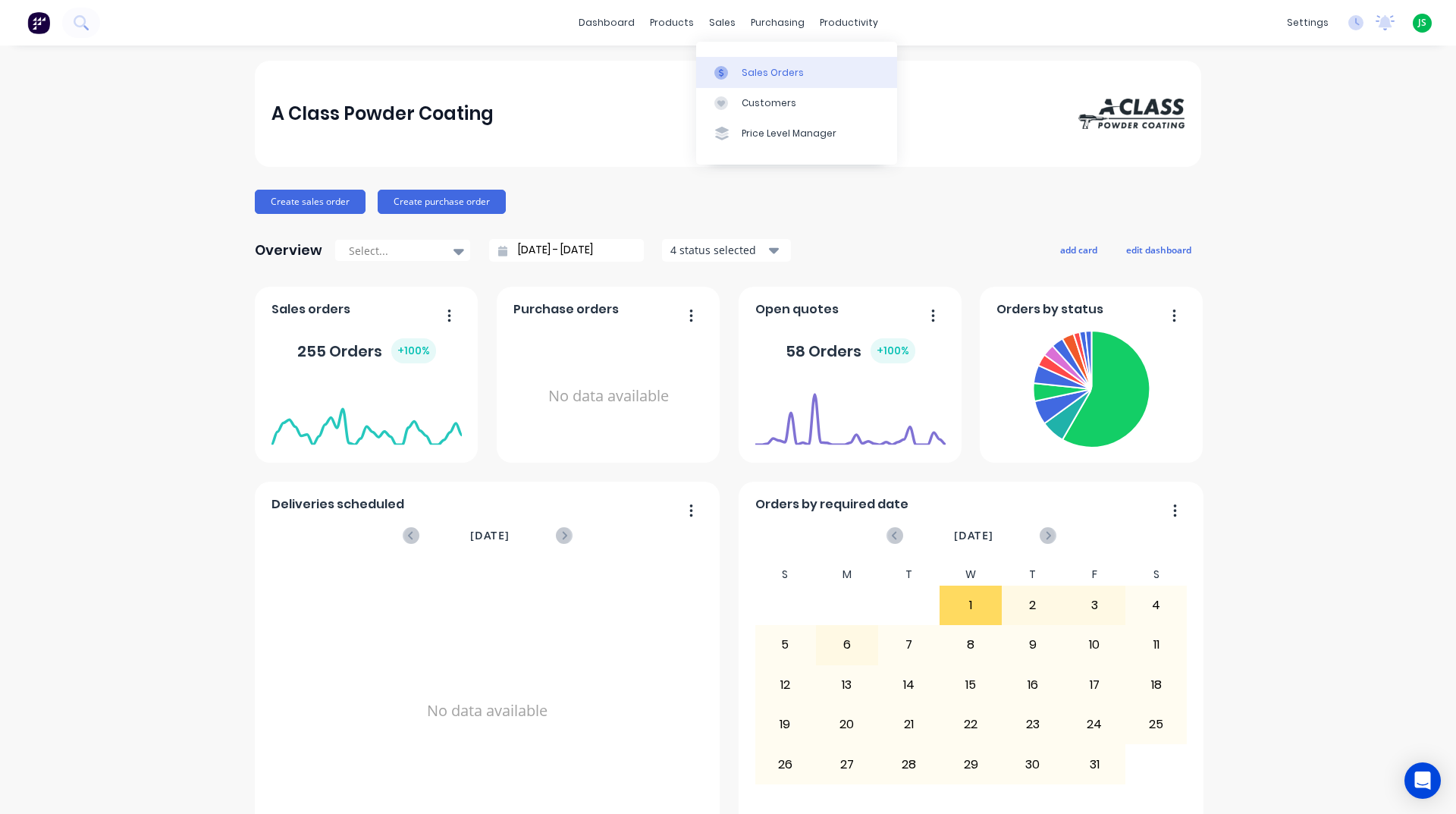
click at [730, 70] on div at bounding box center [726, 72] width 23 height 14
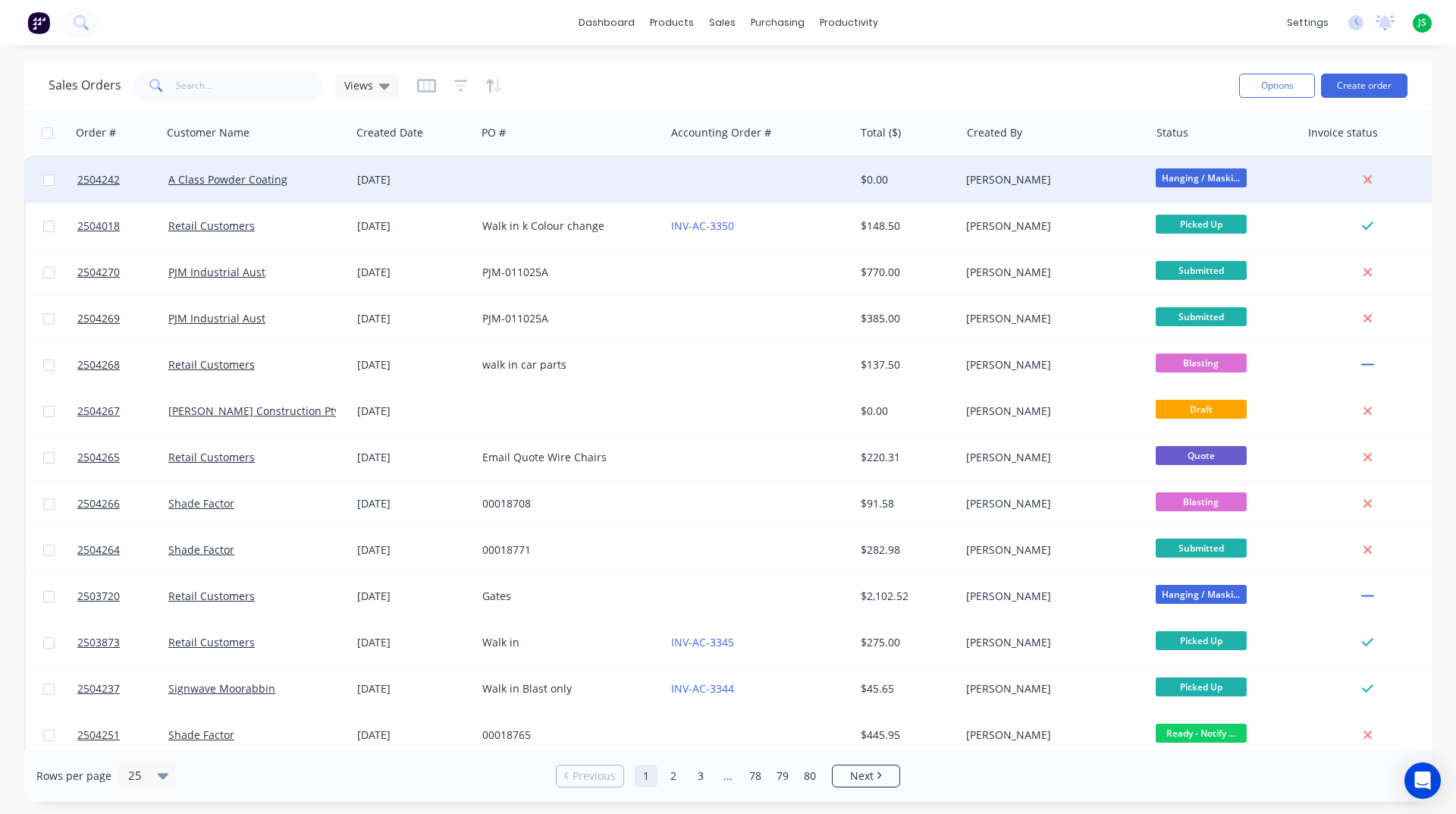
click at [541, 186] on div at bounding box center [570, 179] width 189 height 46
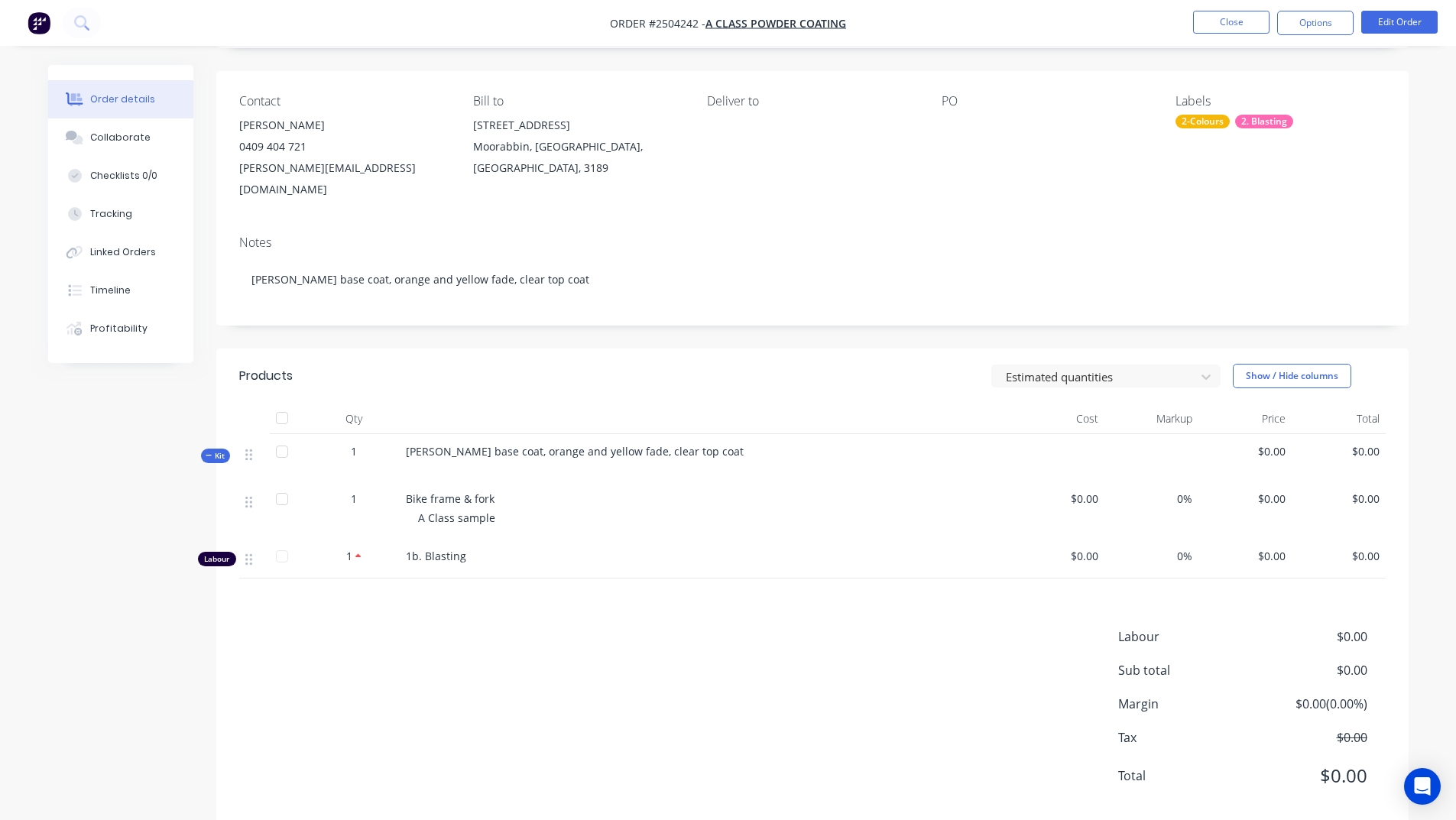
scroll to position [107, 0]
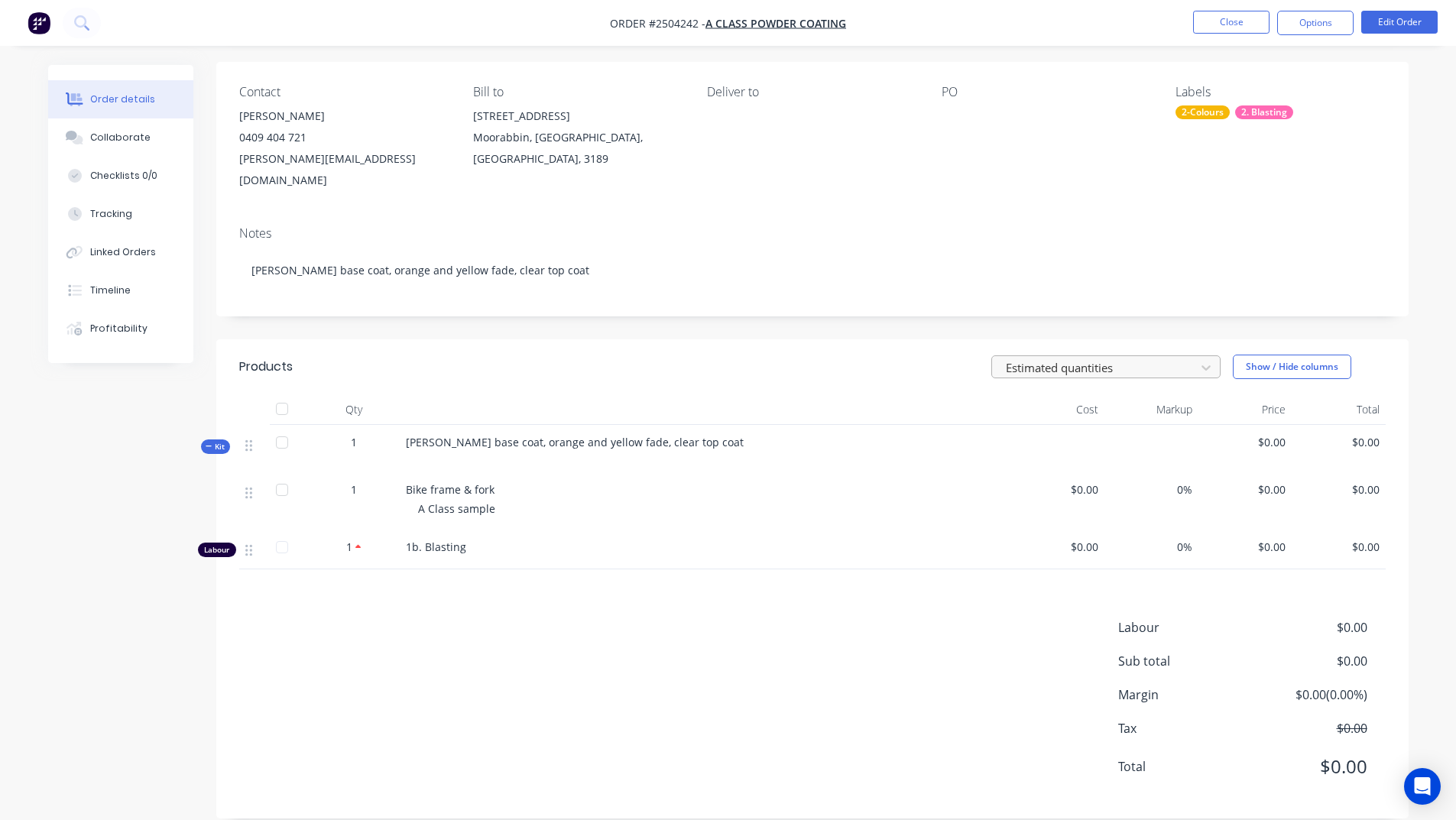
click at [1088, 357] on div at bounding box center [1096, 367] width 183 height 19
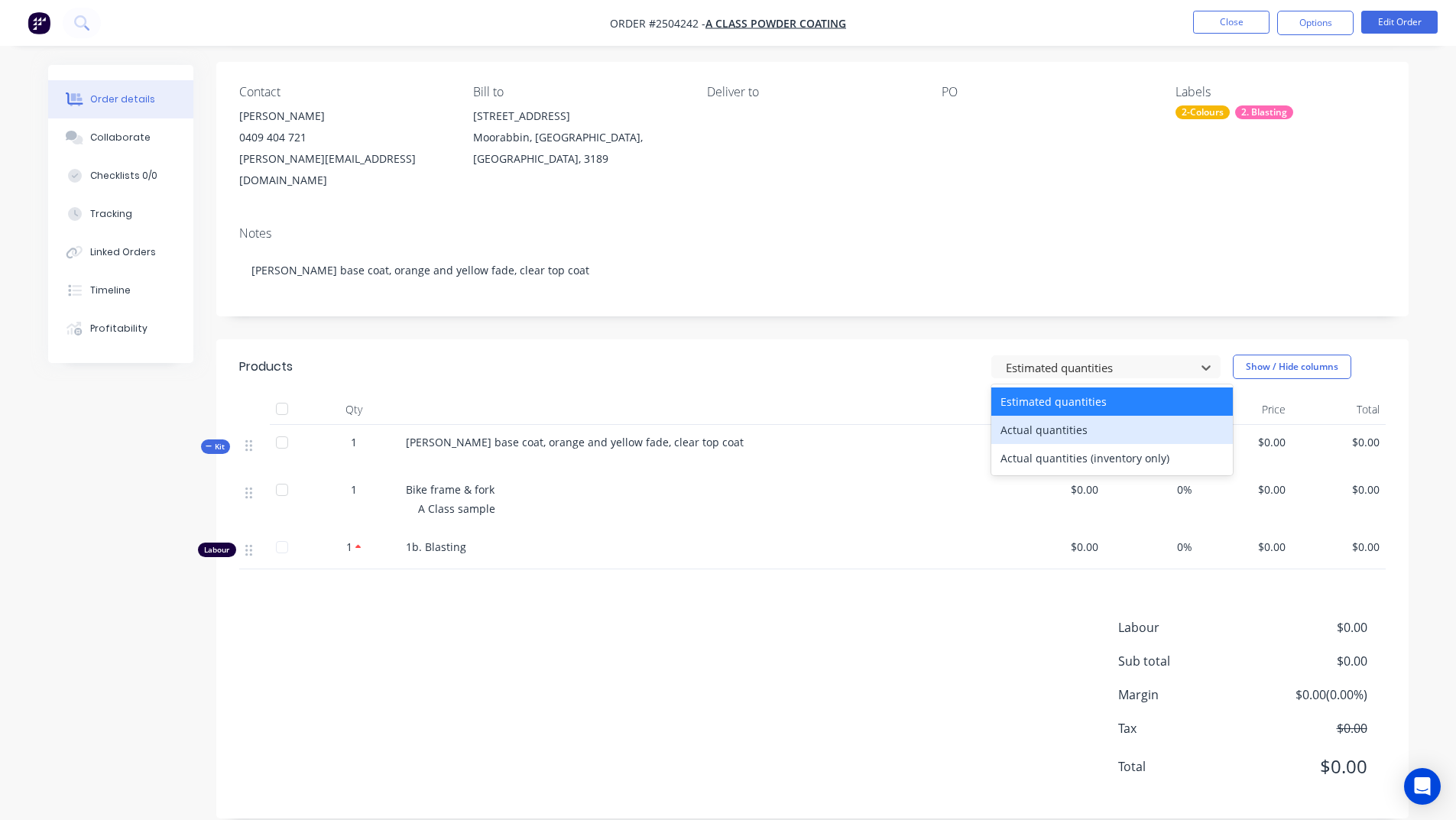
click at [1077, 416] on div "Actual quantities" at bounding box center [1112, 429] width 242 height 28
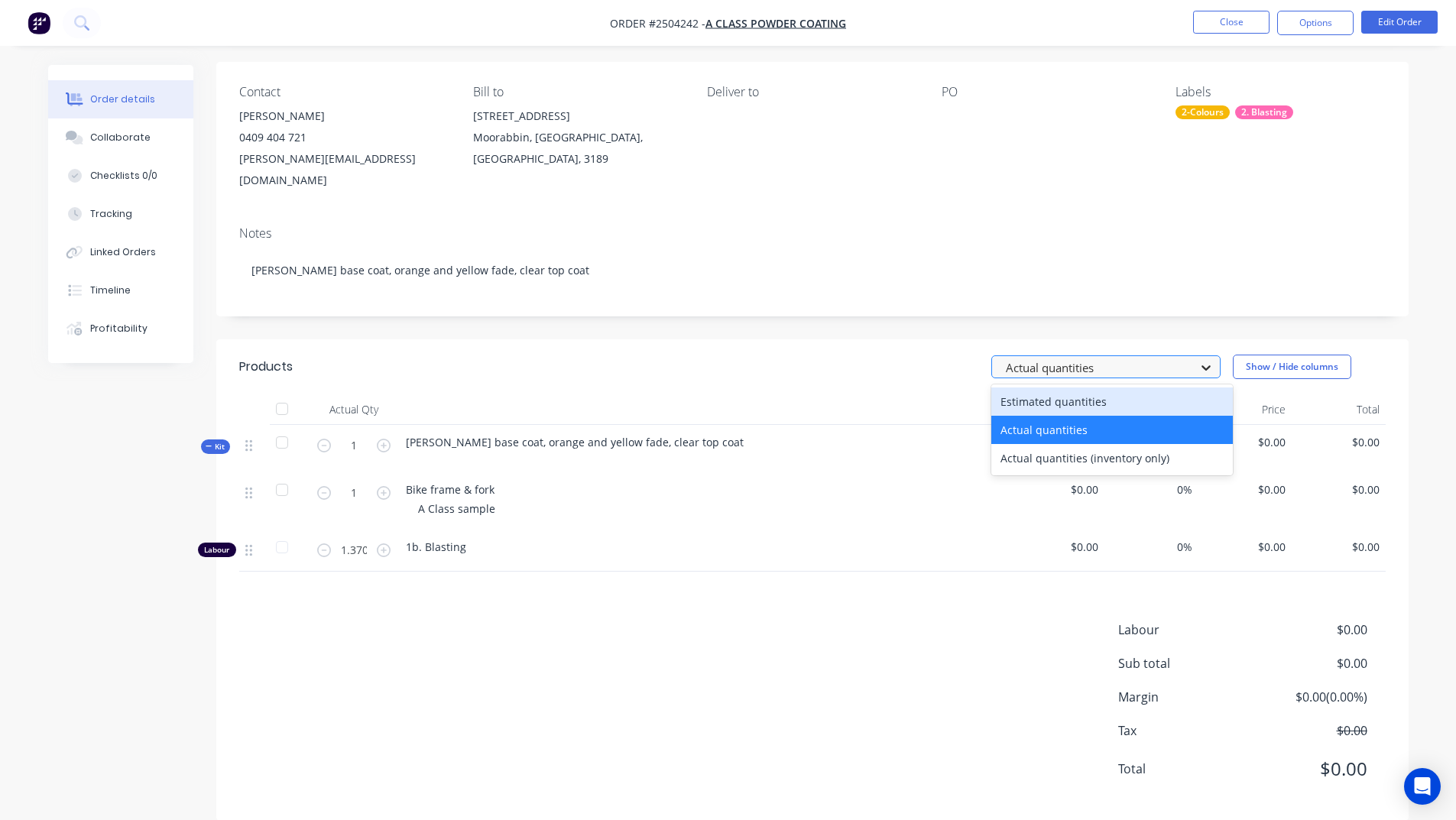
click at [1196, 355] on div at bounding box center [1206, 367] width 28 height 24
click at [1128, 387] on div "Estimated quantities" at bounding box center [1112, 401] width 242 height 28
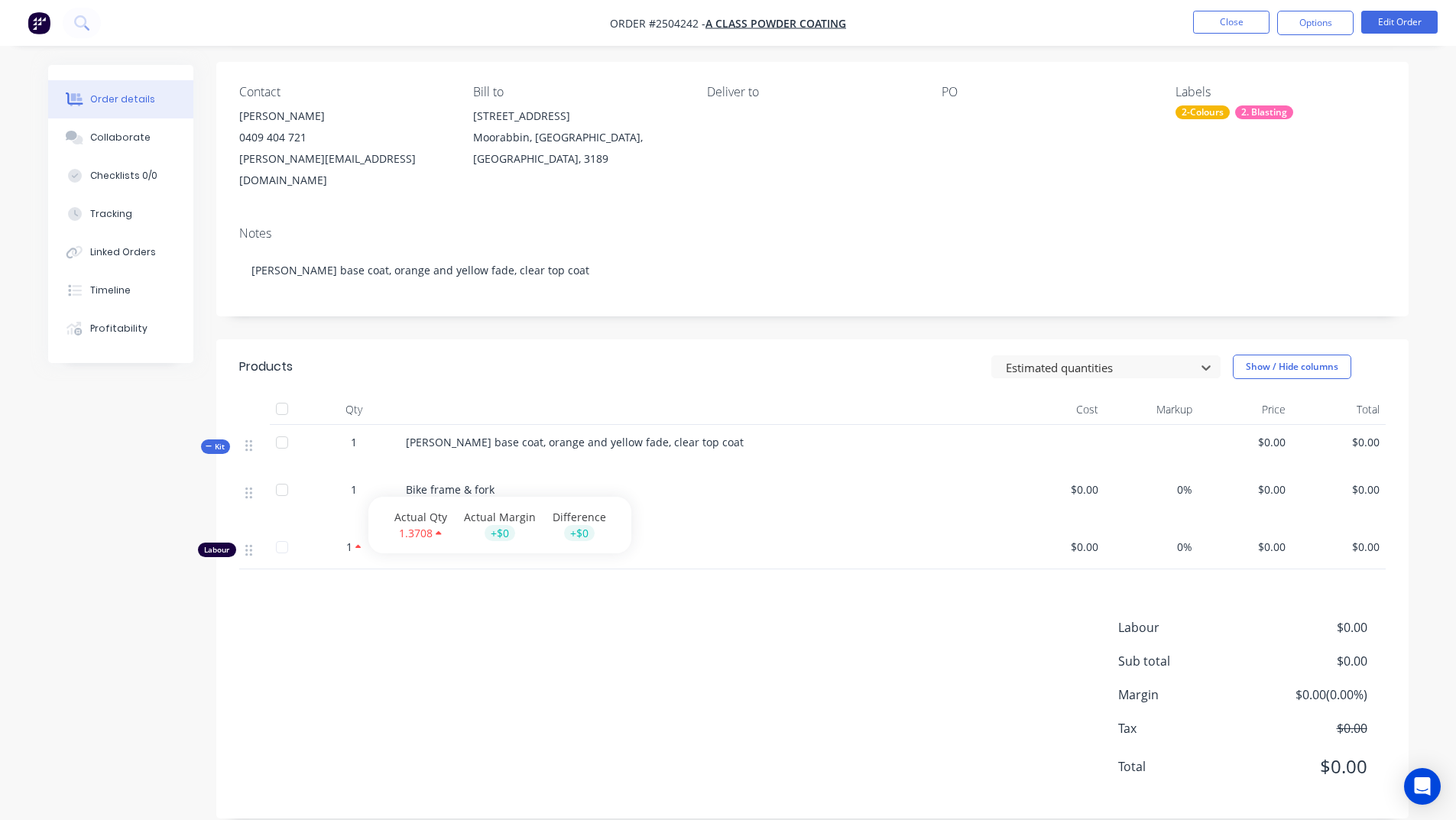
click at [725, 680] on div "Labour $0.00 Sub total $0.00 Margin $0.00 ( 0.00 %) Tax $0.00 Total $0.00" at bounding box center [812, 707] width 1146 height 177
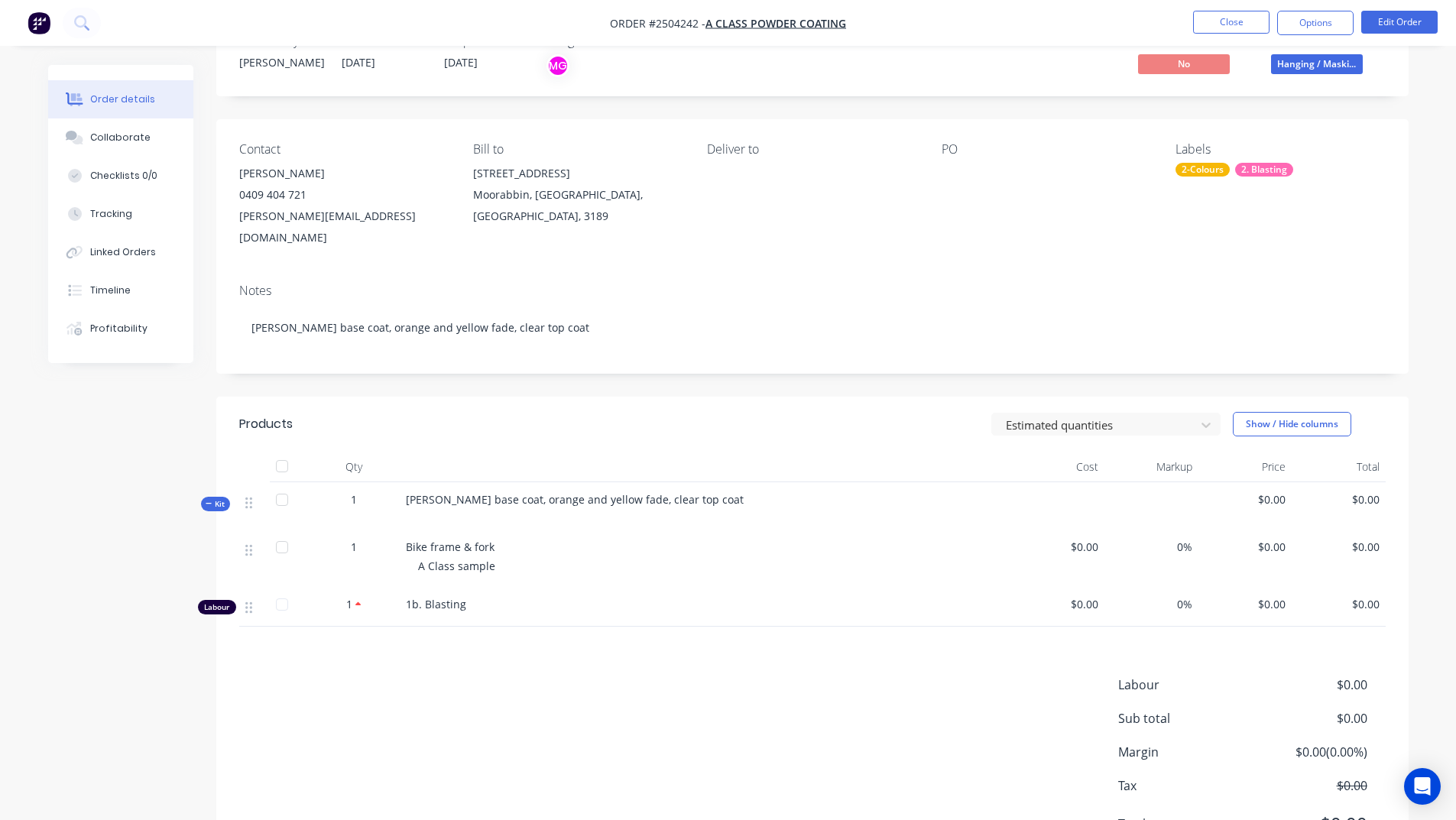
scroll to position [76, 0]
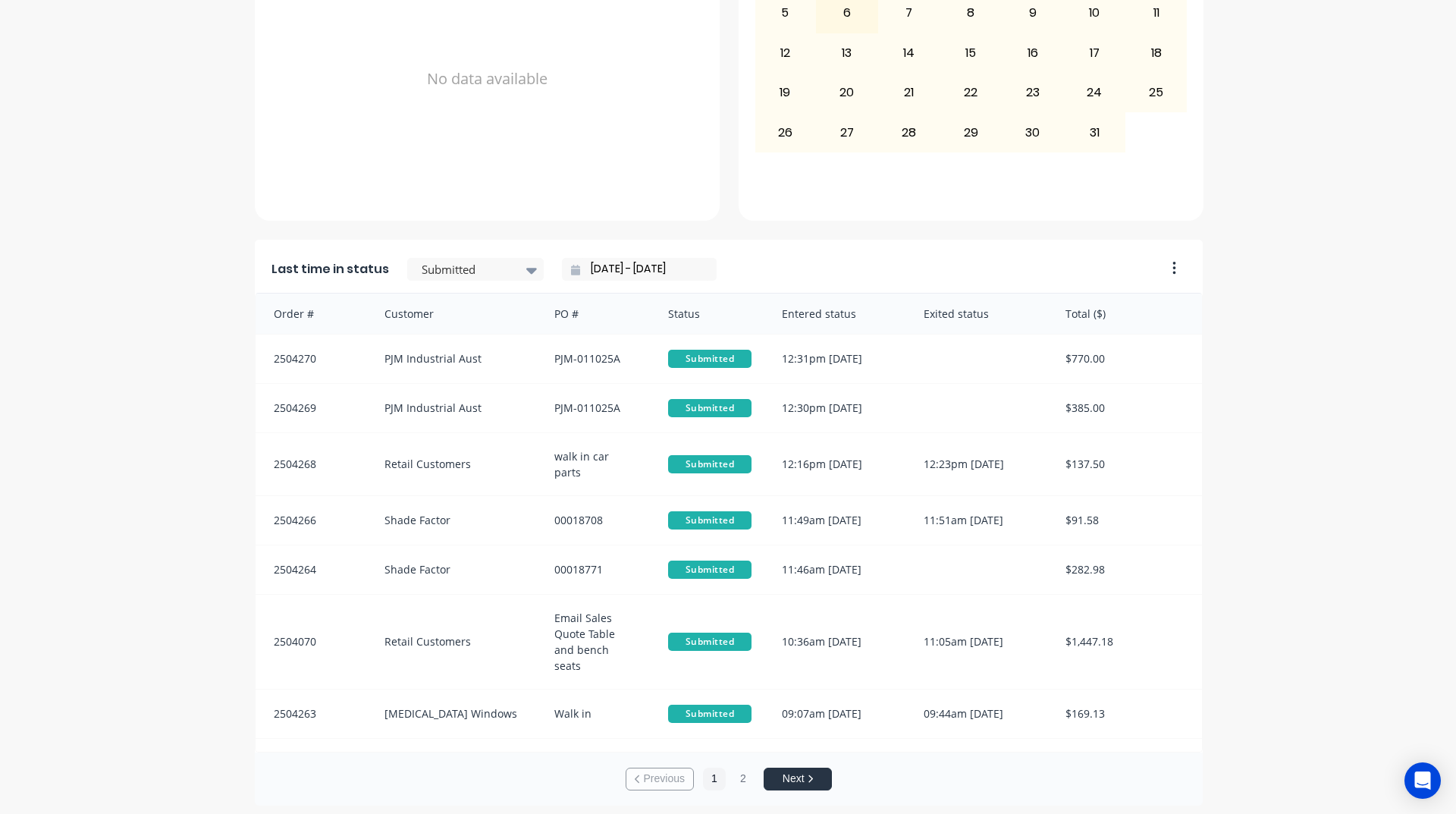
scroll to position [639, 0]
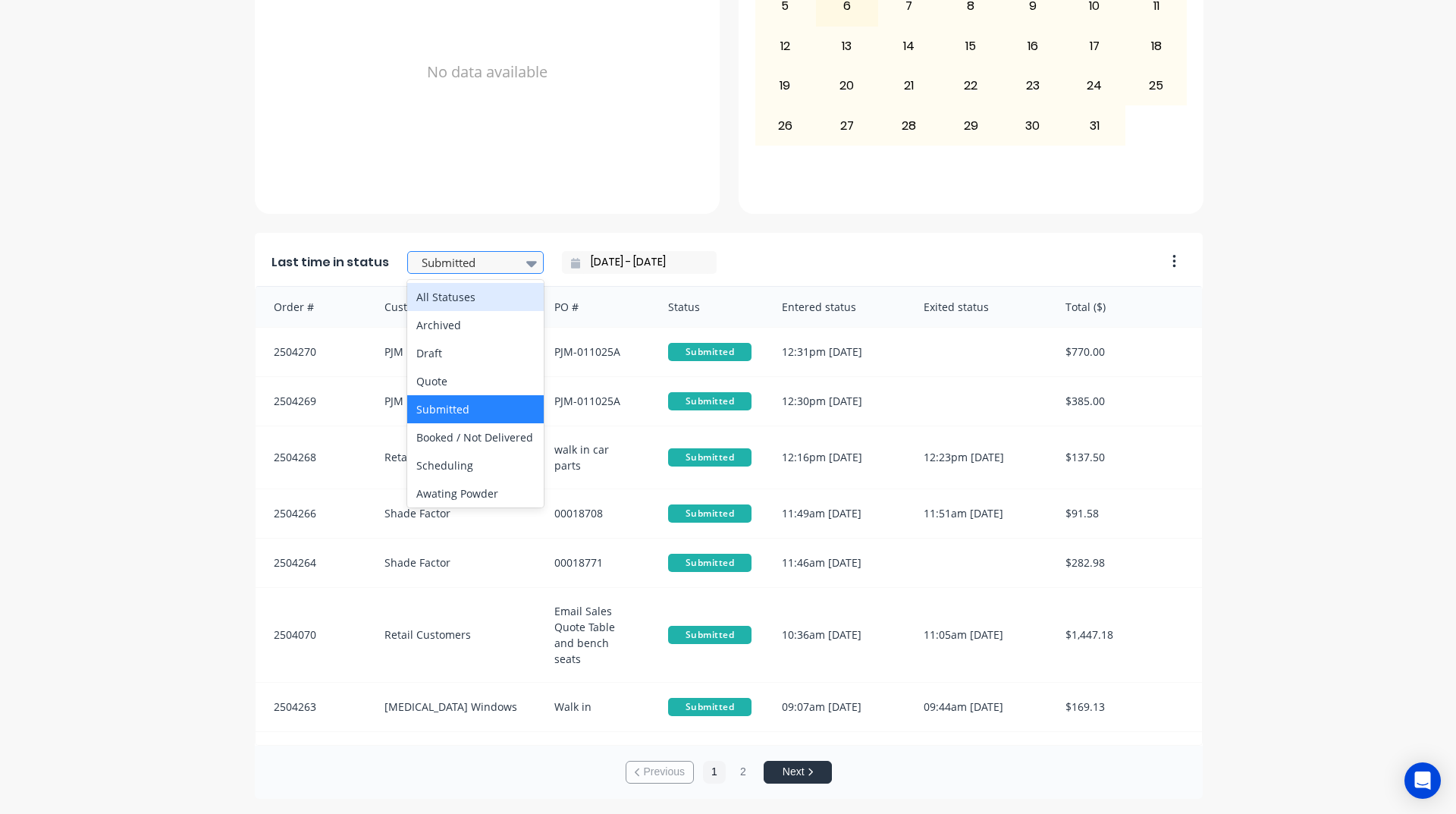
click at [526, 256] on icon at bounding box center [531, 263] width 10 height 17
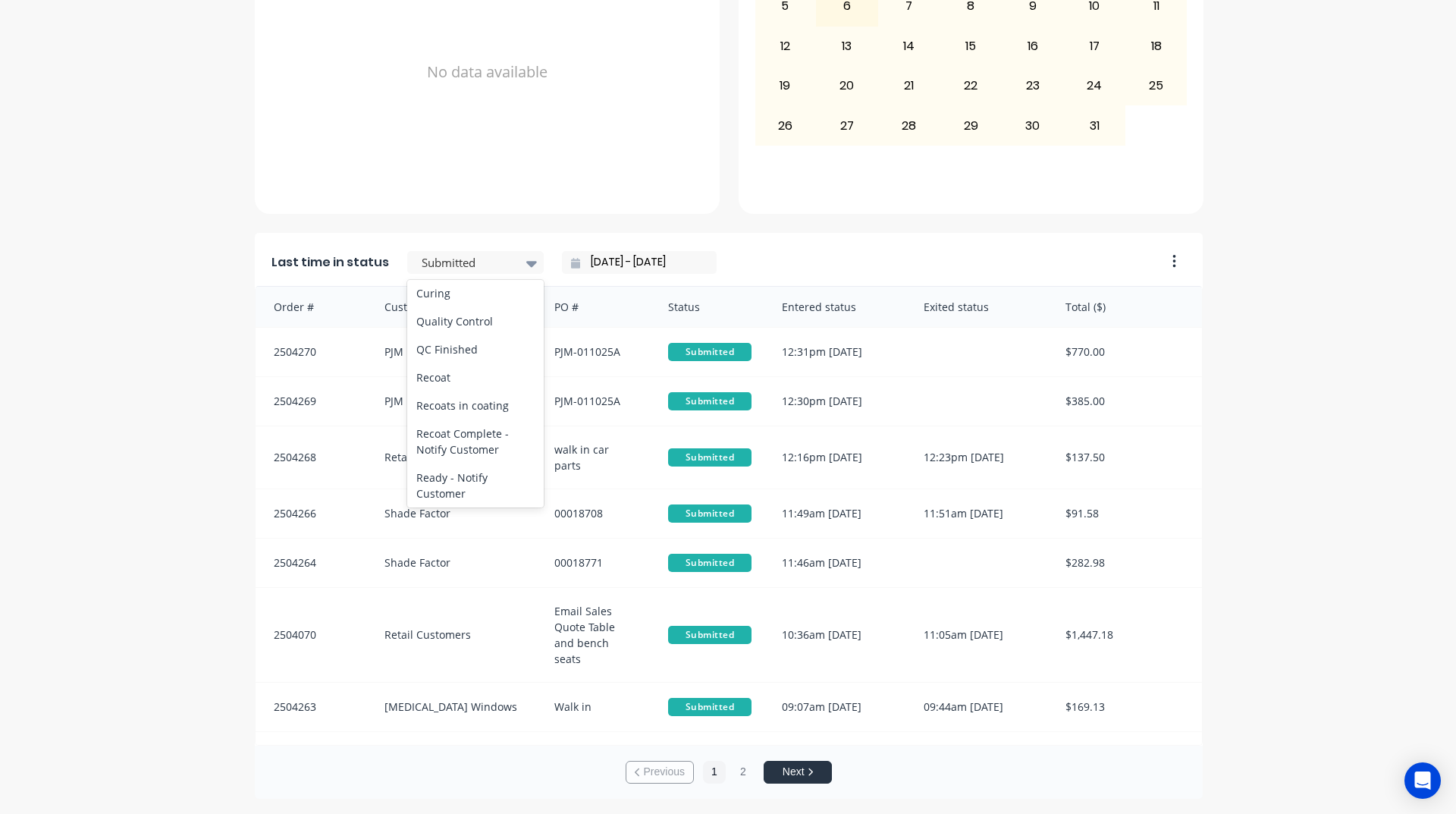
scroll to position [606, 0]
click at [433, 269] on div "Coating" at bounding box center [475, 255] width 137 height 28
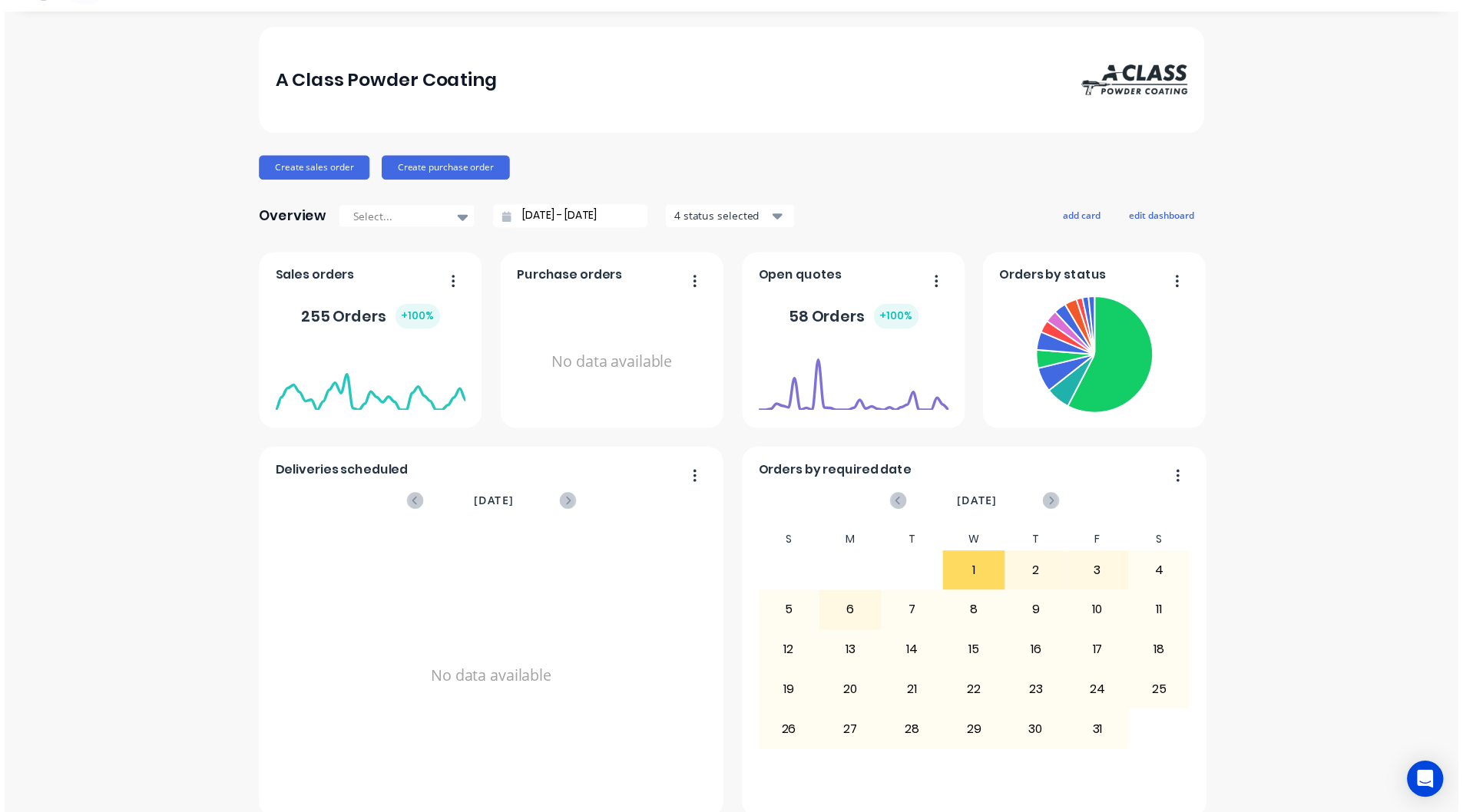
scroll to position [0, 0]
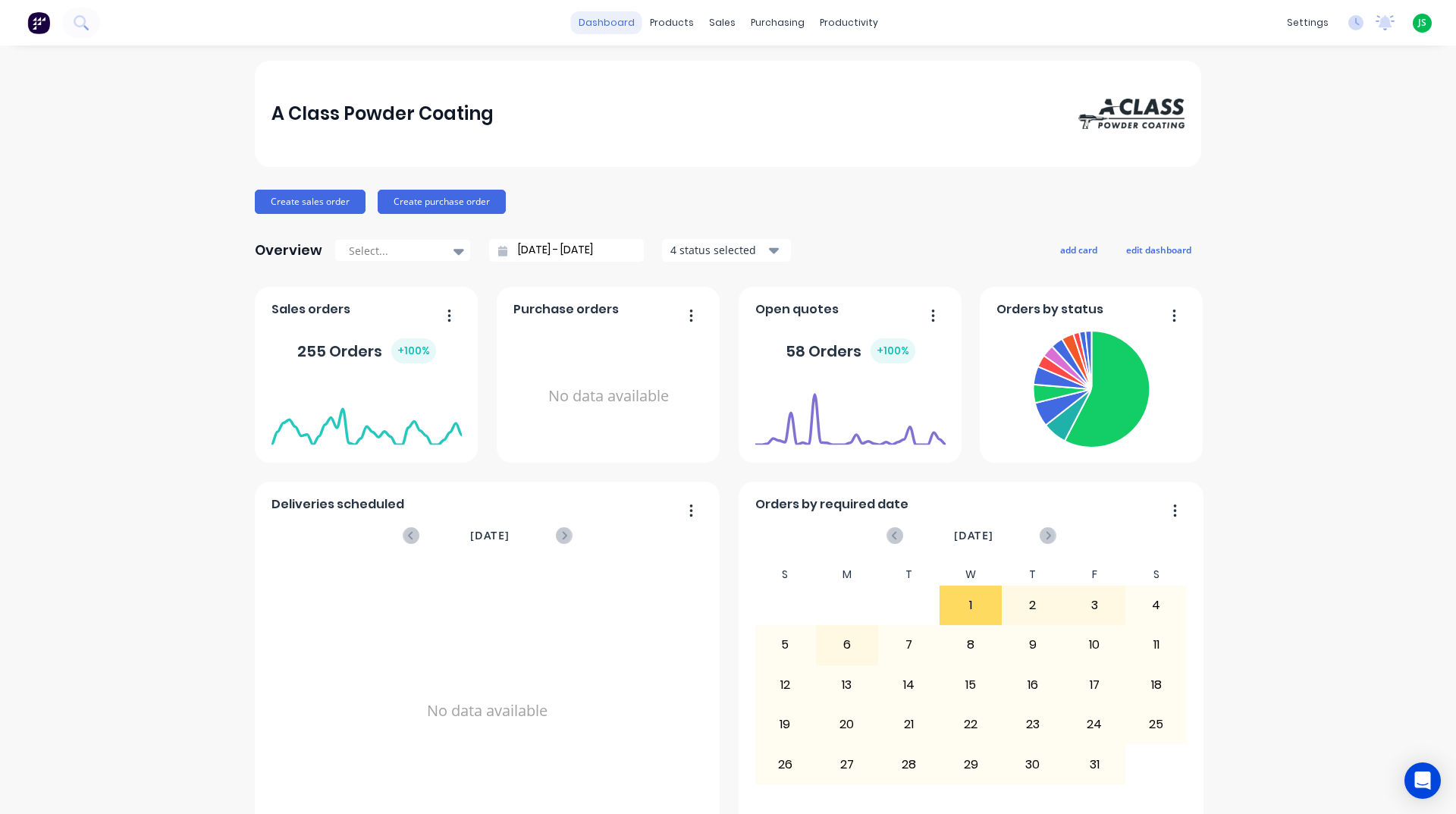
click at [617, 29] on link "dashboard" at bounding box center [607, 23] width 72 height 23
click at [616, 26] on link "dashboard" at bounding box center [607, 23] width 72 height 23
click at [843, 16] on div "productivity" at bounding box center [849, 23] width 73 height 23
click at [841, 20] on div "productivity" at bounding box center [849, 23] width 73 height 23
click at [841, 23] on div "productivity" at bounding box center [849, 23] width 73 height 23
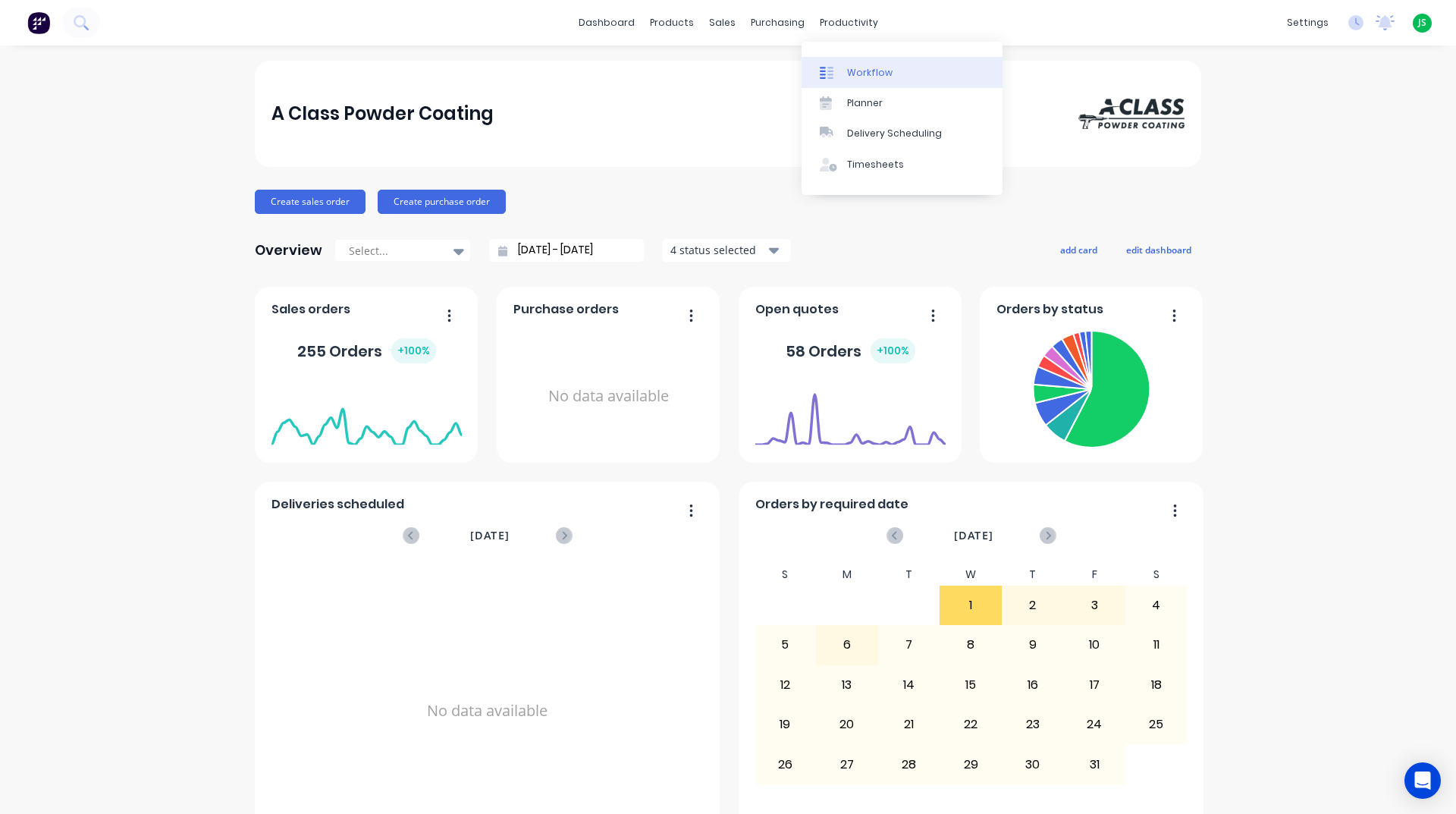
click at [849, 72] on div "Workflow" at bounding box center [870, 72] width 46 height 14
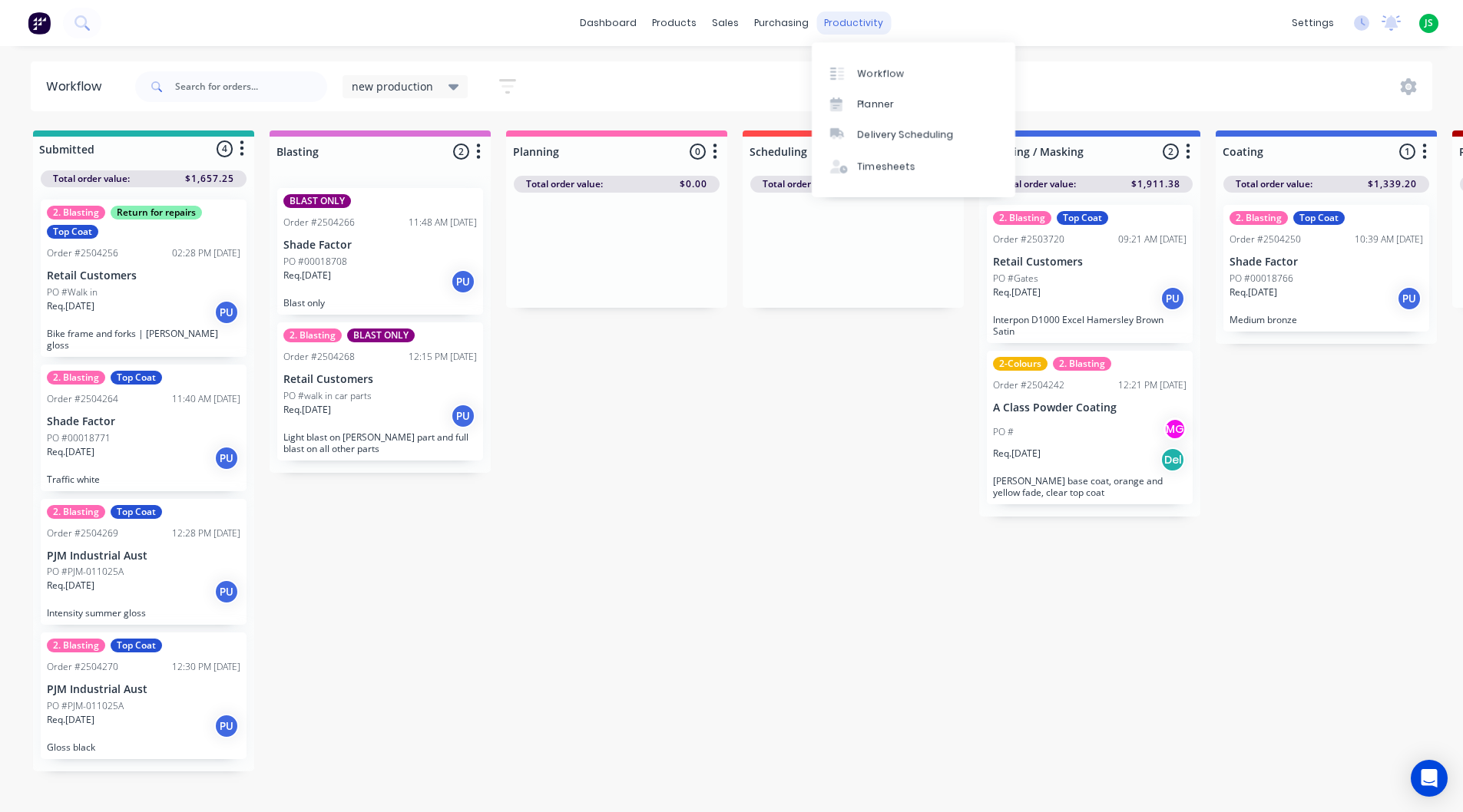
click at [864, 26] on div "productivity" at bounding box center [853, 23] width 74 height 23
click at [863, 113] on link "Planner" at bounding box center [913, 104] width 204 height 31
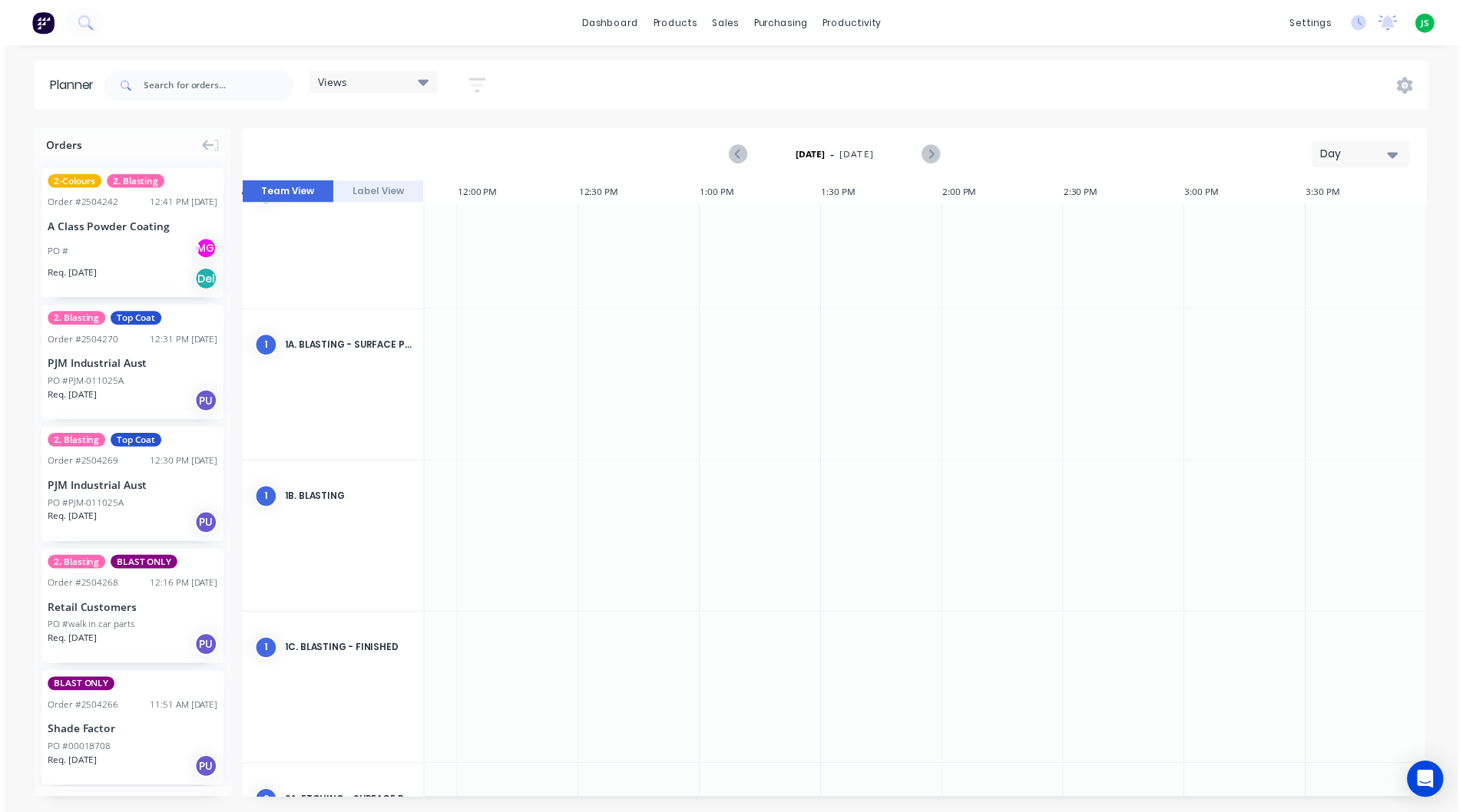
scroll to position [0, 1939]
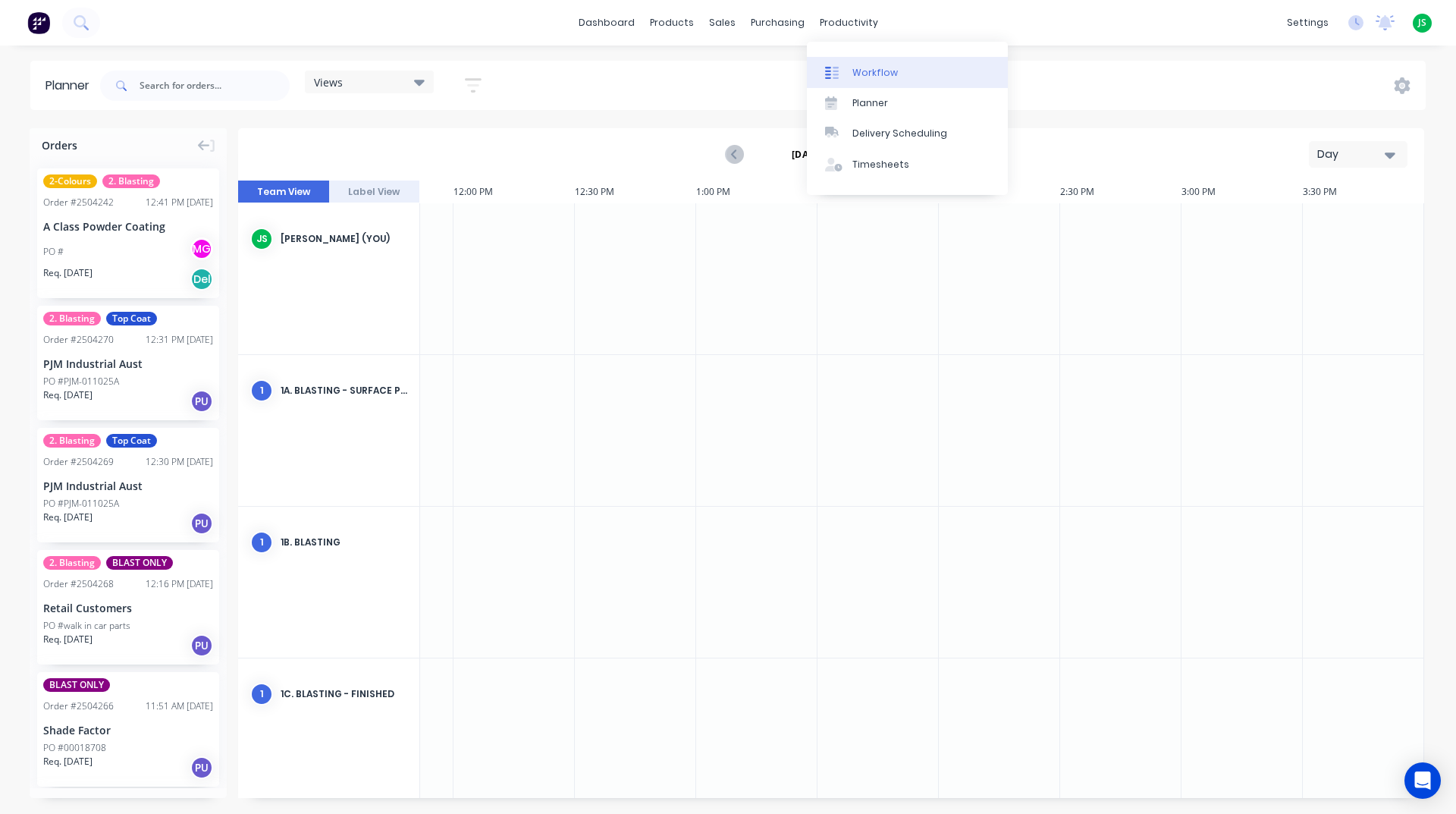
click at [855, 59] on link "Workflow" at bounding box center [907, 72] width 201 height 31
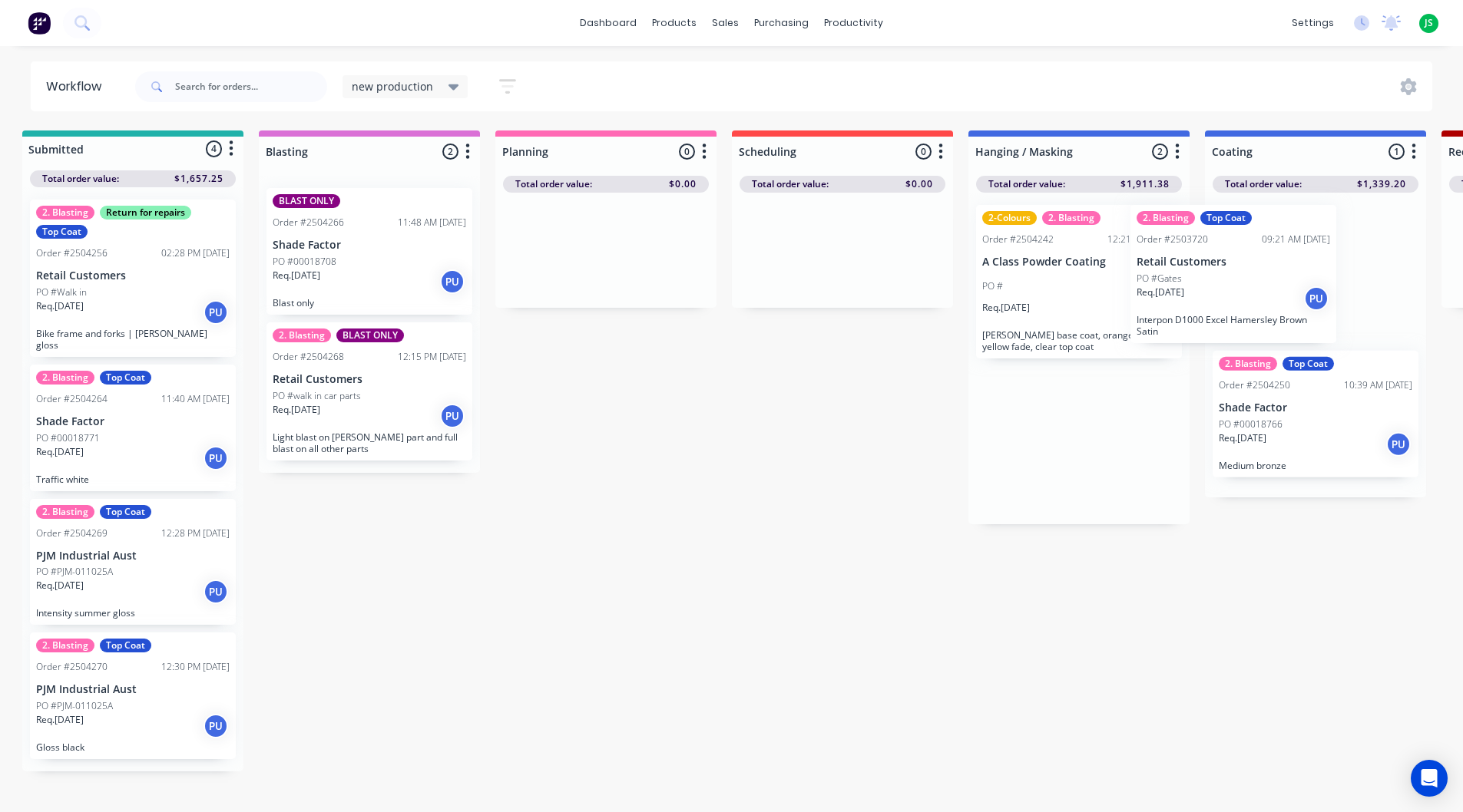
scroll to position [0, 42]
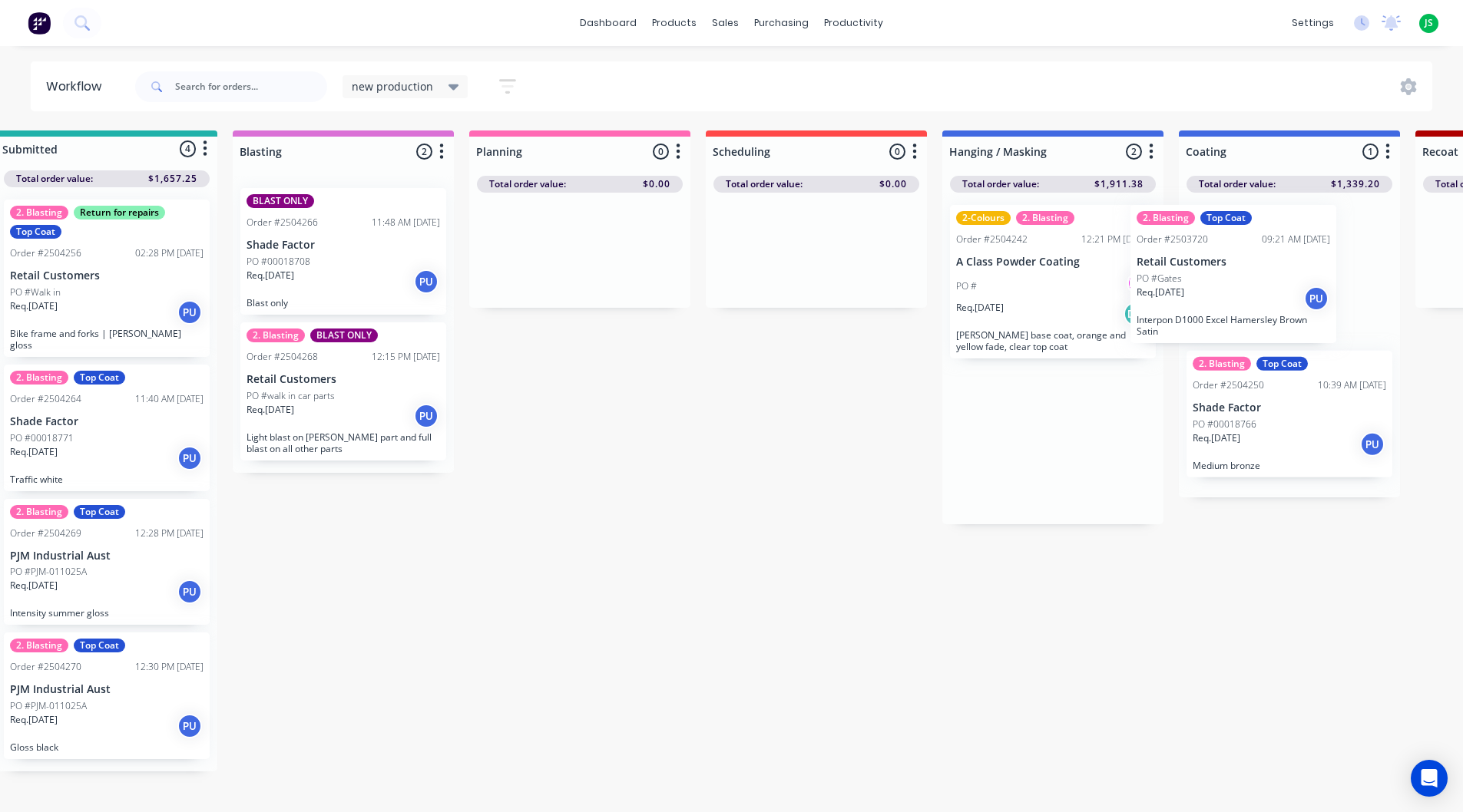
drag, startPoint x: 1033, startPoint y: 288, endPoint x: 1237, endPoint y: 287, distance: 204.0
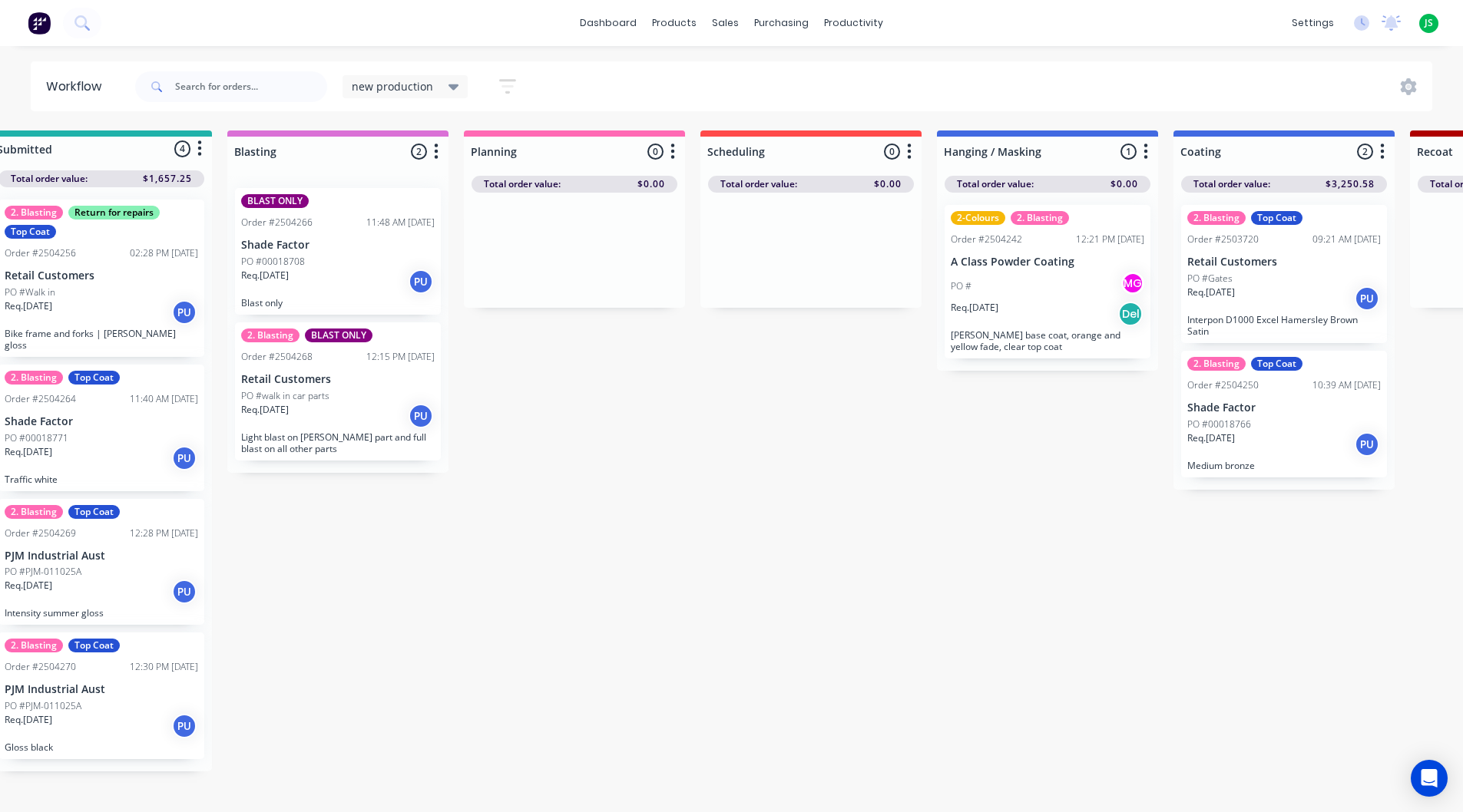
click at [288, 430] on div "2. Blasting BLAST ONLY Order #2504268 12:15 PM 01/10/25 Retail Customers PO #wa…" at bounding box center [337, 392] width 206 height 138
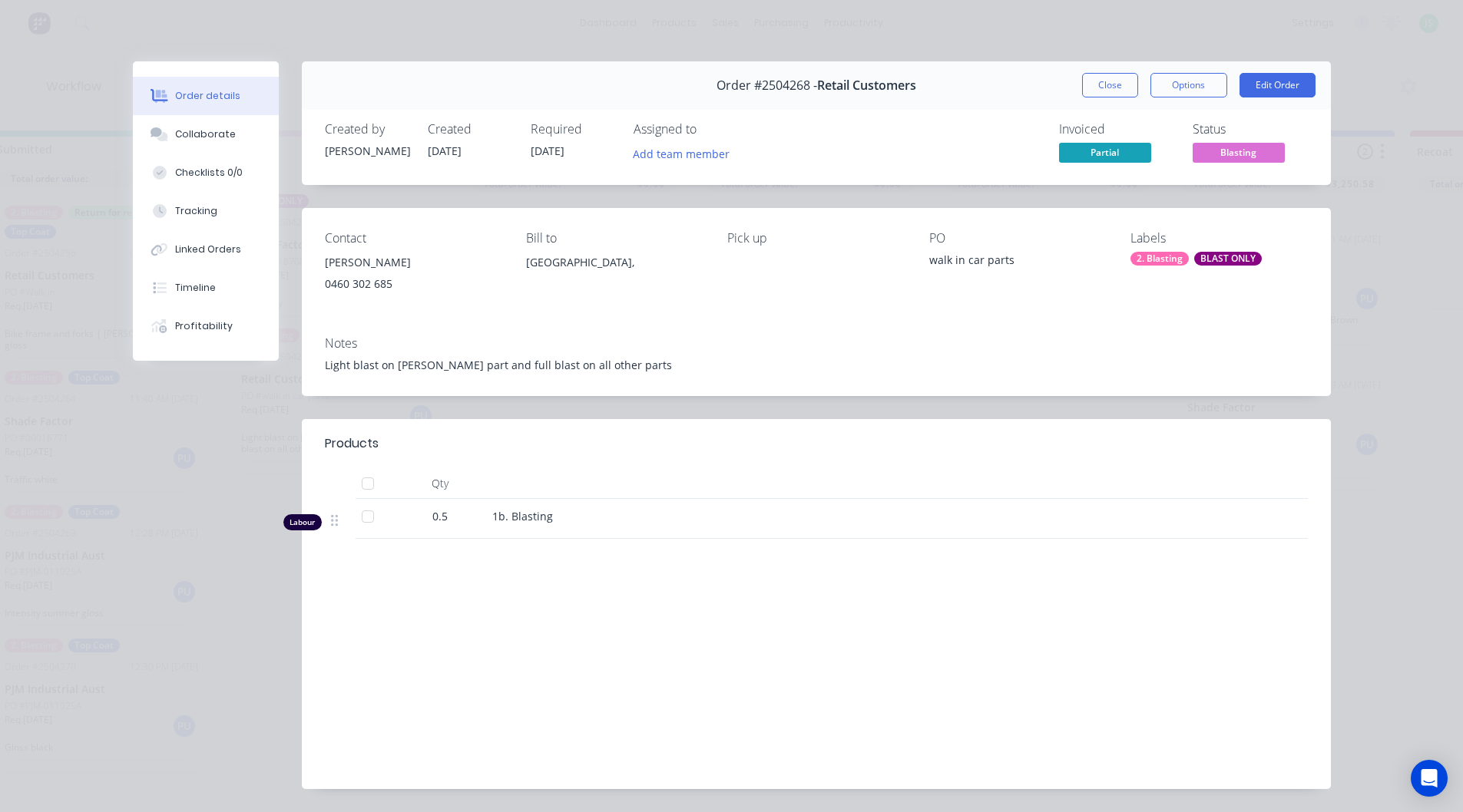
click at [1118, 87] on button "Close" at bounding box center [1109, 86] width 56 height 24
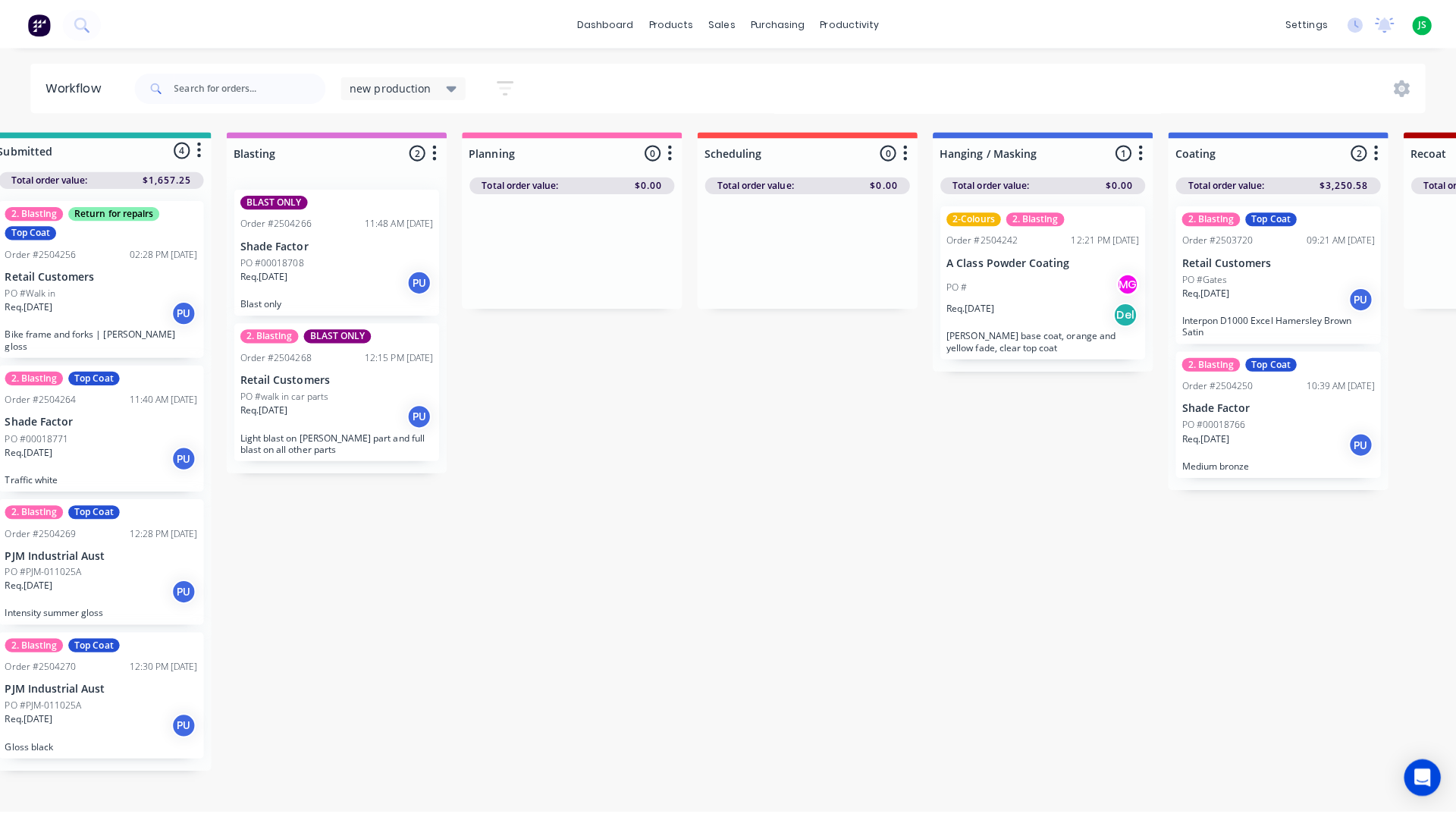
scroll to position [0, 0]
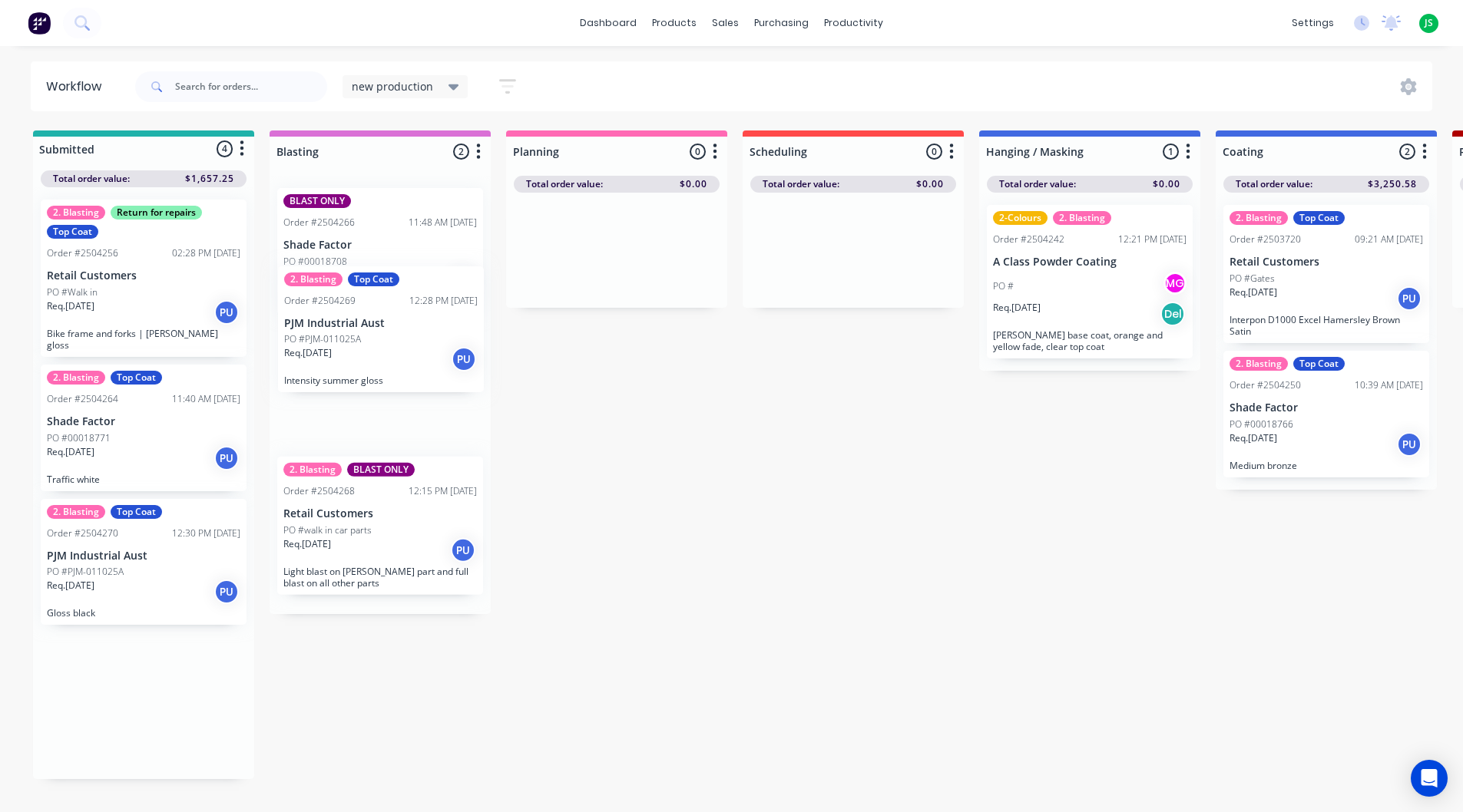
drag, startPoint x: 112, startPoint y: 556, endPoint x: 356, endPoint y: 357, distance: 314.9
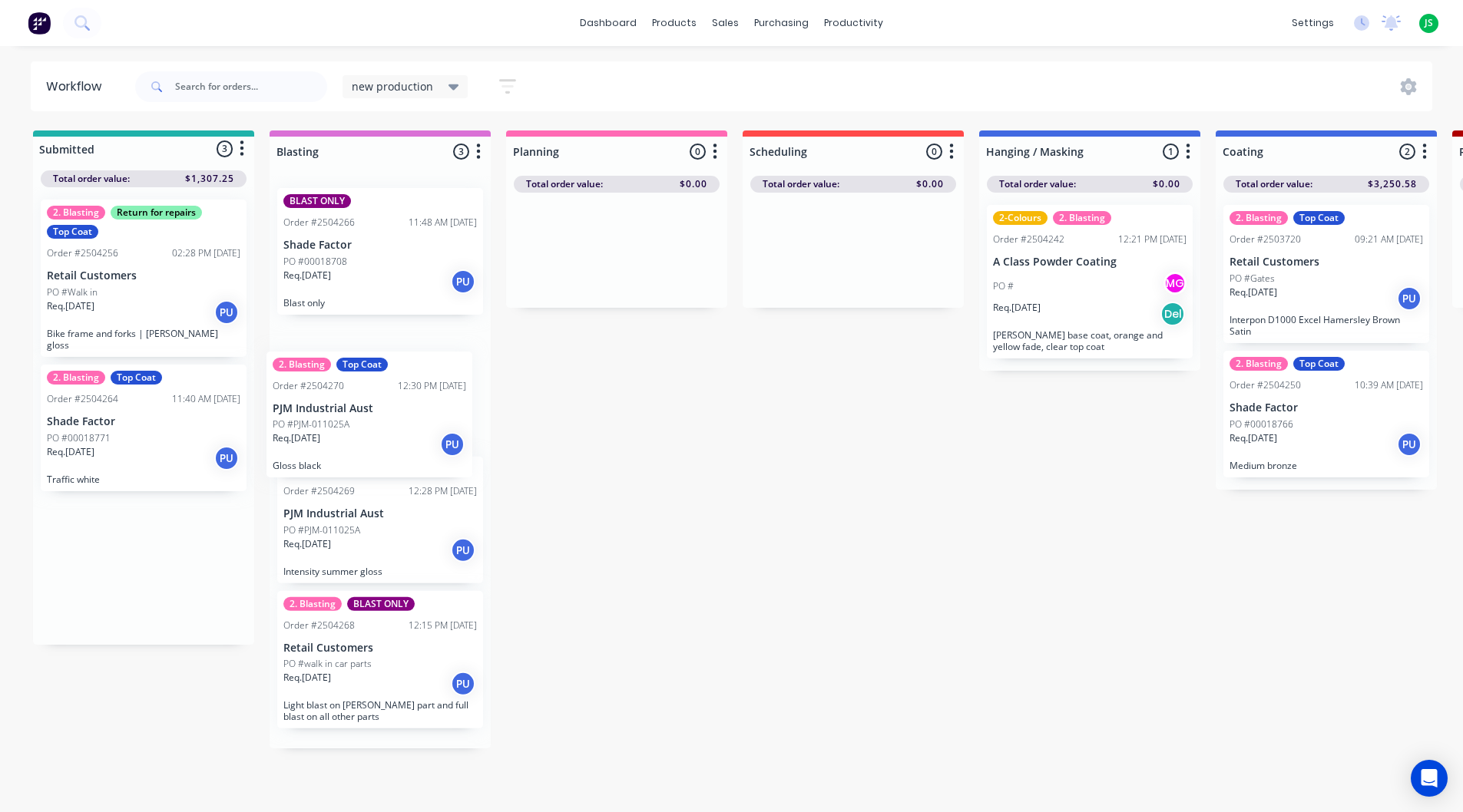
drag, startPoint x: 148, startPoint y: 553, endPoint x: 402, endPoint y: 396, distance: 298.6
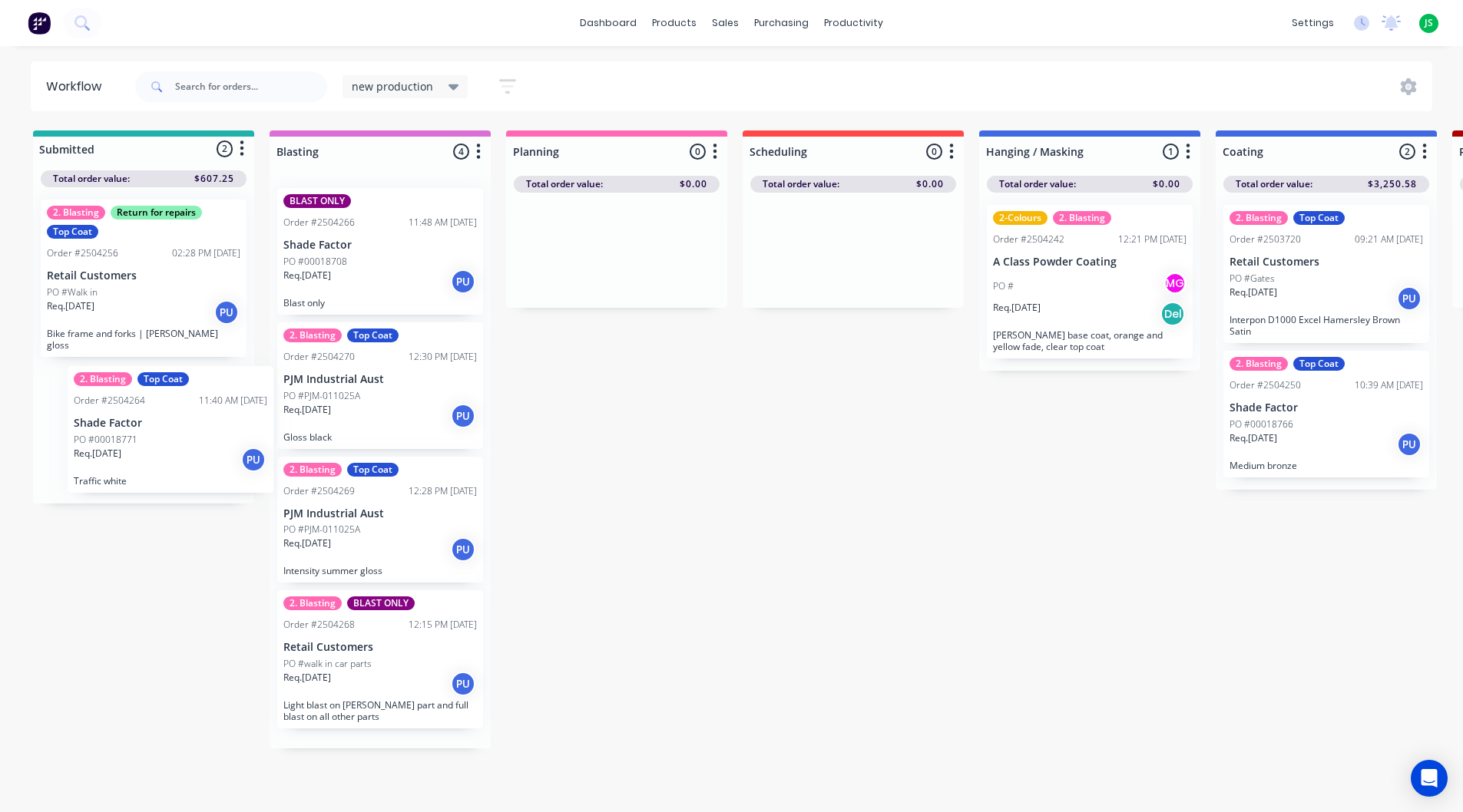
drag, startPoint x: 130, startPoint y: 402, endPoint x: 127, endPoint y: 442, distance: 40.1
click at [127, 442] on div "2. Blasting Return for repairs Top Coat Order #2504256 02:28 PM 30/09/25 Retail…" at bounding box center [144, 345] width 222 height 316
click at [610, 20] on link "dashboard" at bounding box center [608, 23] width 72 height 23
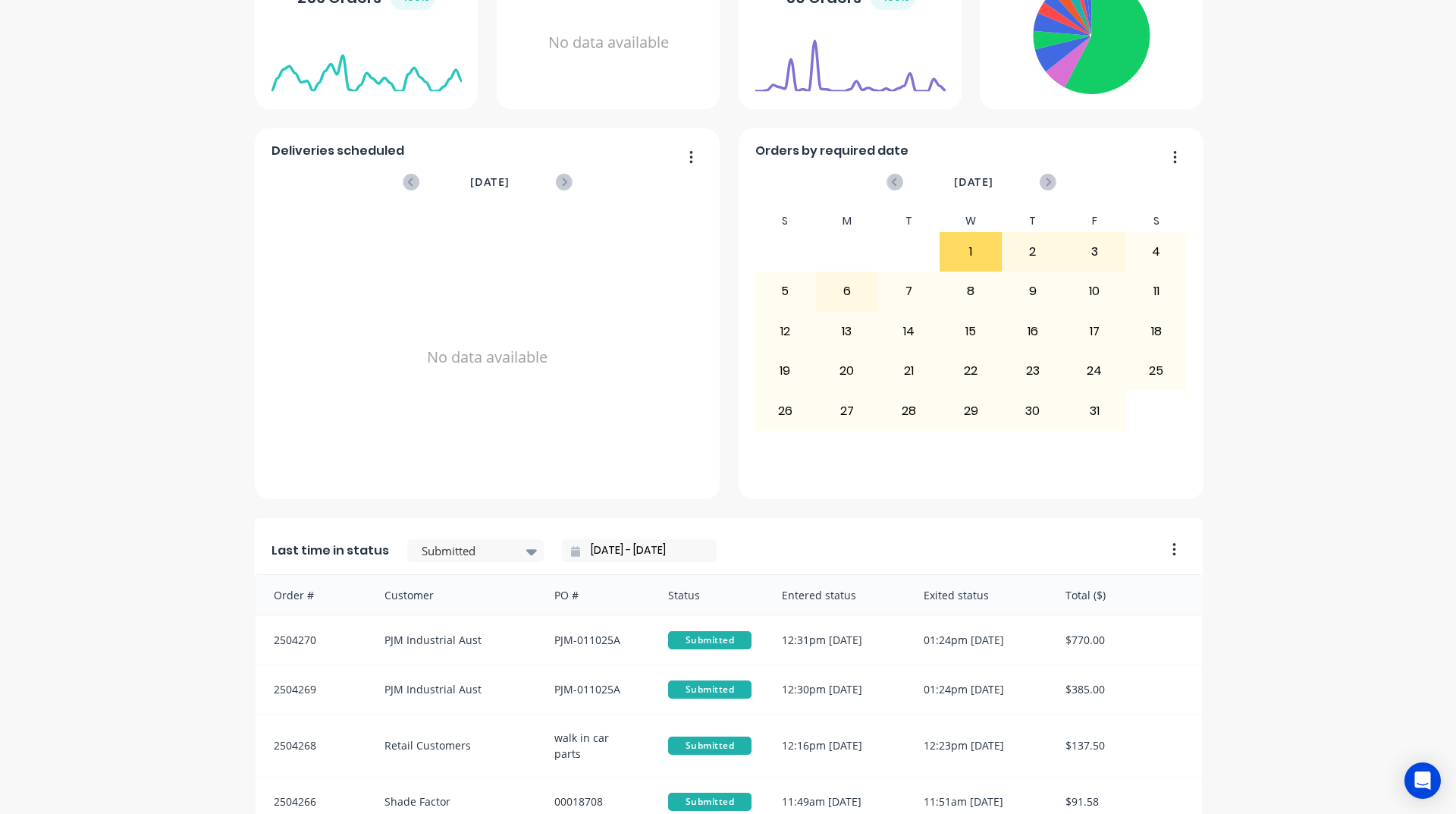
scroll to position [379, 0]
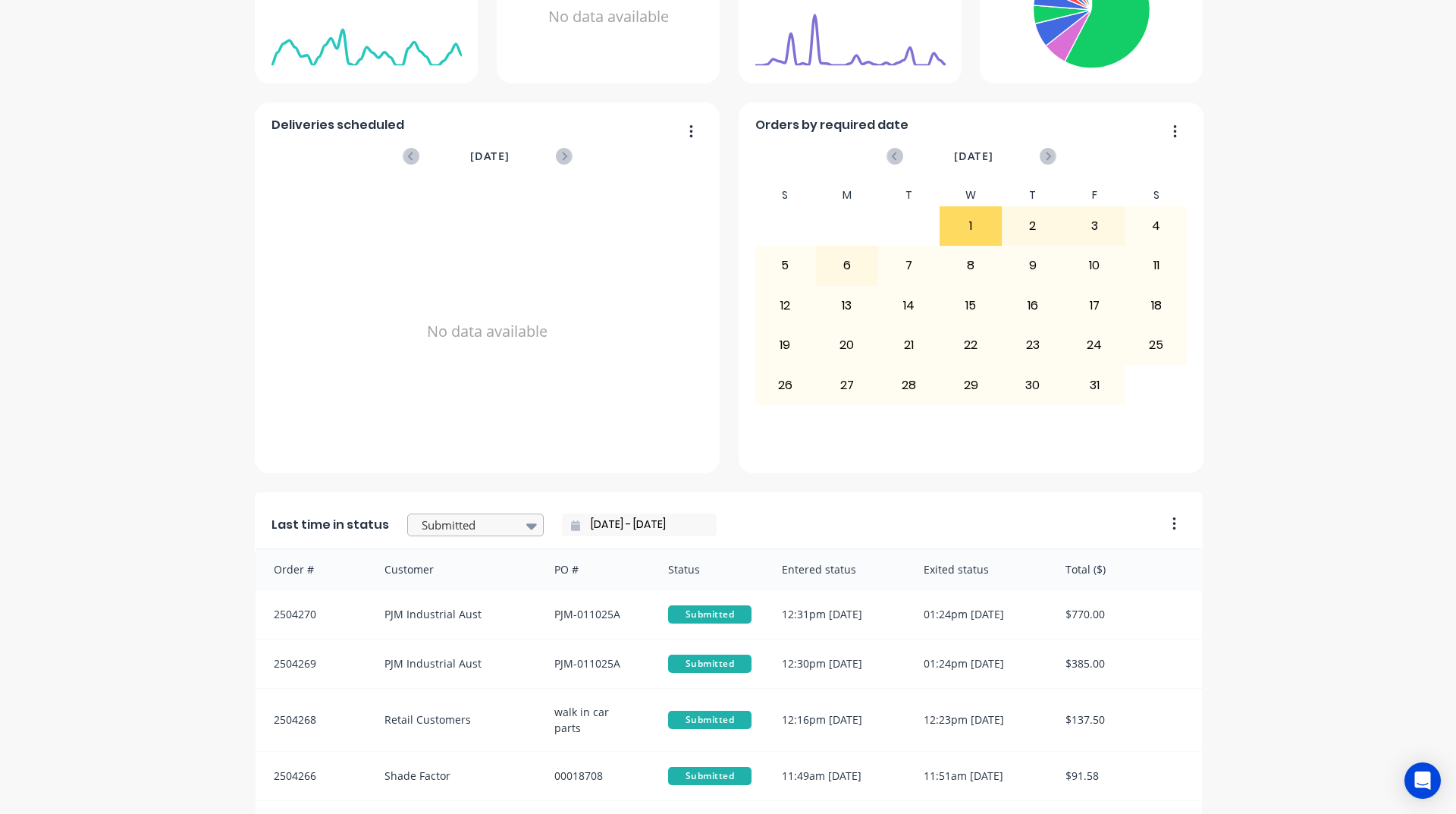
click at [475, 528] on div at bounding box center [467, 525] width 96 height 19
click at [441, 683] on div "Coating" at bounding box center [475, 669] width 137 height 28
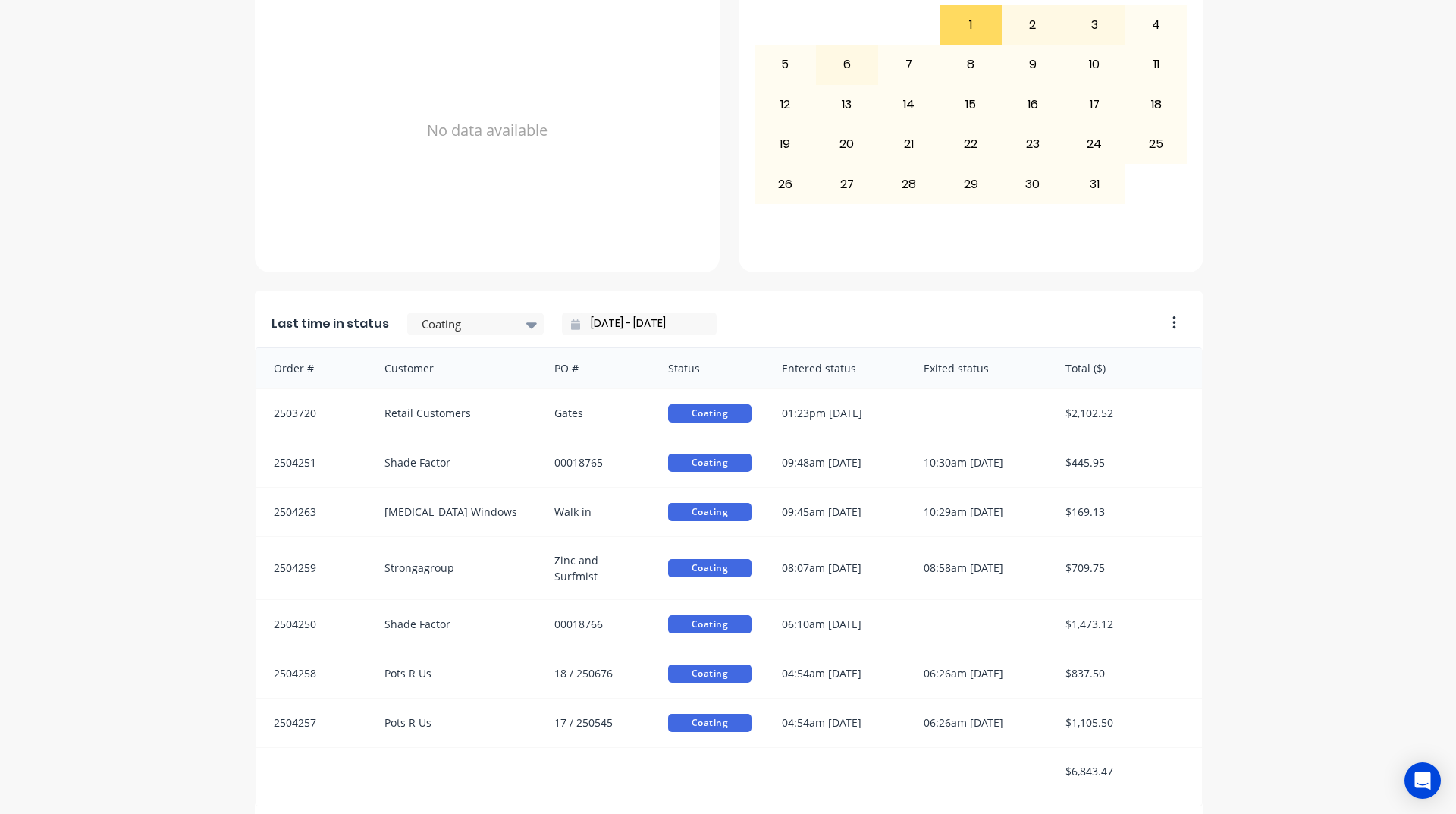
scroll to position [639, 0]
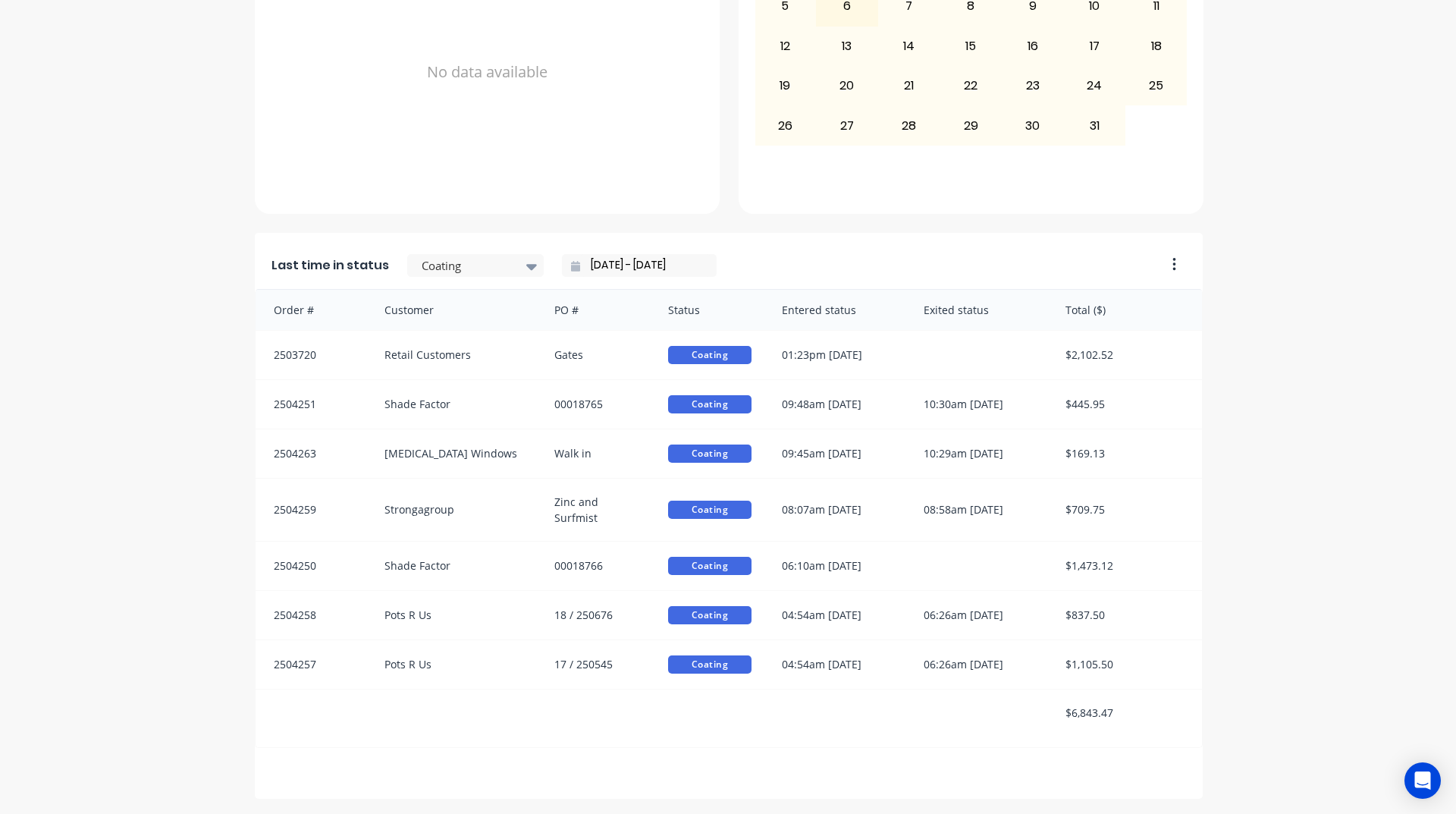
click at [1299, 552] on div "A Class Powder Coating Create sales order Create purchase order Overview Select…" at bounding box center [728, 110] width 1456 height 1376
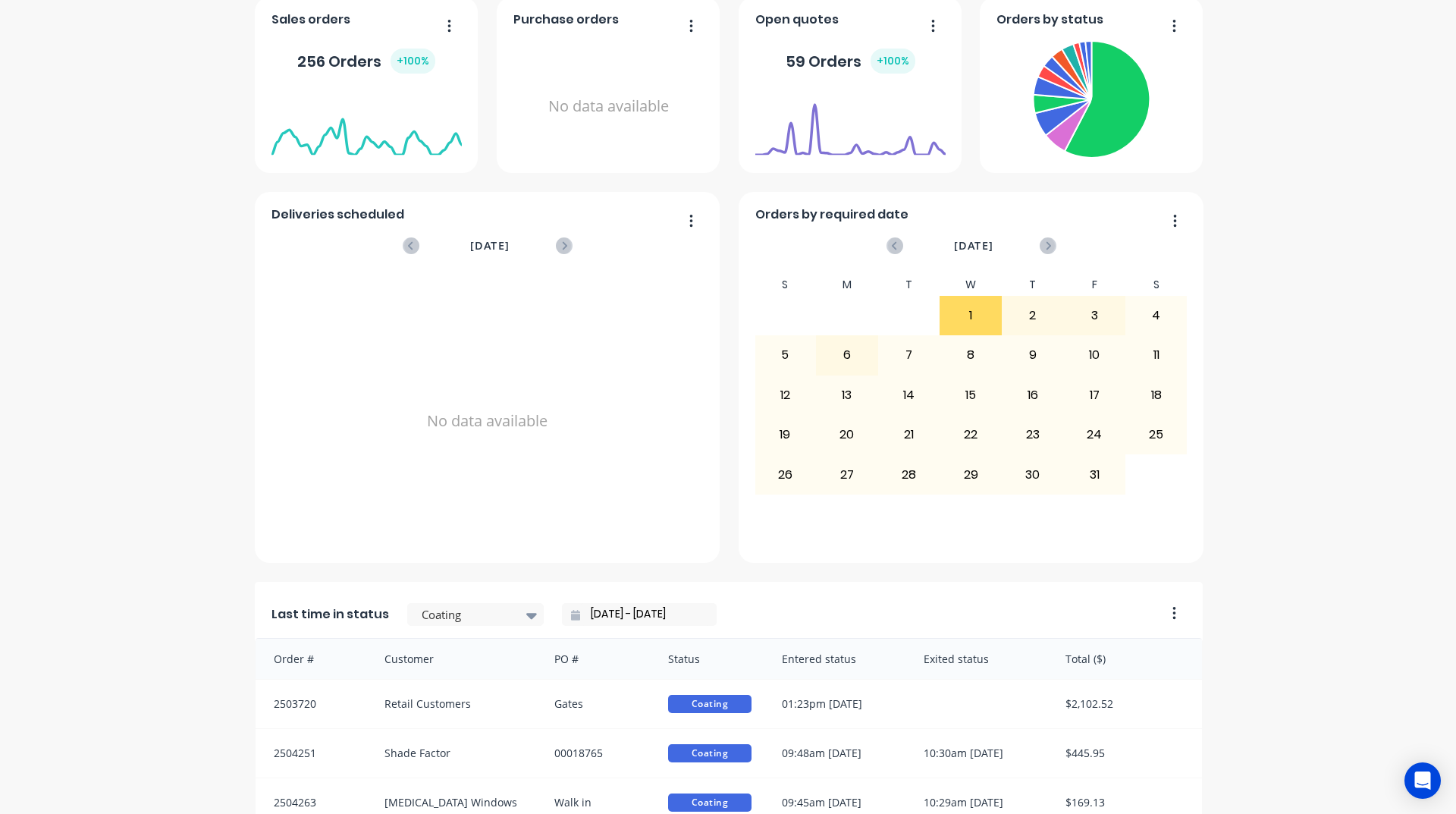
scroll to position [0, 0]
